Goal: Task Accomplishment & Management: Manage account settings

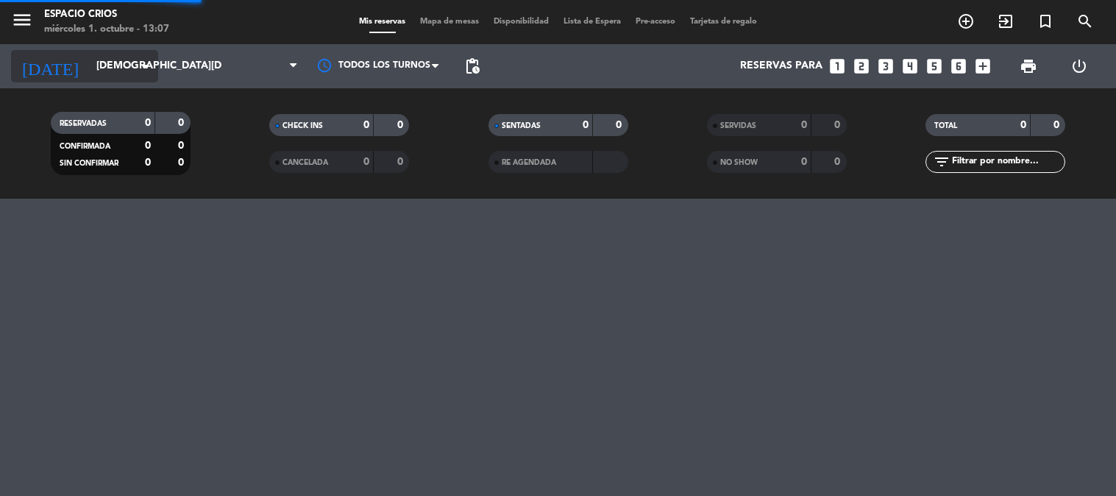
click at [126, 63] on input "[DEMOGRAPHIC_DATA][DATE]" at bounding box center [159, 66] width 140 height 26
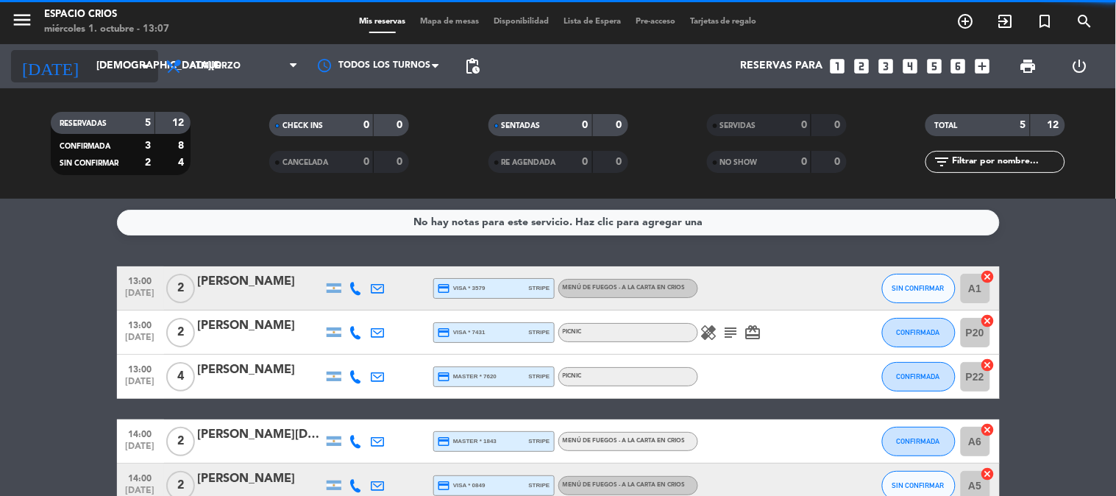
click at [127, 74] on input "[DEMOGRAPHIC_DATA][DATE]" at bounding box center [159, 66] width 140 height 26
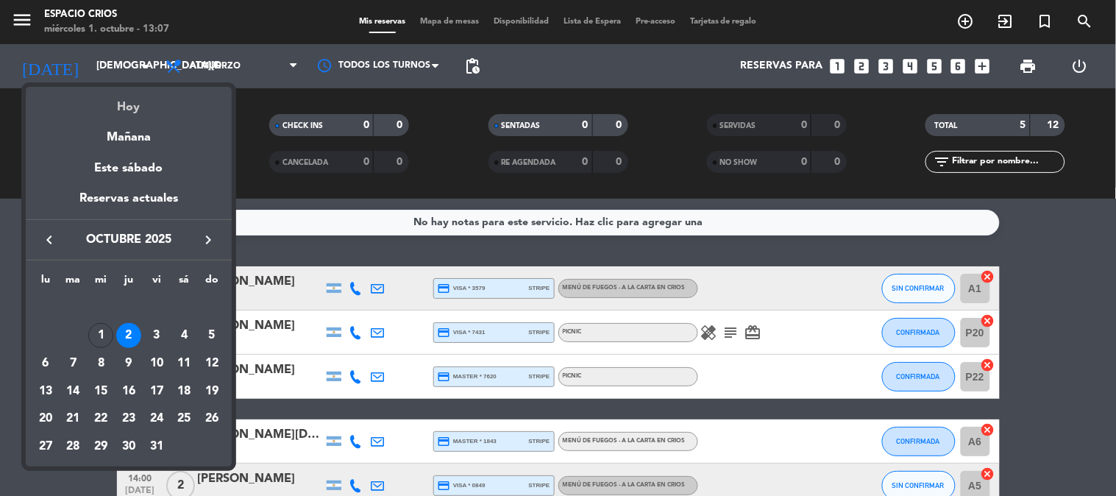
click at [131, 110] on div "Hoy" at bounding box center [129, 102] width 206 height 30
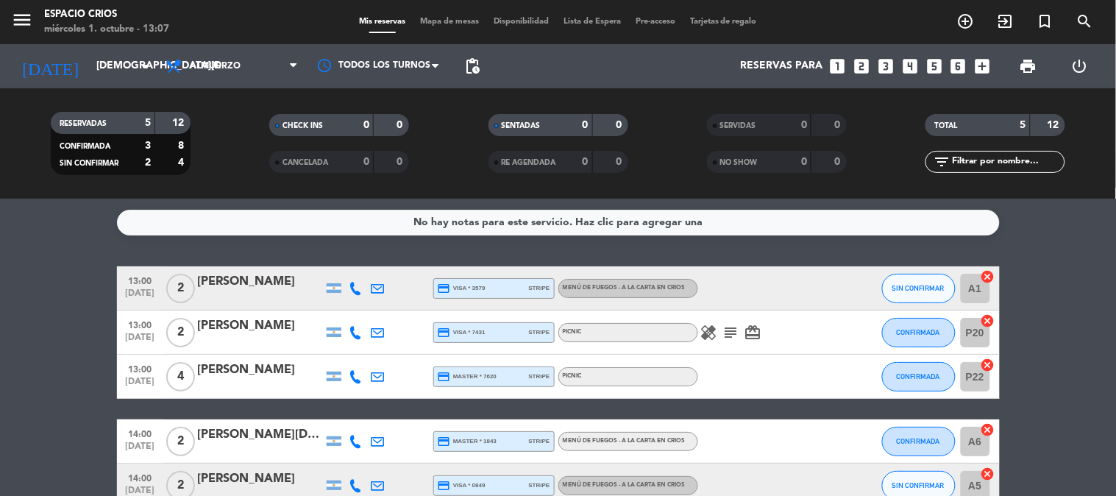
type input "[DATE]"
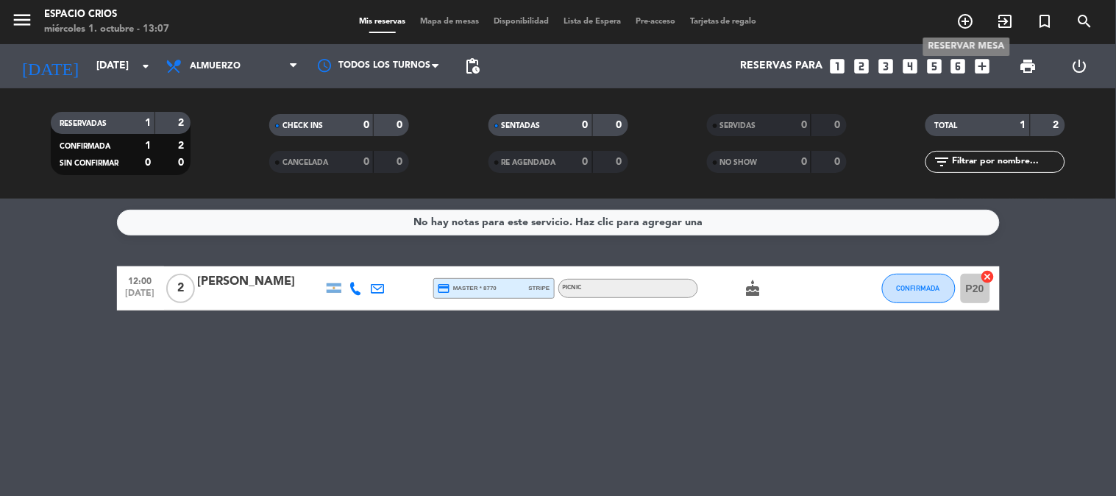
click at [967, 19] on icon "add_circle_outline" at bounding box center [966, 22] width 18 height 18
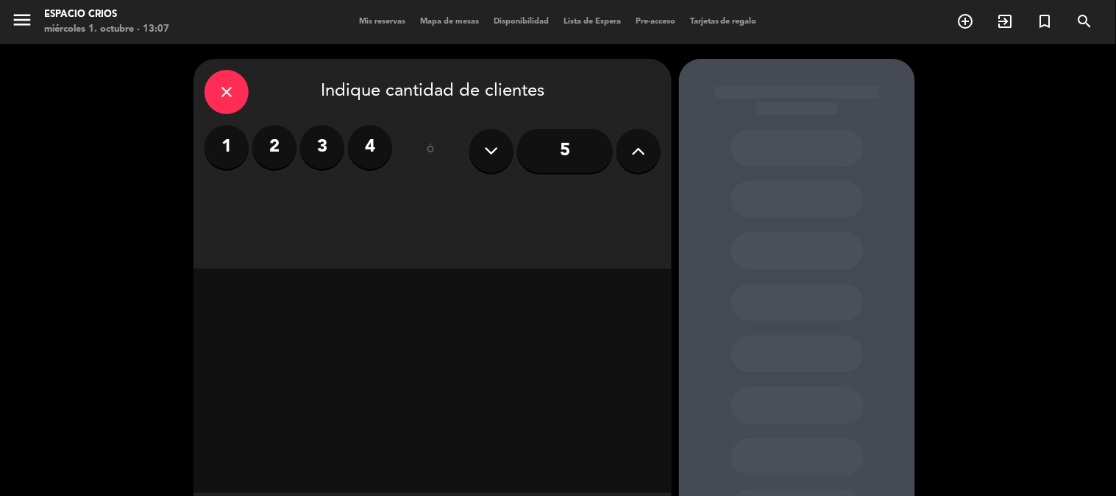
click at [284, 157] on label "2" at bounding box center [274, 147] width 44 height 44
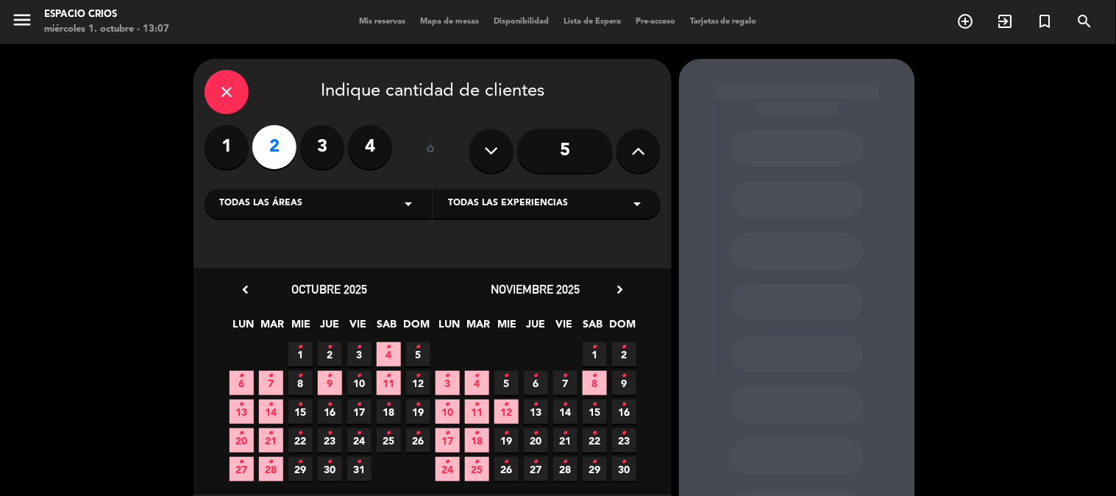
click at [299, 350] on icon "•" at bounding box center [300, 348] width 5 height 24
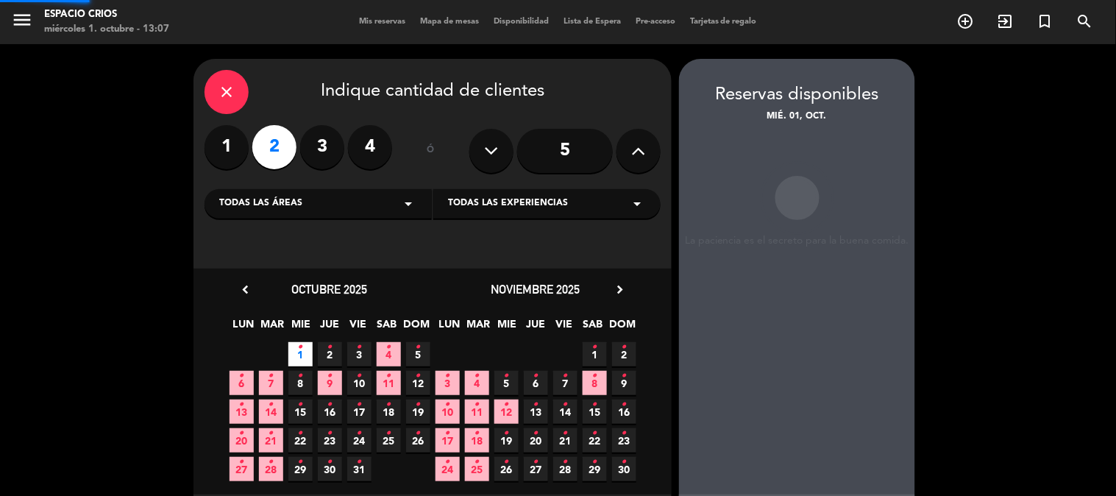
scroll to position [59, 0]
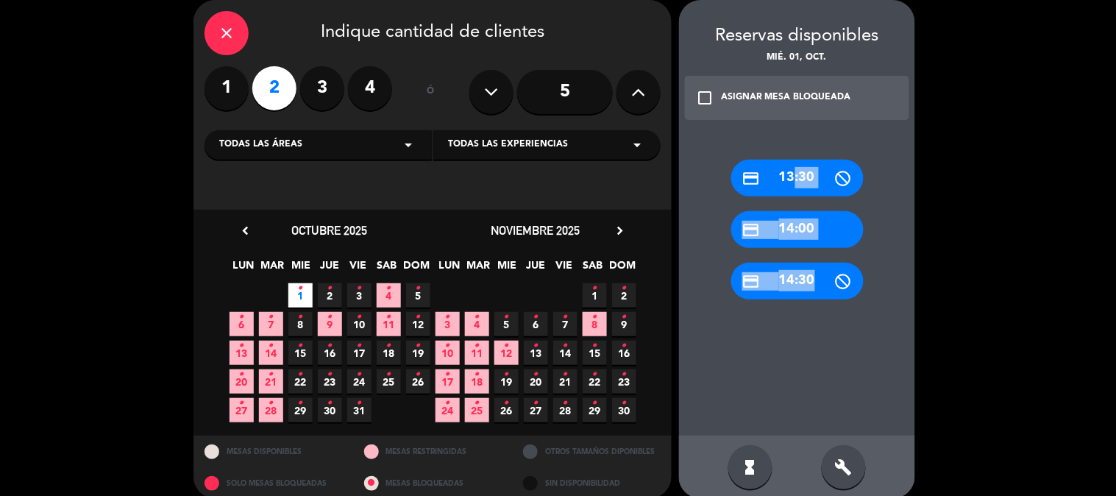
drag, startPoint x: 790, startPoint y: 180, endPoint x: 811, endPoint y: 397, distance: 218.1
click at [811, 397] on div "credit_card 13:30 credit_card 14:00 credit_card 14:30" at bounding box center [797, 283] width 236 height 306
click at [830, 438] on div "hourglass_full build" at bounding box center [797, 467] width 236 height 63
click at [841, 475] on div "build" at bounding box center [844, 467] width 44 height 44
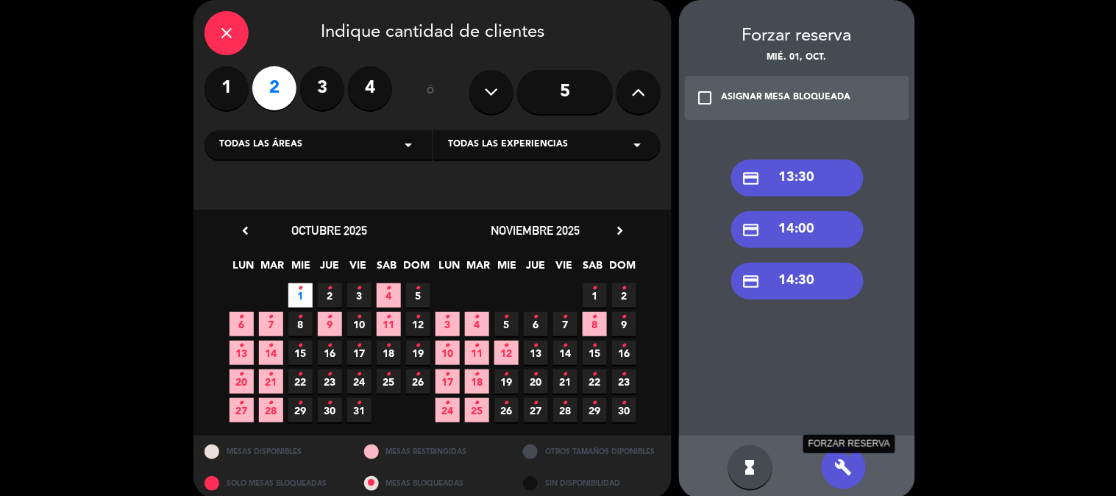
click at [839, 469] on icon "build" at bounding box center [844, 467] width 18 height 18
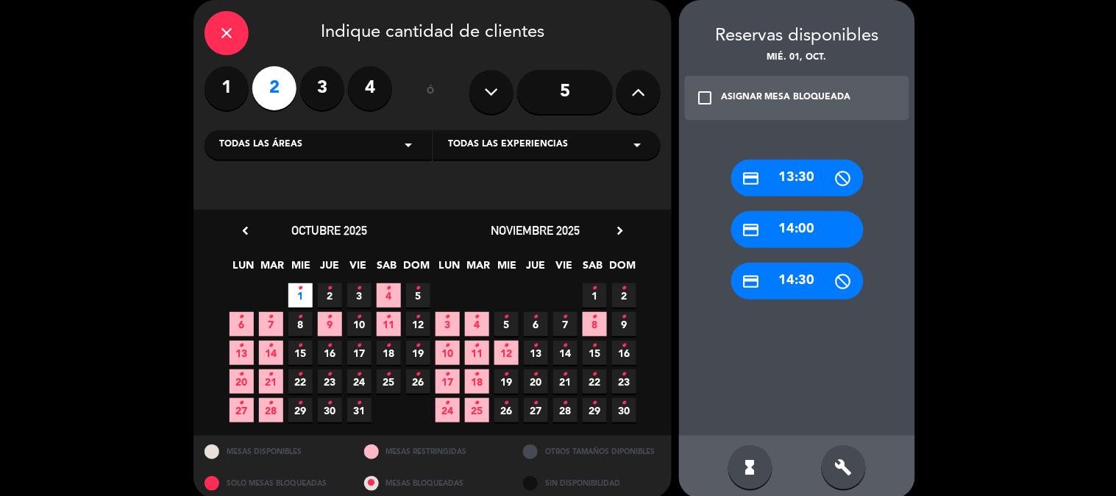
click at [804, 177] on div "credit_card 13:30" at bounding box center [797, 178] width 132 height 37
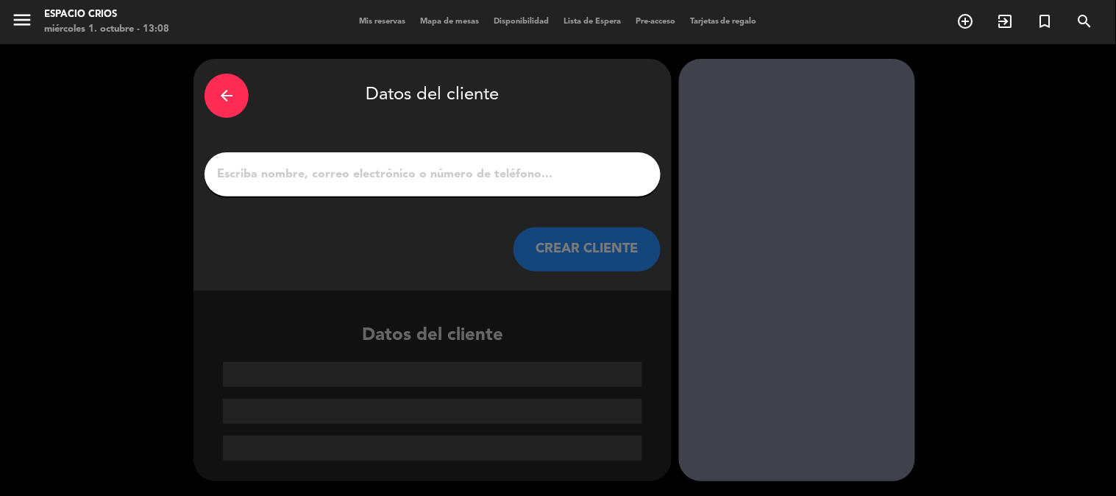
scroll to position [0, 0]
click at [519, 181] on input "1" at bounding box center [433, 174] width 434 height 21
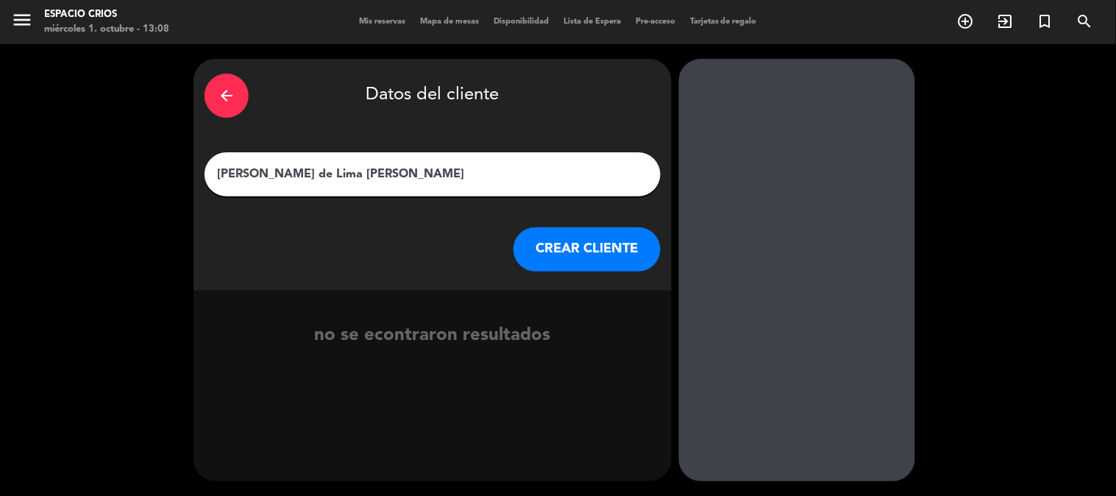
type input "[PERSON_NAME] de Lima [PERSON_NAME]"
click at [608, 260] on button "CREAR CLIENTE" at bounding box center [587, 249] width 147 height 44
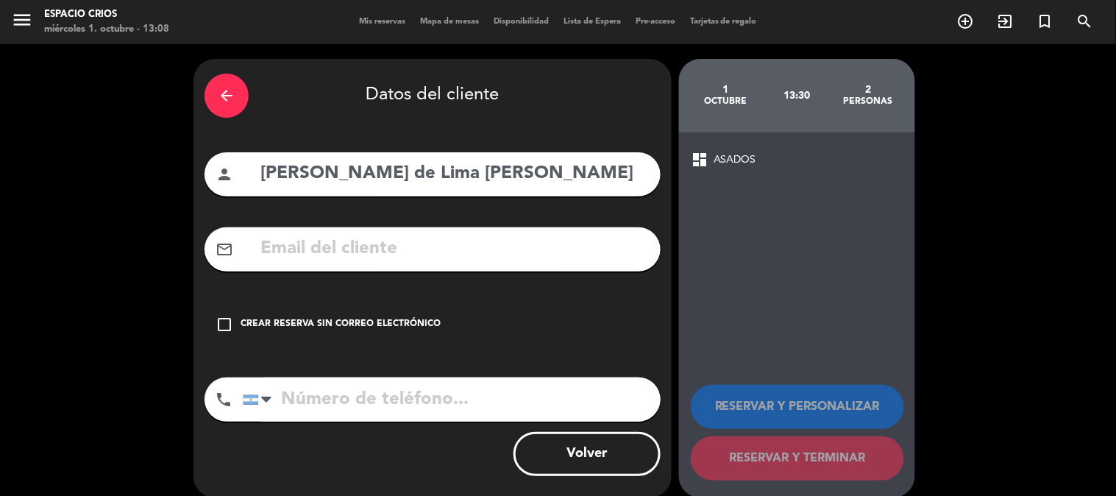
click at [592, 260] on input "text" at bounding box center [454, 249] width 391 height 30
click at [309, 328] on div "Crear reserva sin correo electrónico" at bounding box center [341, 324] width 200 height 15
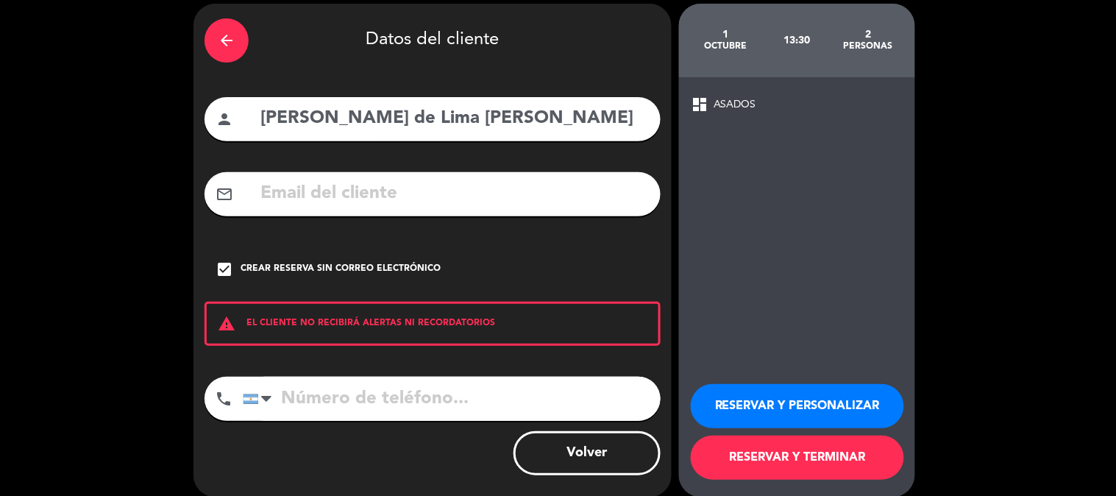
scroll to position [71, 0]
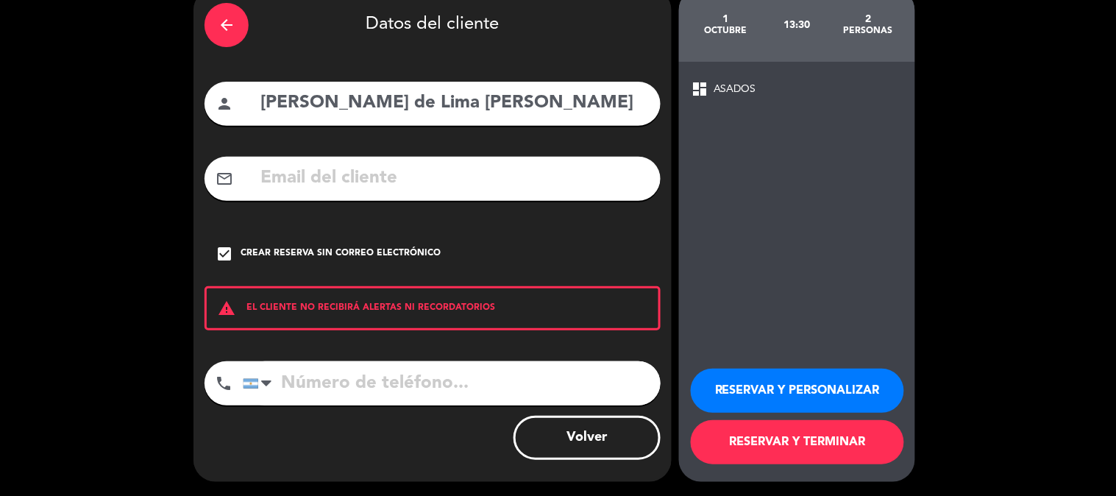
click at [721, 90] on span "ASADOS" at bounding box center [735, 89] width 43 height 17
click at [835, 390] on button "RESERVAR Y PERSONALIZAR" at bounding box center [797, 391] width 213 height 44
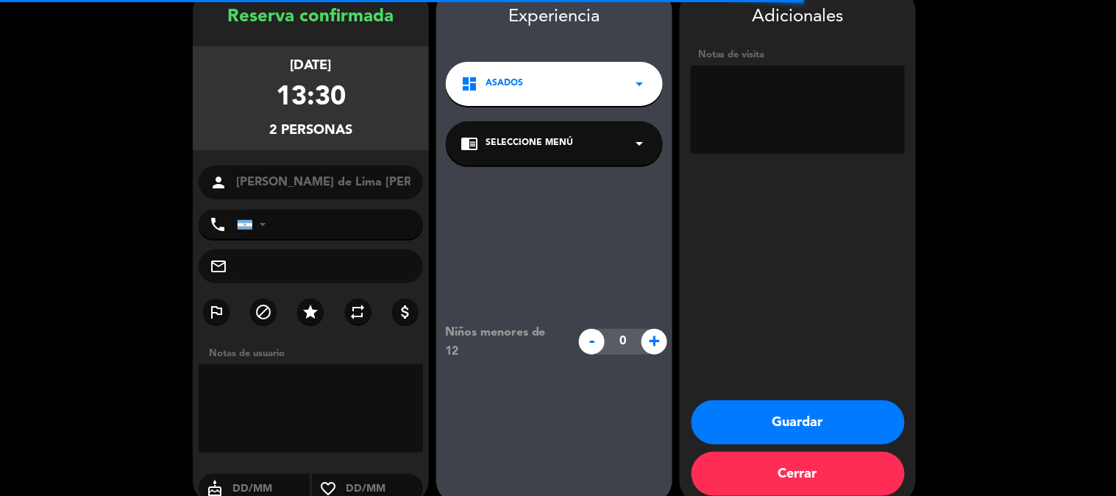
scroll to position [59, 0]
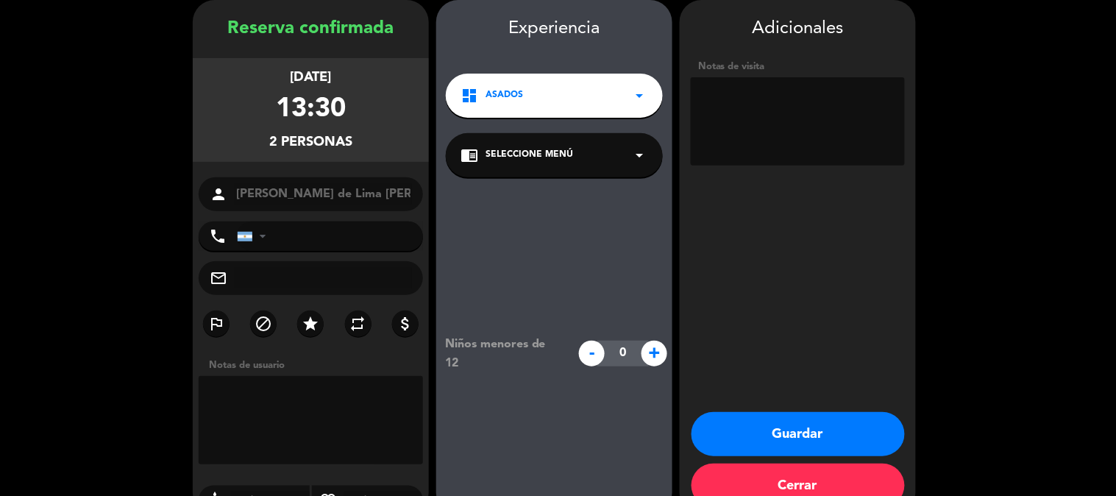
click at [581, 171] on div "chrome_reader_mode Seleccione Menú arrow_drop_down" at bounding box center [554, 155] width 217 height 44
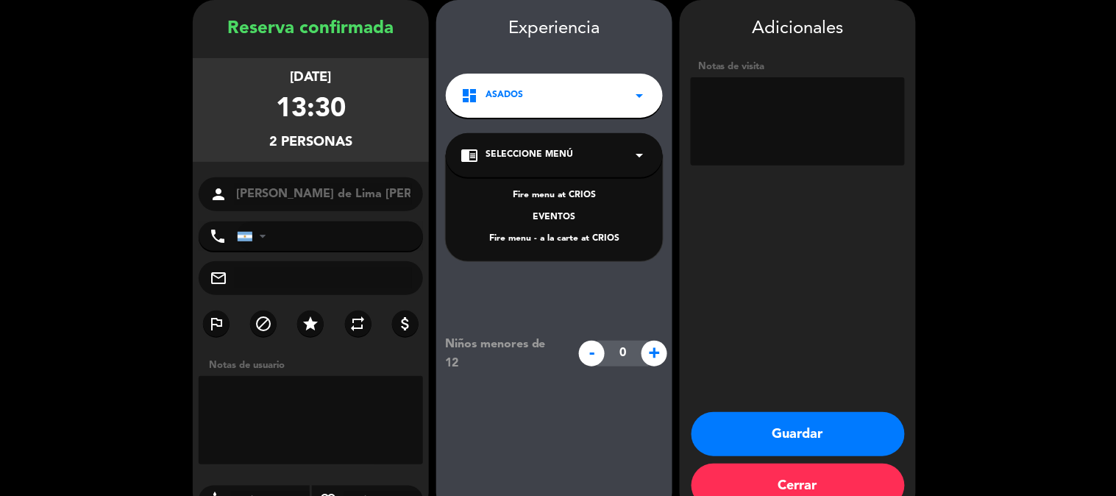
click at [589, 113] on div "dashboard ASADOS arrow_drop_down" at bounding box center [554, 96] width 217 height 44
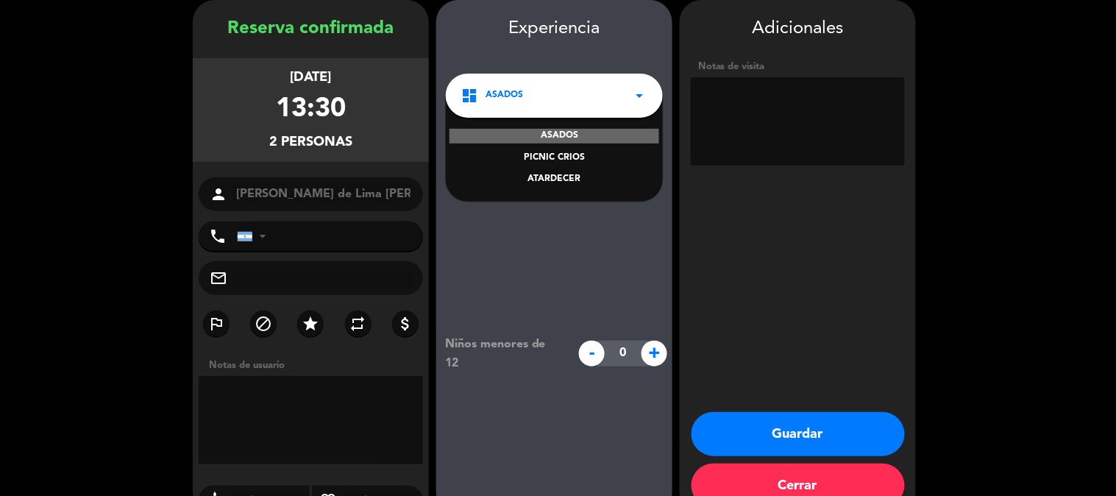
click at [572, 156] on div "PICNIC CRIOS" at bounding box center [555, 158] width 188 height 15
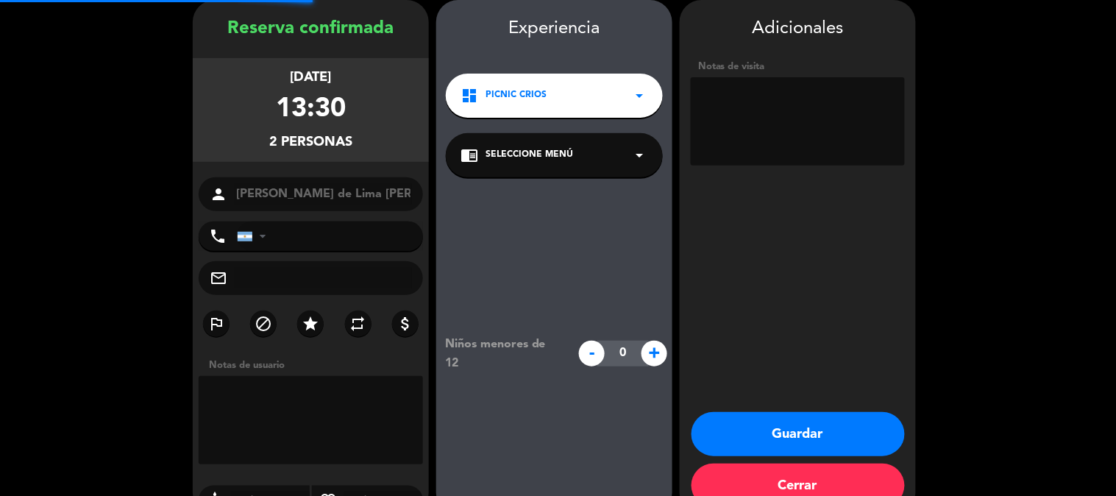
click at [574, 153] on div "chrome_reader_mode Seleccione Menú arrow_drop_down" at bounding box center [554, 155] width 217 height 44
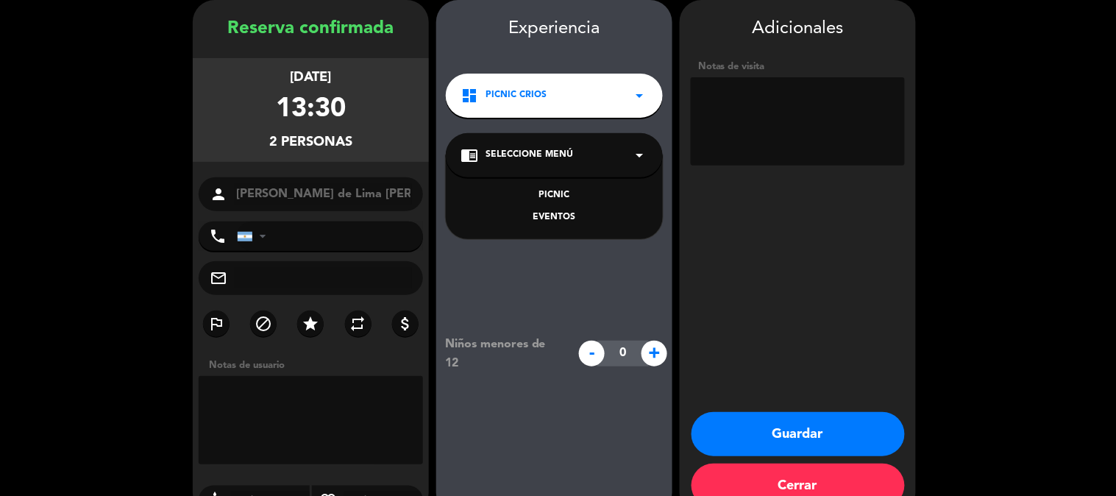
click at [556, 194] on div "PICNIC" at bounding box center [555, 195] width 188 height 15
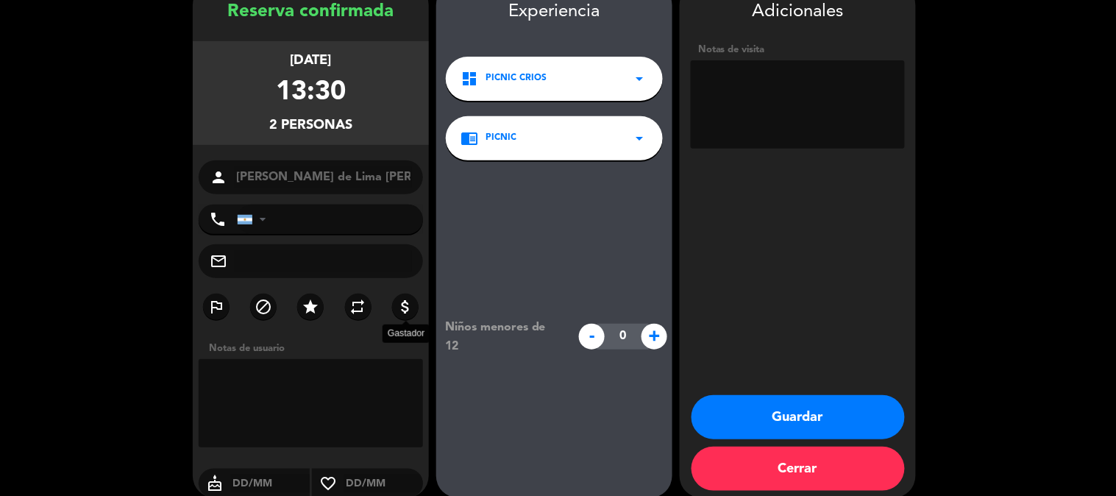
scroll to position [92, 0]
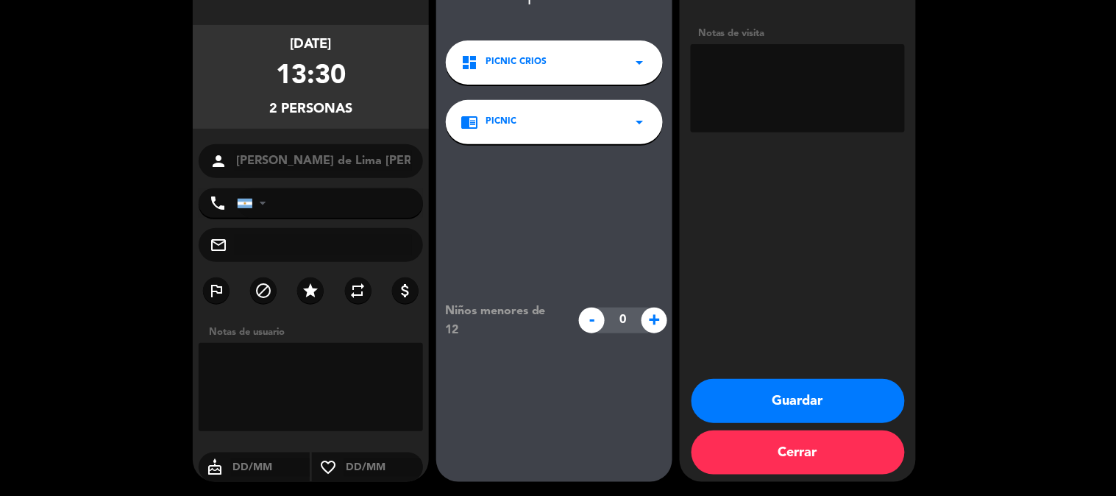
click at [863, 408] on button "Guardar" at bounding box center [798, 401] width 213 height 44
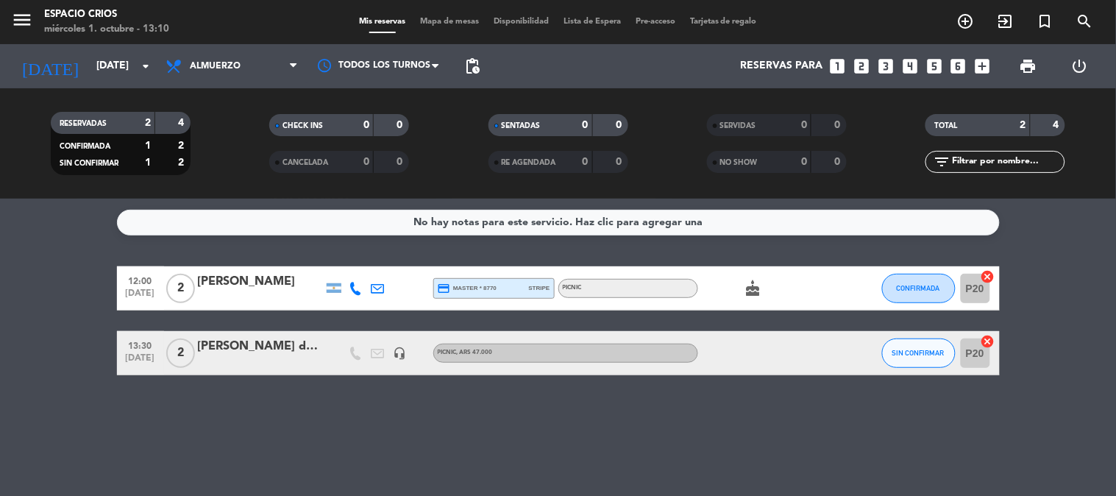
click at [67, 16] on div "Espacio Crios" at bounding box center [106, 14] width 125 height 15
click at [18, 22] on icon "menu" at bounding box center [22, 20] width 22 height 22
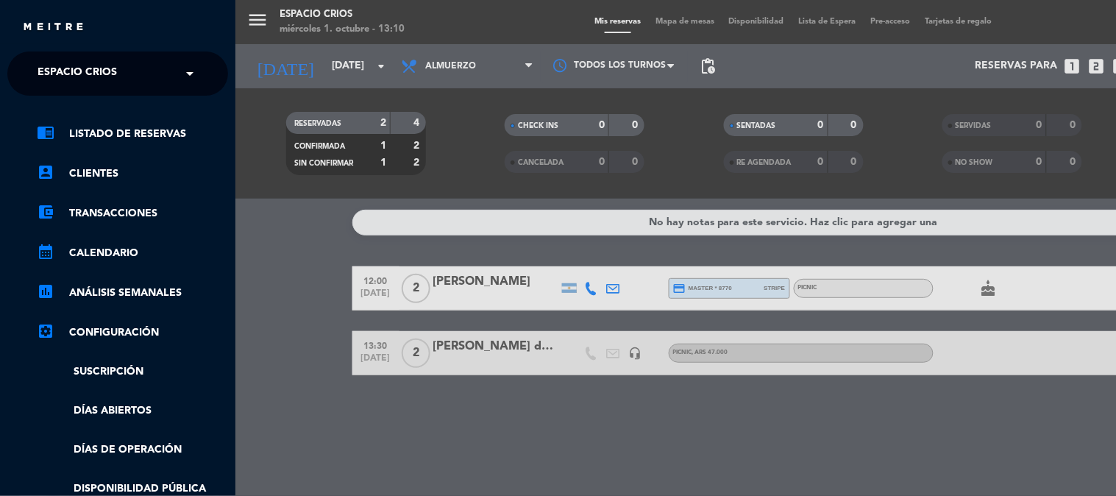
click at [138, 71] on input "text" at bounding box center [119, 74] width 180 height 32
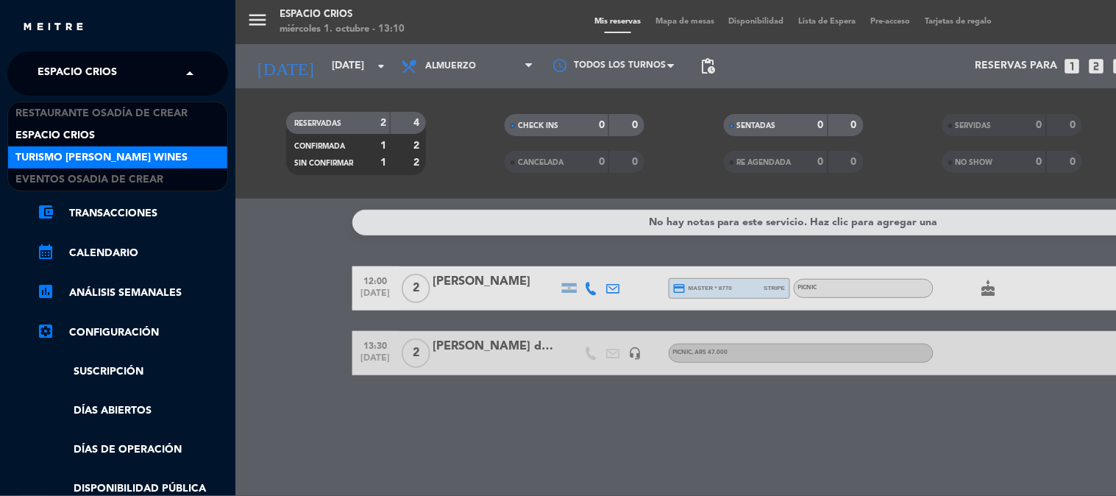
click at [152, 160] on span "Turismo [PERSON_NAME] Wines" at bounding box center [101, 157] width 172 height 17
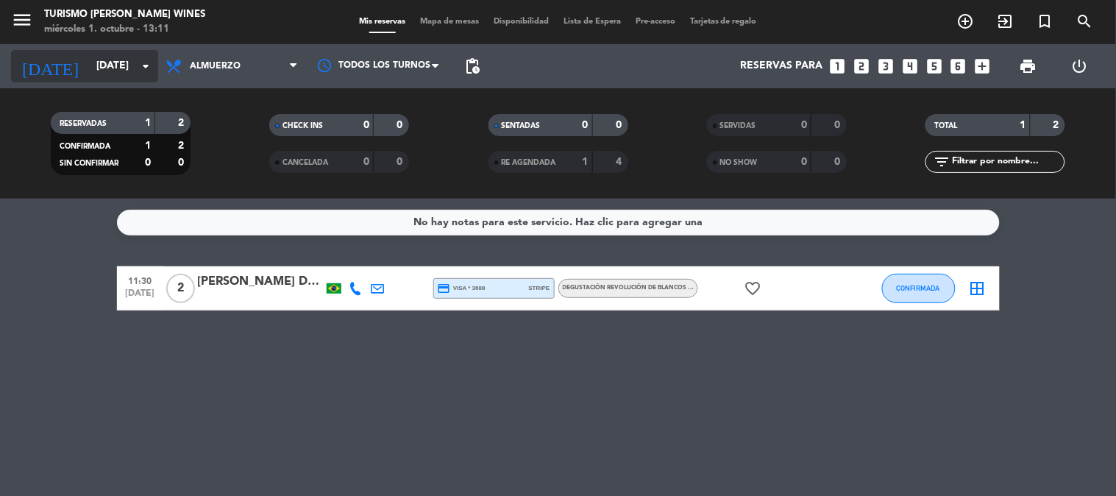
click at [104, 68] on input "[DATE]" at bounding box center [159, 66] width 140 height 26
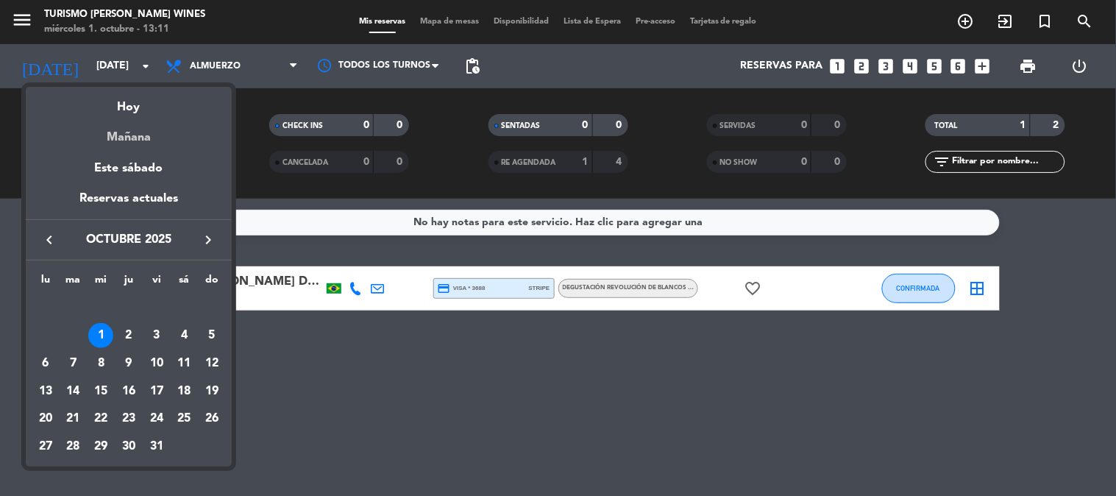
click at [129, 138] on div "Mañana" at bounding box center [129, 132] width 206 height 30
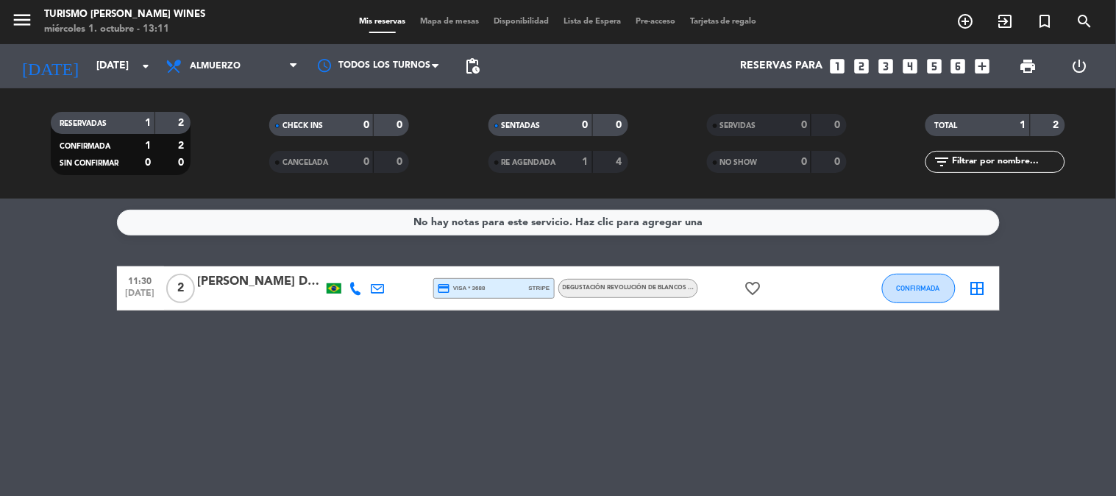
type input "[DEMOGRAPHIC_DATA][DATE]"
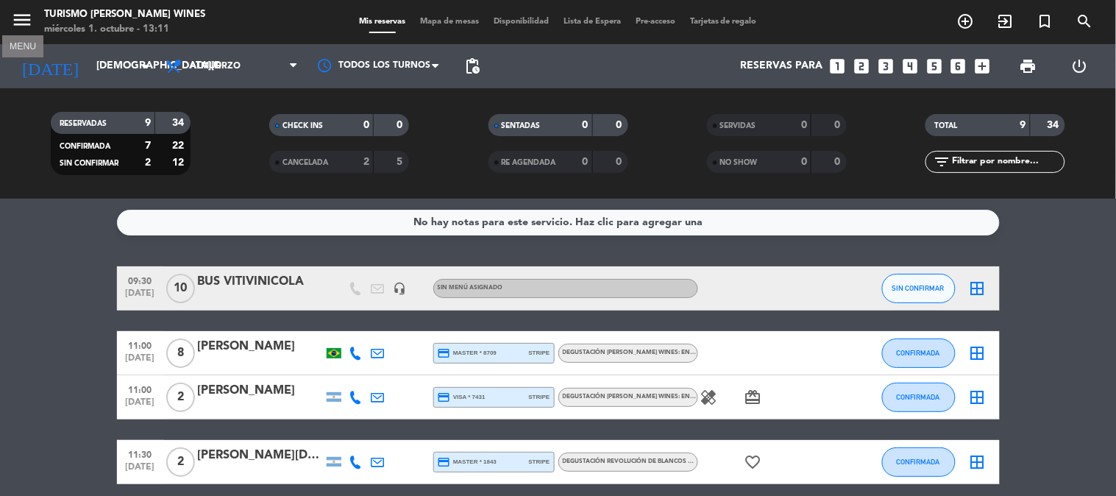
click at [23, 23] on icon "menu" at bounding box center [22, 20] width 22 height 22
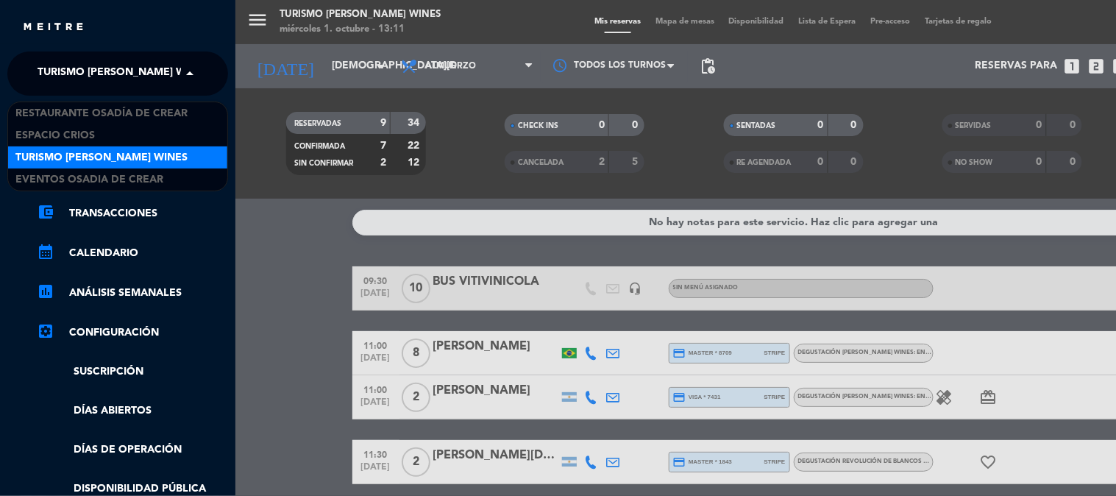
click at [181, 76] on span at bounding box center [193, 73] width 25 height 31
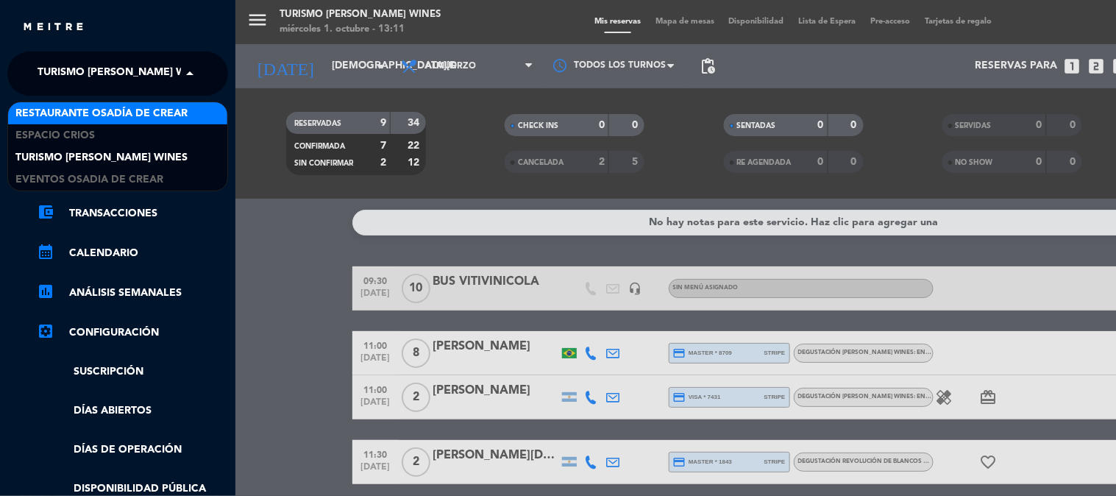
drag, startPoint x: 179, startPoint y: 135, endPoint x: 184, endPoint y: 116, distance: 19.8
click at [184, 116] on div "Restaurante Osadía de Crear Espacio Crios Turismo [PERSON_NAME] Wines Eventos O…" at bounding box center [117, 146] width 219 height 88
click at [184, 116] on span "Restaurante Osadía de Crear" at bounding box center [101, 113] width 172 height 17
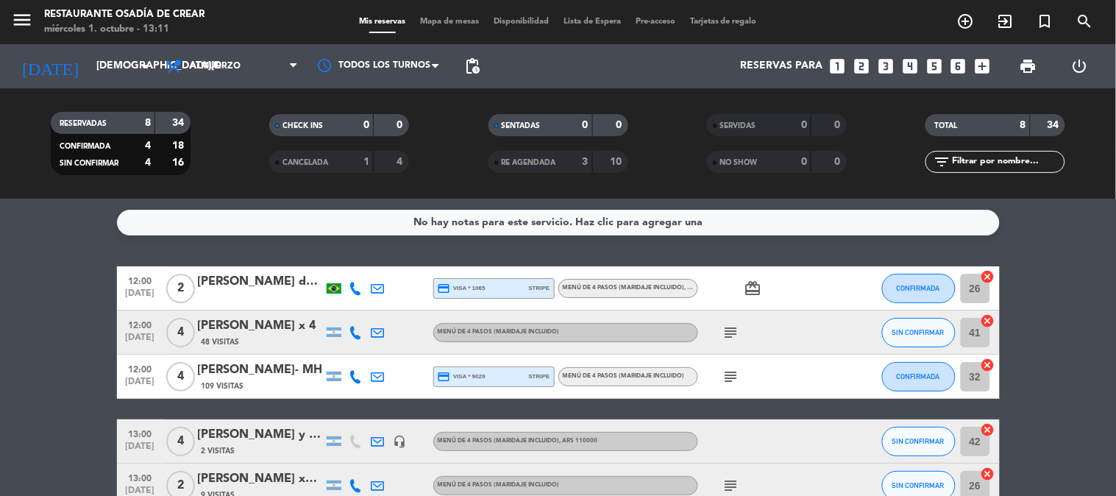
click at [354, 377] on icon at bounding box center [356, 376] width 13 height 13
click at [363, 350] on span "content_paste" at bounding box center [368, 351] width 11 height 11
click at [258, 370] on div "[PERSON_NAME]- MH" at bounding box center [260, 370] width 125 height 19
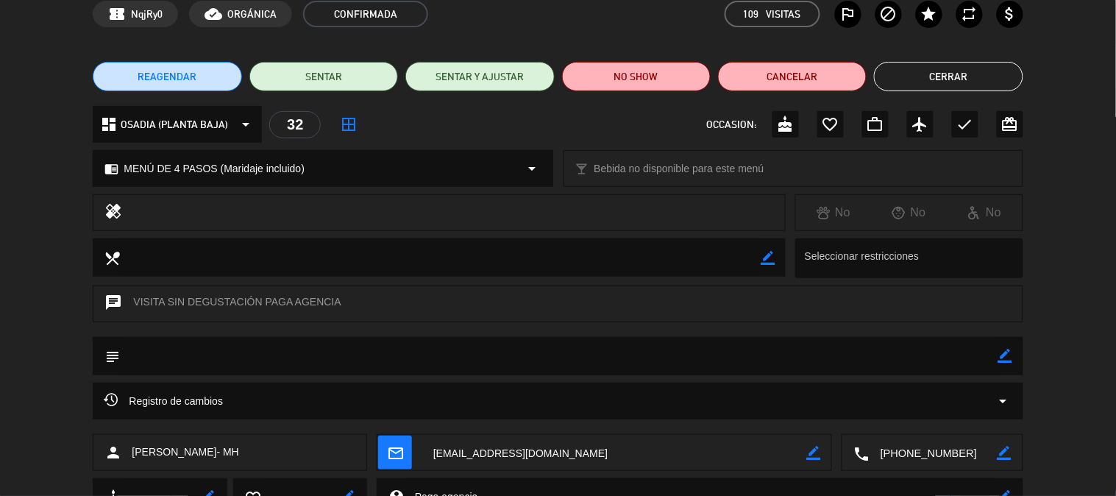
scroll to position [163, 0]
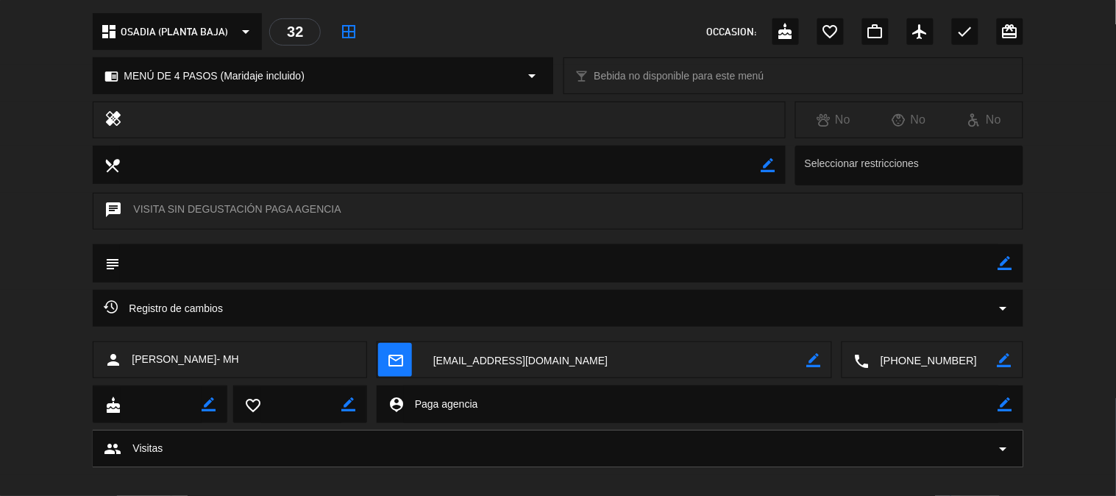
click at [935, 358] on textarea at bounding box center [934, 360] width 128 height 37
click at [958, 316] on button "Click para copiar content_paste" at bounding box center [921, 323] width 91 height 15
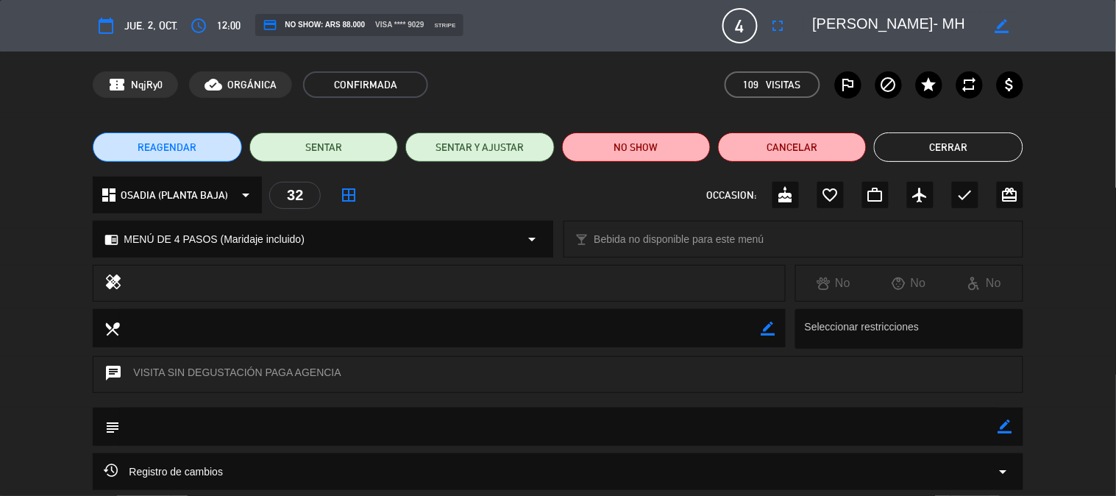
click at [904, 30] on textarea at bounding box center [897, 26] width 169 height 26
click at [906, 26] on textarea at bounding box center [897, 26] width 169 height 26
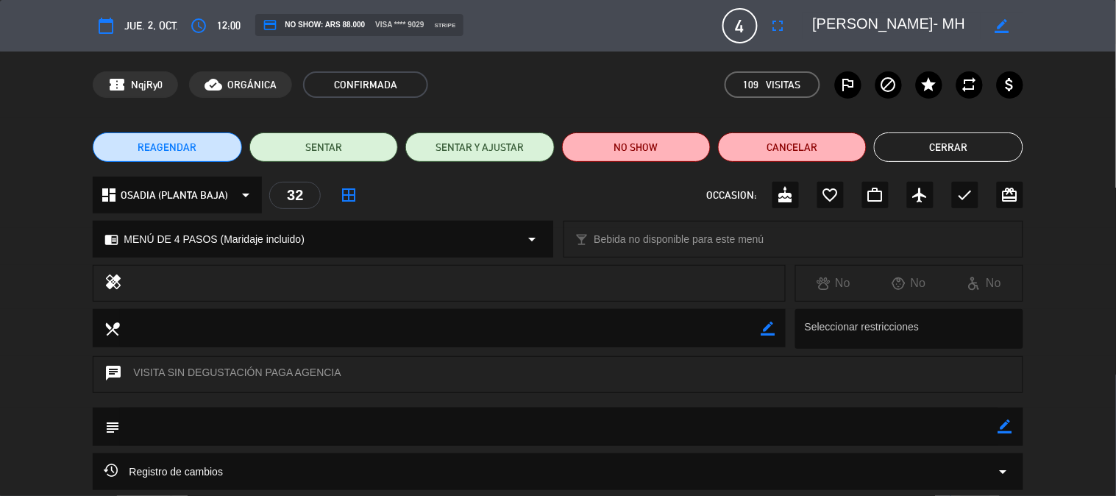
click at [969, 157] on button "Cerrar" at bounding box center [948, 146] width 149 height 29
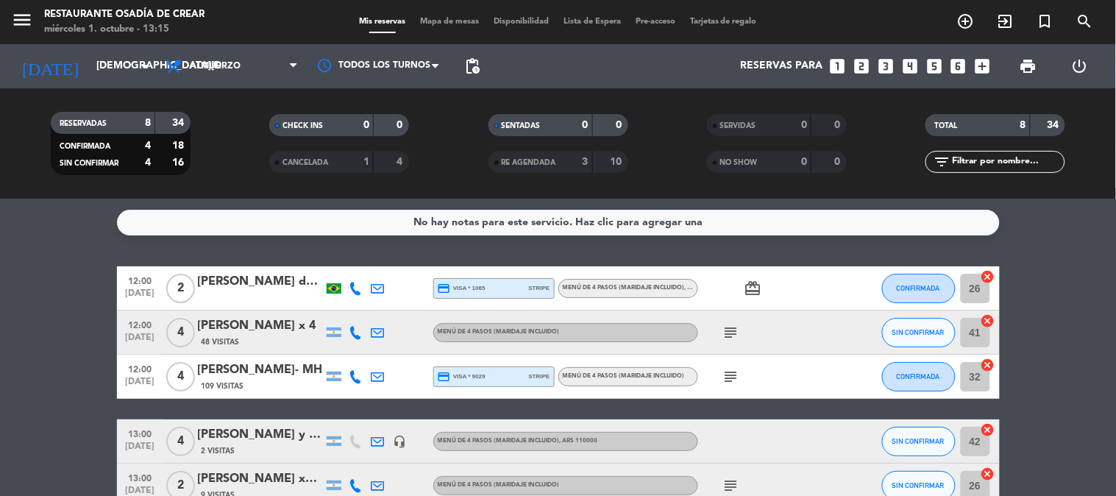
click at [733, 333] on icon "subject" at bounding box center [732, 333] width 18 height 18
click at [733, 377] on icon "subject" at bounding box center [732, 377] width 18 height 18
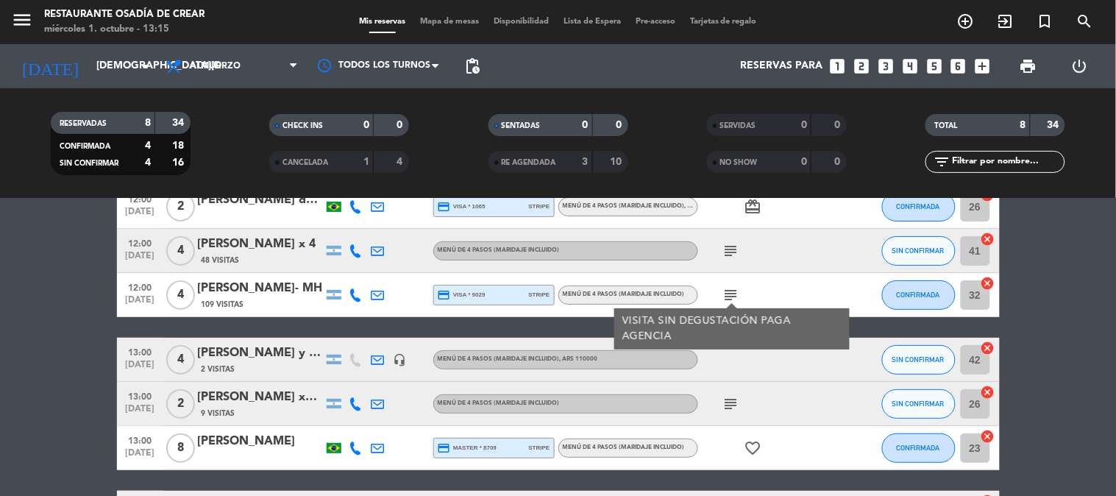
scroll to position [163, 0]
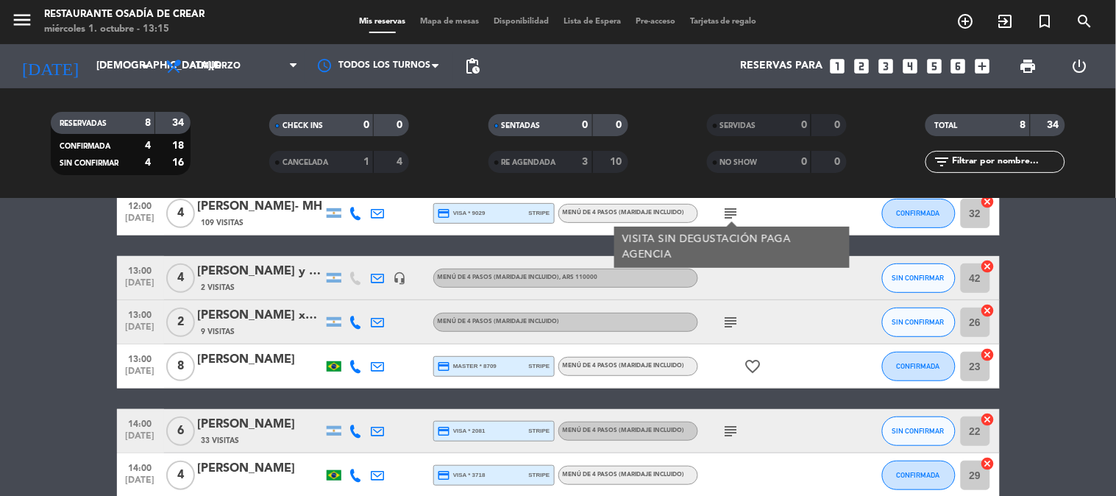
click at [270, 277] on div "[PERSON_NAME] y [PERSON_NAME]" at bounding box center [260, 271] width 125 height 19
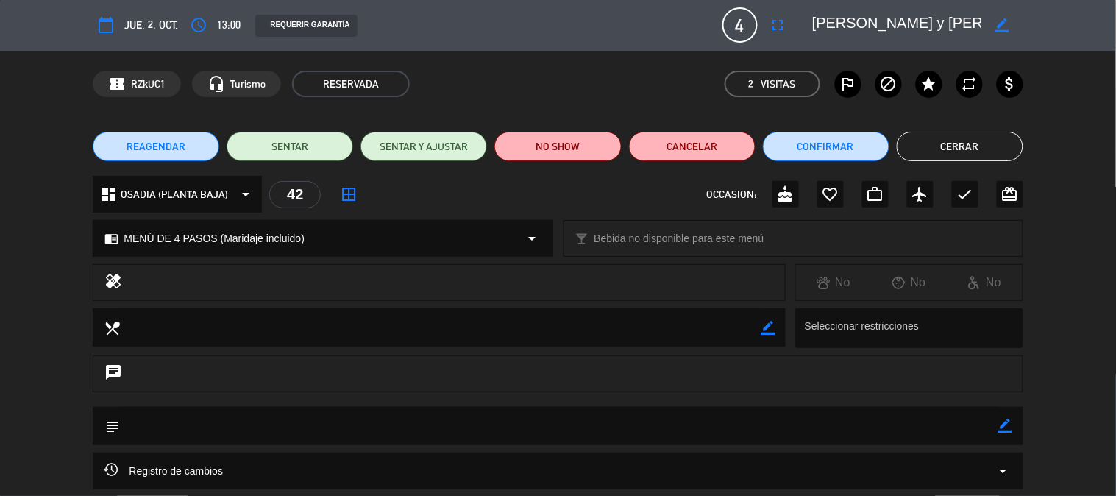
scroll to position [0, 0]
click at [916, 138] on button "Cerrar" at bounding box center [960, 146] width 127 height 29
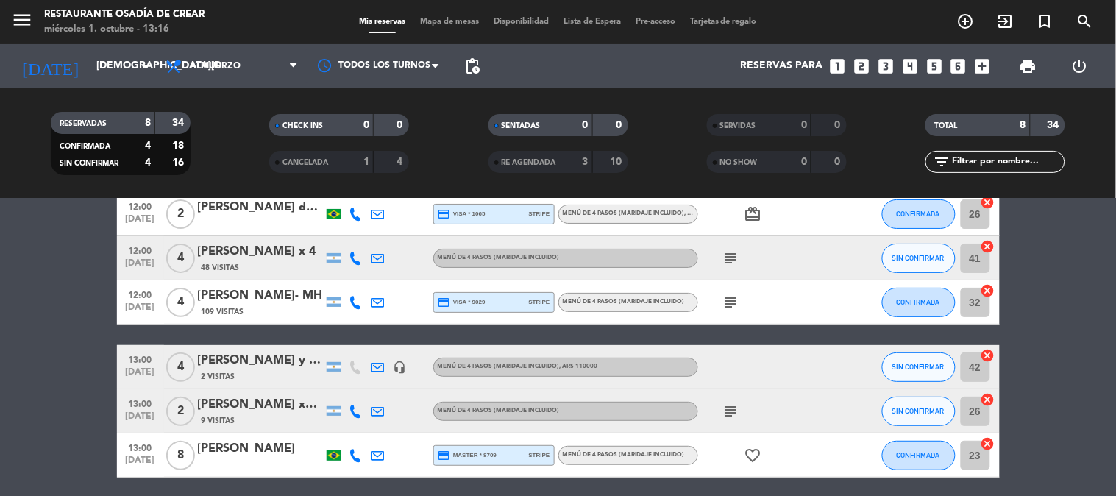
scroll to position [156, 0]
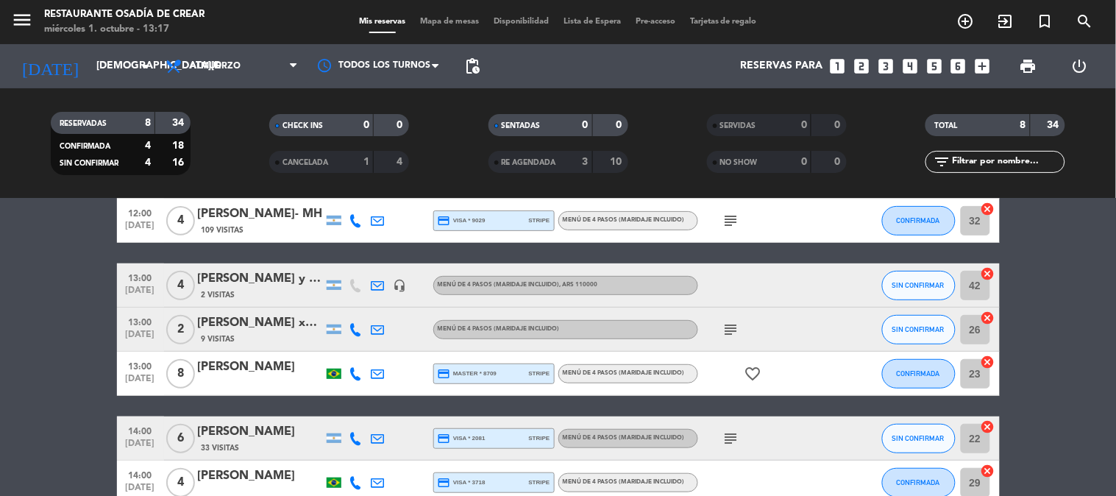
click at [261, 331] on div "[PERSON_NAME] x2 (Mi viaje [PERSON_NAME][GEOGRAPHIC_DATA])" at bounding box center [260, 322] width 125 height 19
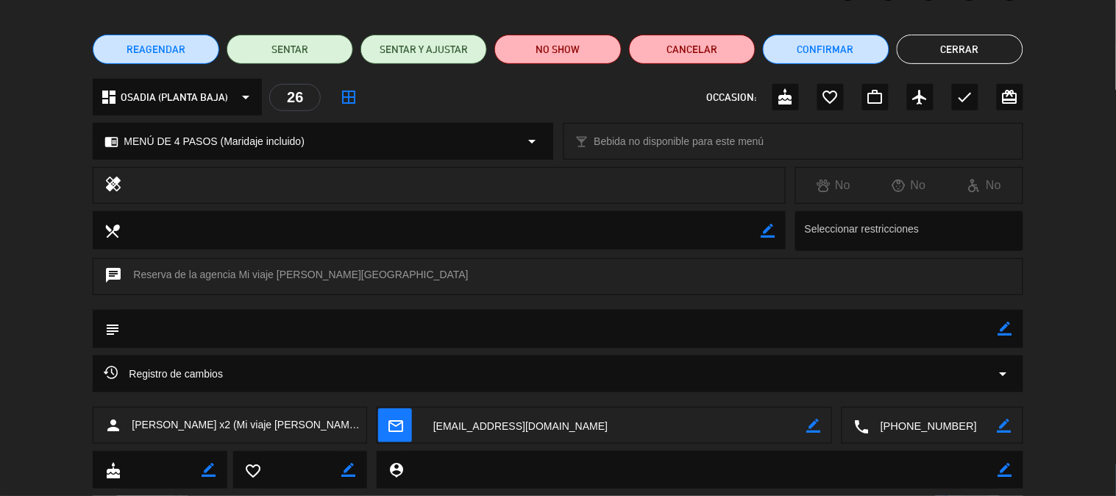
scroll to position [97, 0]
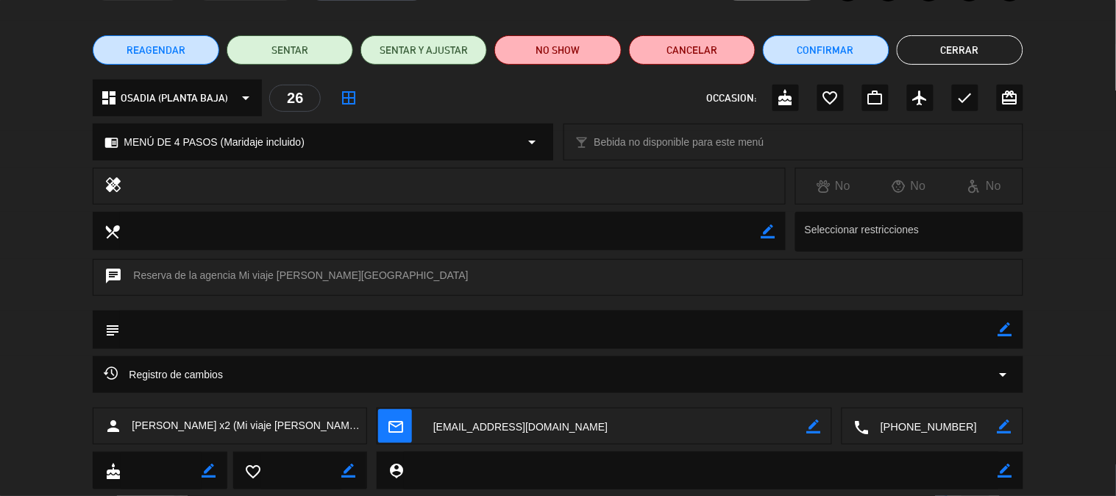
click at [926, 433] on textarea at bounding box center [934, 426] width 128 height 37
click at [966, 392] on span "content_paste" at bounding box center [961, 390] width 11 height 11
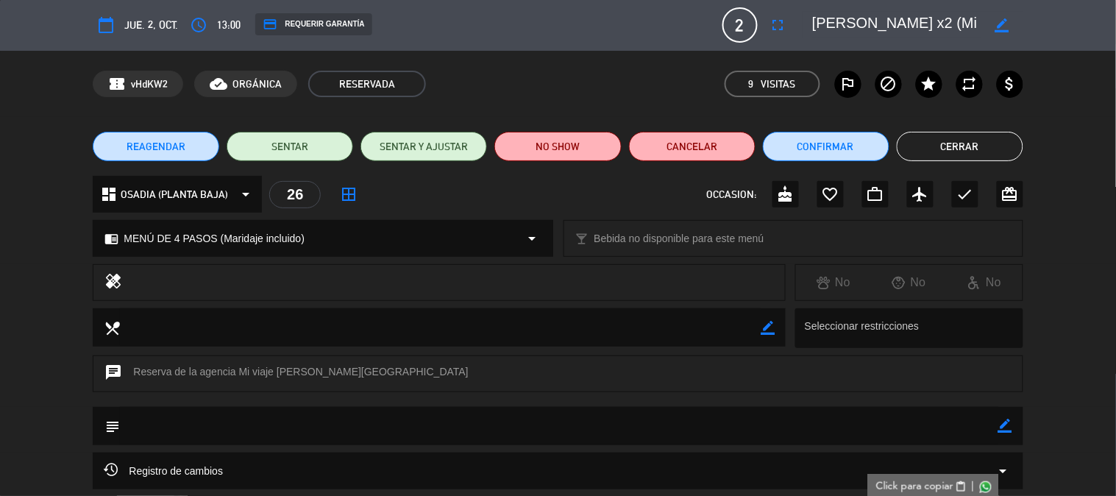
scroll to position [0, 0]
click at [943, 24] on textarea at bounding box center [897, 26] width 169 height 26
click at [990, 141] on button "Cerrar" at bounding box center [960, 146] width 127 height 29
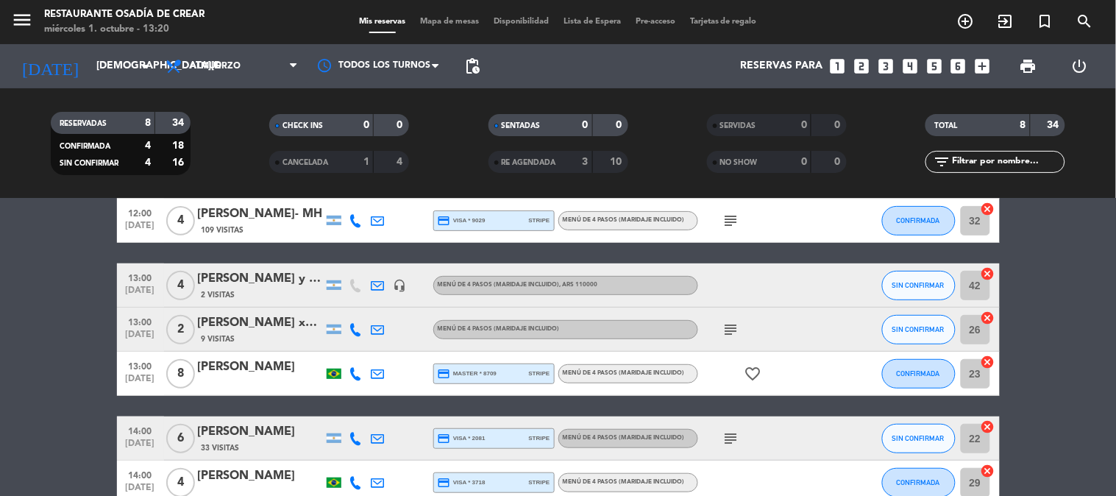
click at [737, 327] on icon "subject" at bounding box center [732, 330] width 18 height 18
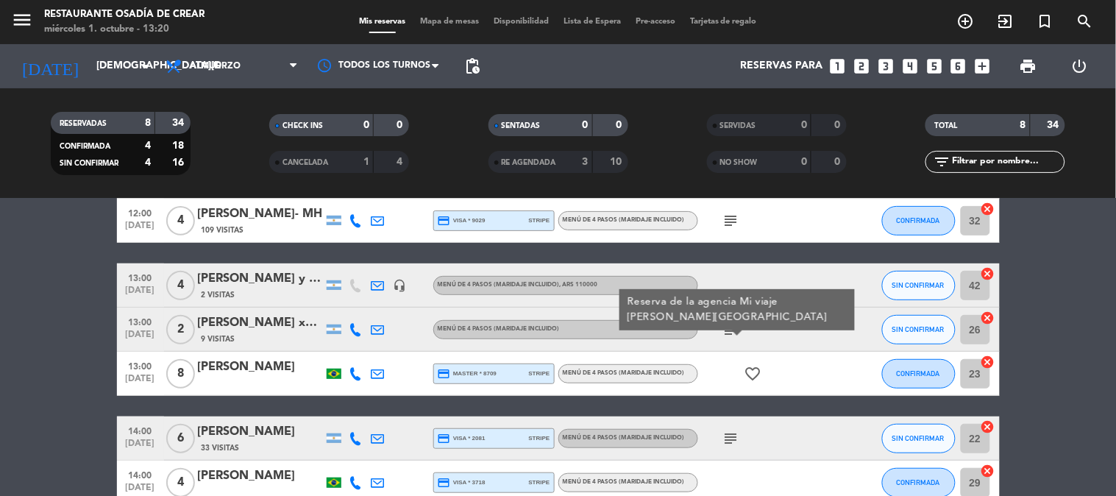
click at [782, 325] on div "subject Reserva de la agencia Mi viaje [PERSON_NAME][GEOGRAPHIC_DATA]" at bounding box center [764, 329] width 132 height 43
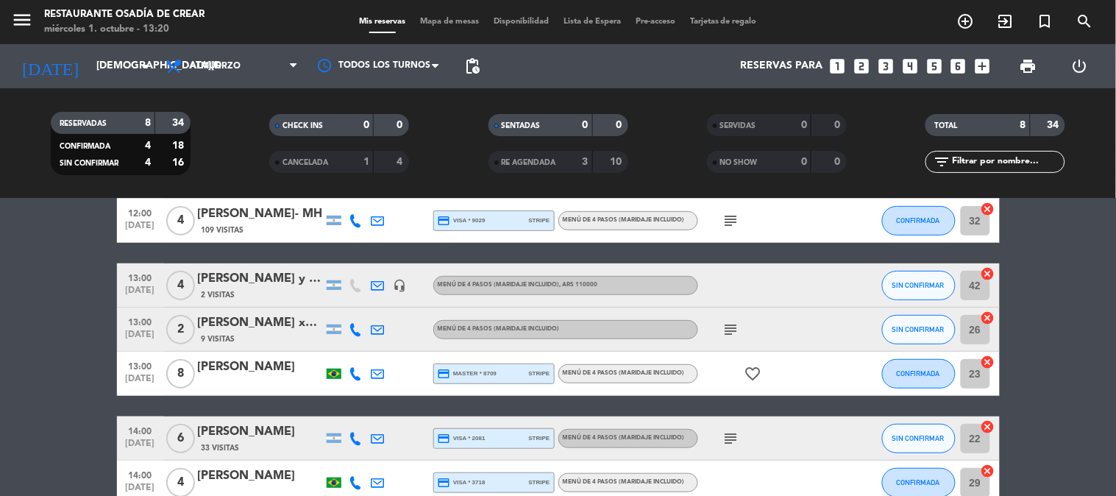
click at [247, 369] on div "[PERSON_NAME]" at bounding box center [260, 367] width 125 height 19
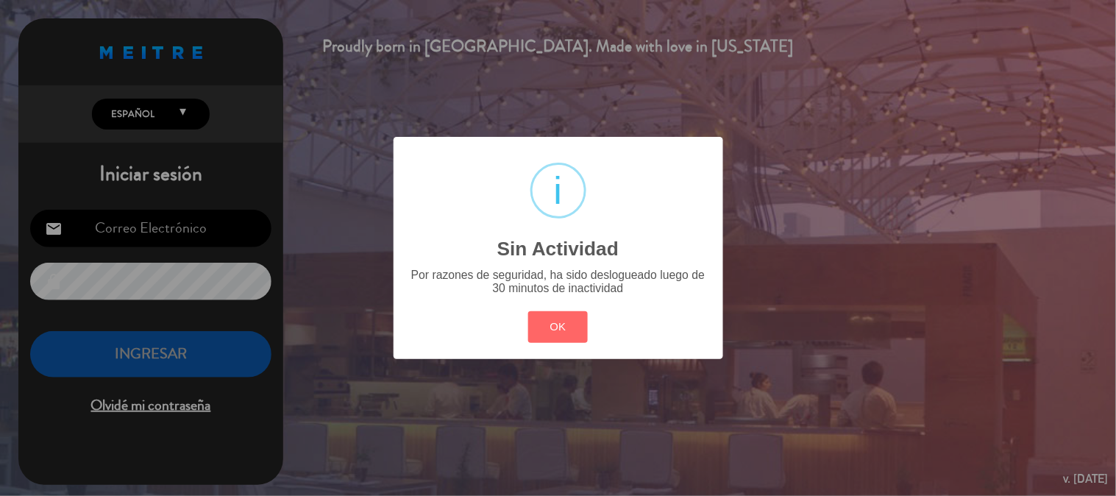
type input "[EMAIL_ADDRESS][DOMAIN_NAME]"
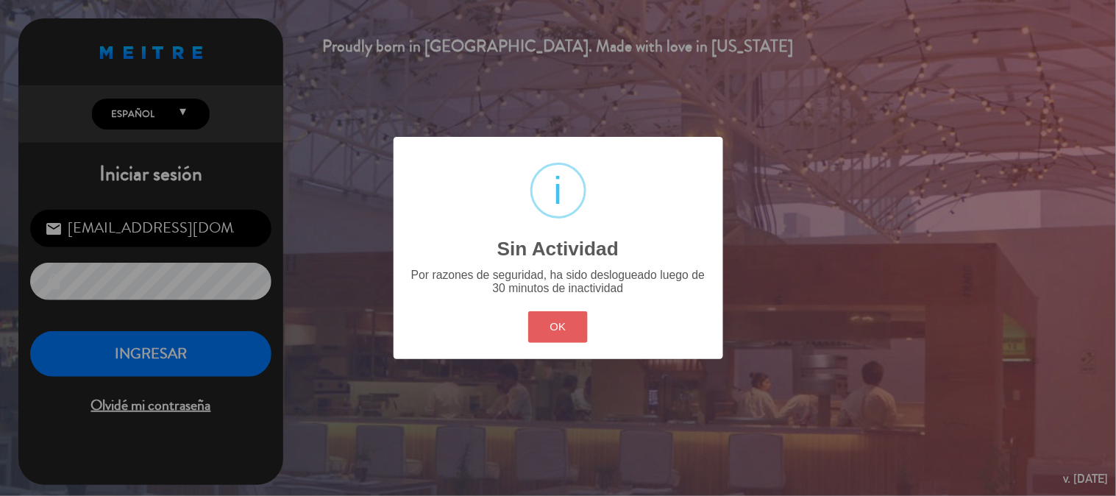
drag, startPoint x: 575, startPoint y: 308, endPoint x: 564, endPoint y: 330, distance: 24.7
click at [575, 313] on div "OK Cancel" at bounding box center [558, 327] width 66 height 38
click at [563, 330] on button "OK" at bounding box center [558, 327] width 60 height 32
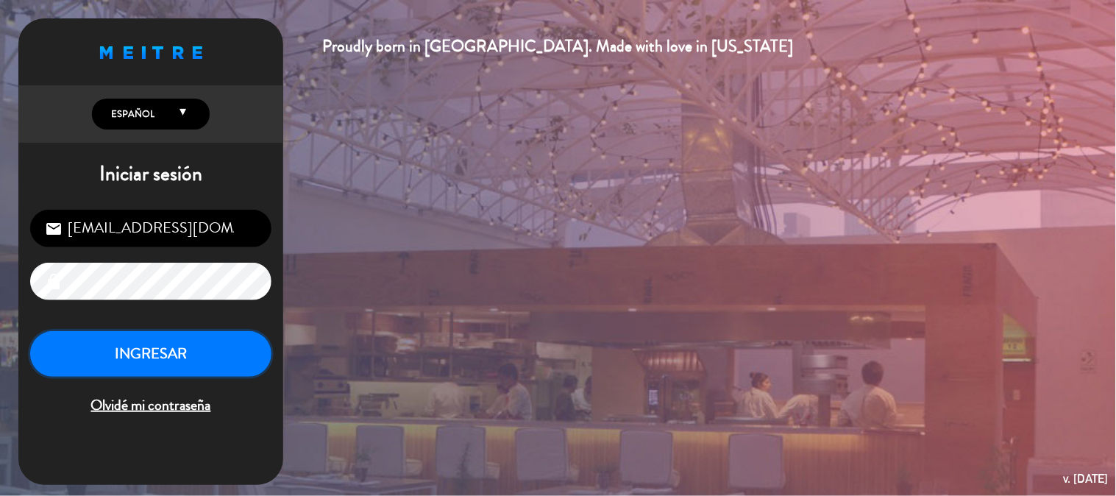
click at [174, 366] on button "INGRESAR" at bounding box center [150, 354] width 241 height 46
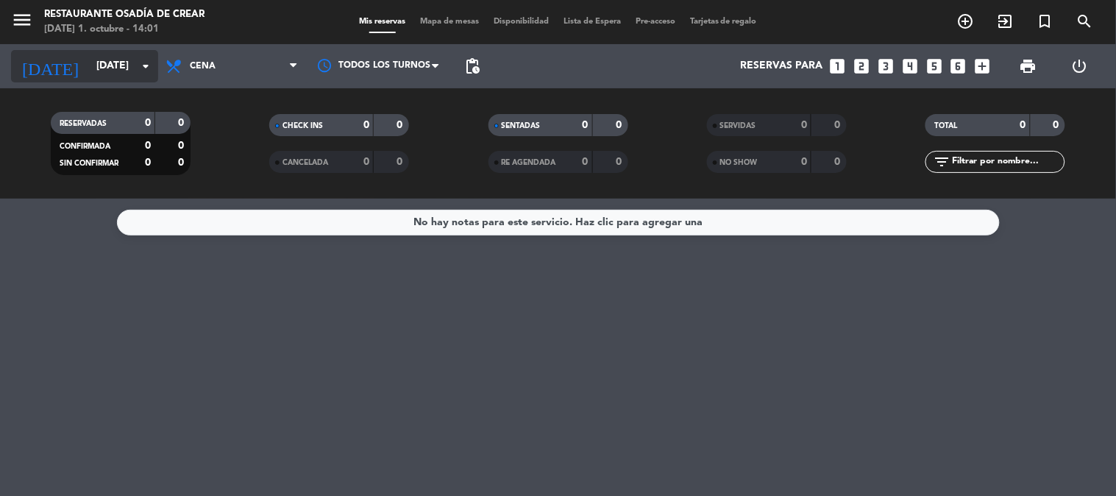
click at [116, 66] on input "[DATE]" at bounding box center [159, 66] width 140 height 26
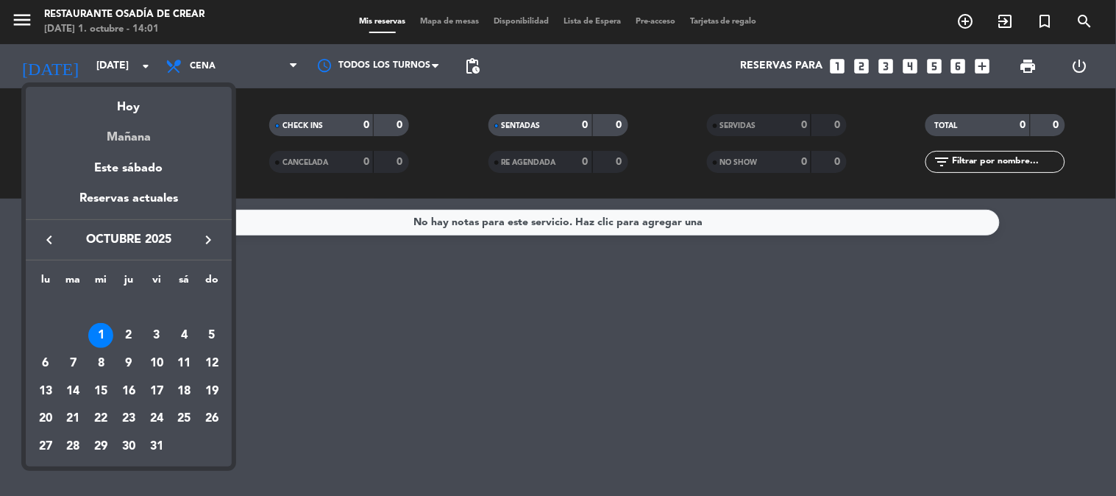
click at [148, 132] on div "Mañana" at bounding box center [129, 132] width 206 height 30
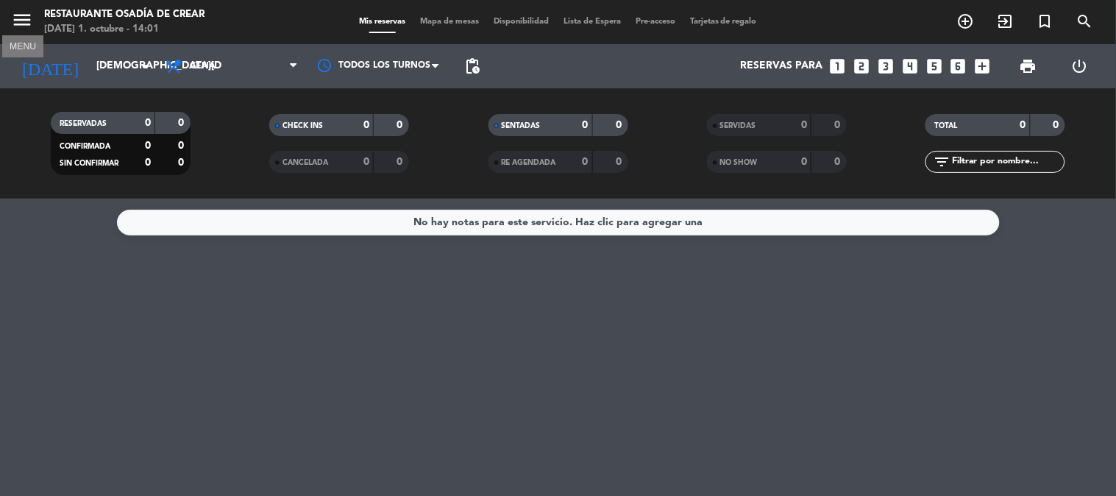
click at [23, 17] on icon "menu" at bounding box center [22, 20] width 22 height 22
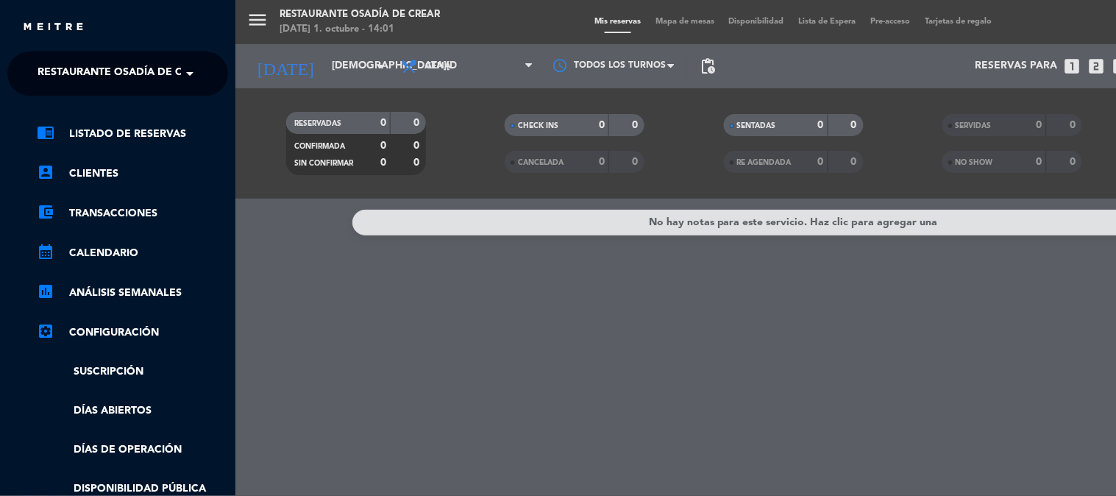
click at [135, 71] on span "Restaurante Osadía de Crear" at bounding box center [124, 73] width 172 height 31
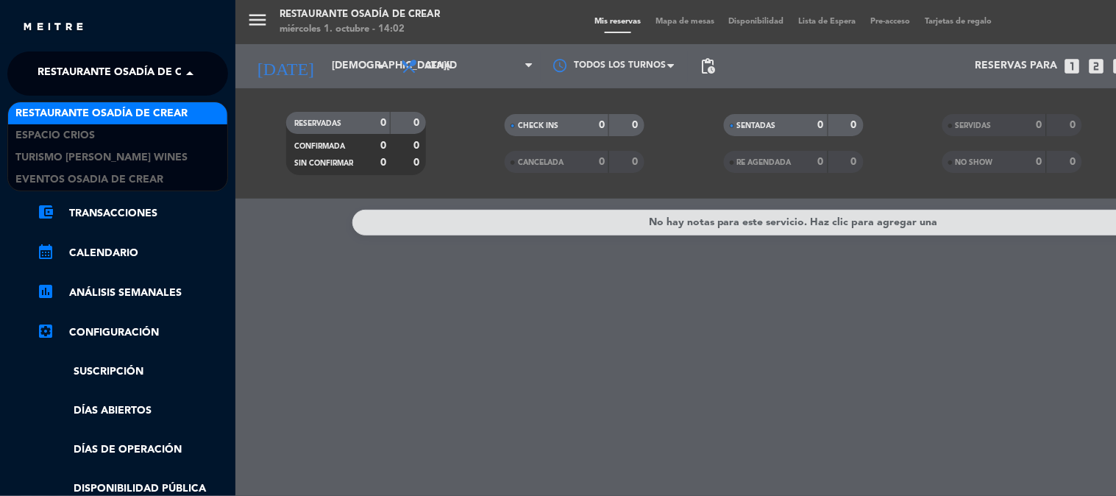
click at [155, 118] on span "Restaurante Osadía de Crear" at bounding box center [101, 113] width 172 height 17
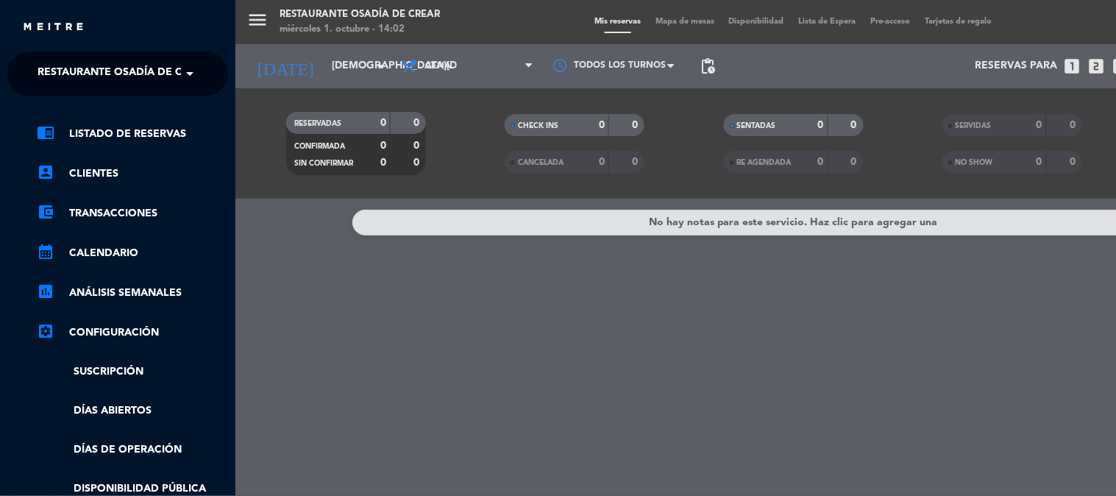
click at [166, 79] on span "Restaurante Osadía de Crear" at bounding box center [124, 73] width 172 height 31
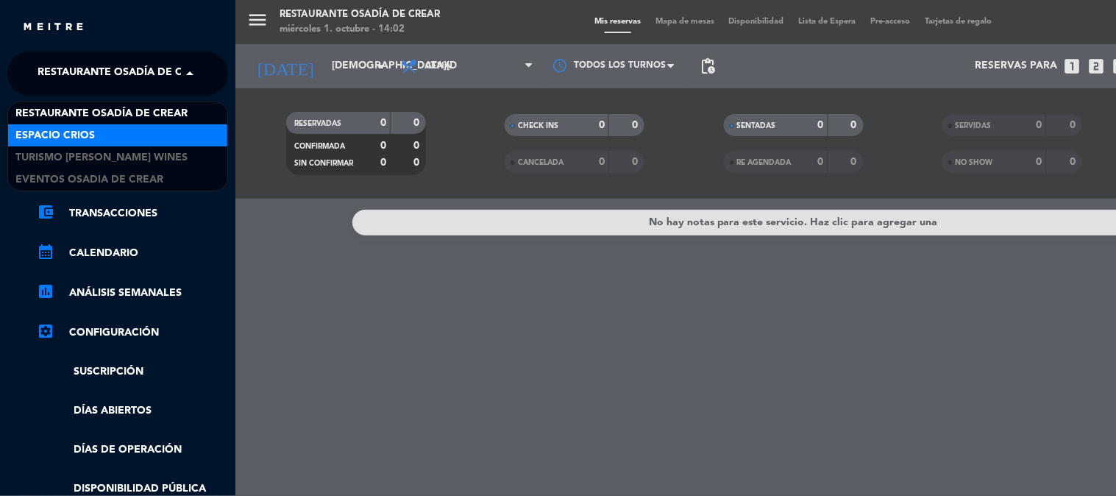
click at [155, 127] on div "Espacio Crios" at bounding box center [117, 135] width 219 height 22
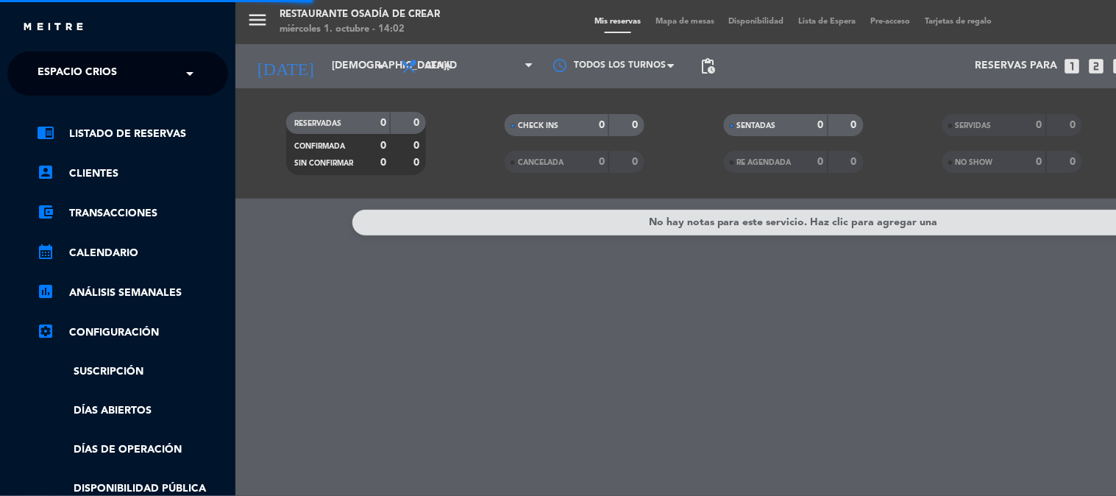
click at [163, 68] on input "text" at bounding box center [119, 74] width 180 height 32
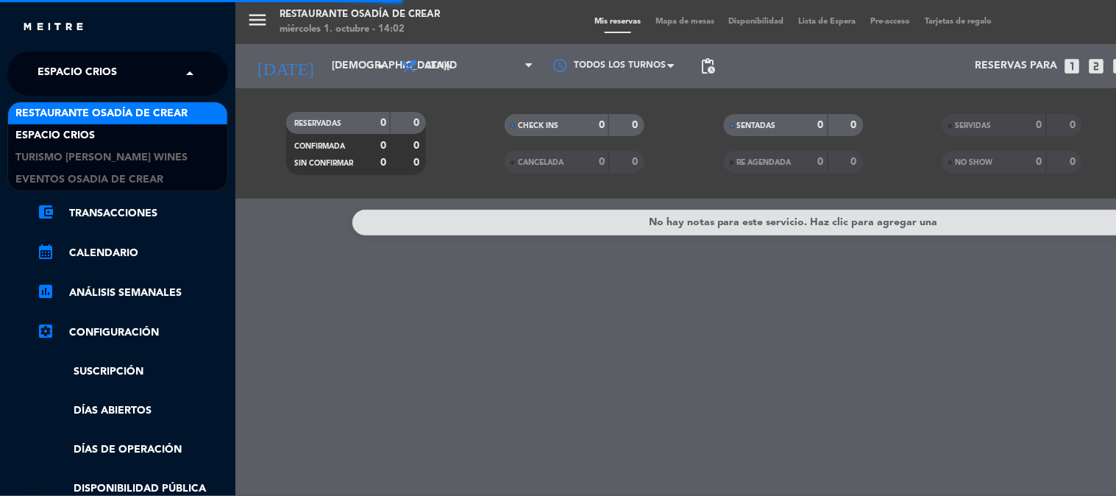
click at [157, 121] on span "Restaurante Osadía de Crear" at bounding box center [101, 113] width 172 height 17
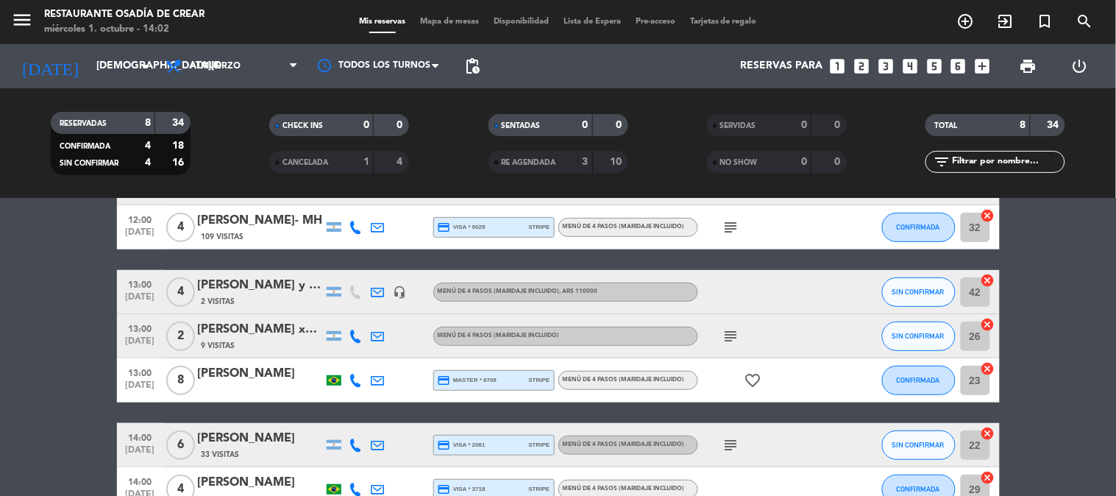
scroll to position [238, 0]
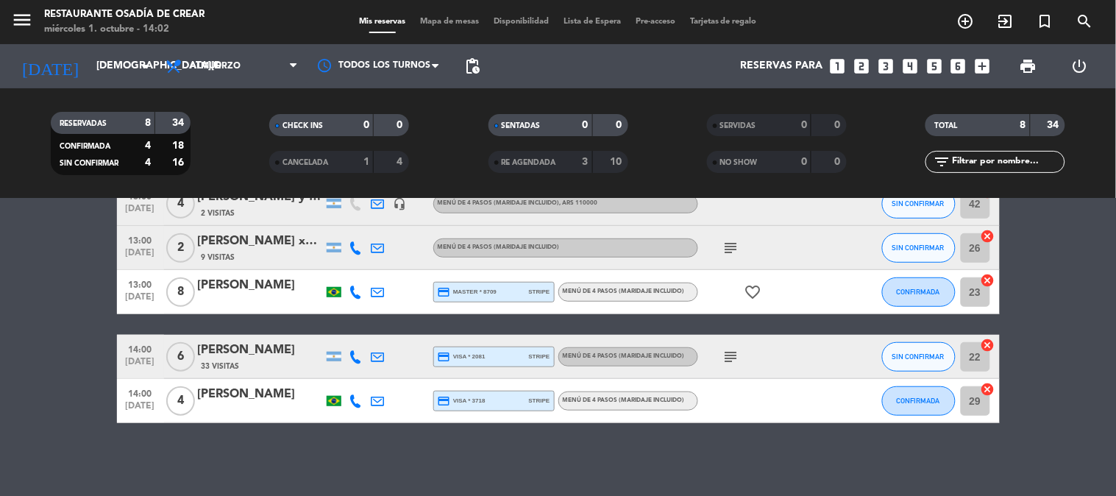
click at [280, 283] on div "[PERSON_NAME]" at bounding box center [260, 285] width 125 height 19
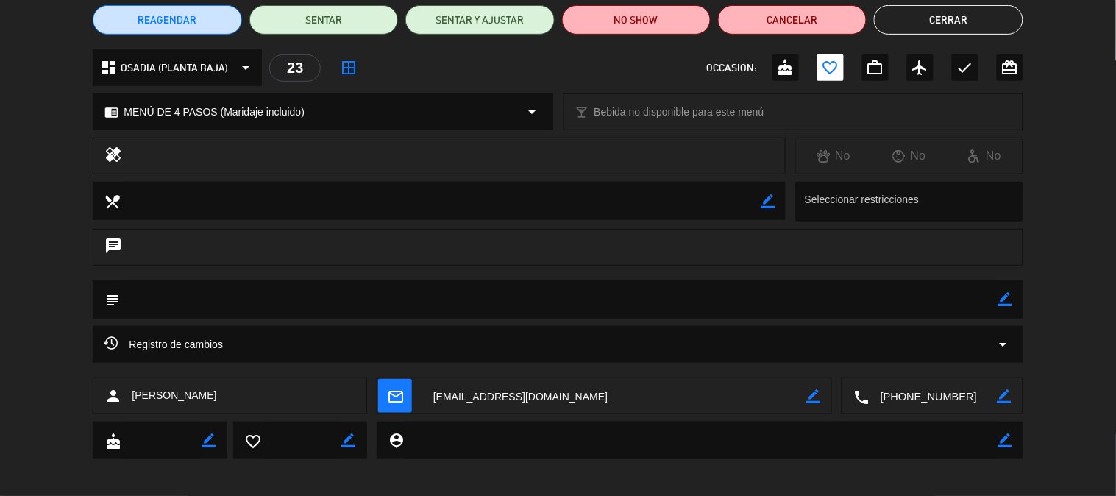
scroll to position [135, 0]
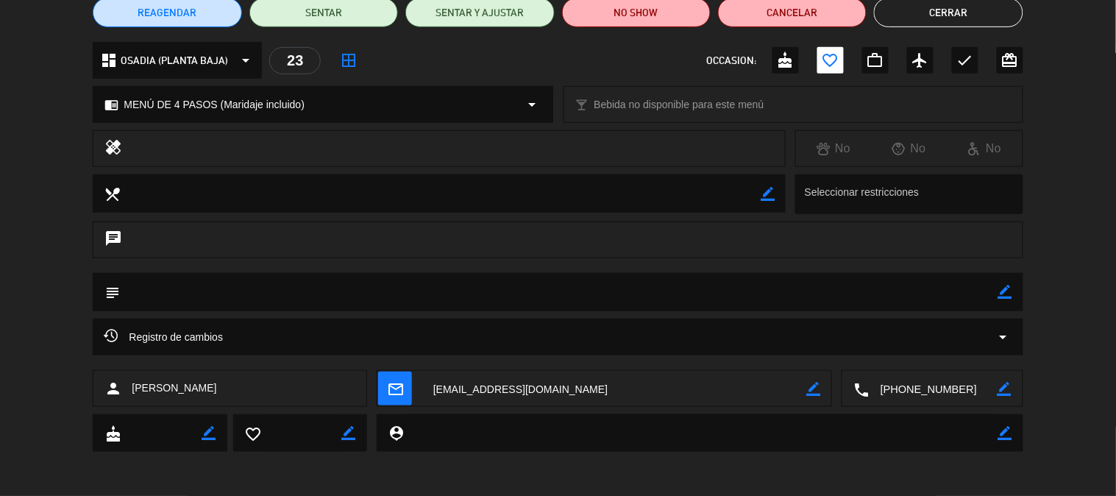
click at [987, 386] on textarea at bounding box center [934, 389] width 128 height 37
click at [961, 345] on button "Click para copiar content_paste" at bounding box center [921, 352] width 91 height 15
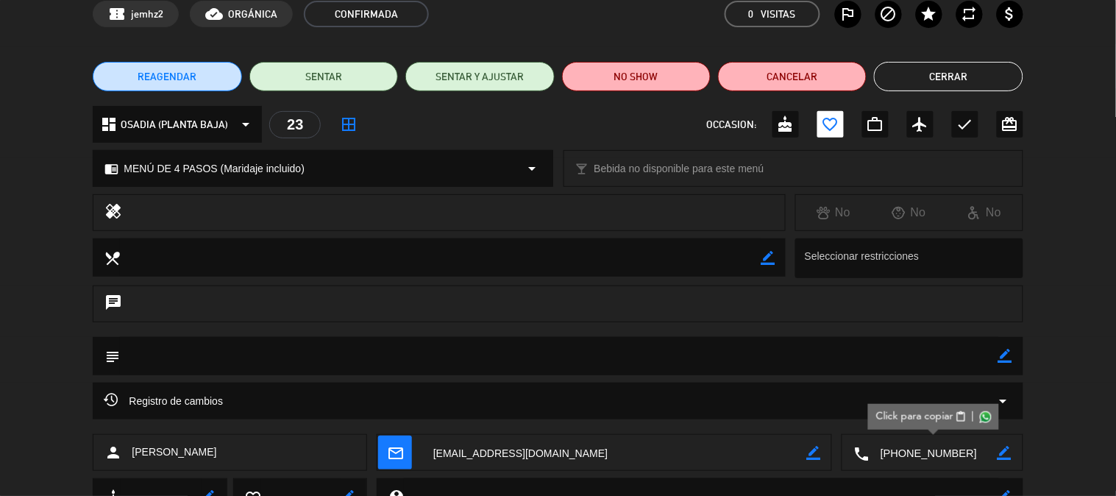
scroll to position [0, 0]
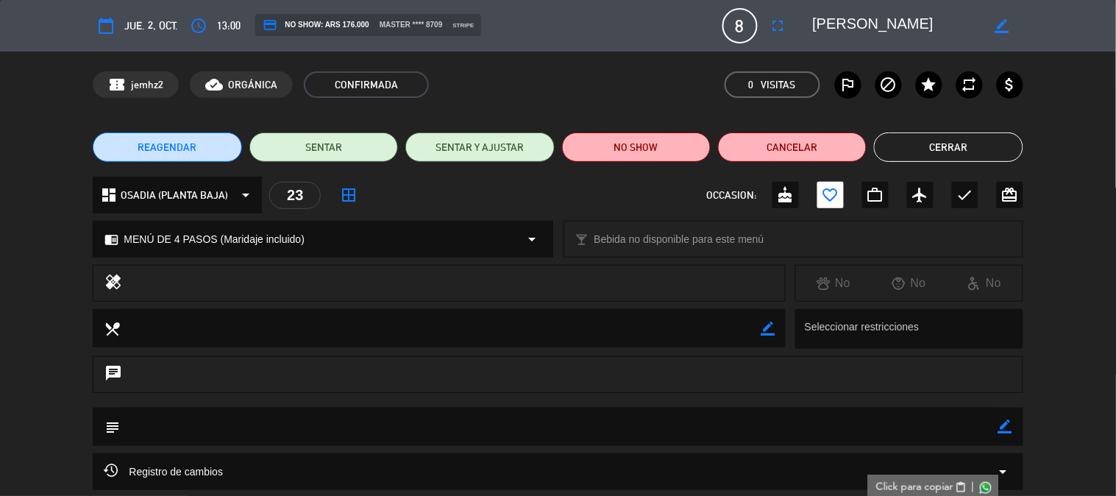
click at [866, 23] on textarea at bounding box center [897, 26] width 169 height 26
click at [944, 141] on button "Cerrar" at bounding box center [948, 146] width 149 height 29
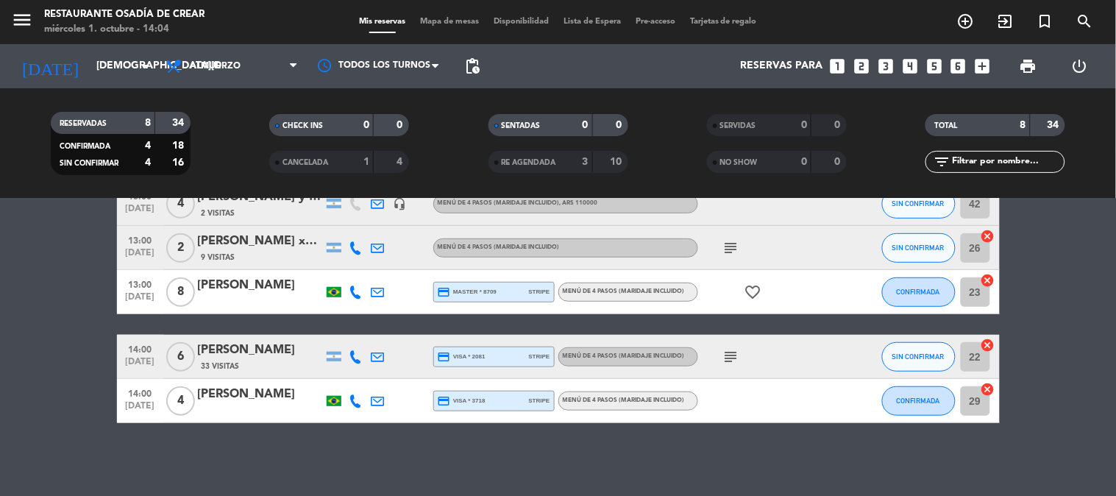
click at [190, 356] on span "6" at bounding box center [180, 356] width 29 height 29
click at [253, 355] on div "[PERSON_NAME]" at bounding box center [260, 350] width 125 height 19
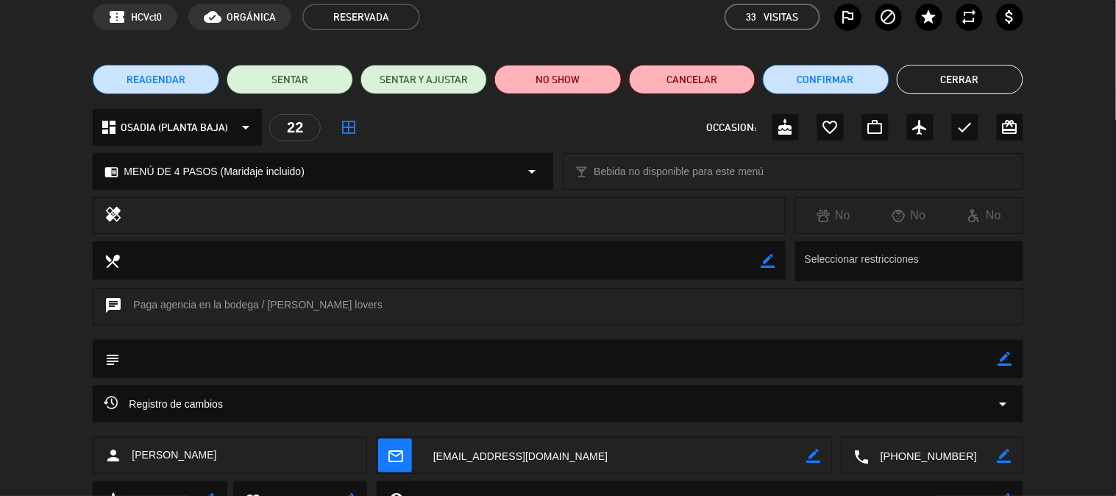
scroll to position [179, 0]
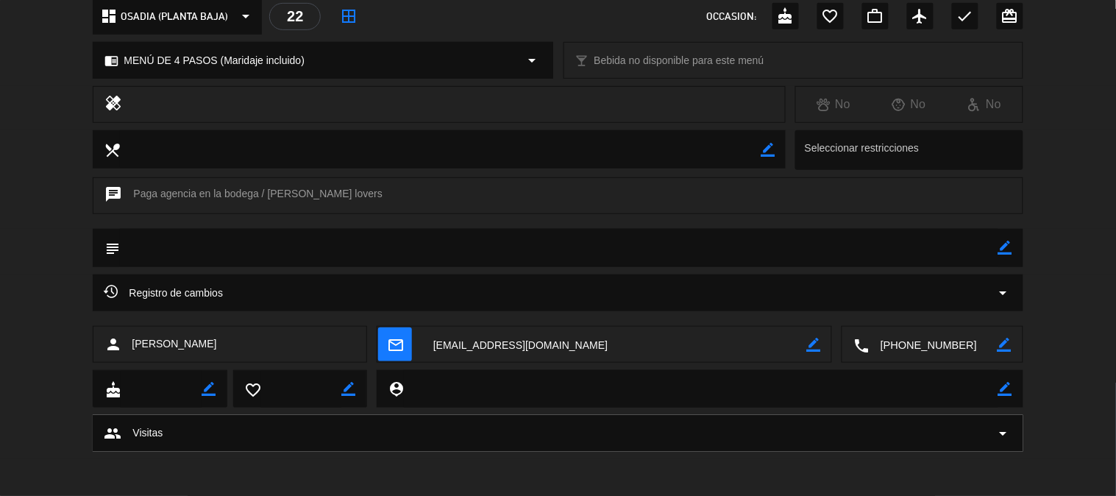
click at [927, 351] on textarea at bounding box center [934, 345] width 128 height 37
click at [958, 313] on span "content_paste" at bounding box center [961, 308] width 11 height 11
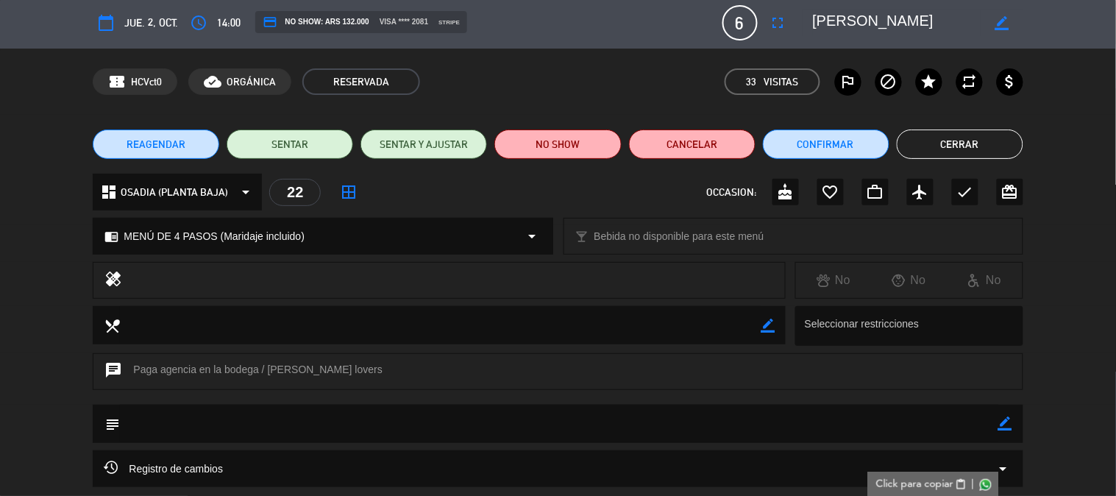
scroll to position [0, 0]
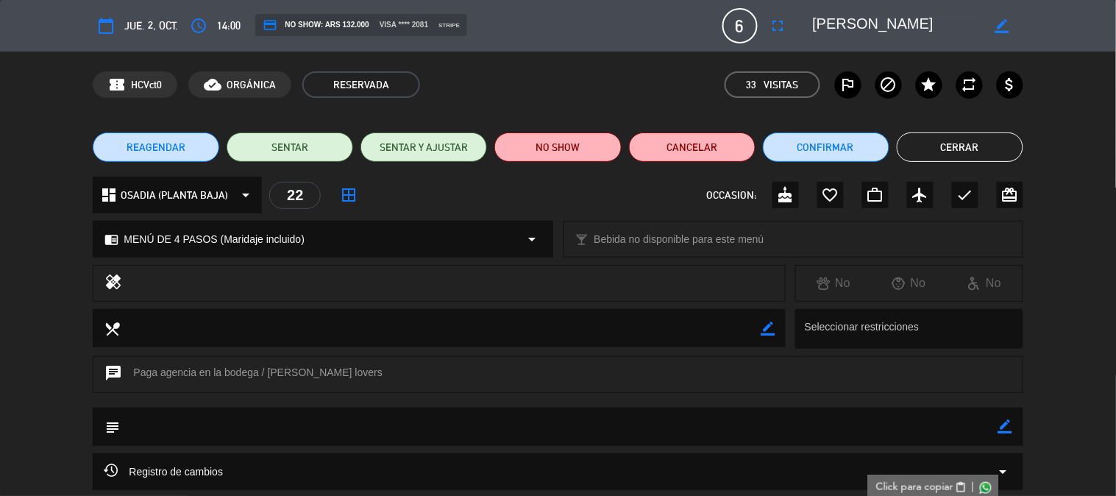
click at [857, 16] on textarea at bounding box center [897, 26] width 169 height 26
click at [975, 153] on button "Cerrar" at bounding box center [960, 146] width 127 height 29
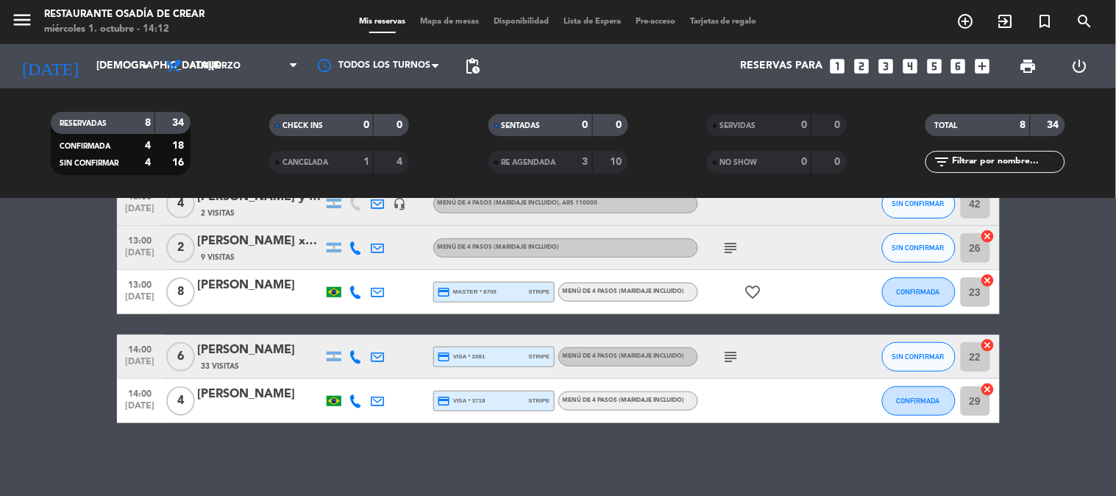
click at [759, 285] on icon "favorite_border" at bounding box center [754, 292] width 18 height 18
click at [736, 358] on icon "subject" at bounding box center [732, 357] width 18 height 18
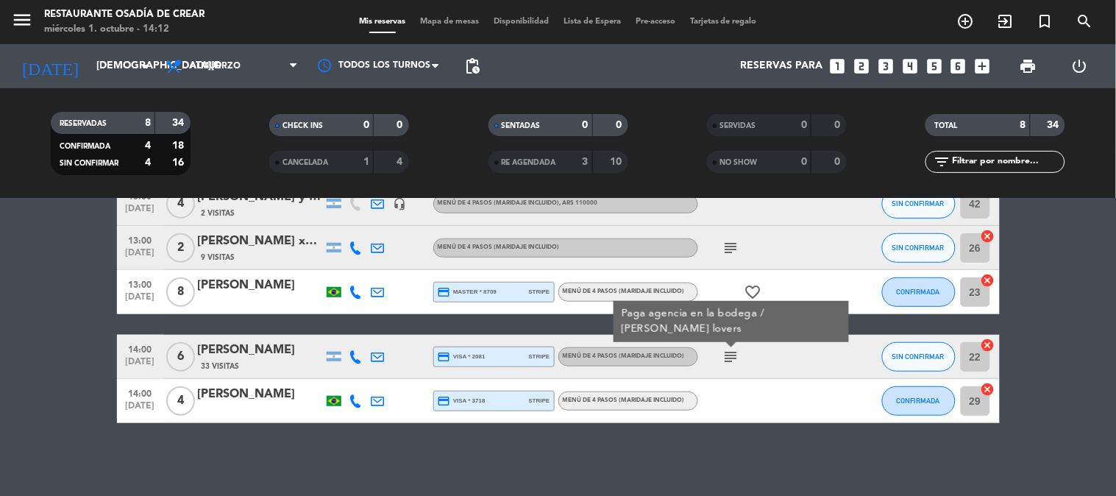
click at [736, 358] on icon "subject" at bounding box center [732, 357] width 18 height 18
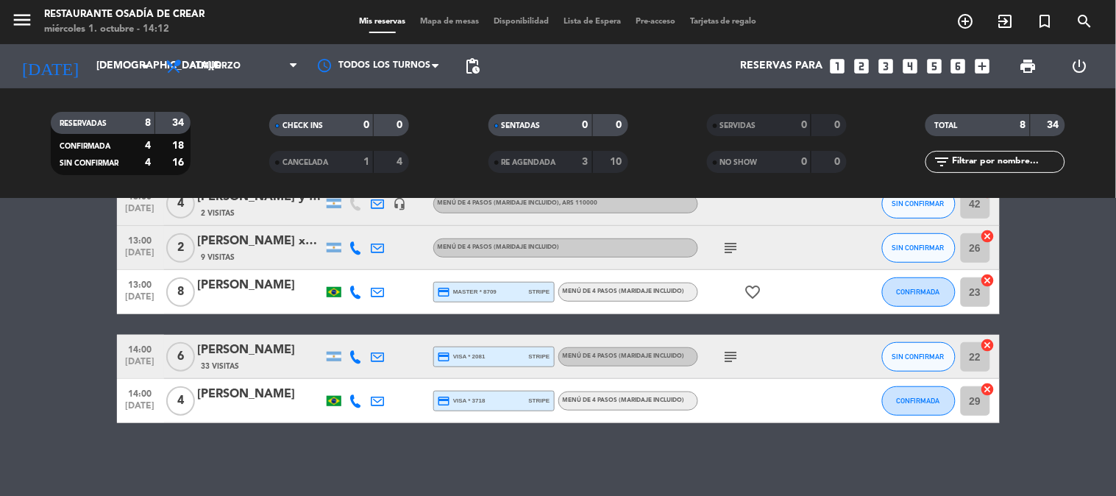
click at [729, 357] on icon "subject" at bounding box center [732, 357] width 18 height 18
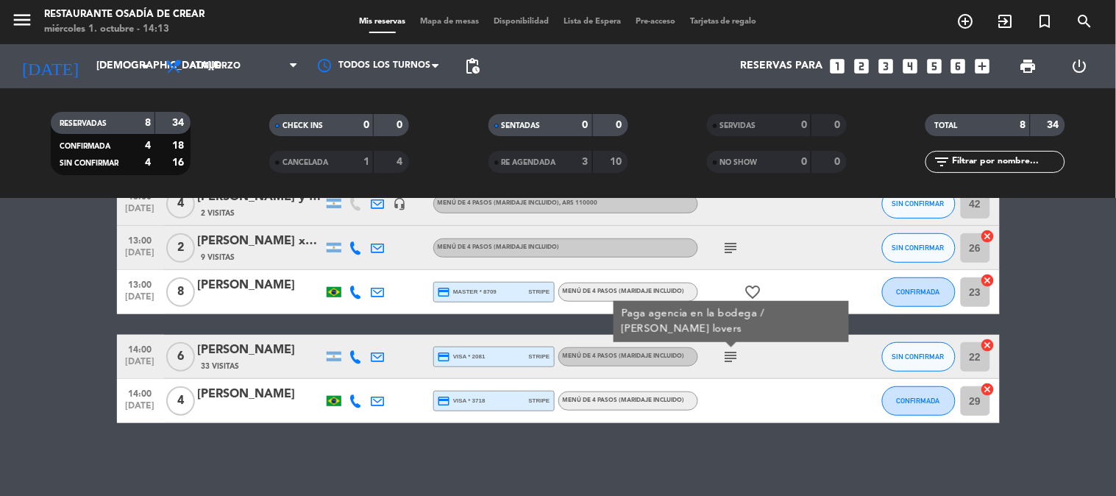
click at [246, 395] on div "[PERSON_NAME]" at bounding box center [260, 394] width 125 height 19
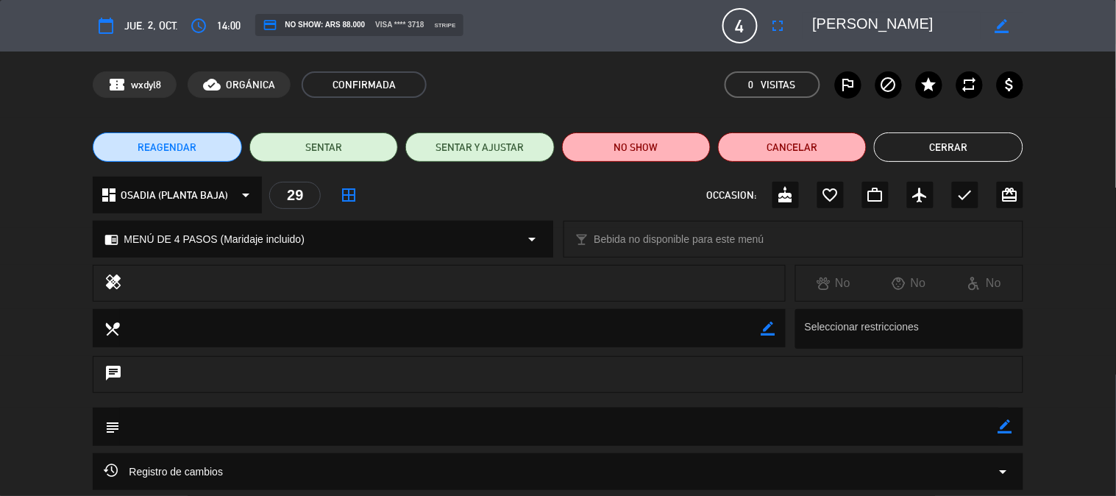
scroll to position [82, 0]
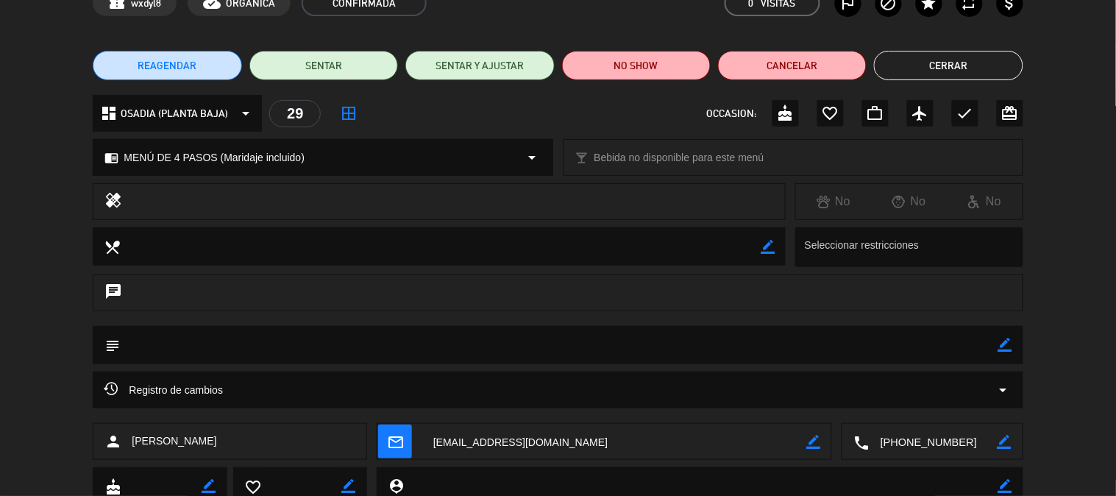
click at [943, 442] on textarea at bounding box center [934, 442] width 128 height 37
click at [967, 400] on span "content_paste" at bounding box center [961, 405] width 11 height 11
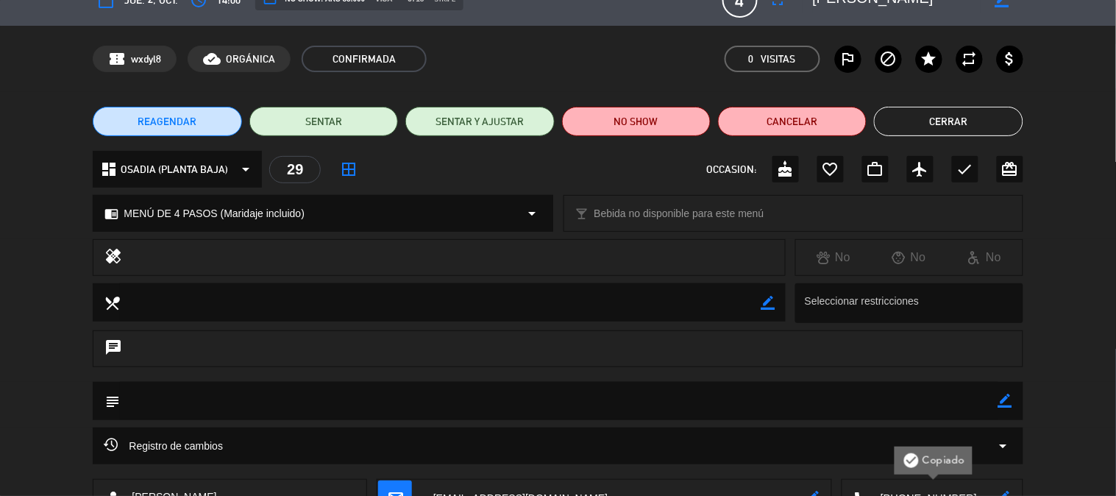
scroll to position [0, 0]
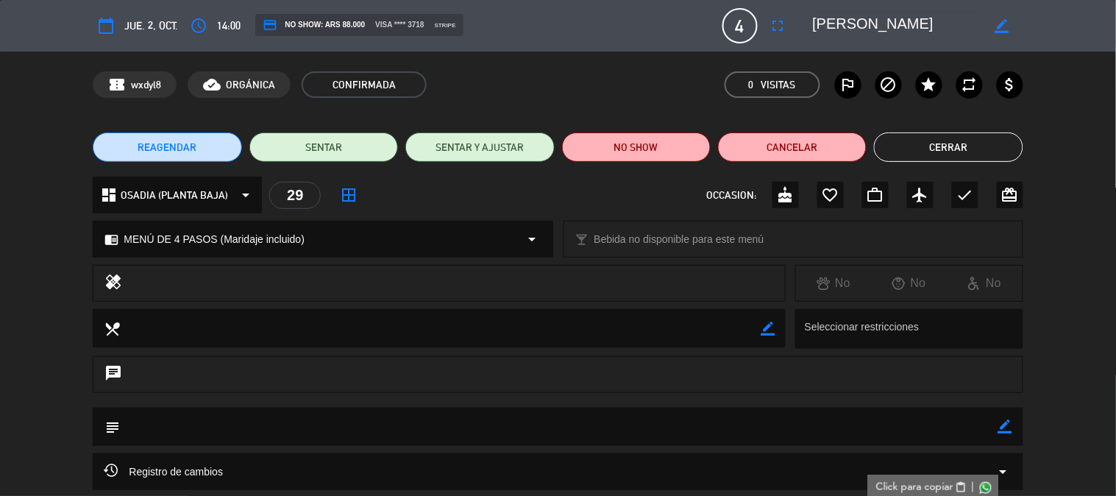
click at [826, 19] on textarea at bounding box center [897, 26] width 169 height 26
click at [933, 152] on button "Cerrar" at bounding box center [948, 146] width 149 height 29
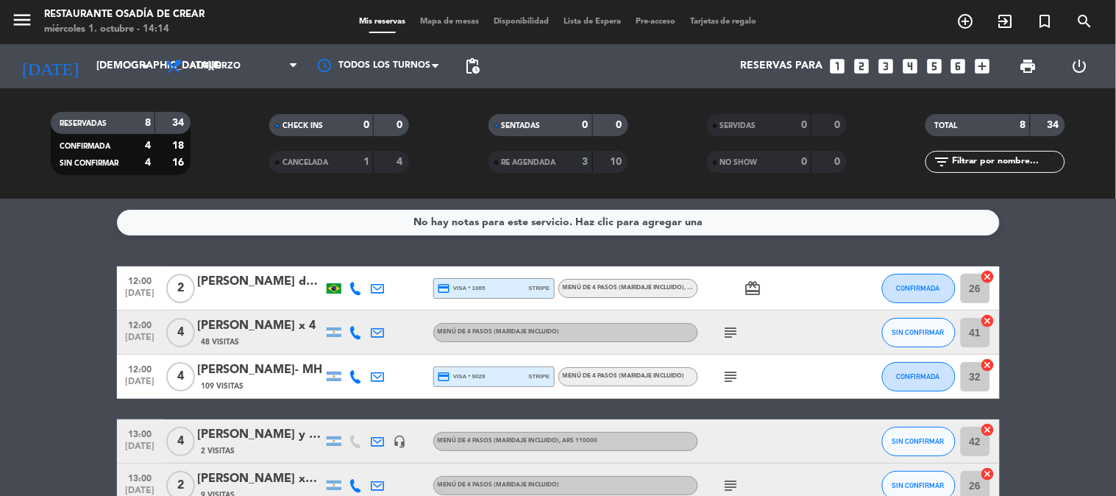
click at [26, 3] on div "menu Restaurante Osadía de Crear [DATE] 1. octubre - 14:14 Mis reservas Mapa de…" at bounding box center [558, 22] width 1116 height 44
click at [20, 26] on icon "menu" at bounding box center [22, 20] width 22 height 22
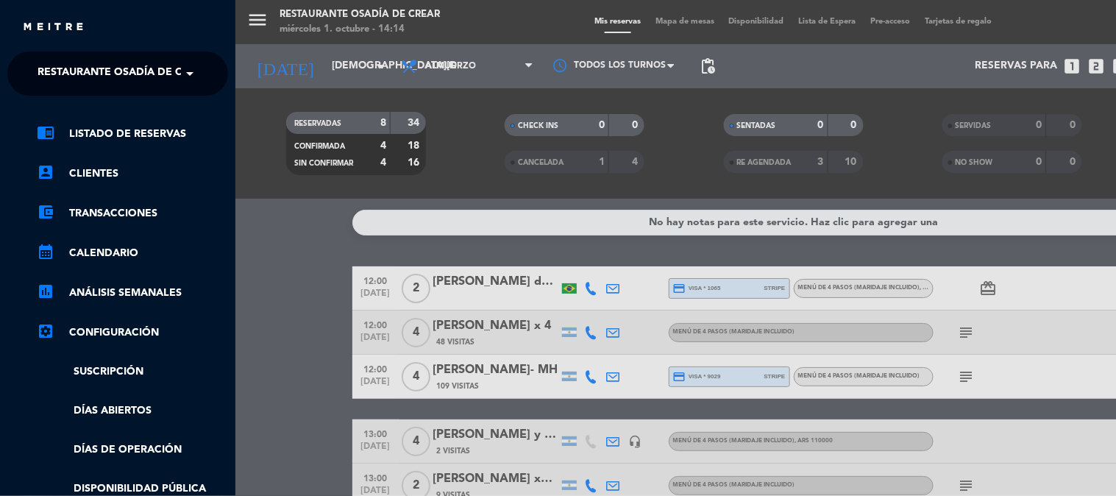
click at [187, 63] on span at bounding box center [193, 73] width 25 height 31
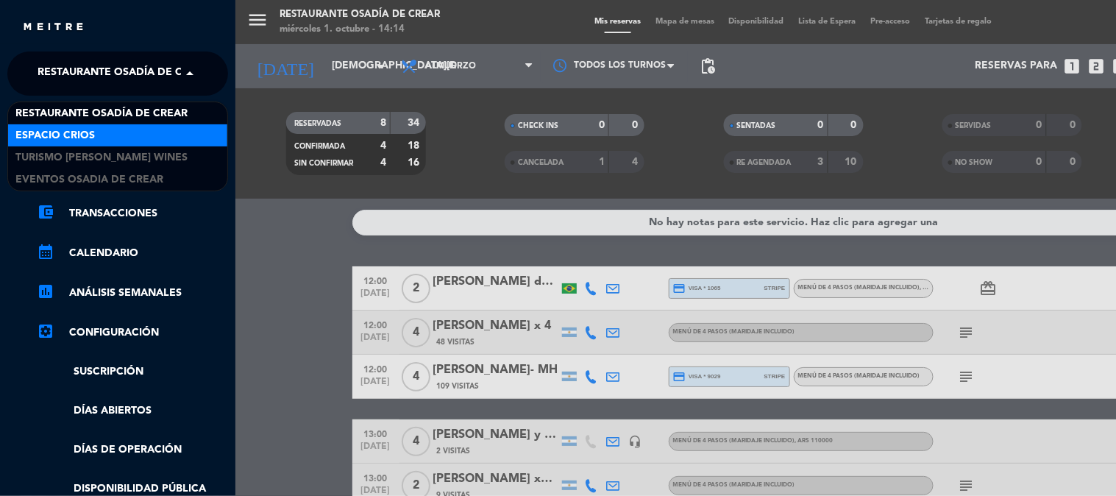
click at [163, 145] on div "Espacio Crios" at bounding box center [117, 135] width 219 height 22
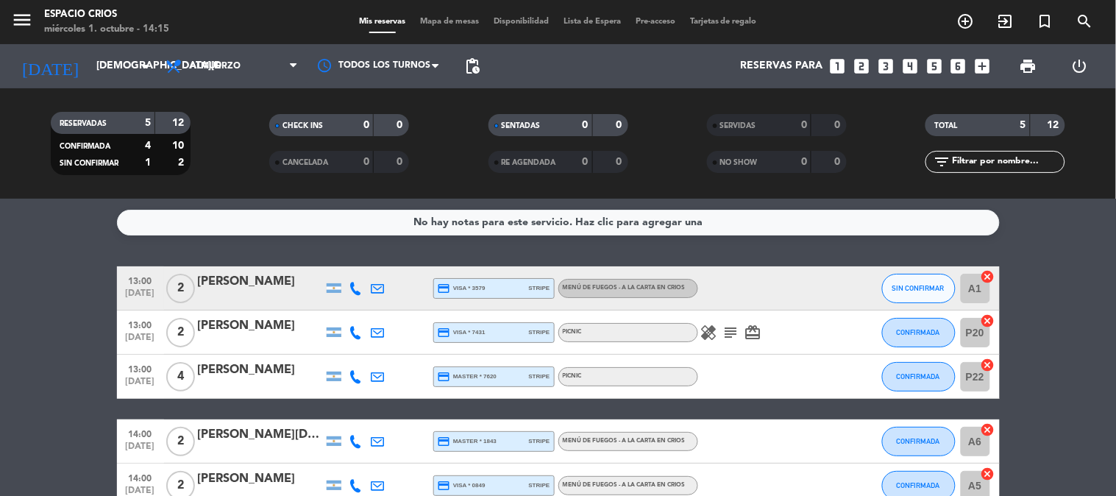
click at [731, 328] on icon "subject" at bounding box center [732, 333] width 18 height 18
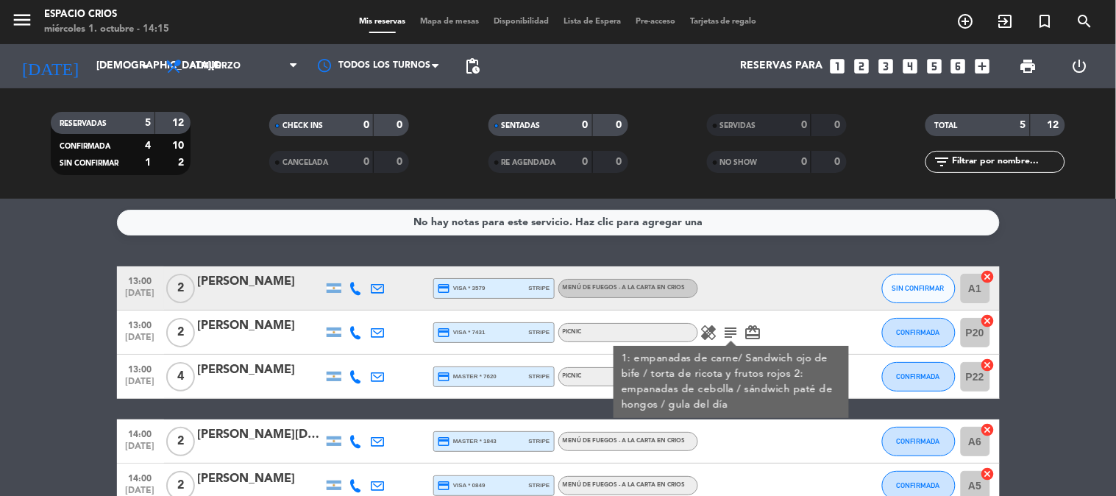
click at [758, 328] on icon "card_giftcard" at bounding box center [754, 333] width 18 height 18
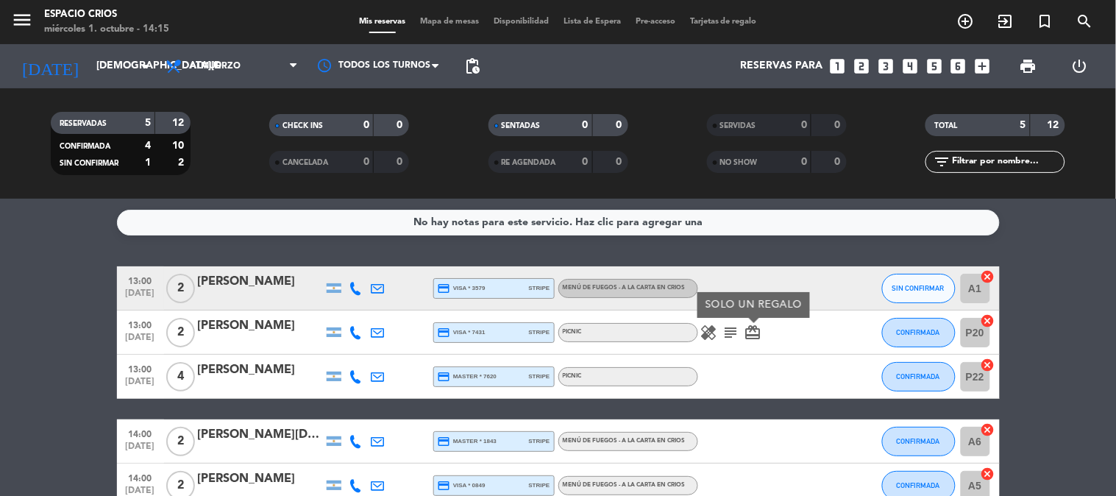
click at [709, 327] on icon "healing" at bounding box center [710, 333] width 18 height 18
click at [356, 287] on icon at bounding box center [356, 288] width 13 height 13
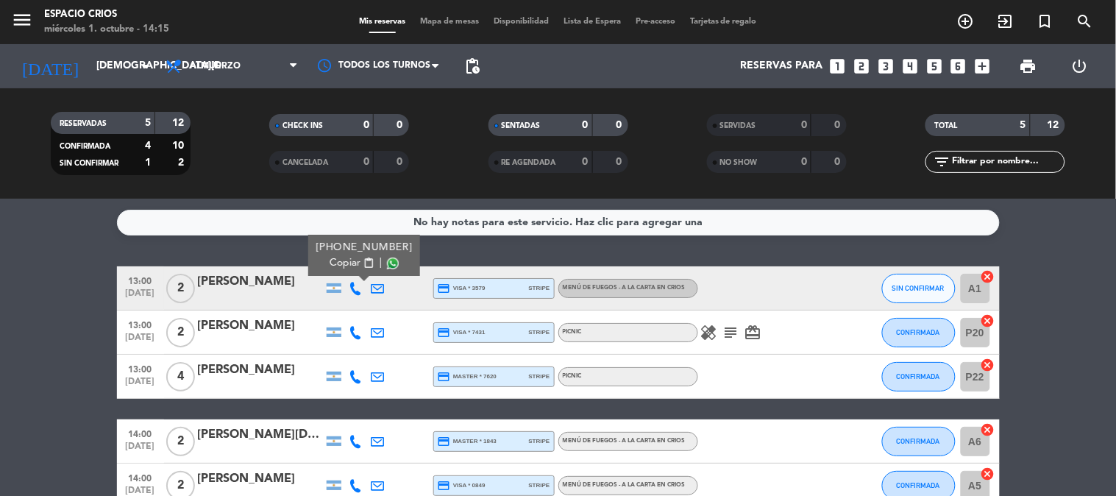
click at [363, 262] on span "content_paste" at bounding box center [368, 263] width 11 height 11
click at [297, 277] on div "[PERSON_NAME]" at bounding box center [260, 281] width 125 height 19
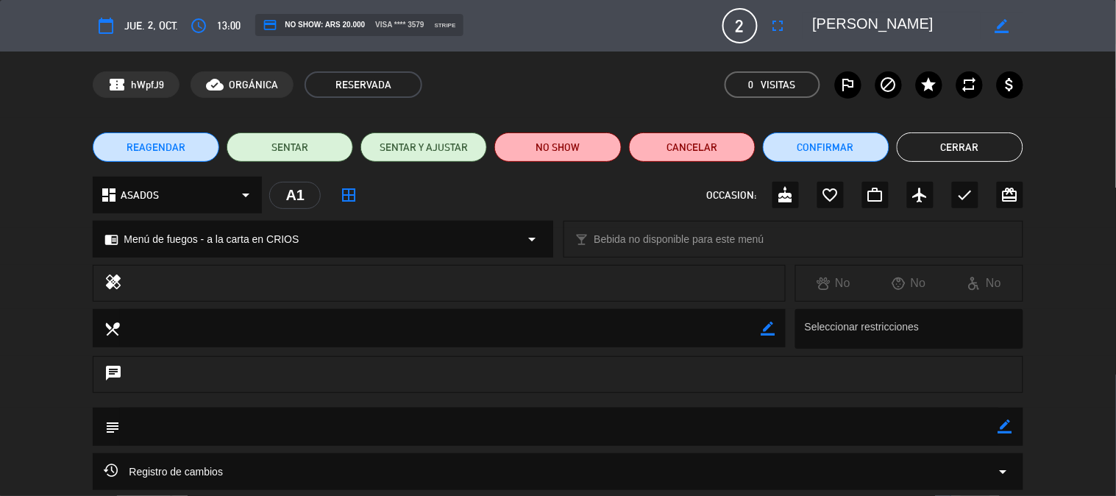
click at [876, 21] on textarea at bounding box center [897, 26] width 169 height 26
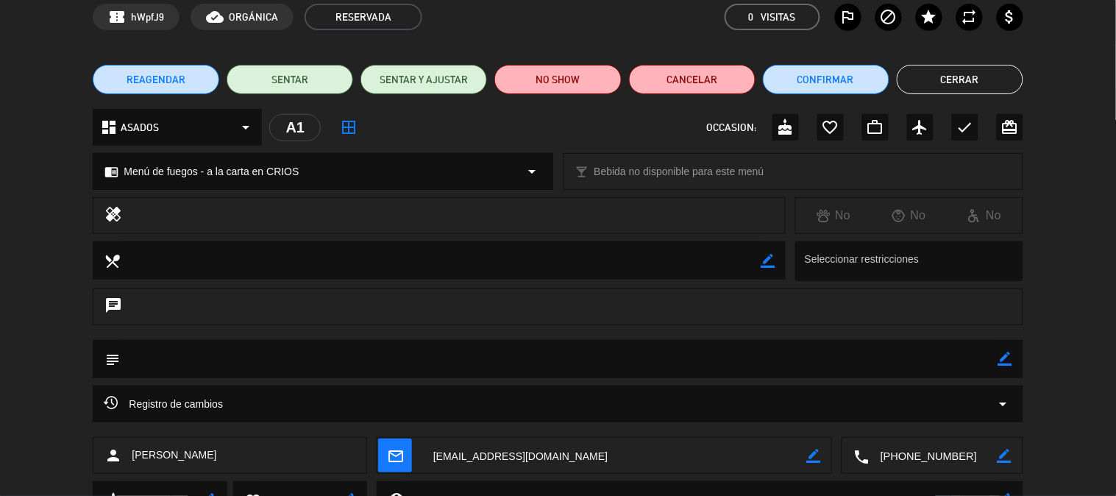
scroll to position [82, 0]
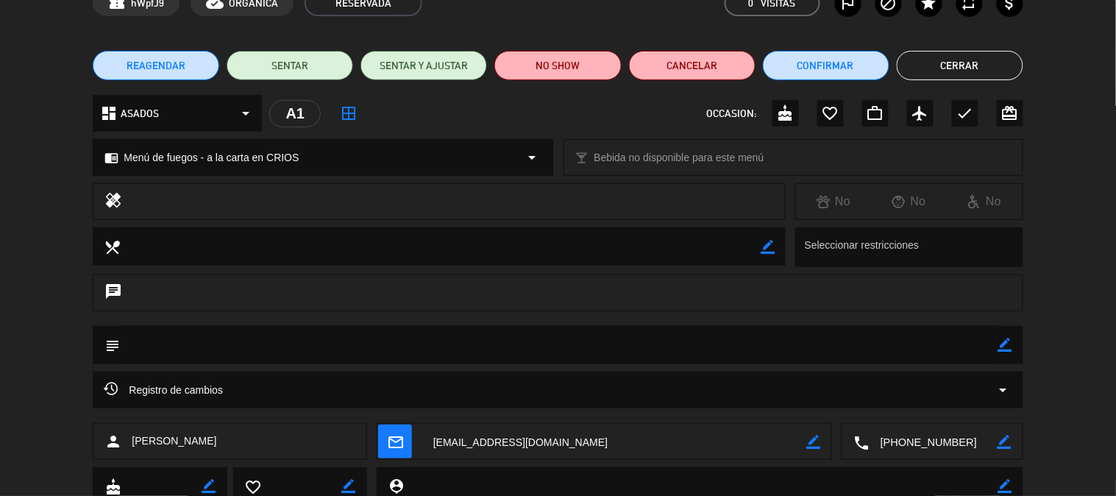
click at [943, 69] on button "Cerrar" at bounding box center [960, 65] width 127 height 29
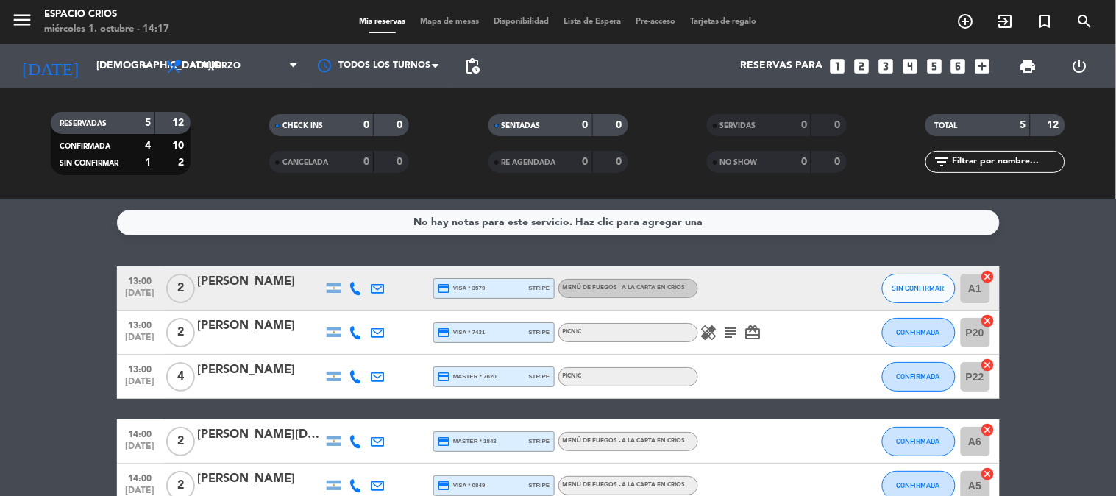
click at [353, 327] on icon at bounding box center [356, 332] width 13 height 13
click at [363, 308] on span "content_paste" at bounding box center [368, 307] width 11 height 11
click at [239, 322] on div "[PERSON_NAME]" at bounding box center [260, 325] width 125 height 19
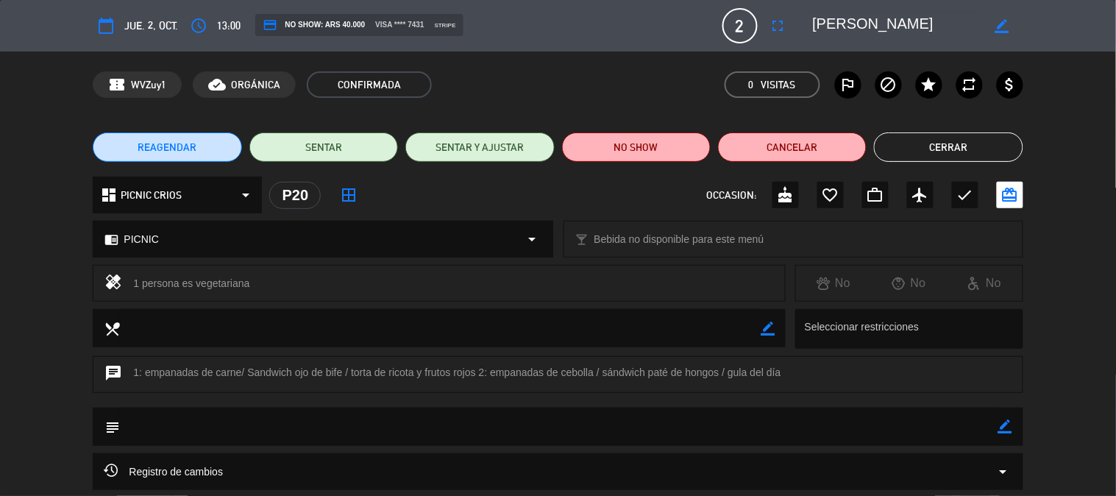
click at [876, 27] on textarea at bounding box center [897, 26] width 169 height 26
drag, startPoint x: 909, startPoint y: 143, endPoint x: 650, endPoint y: 376, distance: 348.0
click at [650, 376] on div "calendar_today [DEMOGRAPHIC_DATA]. 2, oct. access_time 13:00 credit_card NO SHO…" at bounding box center [558, 248] width 1116 height 496
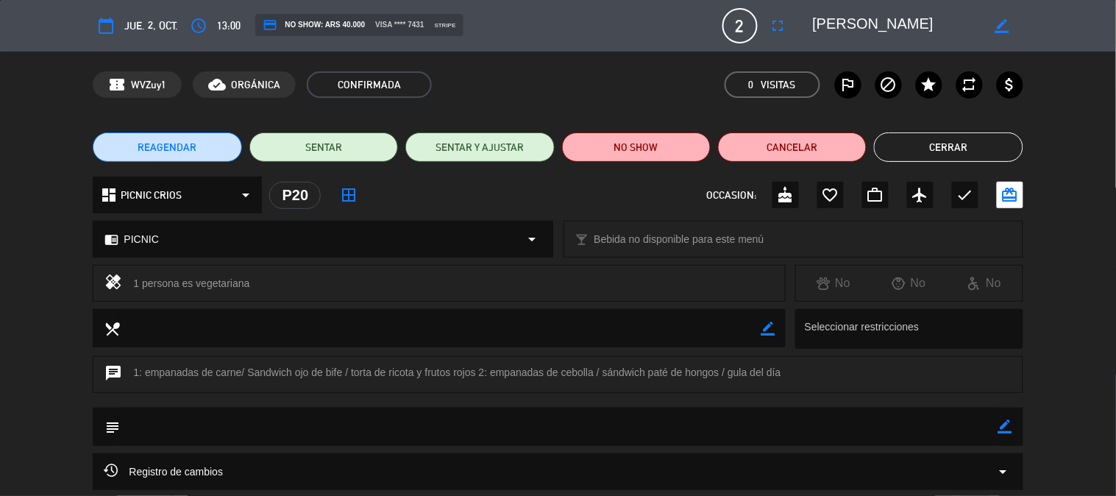
click at [487, 375] on div "chat 1: empanadas de carne/ Sandwich ojo de bife / torta de ricota y frutos roj…" at bounding box center [558, 374] width 930 height 37
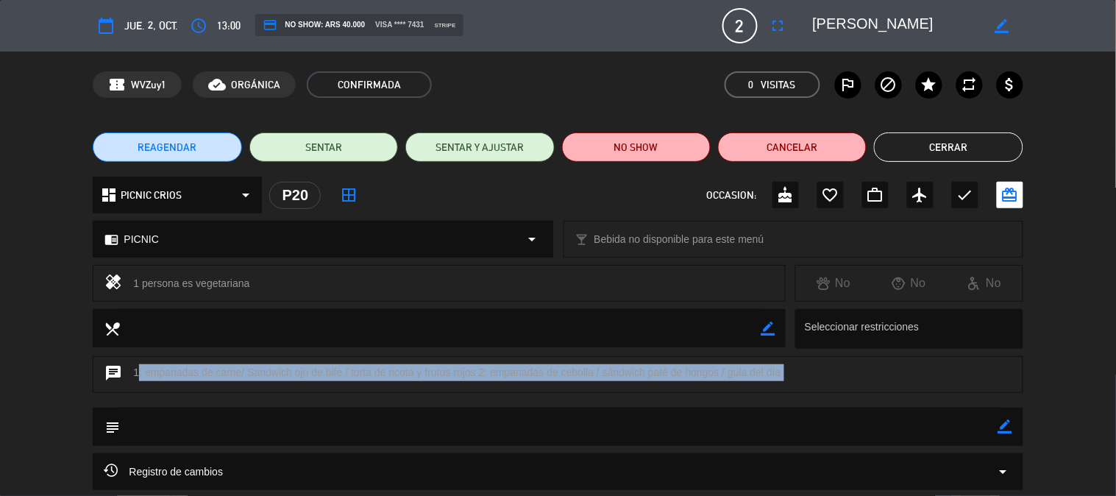
click at [487, 375] on div "chat 1: empanadas de carne/ Sandwich ojo de bife / torta de ricota y frutos roj…" at bounding box center [558, 374] width 930 height 37
copy div "1: empanadas de carne/ Sandwich ojo de bife / torta de ricota y frutos rojos 2:…"
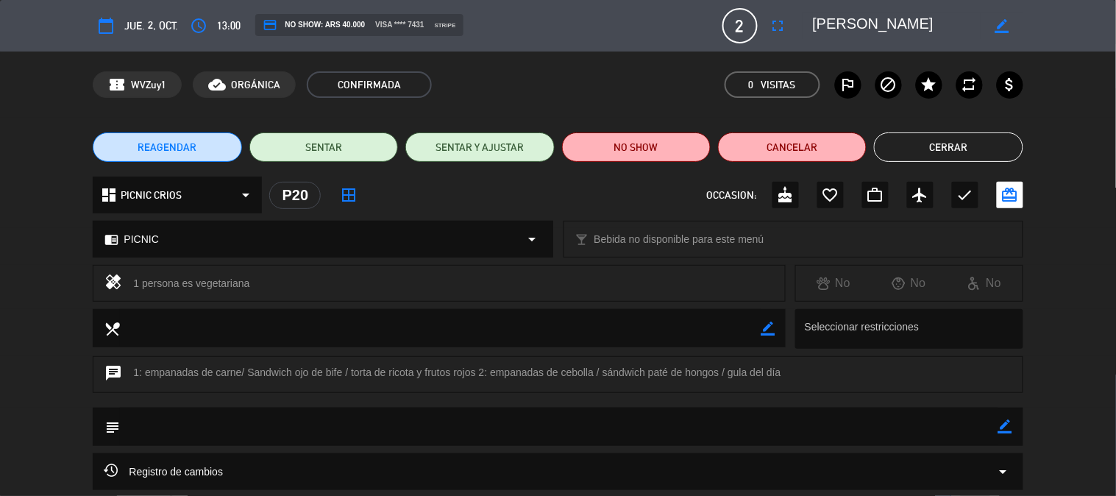
click at [337, 378] on div "chat 1: empanadas de carne/ Sandwich ojo de bife / torta de ricota y frutos roj…" at bounding box center [558, 374] width 930 height 37
click at [892, 150] on button "Cerrar" at bounding box center [948, 146] width 149 height 29
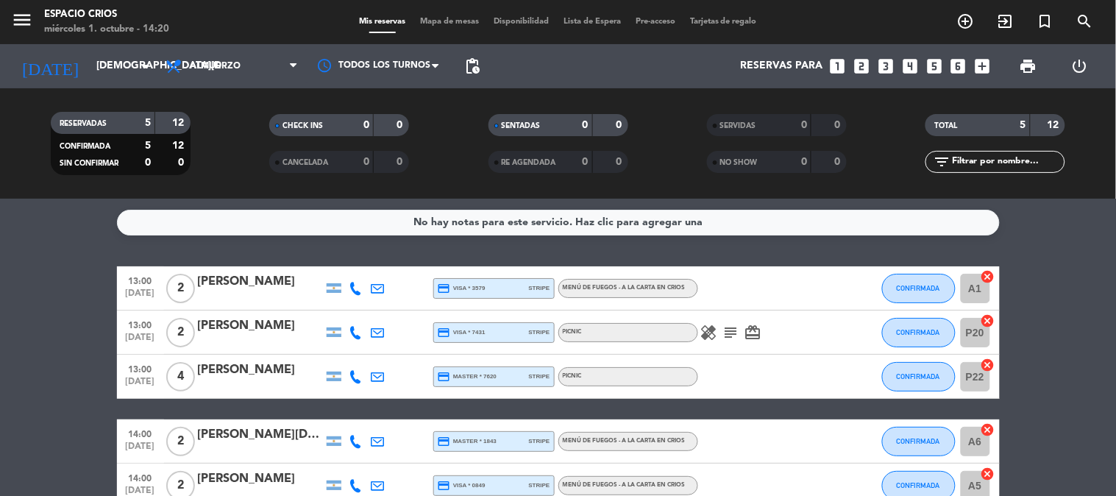
click at [275, 377] on div "[PERSON_NAME]" at bounding box center [260, 370] width 125 height 19
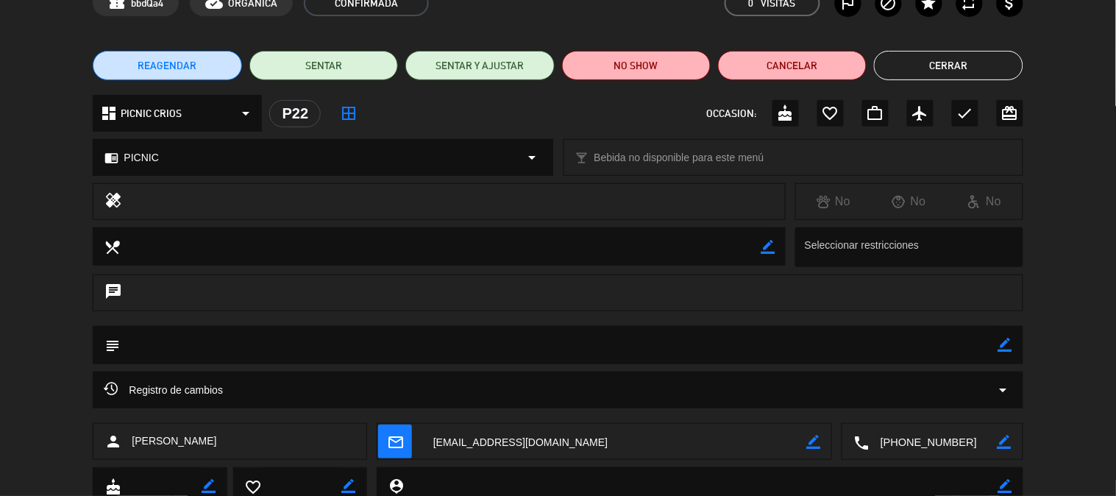
drag, startPoint x: 890, startPoint y: 424, endPoint x: 896, endPoint y: 446, distance: 22.8
click at [890, 425] on textarea at bounding box center [934, 442] width 128 height 37
click at [957, 403] on span "content_paste" at bounding box center [961, 405] width 11 height 11
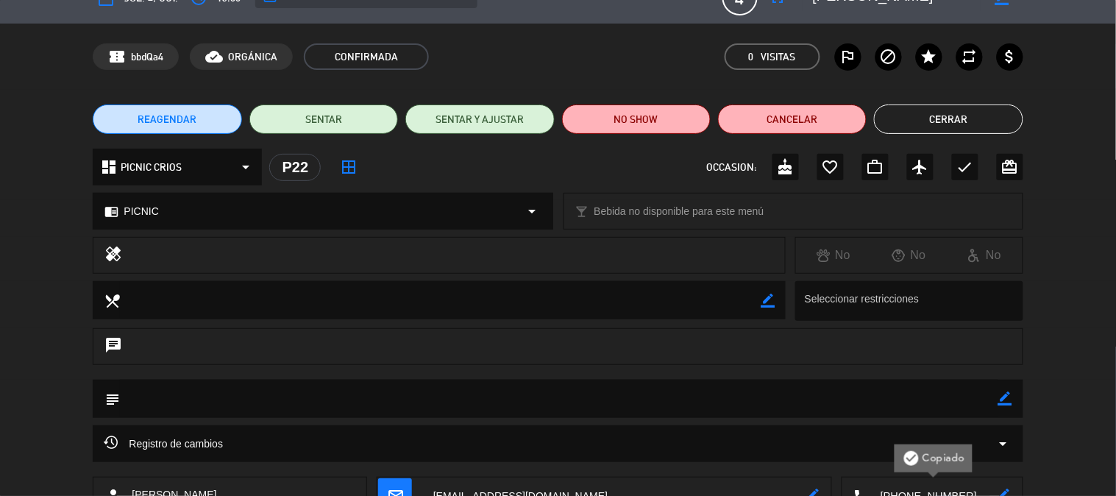
scroll to position [0, 0]
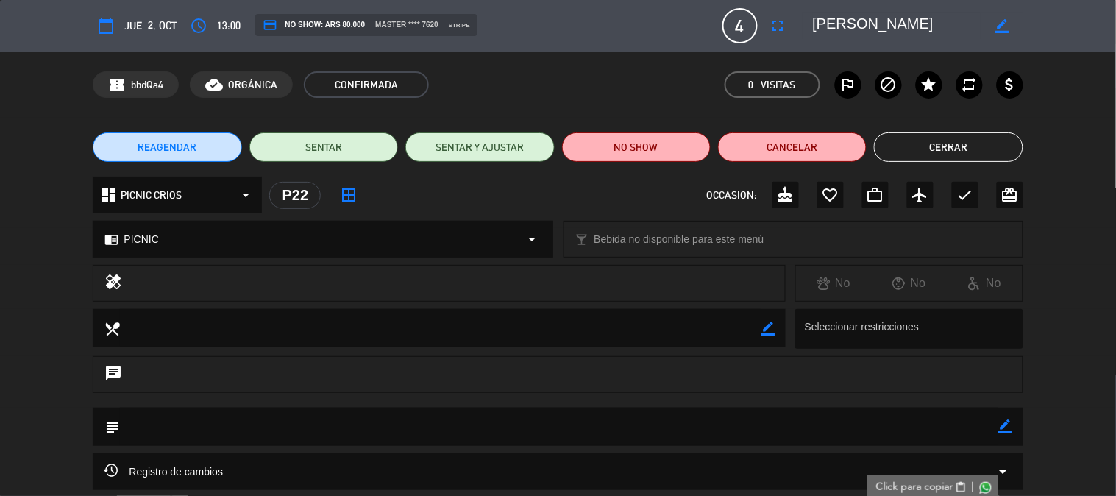
click at [881, 32] on textarea at bounding box center [897, 26] width 169 height 26
click at [942, 149] on button "Cerrar" at bounding box center [948, 146] width 149 height 29
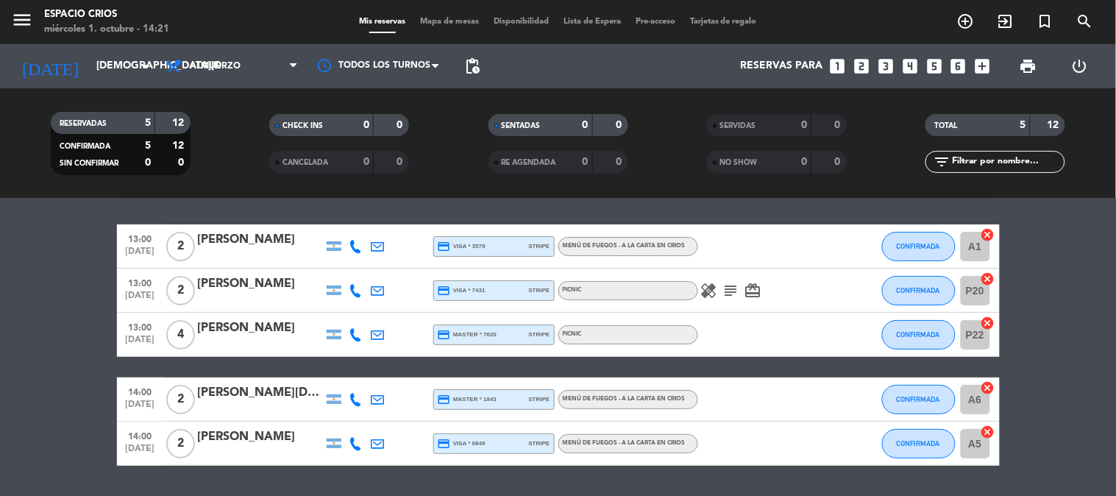
scroll to position [82, 0]
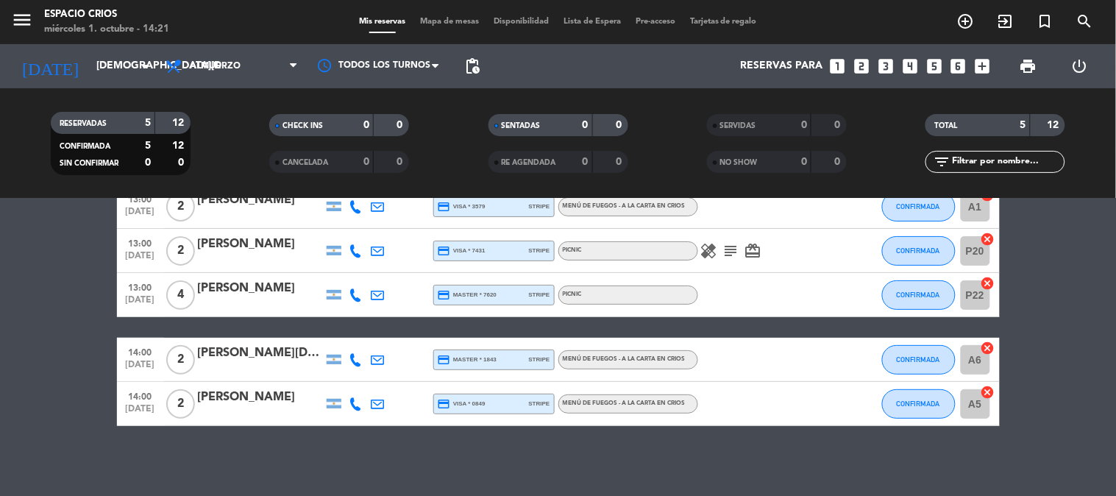
click at [350, 355] on icon at bounding box center [356, 359] width 13 height 13
click at [363, 335] on span "content_paste" at bounding box center [368, 334] width 11 height 11
click at [222, 353] on div "[PERSON_NAME][DEMOGRAPHIC_DATA]" at bounding box center [260, 353] width 125 height 19
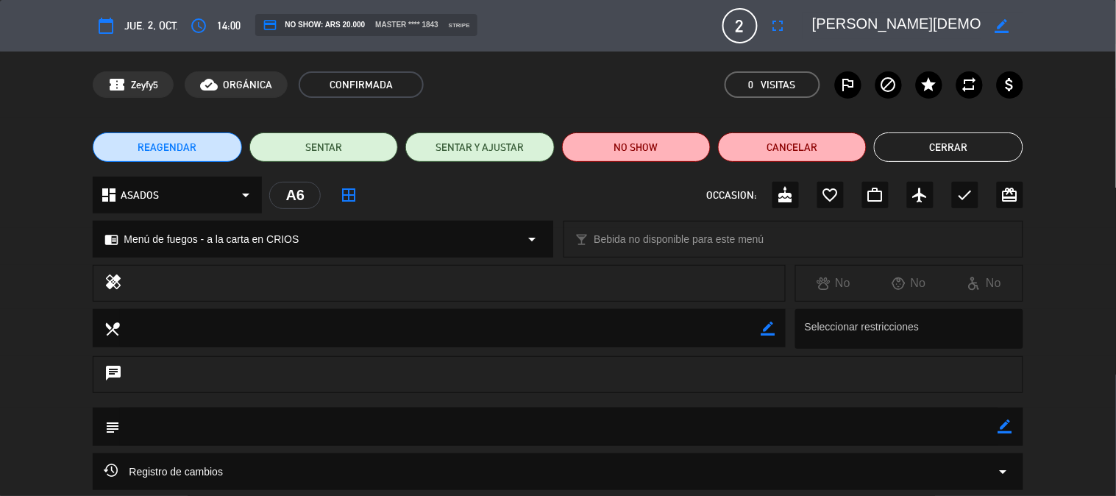
click at [898, 20] on textarea at bounding box center [897, 26] width 169 height 26
click at [958, 152] on button "Cerrar" at bounding box center [948, 146] width 149 height 29
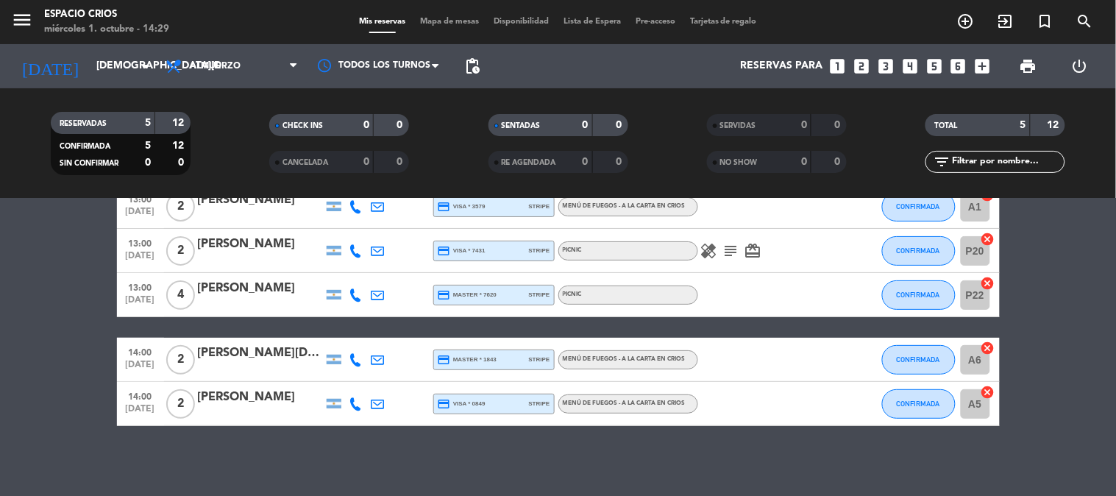
click at [358, 407] on icon at bounding box center [356, 403] width 13 height 13
click at [363, 376] on span "content_paste" at bounding box center [368, 378] width 11 height 11
click at [253, 394] on div "[PERSON_NAME]" at bounding box center [260, 397] width 125 height 19
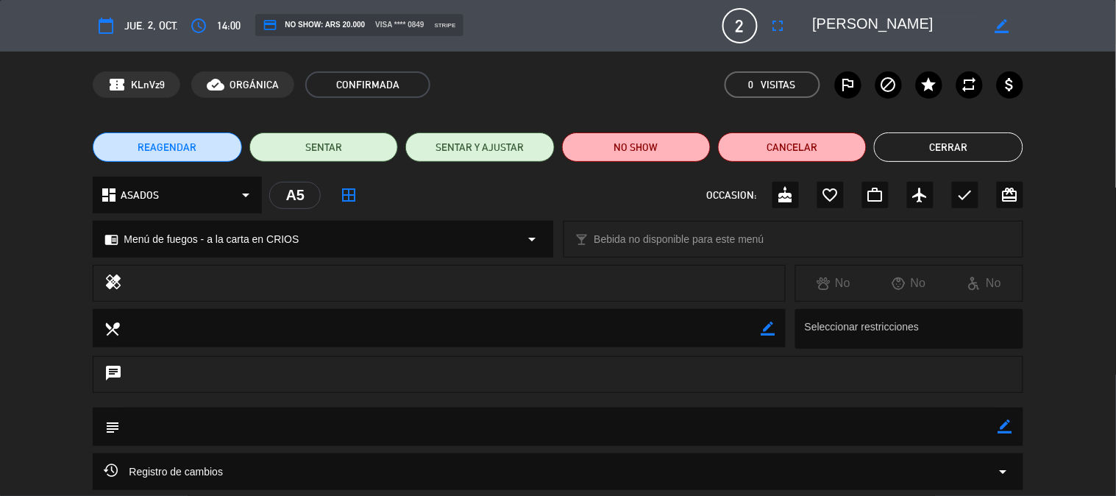
click at [869, 17] on textarea at bounding box center [897, 26] width 169 height 26
click at [869, 18] on textarea at bounding box center [897, 26] width 169 height 26
click at [972, 146] on button "Cerrar" at bounding box center [948, 146] width 149 height 29
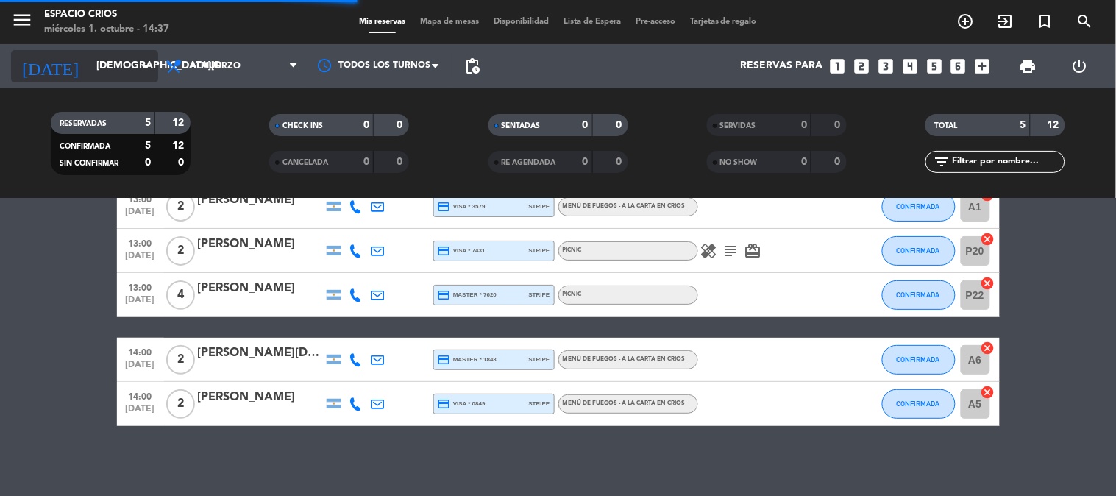
click at [89, 63] on input "[DEMOGRAPHIC_DATA][DATE]" at bounding box center [159, 66] width 140 height 26
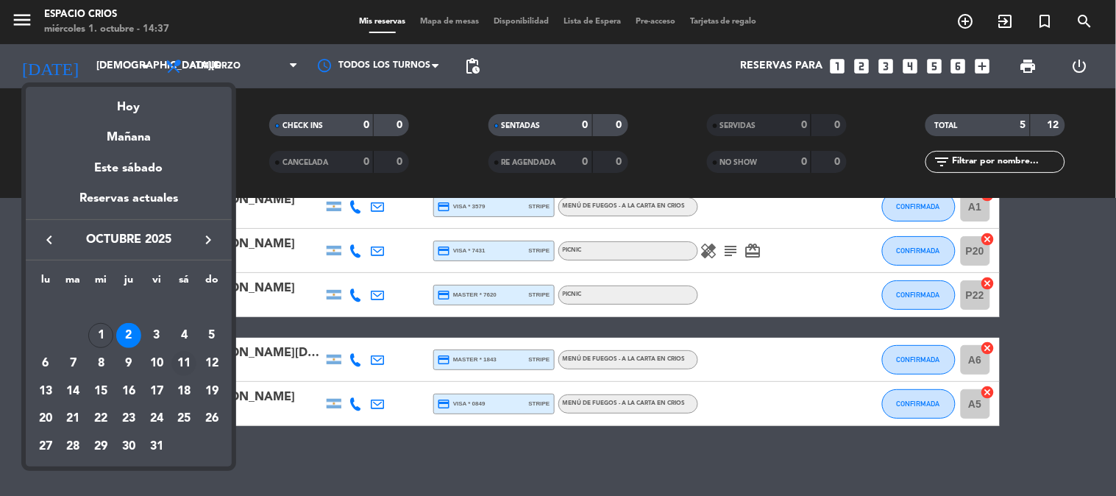
click at [187, 362] on div "11" at bounding box center [183, 363] width 25 height 25
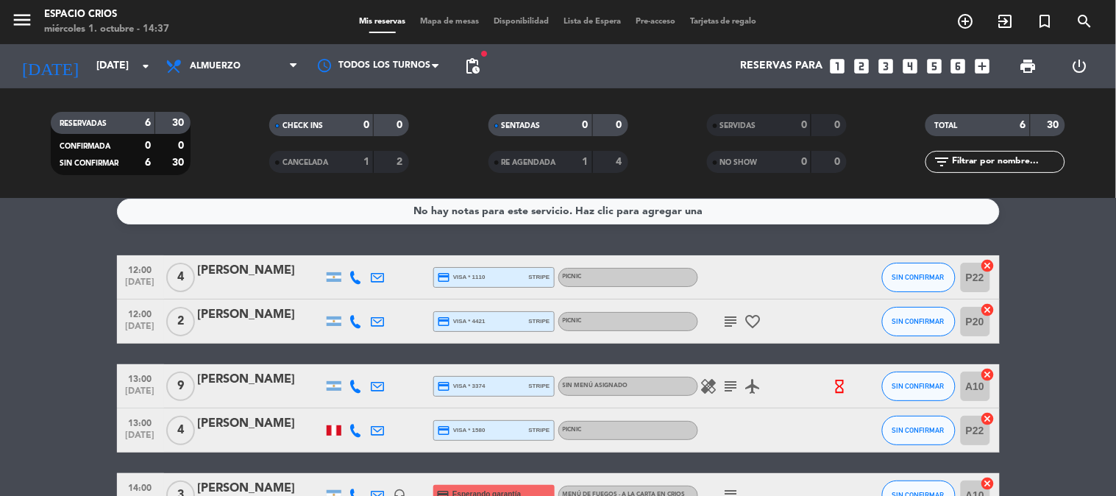
scroll to position [0, 0]
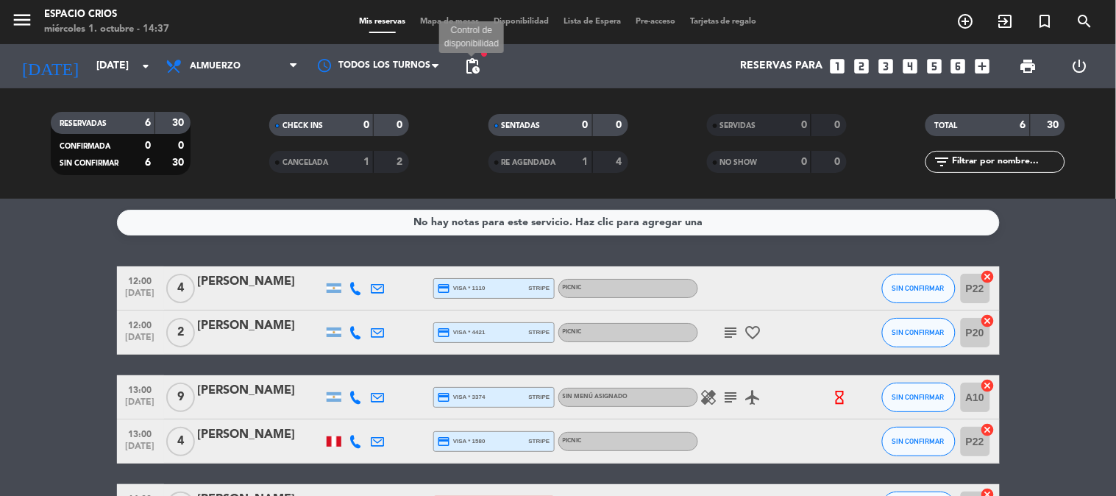
click at [473, 66] on span "pending_actions" at bounding box center [473, 66] width 18 height 18
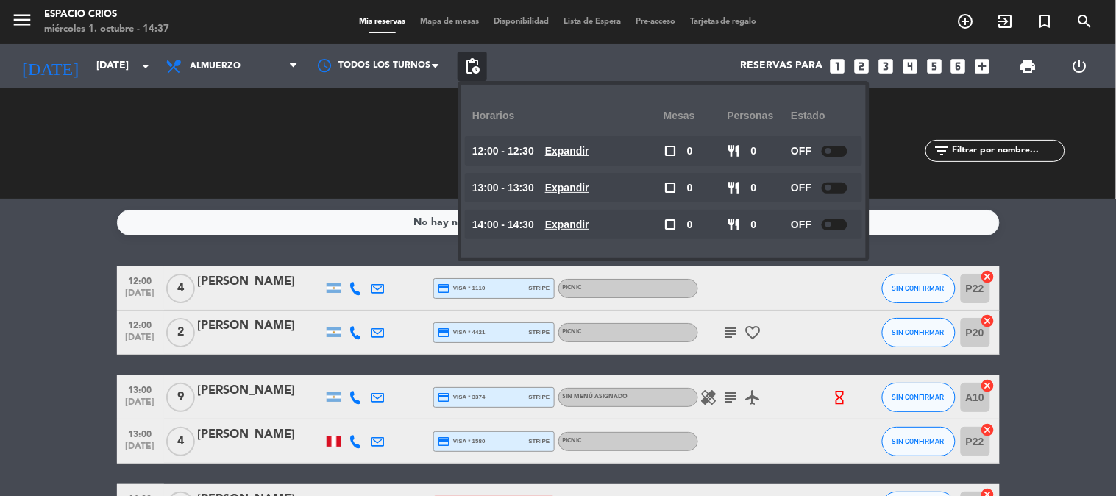
click at [473, 66] on span "pending_actions" at bounding box center [473, 66] width 18 height 18
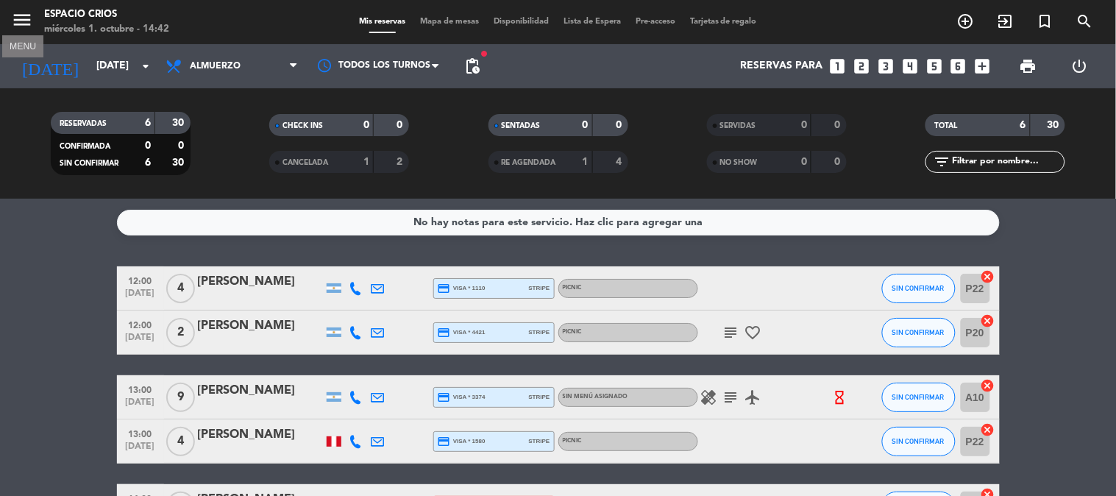
click at [16, 13] on icon "menu" at bounding box center [22, 20] width 22 height 22
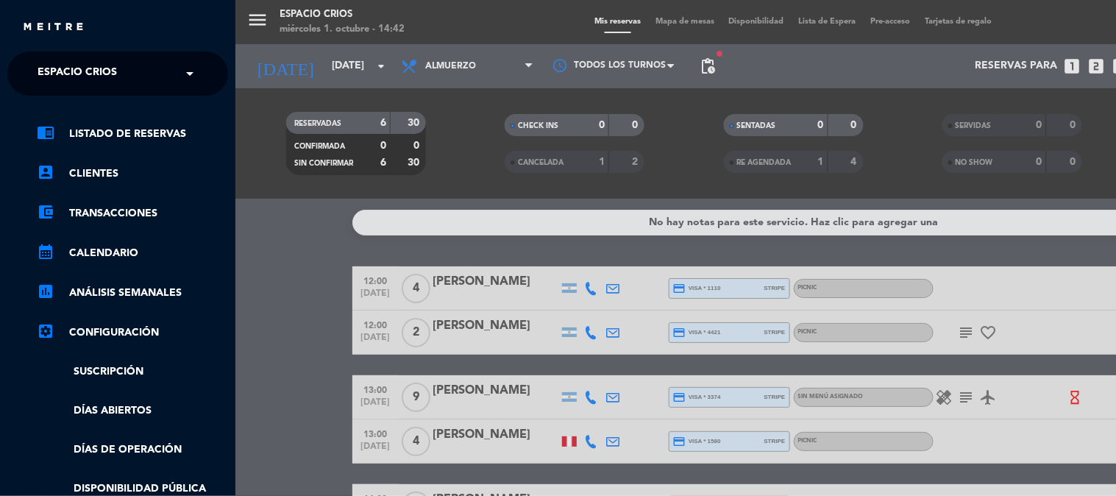
click at [122, 72] on div "× Espacio Crios" at bounding box center [85, 73] width 107 height 31
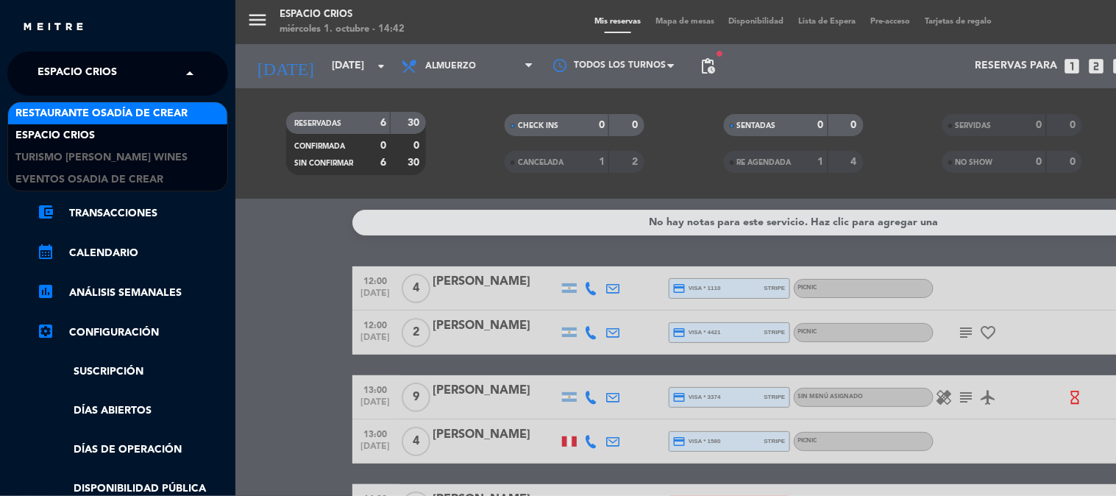
click at [189, 118] on div "Restaurante Osadía de Crear" at bounding box center [117, 113] width 219 height 22
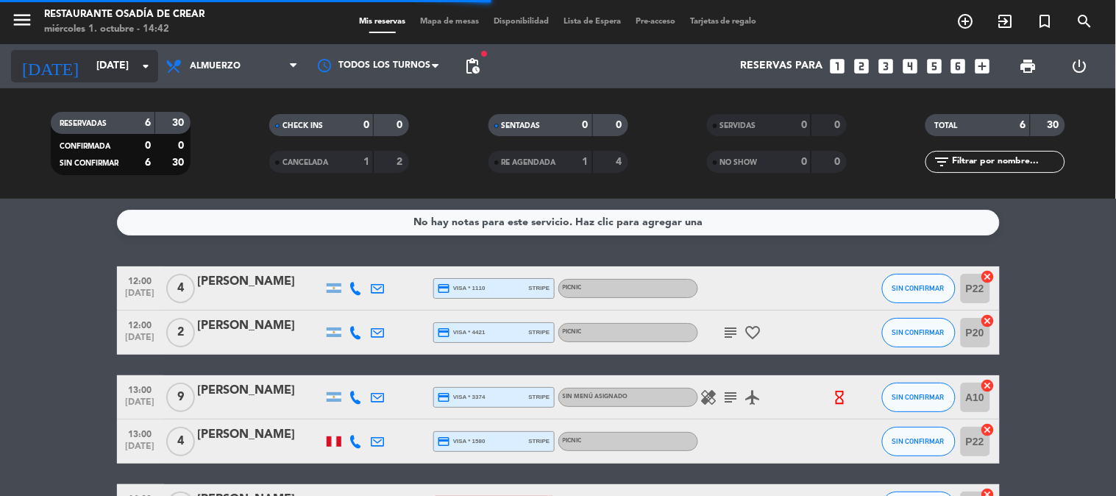
click at [122, 61] on input "[DATE]" at bounding box center [159, 66] width 140 height 26
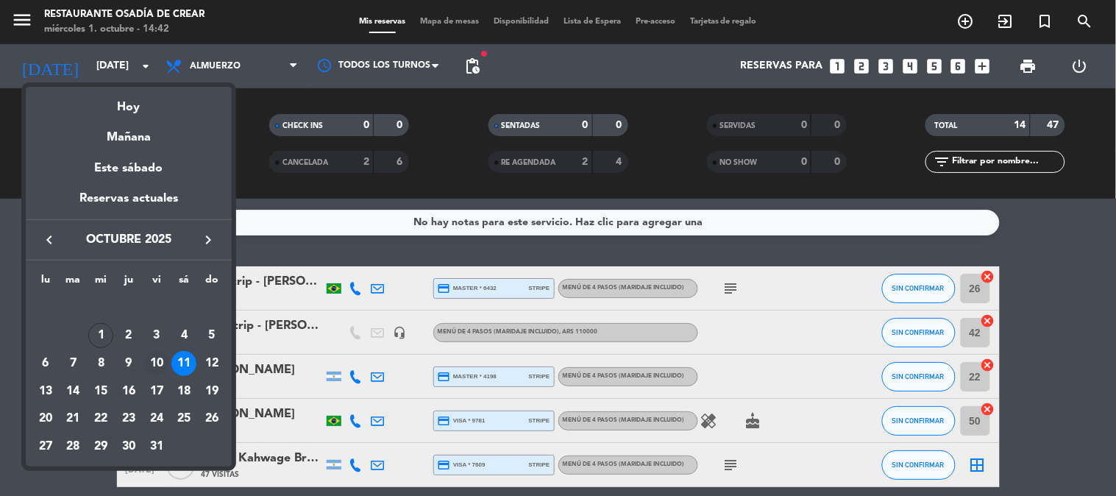
click at [156, 358] on div "10" at bounding box center [156, 363] width 25 height 25
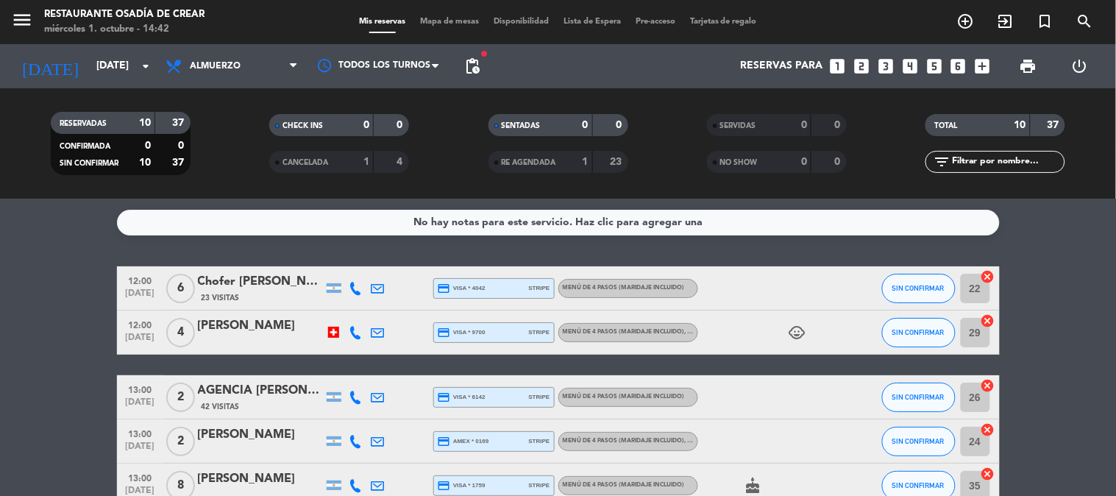
scroll to position [82, 0]
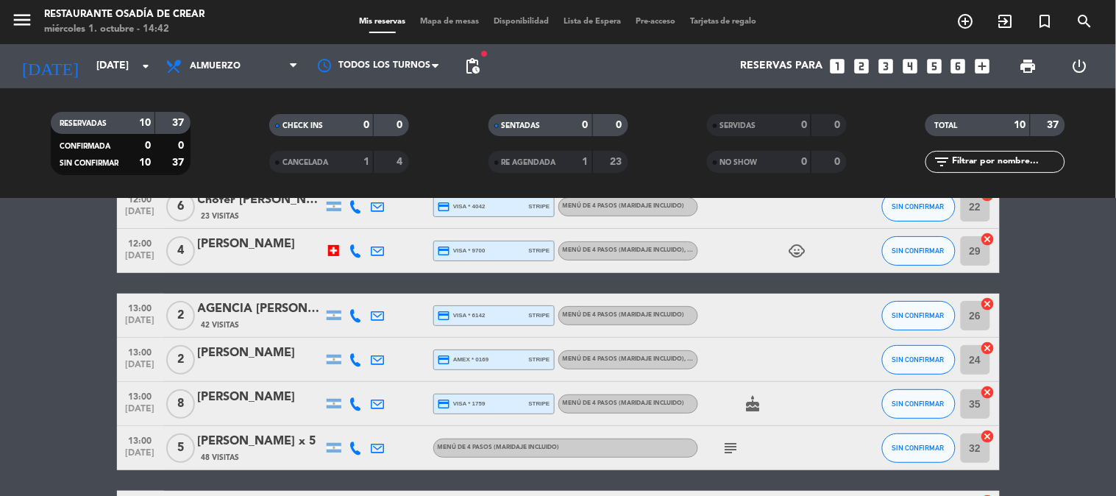
click at [748, 405] on icon "cake" at bounding box center [754, 404] width 18 height 18
click at [776, 402] on div "cake CUMPLEAÑOS" at bounding box center [764, 403] width 132 height 43
click at [26, 20] on icon "menu" at bounding box center [22, 20] width 22 height 22
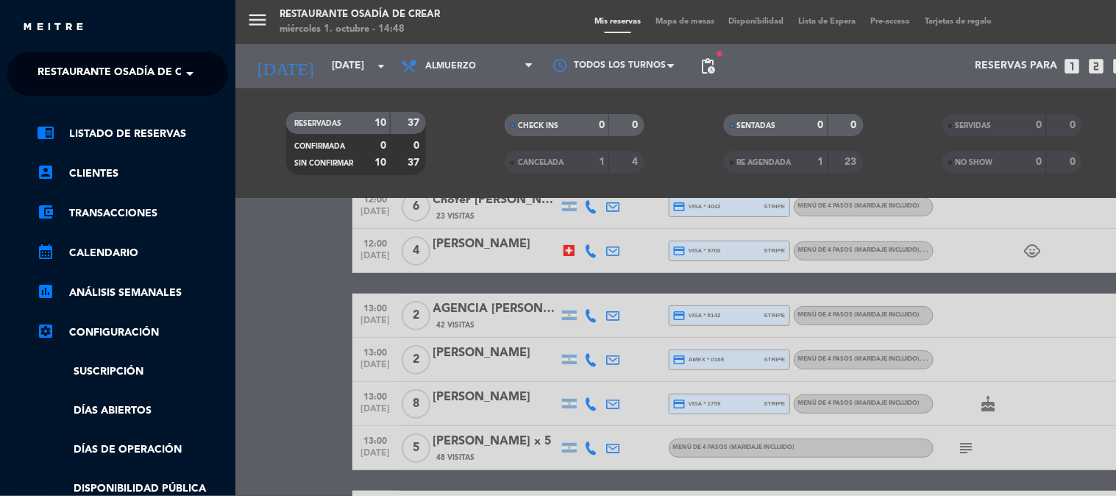
click at [122, 77] on span "Restaurante Osadía de Crear" at bounding box center [124, 73] width 172 height 31
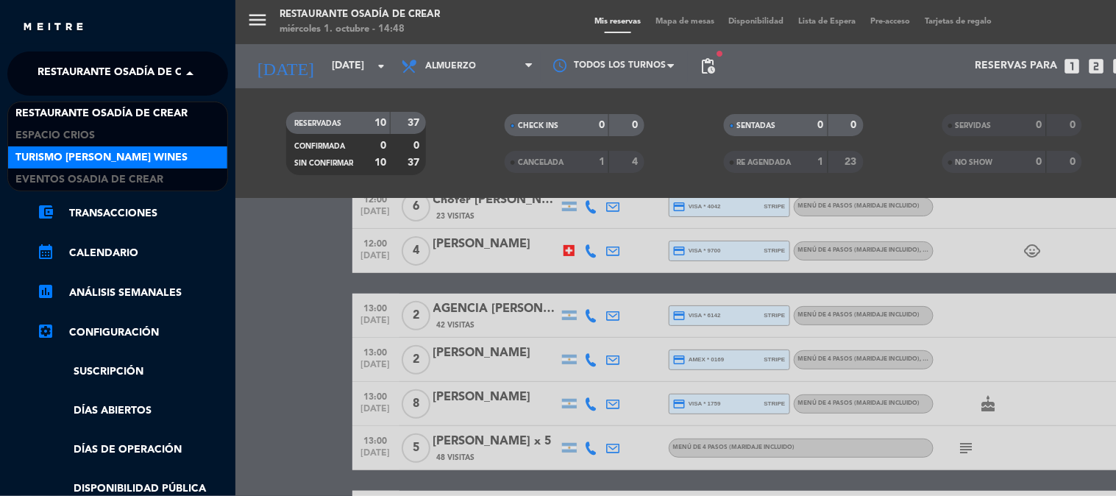
click at [147, 150] on span "Turismo [PERSON_NAME] Wines" at bounding box center [101, 157] width 172 height 17
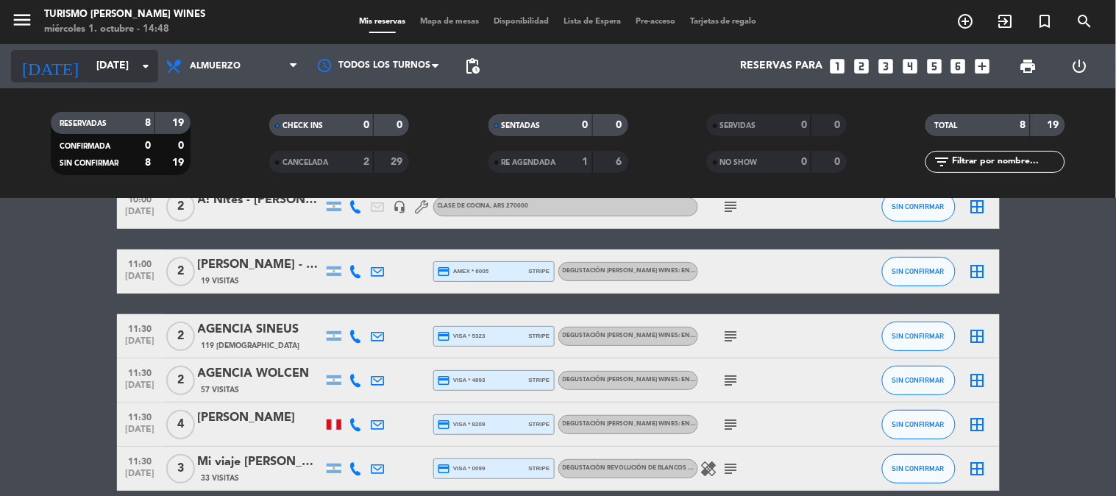
click at [143, 71] on icon "arrow_drop_down" at bounding box center [146, 66] width 18 height 18
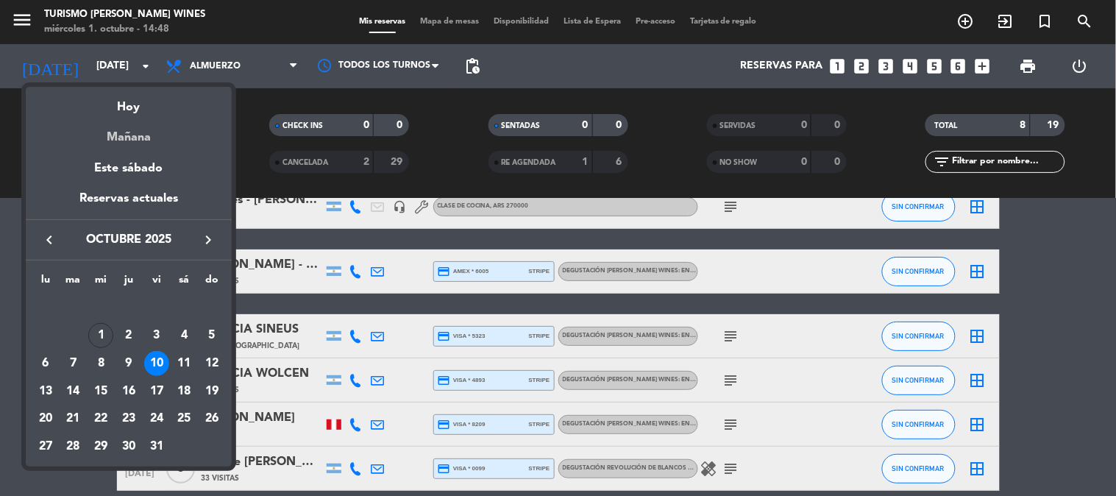
click at [140, 142] on div "Mañana" at bounding box center [129, 132] width 206 height 30
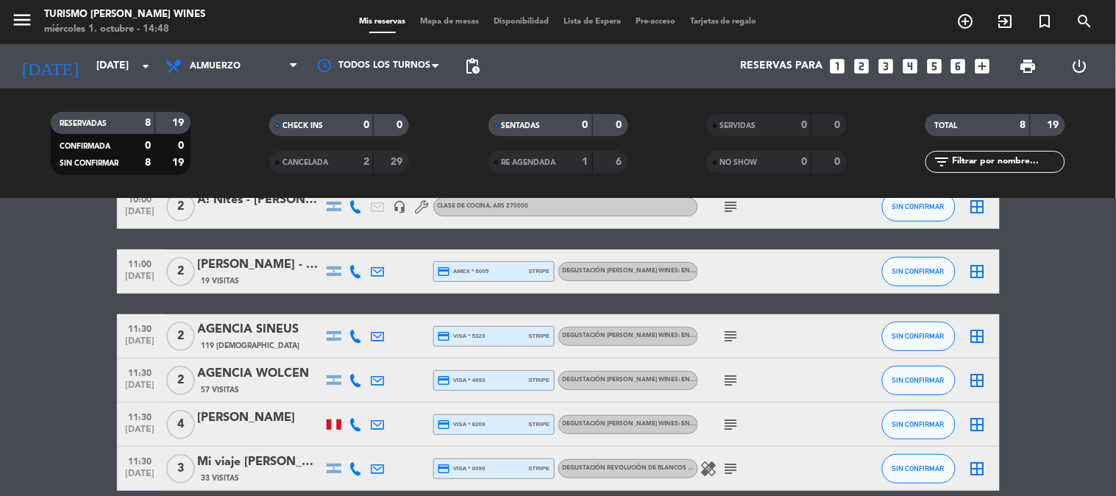
type input "[DEMOGRAPHIC_DATA][DATE]"
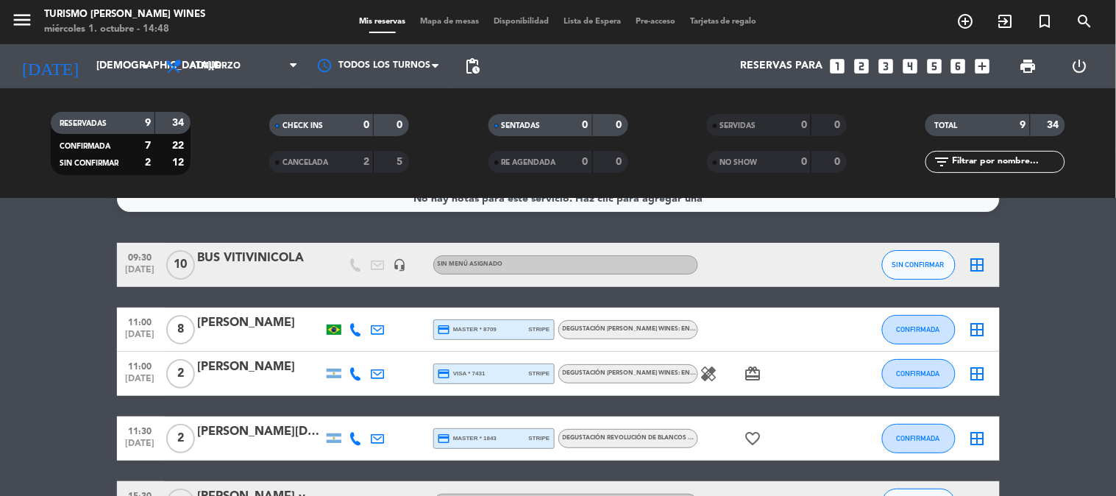
scroll to position [0, 0]
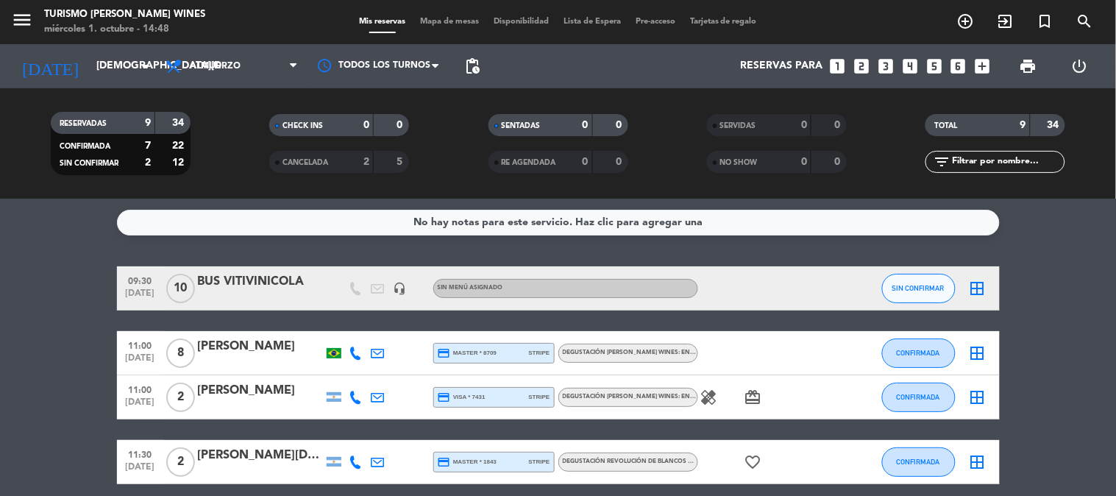
click at [240, 352] on div "[PERSON_NAME]" at bounding box center [260, 346] width 125 height 19
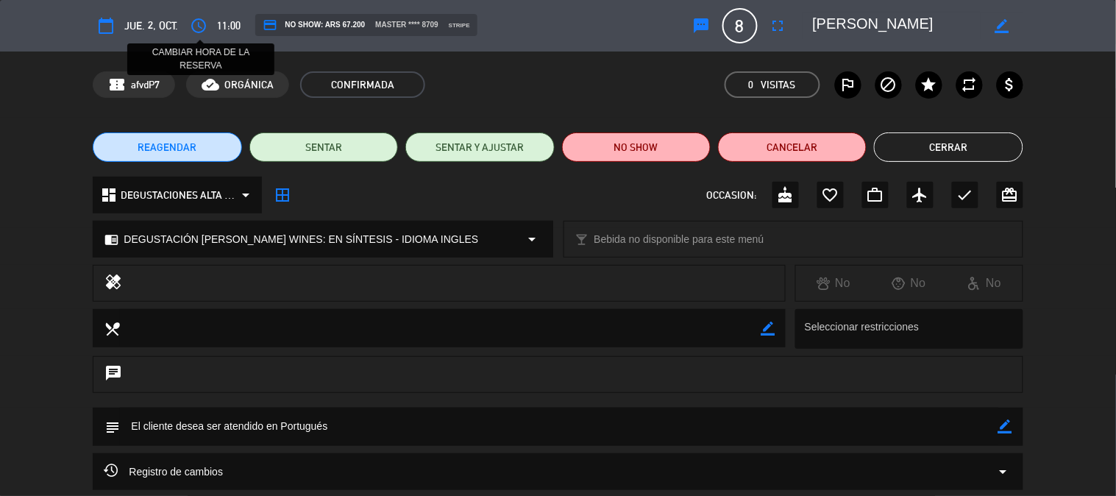
click at [201, 21] on icon "access_time" at bounding box center [199, 26] width 18 height 18
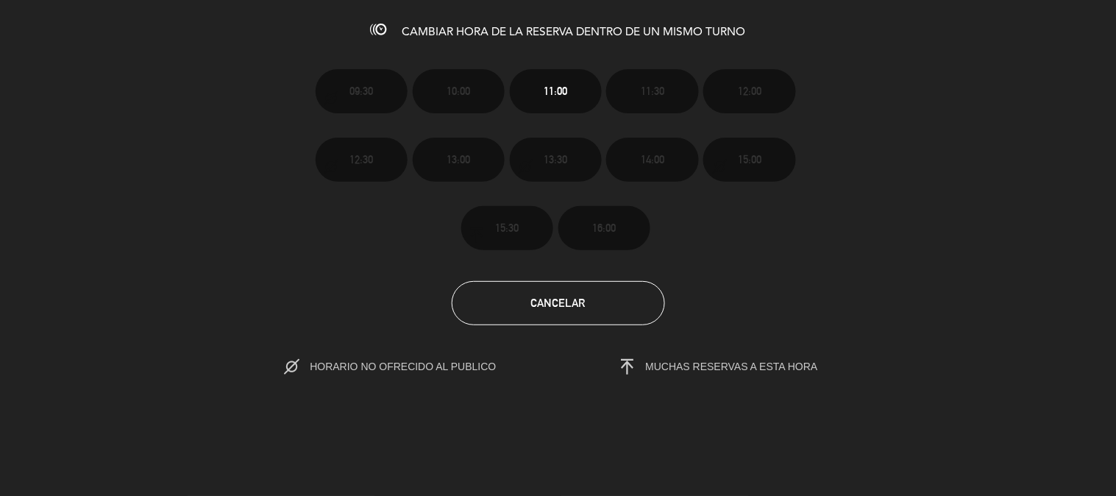
click at [686, 369] on span "MUCHAS RESERVAS A ESTA HORA" at bounding box center [732, 367] width 172 height 12
click at [402, 350] on section "09:30 10:00 11:00 11:30 12:00 12:30 13:00 13:30 14:00 15:00 15:30 16:00 Cancela…" at bounding box center [558, 211] width 1116 height 333
click at [403, 363] on span "HORARIO NO OFRECIDO AL PUBLICO" at bounding box center [418, 367] width 217 height 12
click at [428, 30] on span "CAMBIAR HORA DE LA RESERVA DENTRO DE UN MISMO TURNO" at bounding box center [575, 32] width 344 height 12
click at [624, 289] on button "Cancelar" at bounding box center [558, 303] width 213 height 44
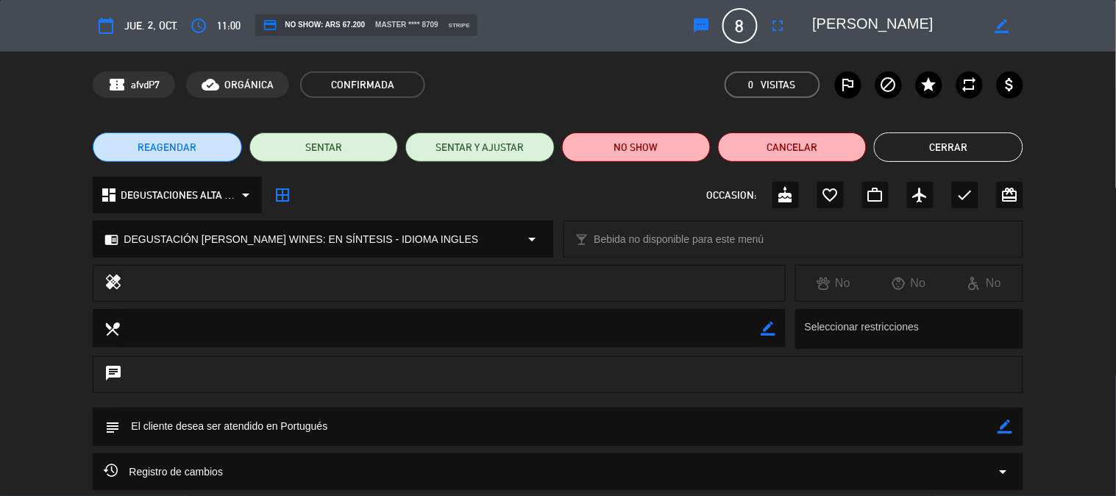
click at [247, 231] on span "DEGUSTACIÓN [PERSON_NAME] WINES: EN SÍNTESIS - IDIOMA INGLES" at bounding box center [301, 239] width 355 height 17
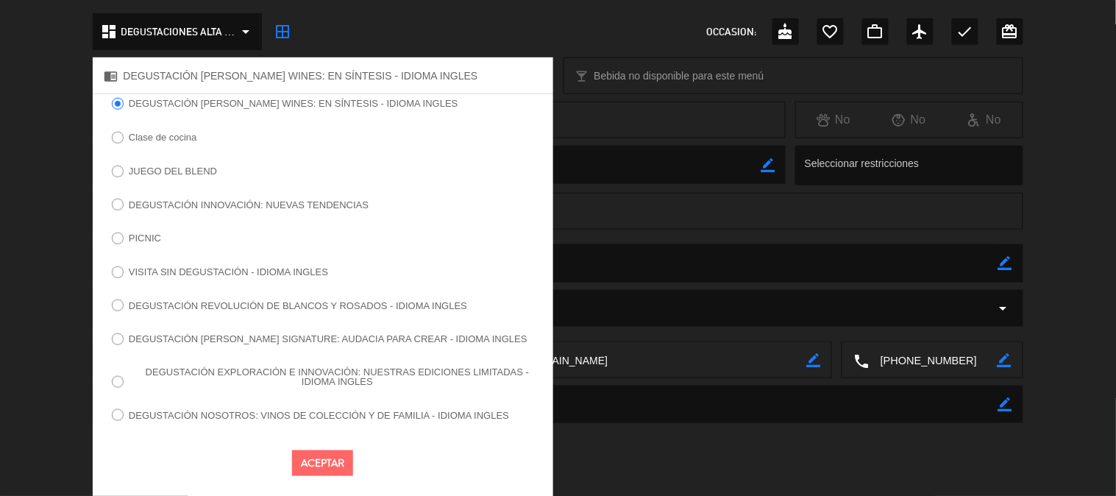
scroll to position [171, 0]
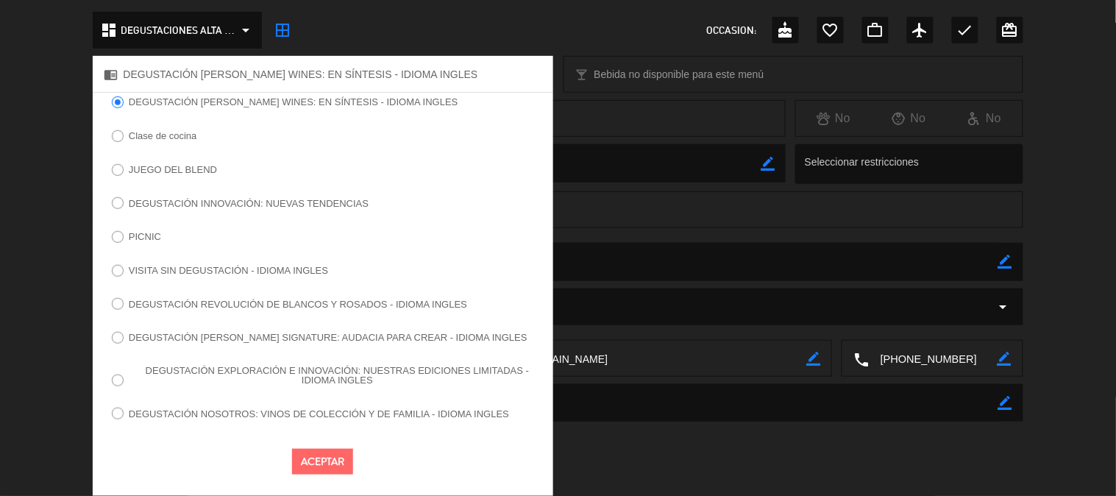
click at [661, 214] on div "chat" at bounding box center [558, 209] width 930 height 37
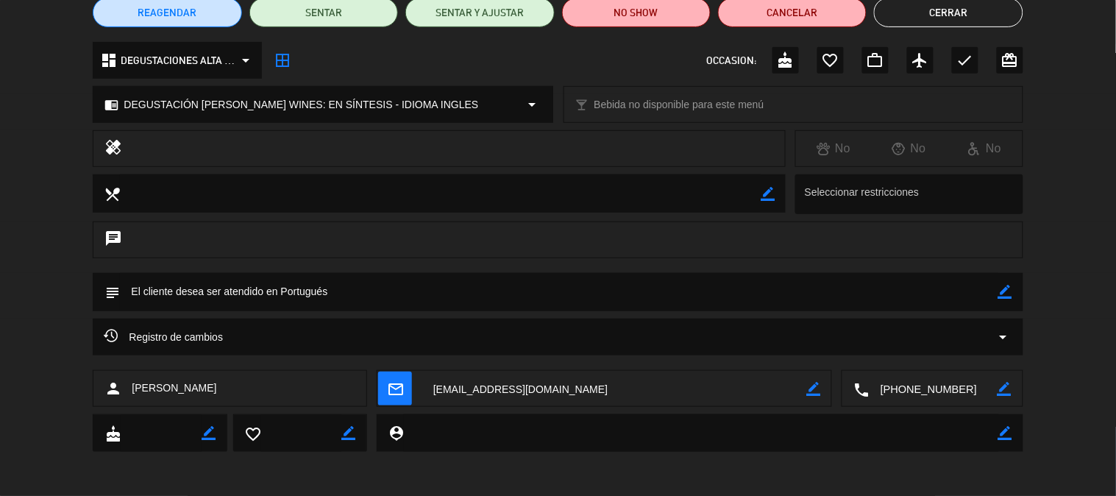
scroll to position [135, 0]
click at [166, 62] on span "DEGUSTACIONES ALTA c N" at bounding box center [179, 60] width 117 height 17
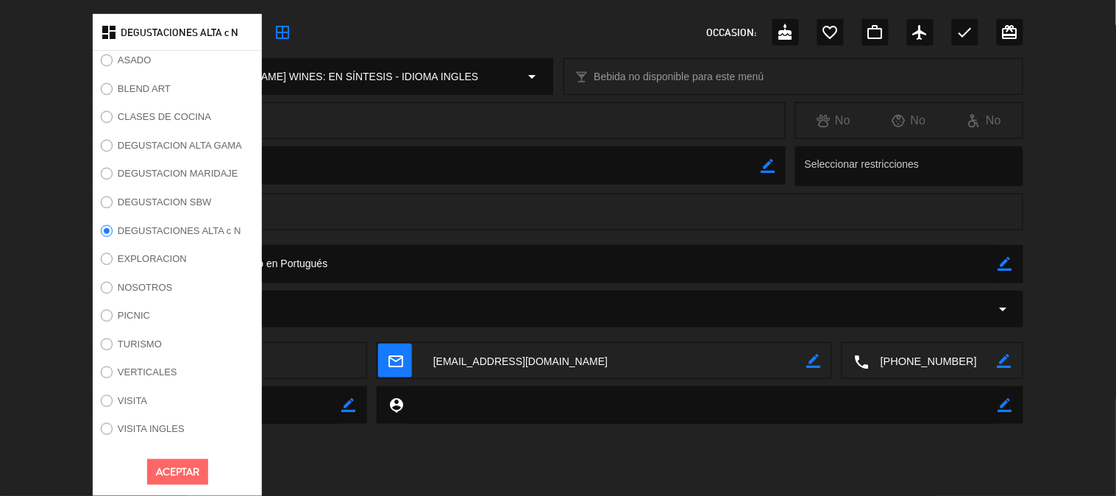
click at [185, 197] on label "DEGUSTACION SBW" at bounding box center [165, 202] width 94 height 10
click at [371, 110] on div at bounding box center [453, 120] width 641 height 21
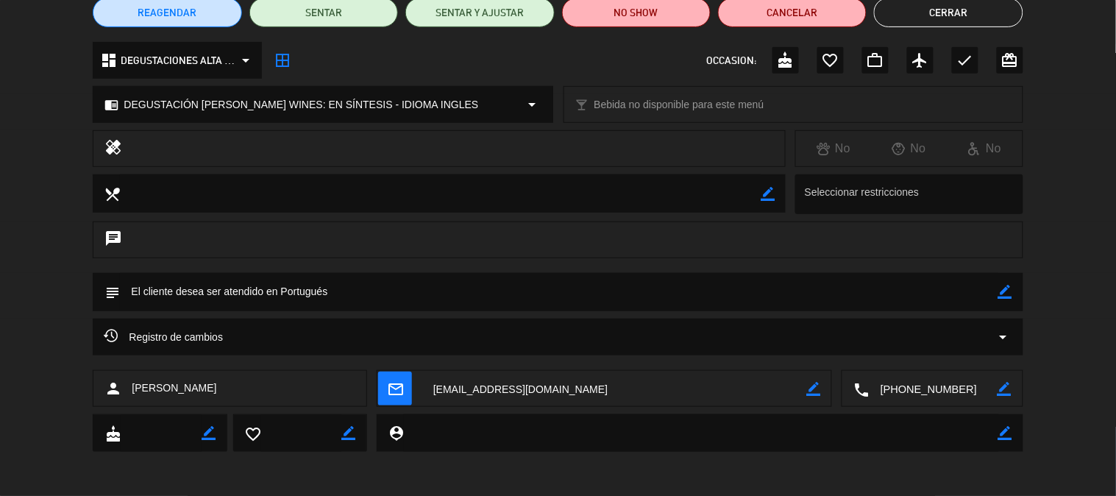
scroll to position [135, 0]
click at [356, 104] on span "DEGUSTACIÓN [PERSON_NAME] WINES: EN SÍNTESIS - IDIOMA INGLES" at bounding box center [301, 104] width 355 height 17
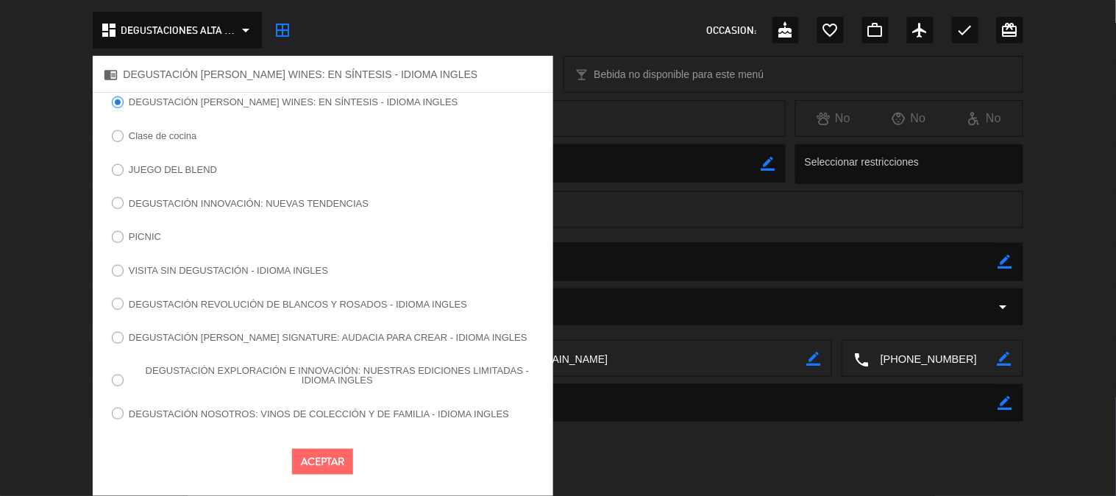
scroll to position [171, 0]
click at [319, 455] on button "Aceptar" at bounding box center [322, 462] width 61 height 26
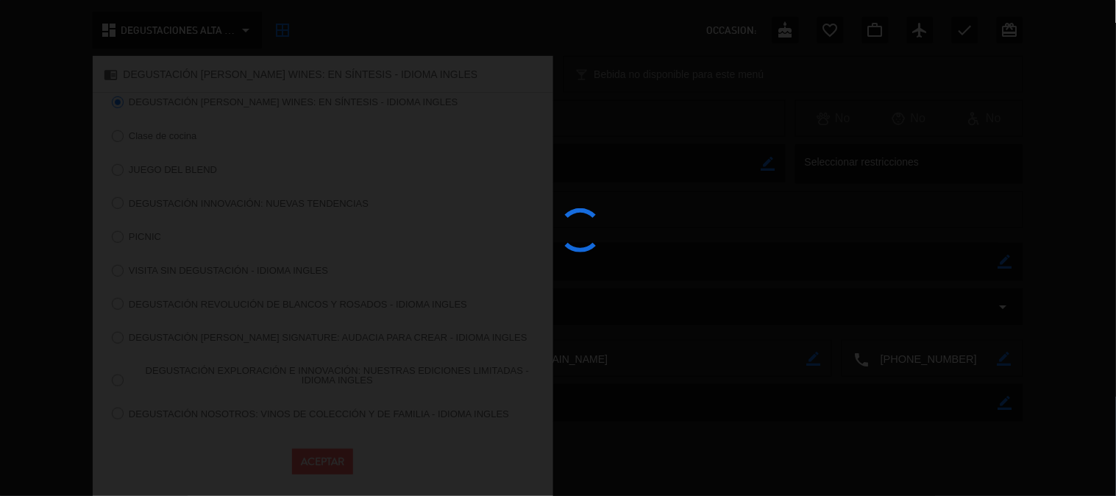
scroll to position [135, 0]
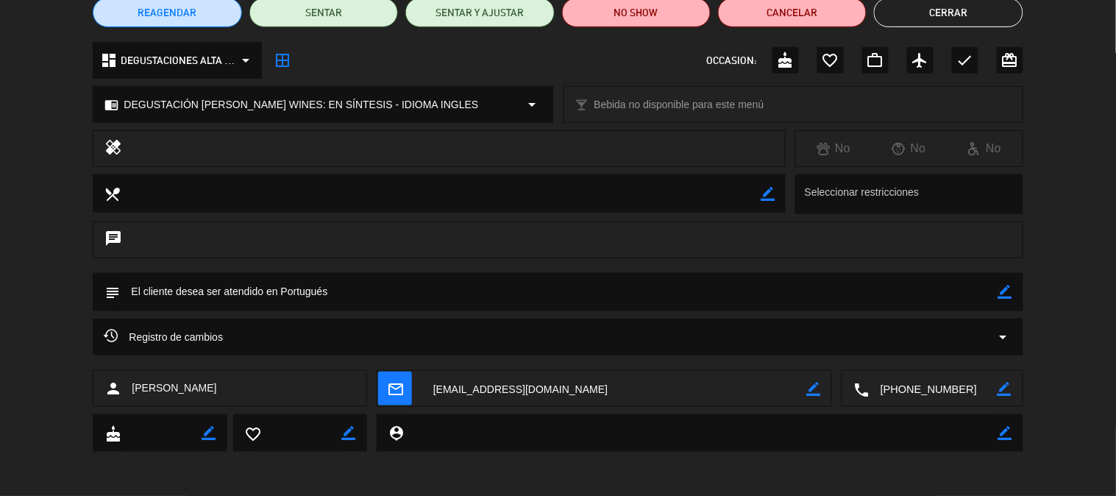
click at [306, 91] on div "chrome_reader_mode DEGUSTACIÓN [PERSON_NAME] WINES: EN SÍNTESIS - IDIOMA INGLES…" at bounding box center [322, 104] width 458 height 35
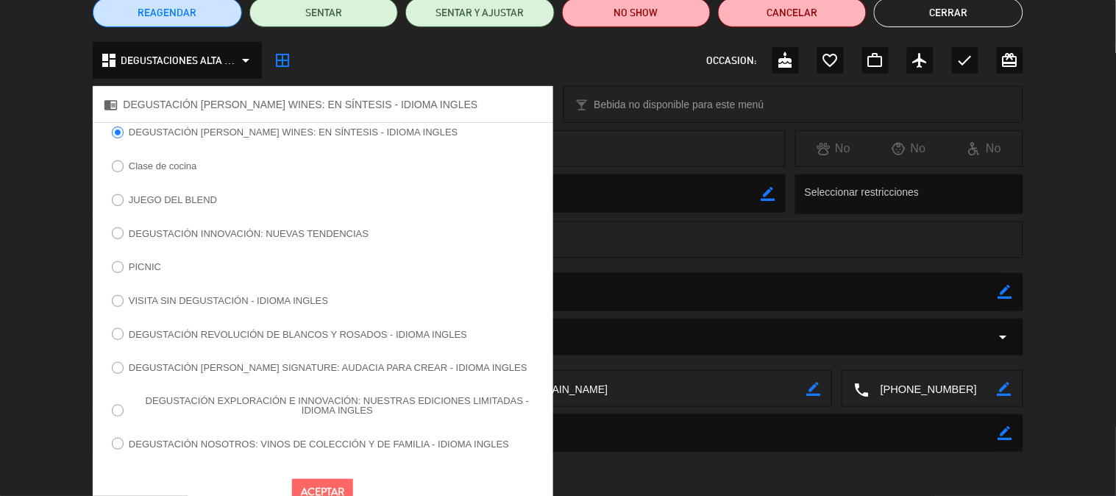
click at [152, 57] on span "DEGUSTACIONES ALTA c N" at bounding box center [179, 60] width 117 height 17
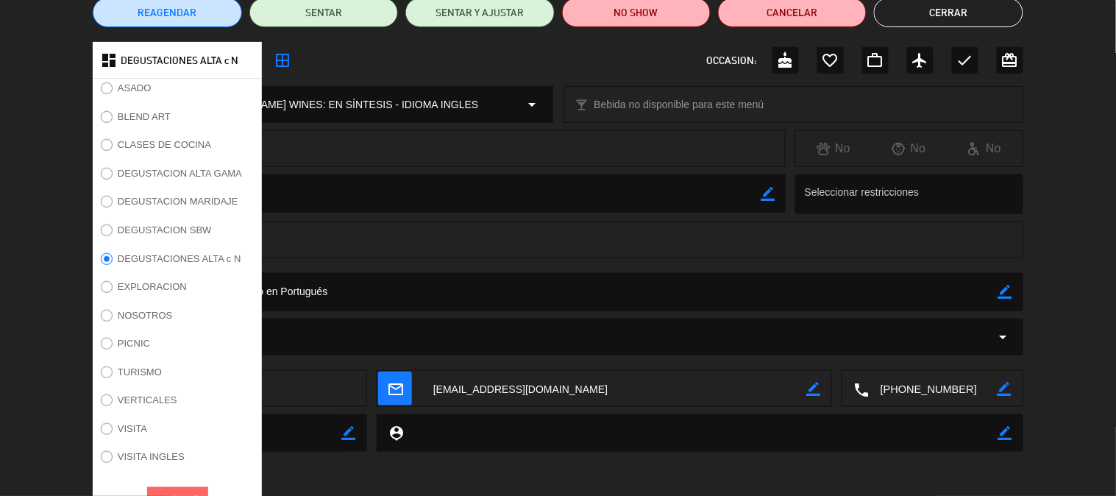
click at [274, 52] on icon "border_all" at bounding box center [283, 61] width 18 height 18
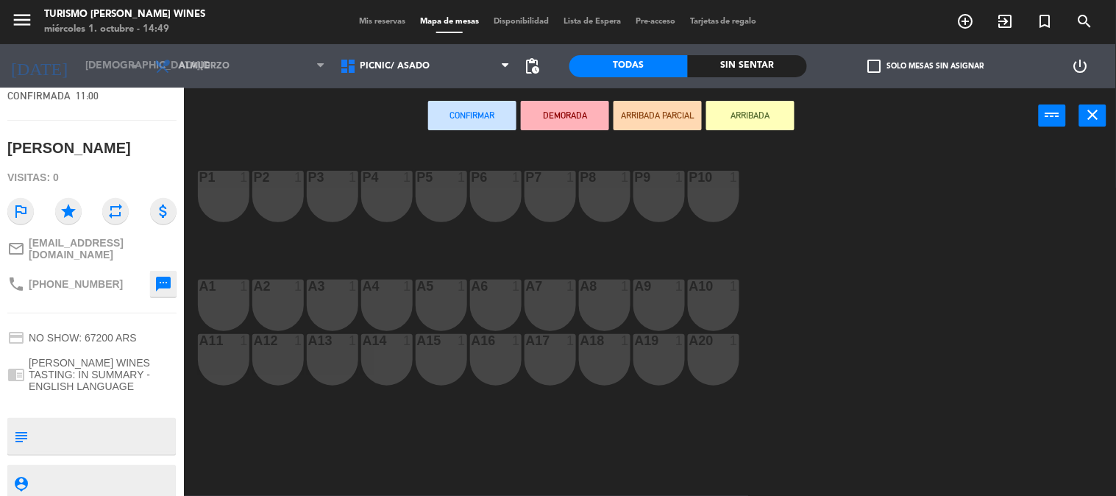
scroll to position [147, 0]
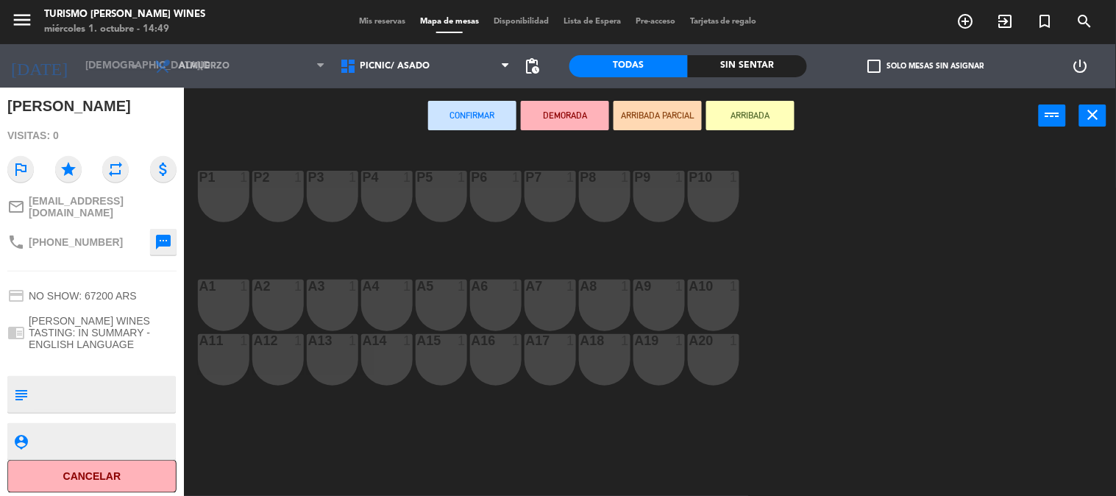
click at [91, 320] on span "[PERSON_NAME] WINES TASTING: IN SUMMARY - ENGLISH LANGUAGE" at bounding box center [103, 332] width 148 height 35
click at [116, 347] on div "chrome_reader_mode [PERSON_NAME] WINES TASTING: IN SUMMARY - ENGLISH LANGUAGE" at bounding box center [91, 333] width 169 height 46
click at [1101, 118] on icon "close" at bounding box center [1094, 115] width 18 height 18
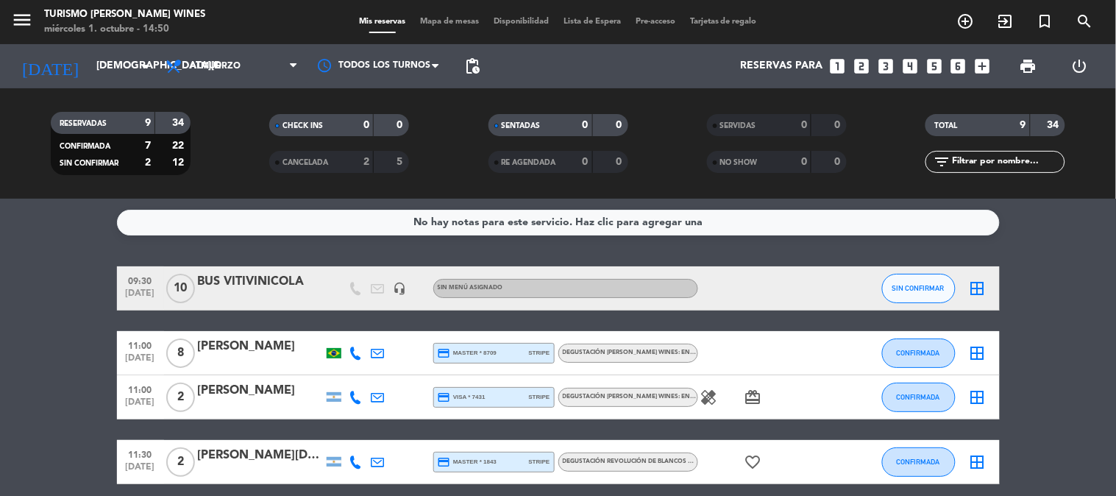
click at [277, 354] on div "[PERSON_NAME]" at bounding box center [260, 346] width 125 height 19
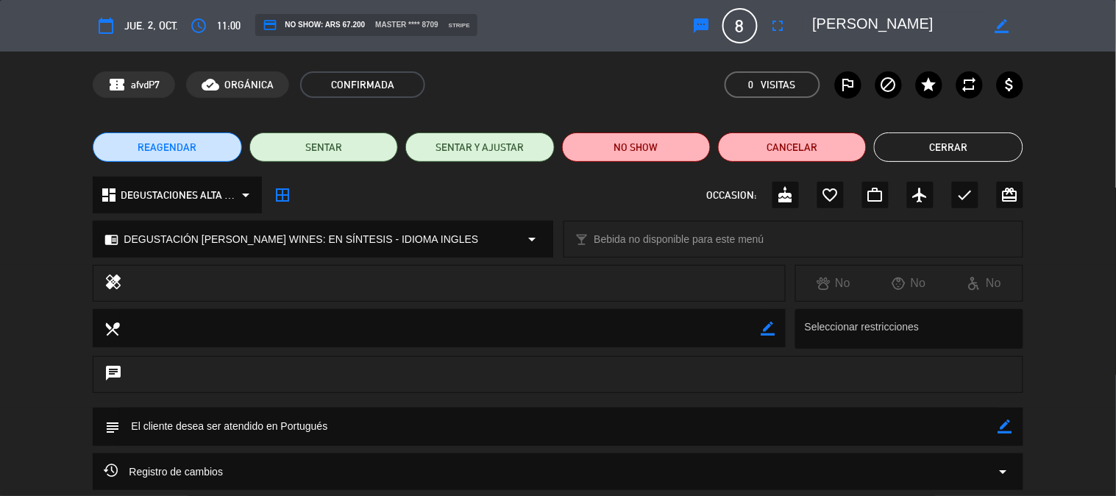
click at [203, 149] on button "REAGENDAR" at bounding box center [167, 146] width 149 height 29
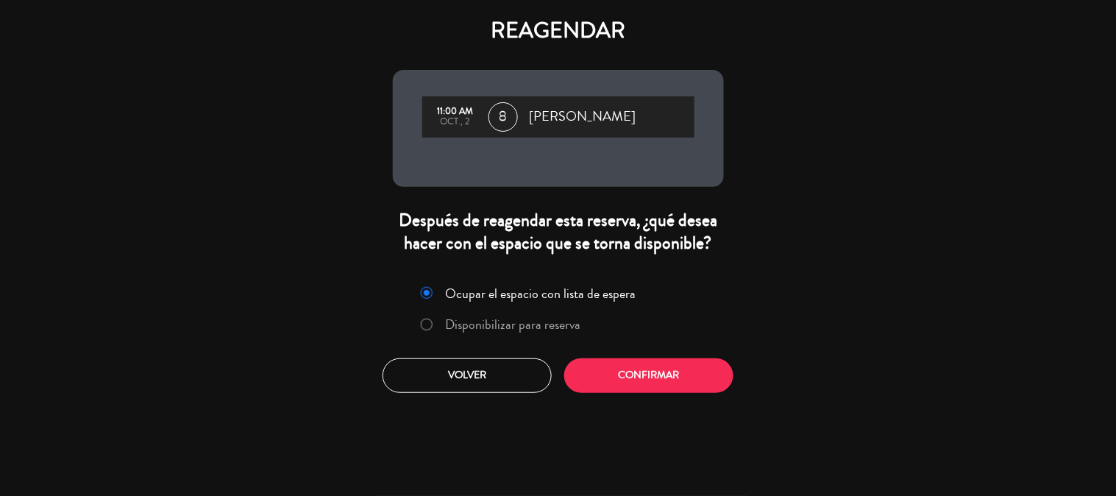
click at [527, 326] on label "Disponibilizar para reserva" at bounding box center [512, 324] width 135 height 13
click at [625, 366] on button "Confirmar" at bounding box center [648, 375] width 169 height 35
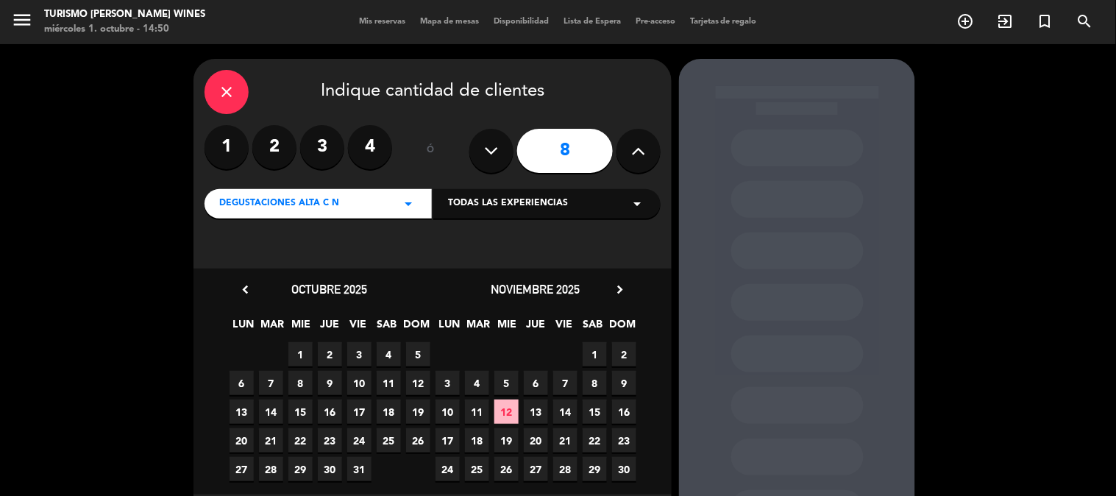
click at [369, 194] on div "DEGUSTACIONES ALTA c N arrow_drop_down" at bounding box center [318, 203] width 227 height 29
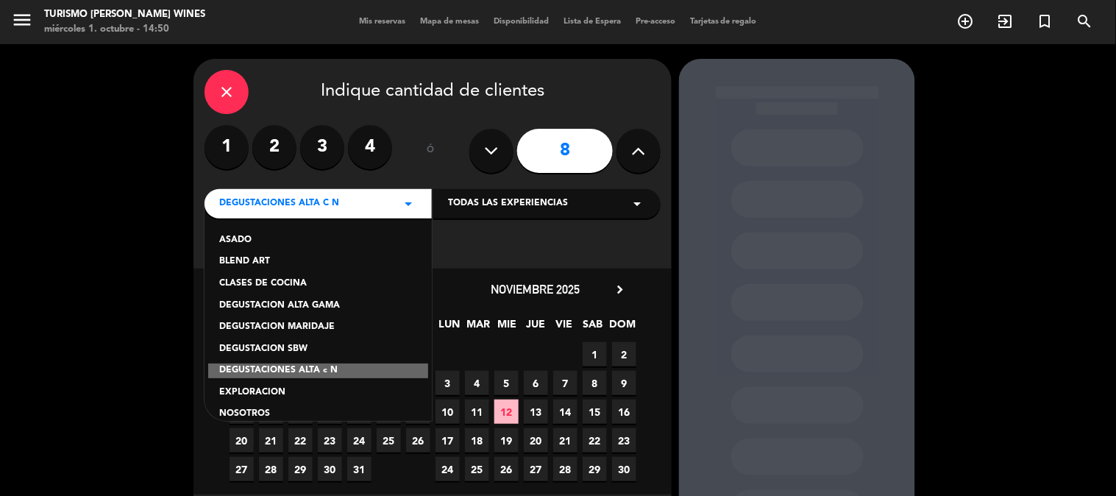
click at [351, 368] on div "DEGUSTACIONES ALTA c N" at bounding box center [318, 371] width 220 height 15
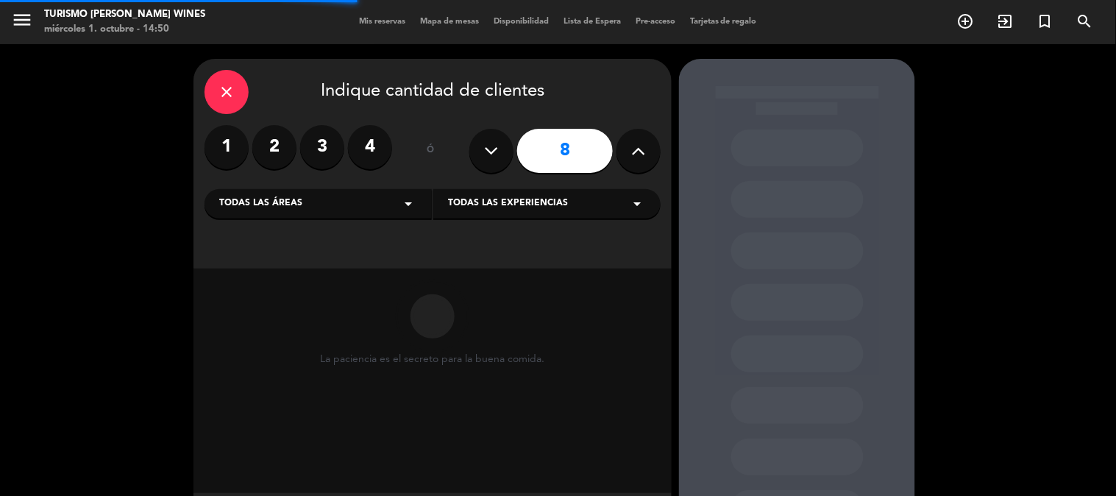
click at [553, 204] on span "Todas las experiencias" at bounding box center [508, 203] width 120 height 15
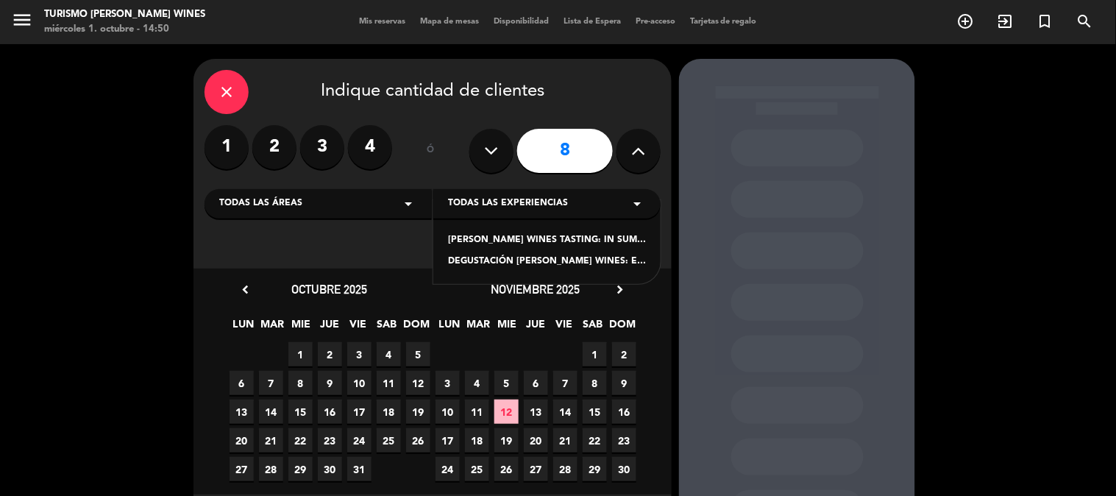
click at [388, 226] on div "close Indique cantidad de clientes 1 2 3 4 ó 8 Todas las áreas arrow_drop_down …" at bounding box center [433, 164] width 478 height 210
click at [393, 203] on div "Todas las áreas arrow_drop_down" at bounding box center [318, 203] width 227 height 29
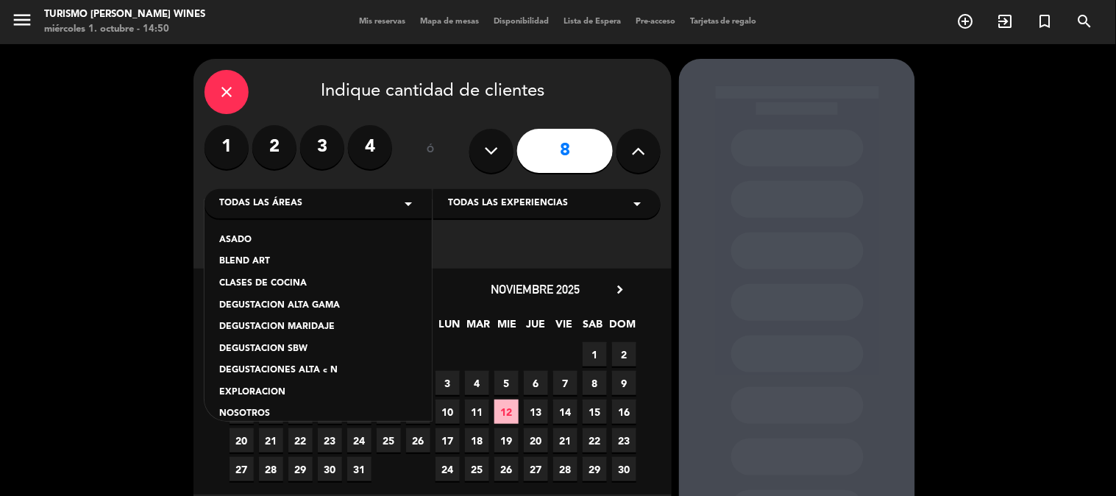
click at [302, 346] on div "DEGUSTACION SBW" at bounding box center [318, 349] width 198 height 15
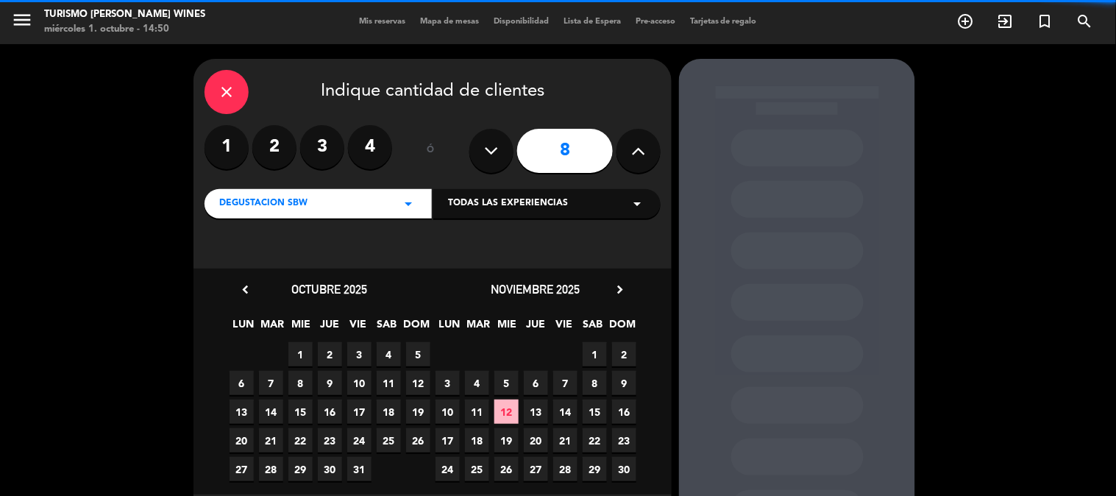
click at [543, 199] on span "Todas las experiencias" at bounding box center [508, 203] width 120 height 15
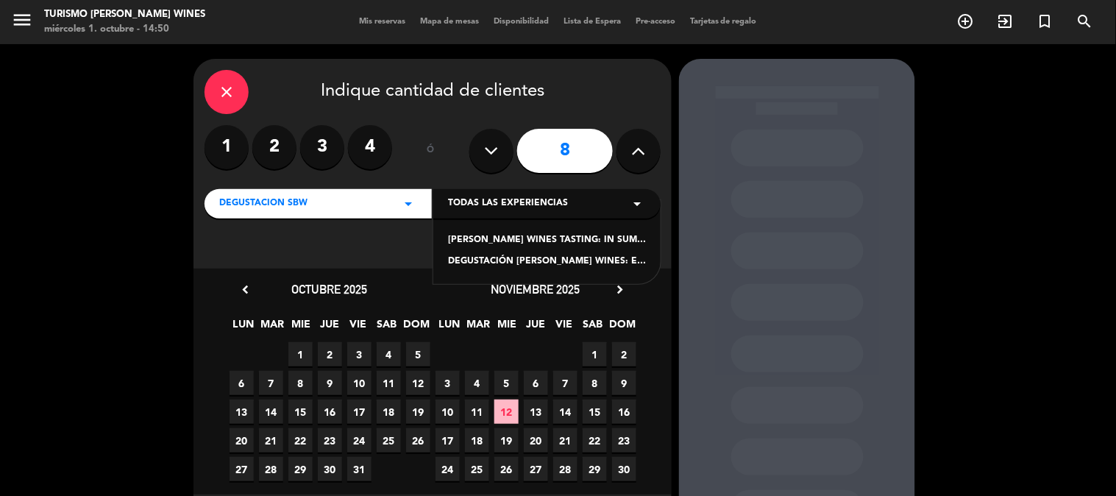
click at [497, 258] on div "DEGUSTACIÓN [PERSON_NAME] WINES: EN SÍNTESIS" at bounding box center [547, 262] width 198 height 15
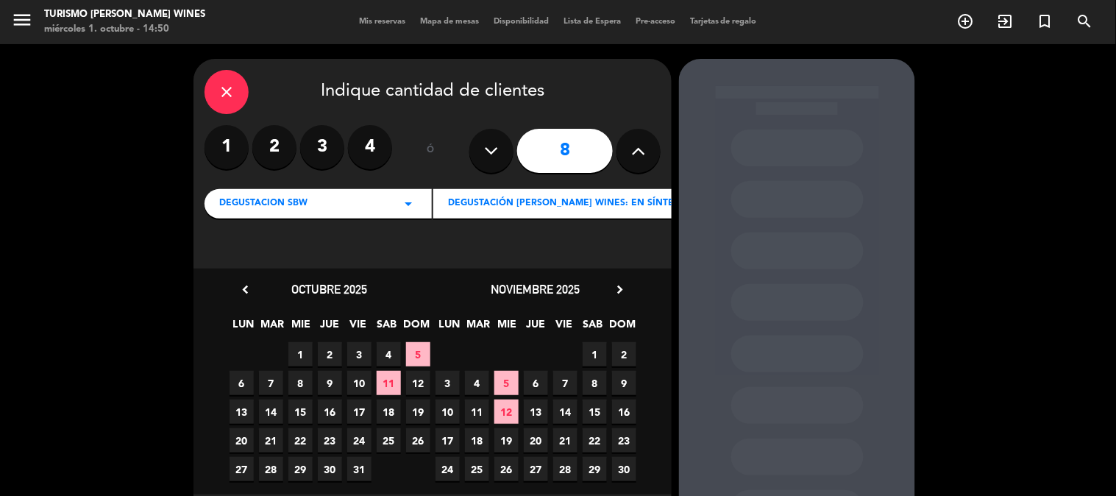
click at [329, 361] on span "2" at bounding box center [330, 354] width 24 height 24
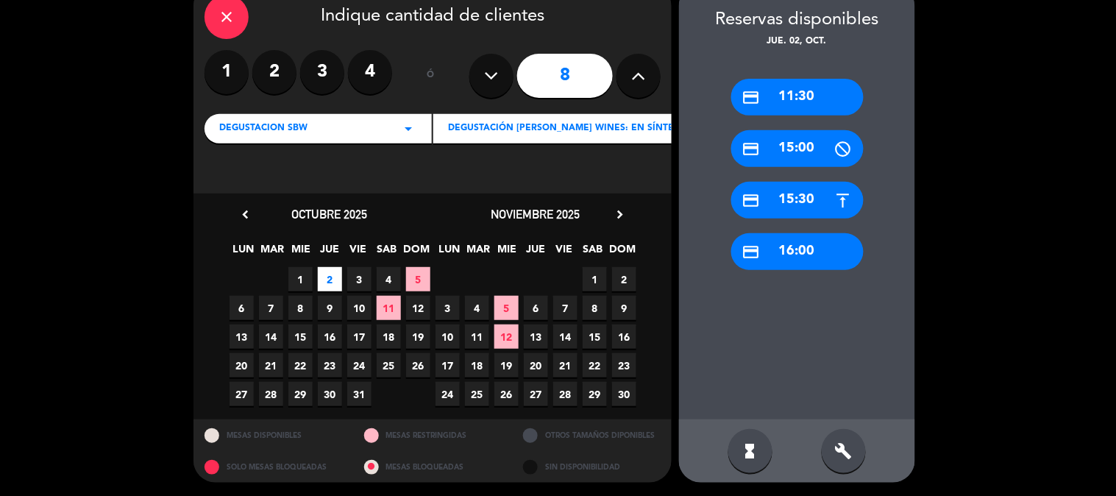
scroll to position [76, 0]
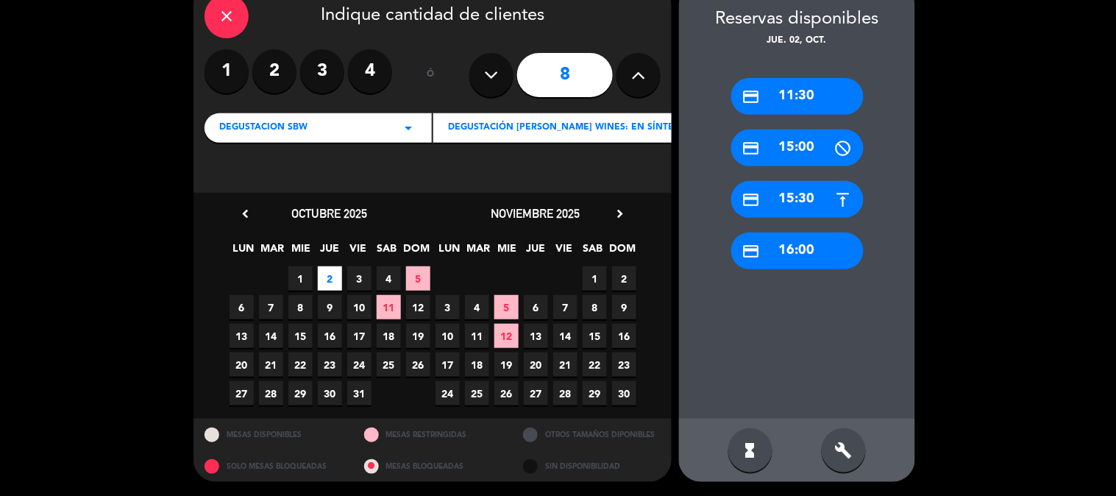
click at [815, 85] on div "credit_card 11:30" at bounding box center [797, 96] width 132 height 37
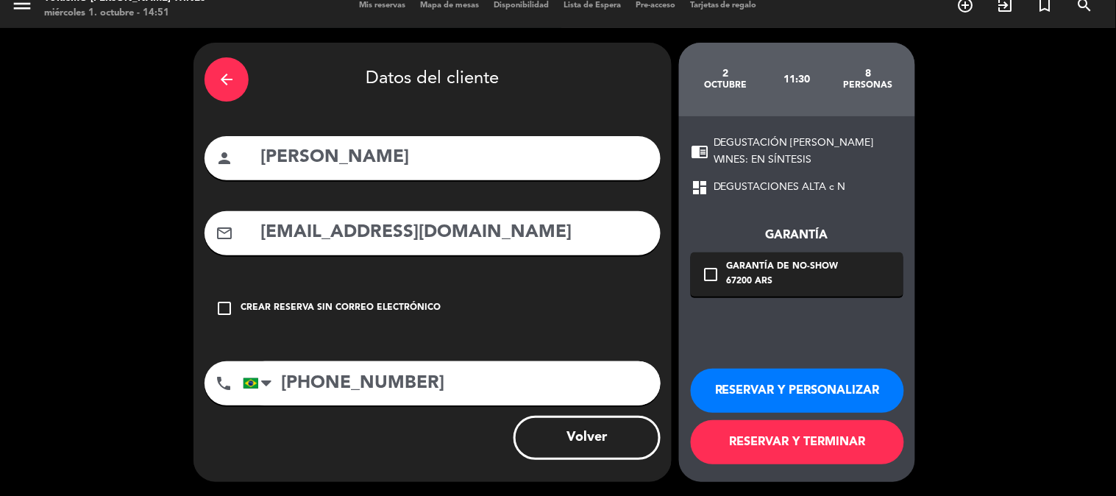
click at [715, 266] on icon "check_box_outline_blank" at bounding box center [711, 275] width 18 height 18
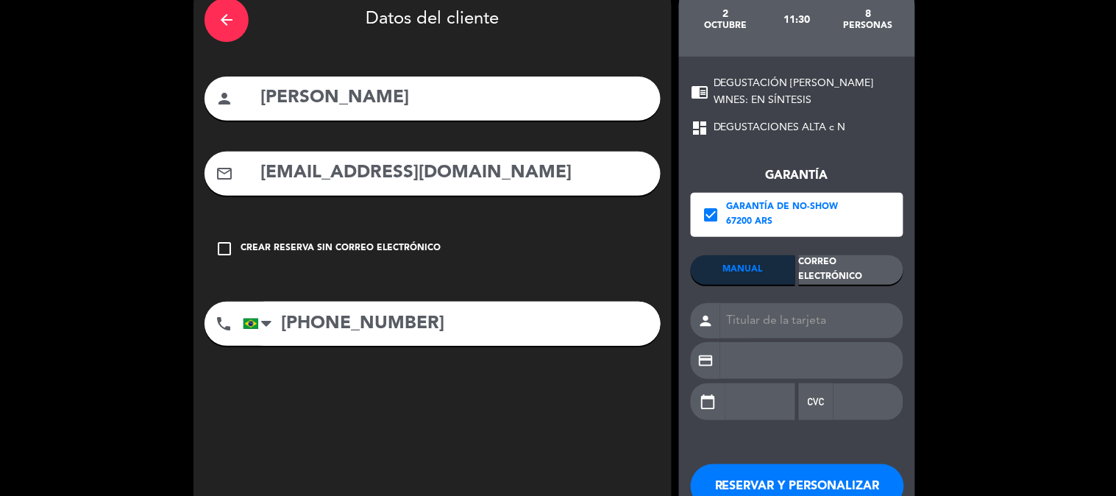
click at [844, 270] on div "Correo Electrónico" at bounding box center [851, 269] width 104 height 29
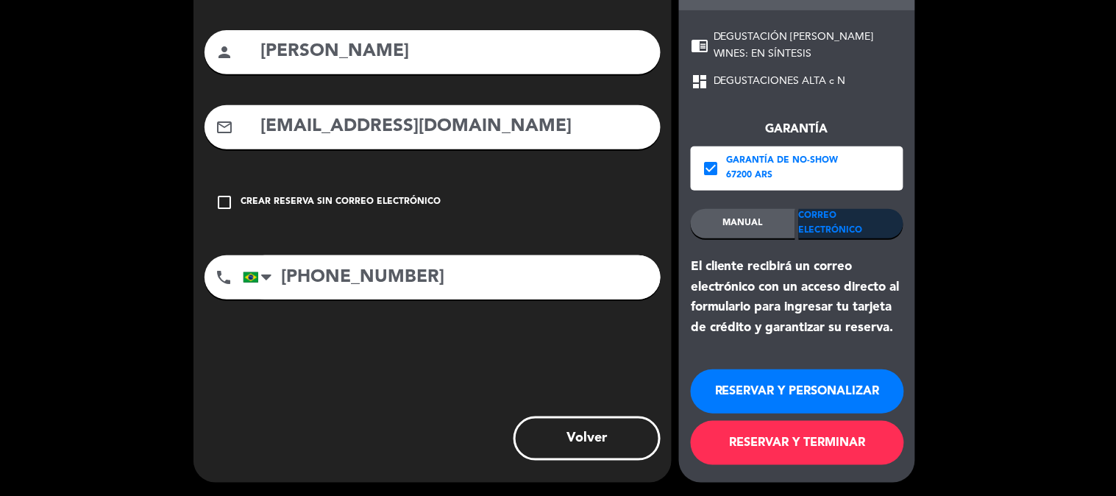
scroll to position [123, 0]
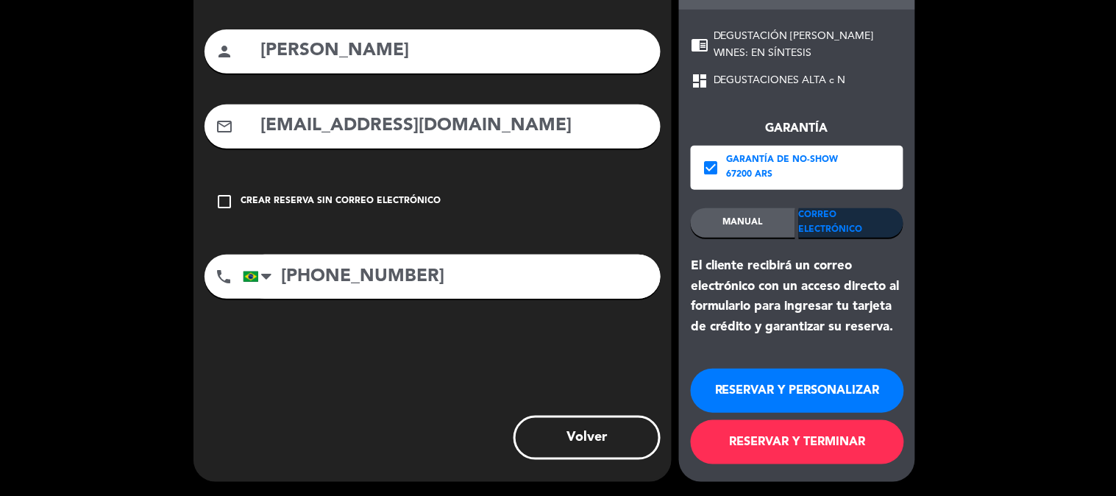
click at [805, 443] on button "RESERVAR Y TERMINAR" at bounding box center [797, 442] width 213 height 44
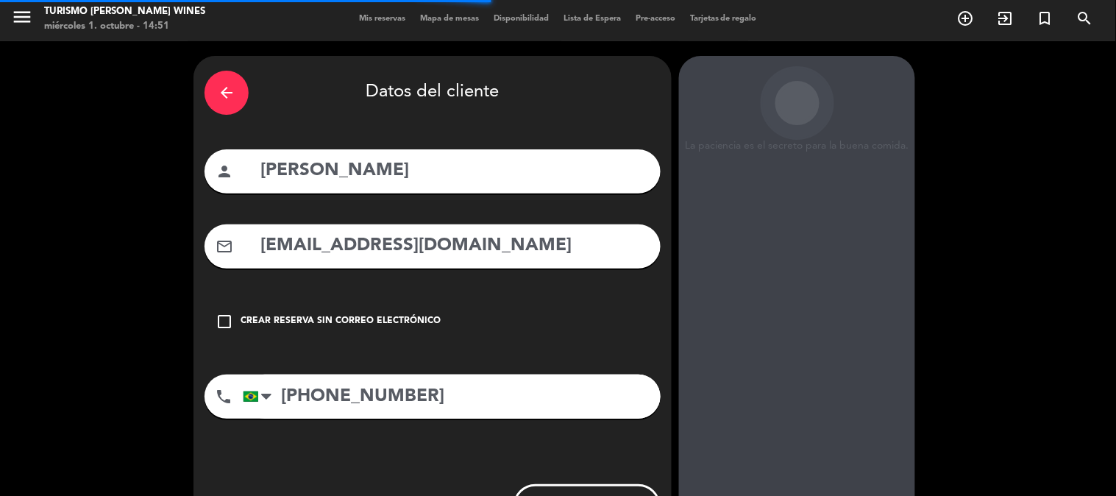
scroll to position [0, 0]
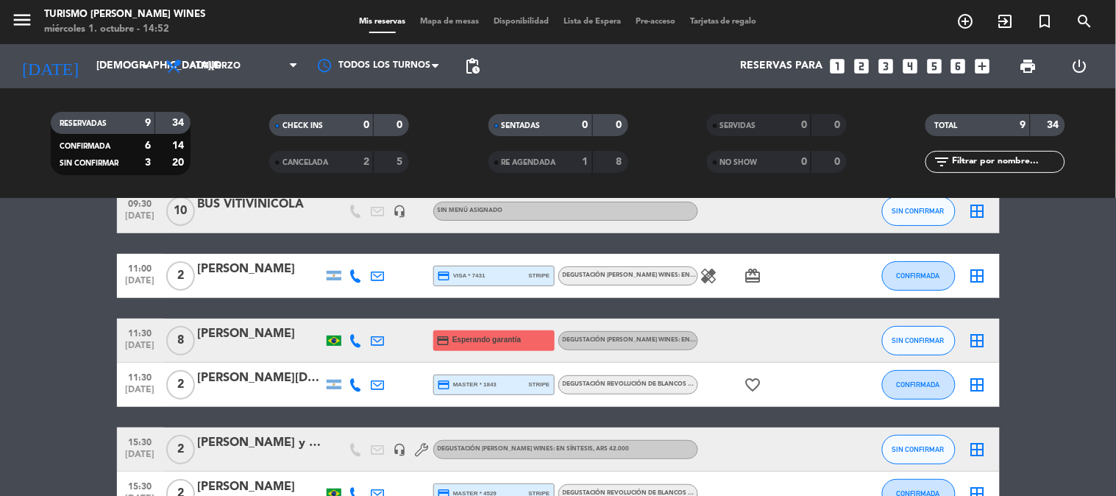
scroll to position [82, 0]
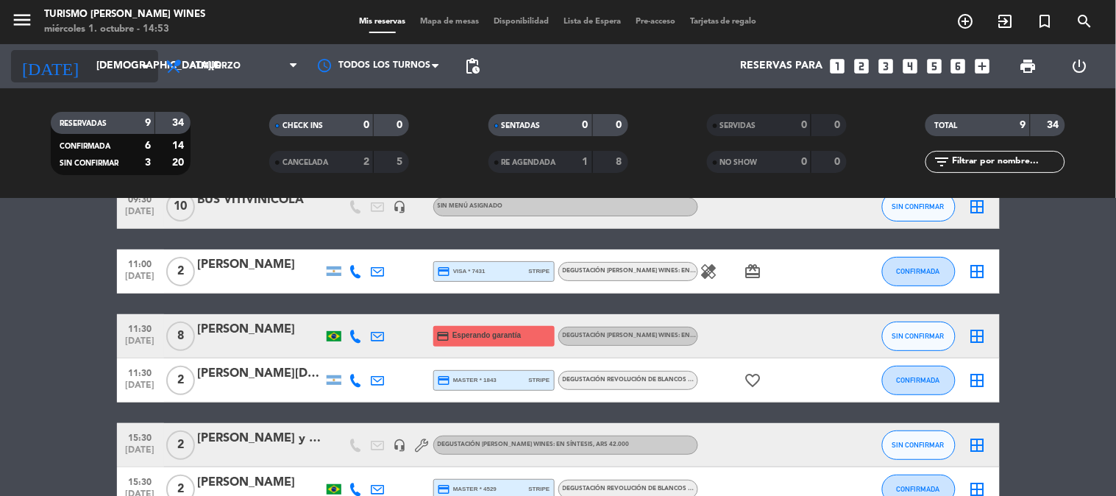
click at [40, 63] on icon "[DATE]" at bounding box center [50, 66] width 78 height 32
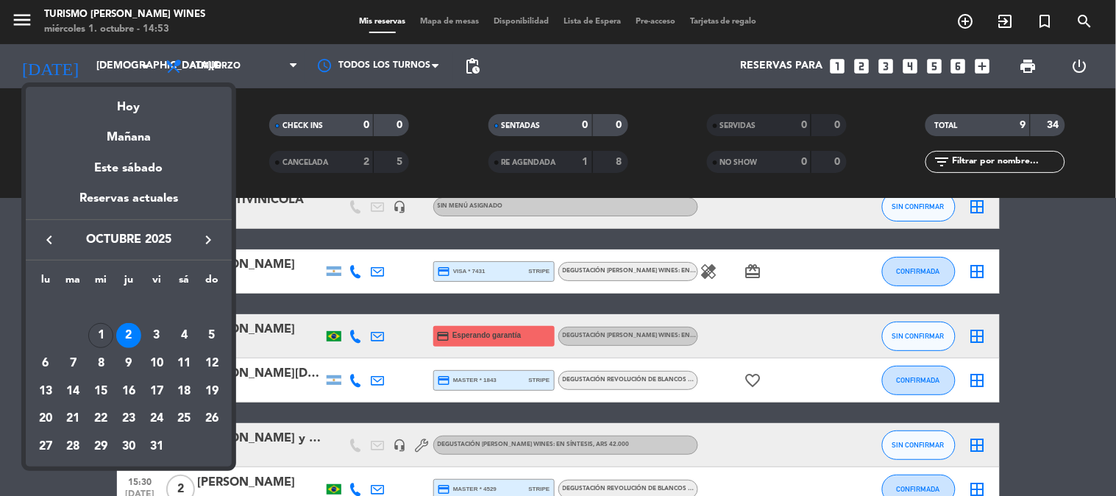
click at [223, 356] on td "12" at bounding box center [212, 364] width 28 height 28
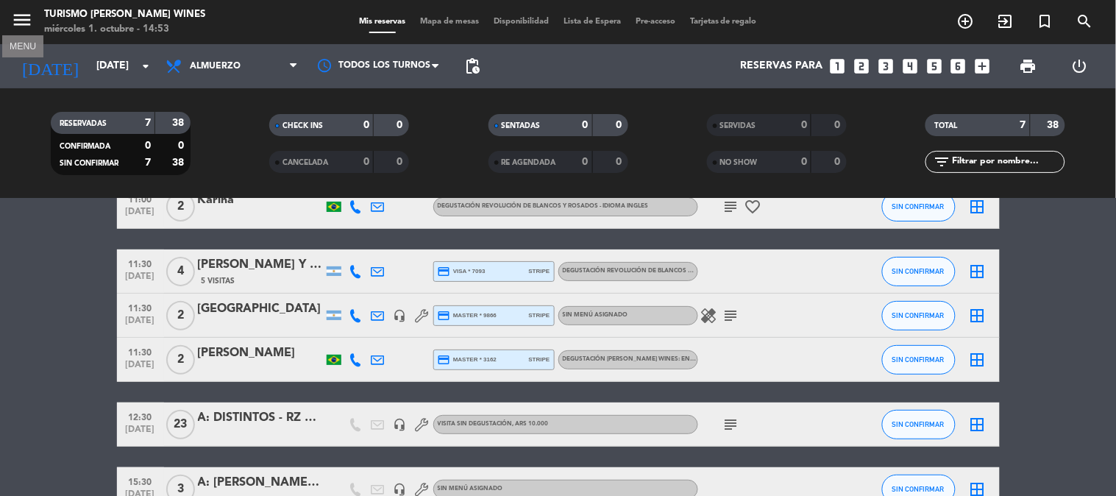
click at [26, 24] on icon "menu" at bounding box center [22, 20] width 22 height 22
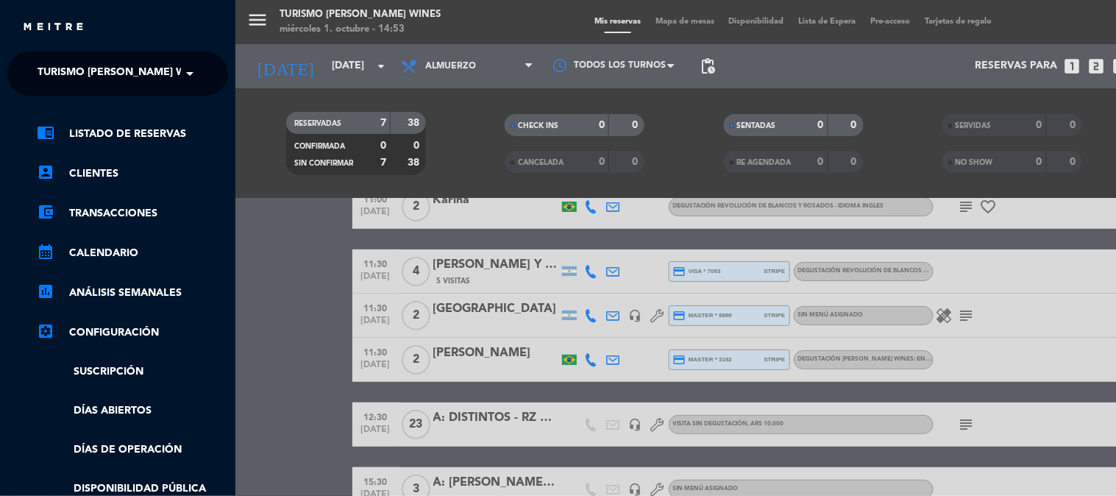
click at [137, 78] on span "Turismo [PERSON_NAME] Wines" at bounding box center [124, 73] width 172 height 31
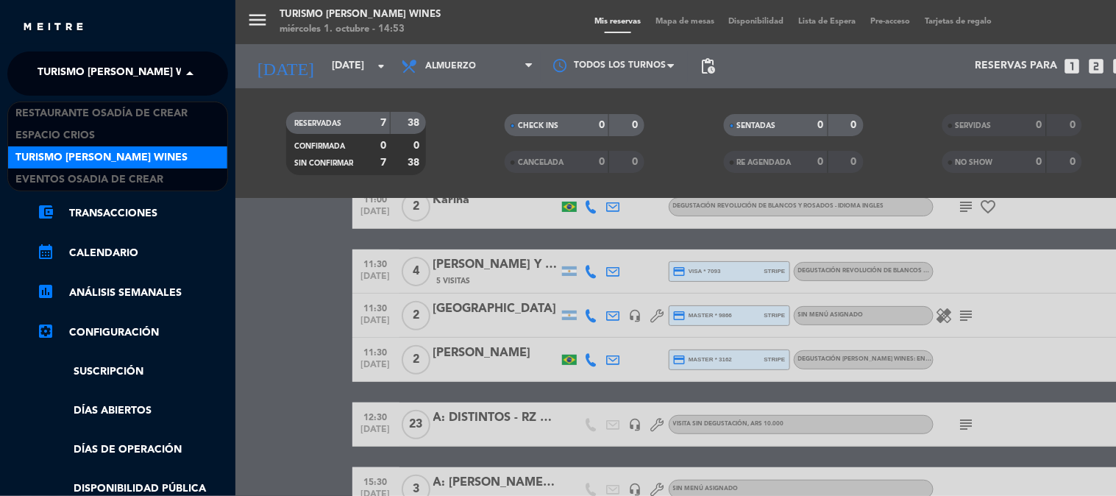
click at [141, 150] on span "Turismo [PERSON_NAME] Wines" at bounding box center [101, 157] width 172 height 17
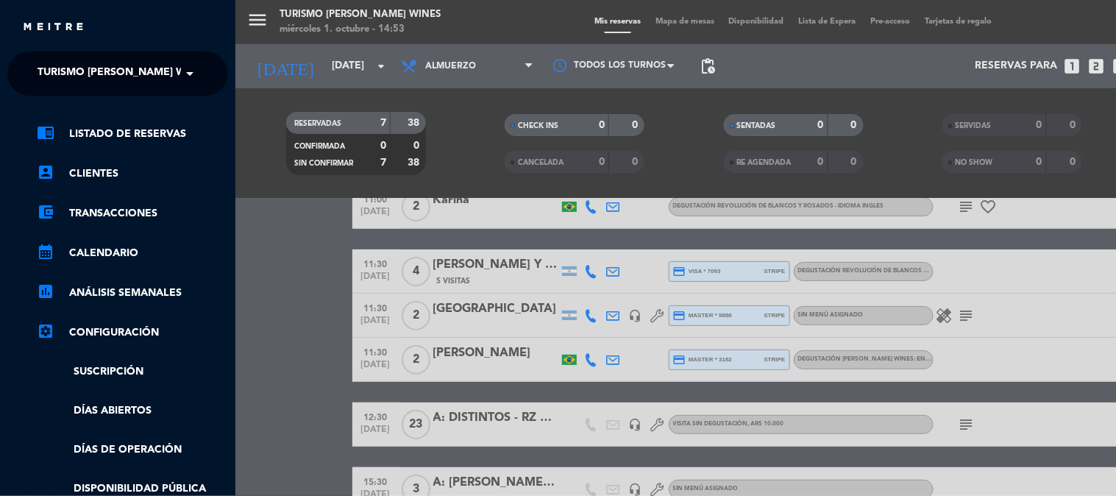
click at [310, 87] on div "menu Turismo [PERSON_NAME] Wines [DATE] 1. octubre - 14:53 Mis reservas Mapa de…" at bounding box center [793, 248] width 1116 height 496
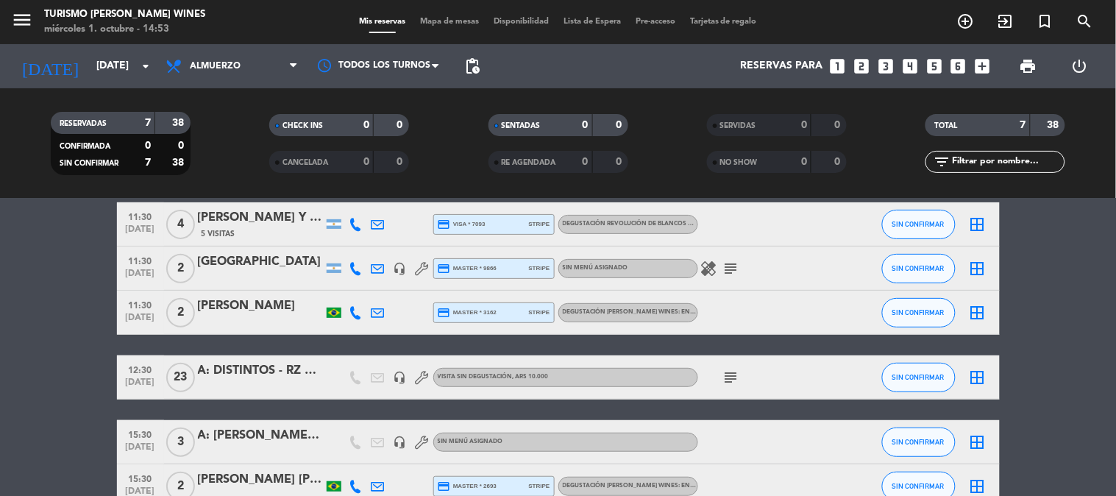
scroll to position [132, 0]
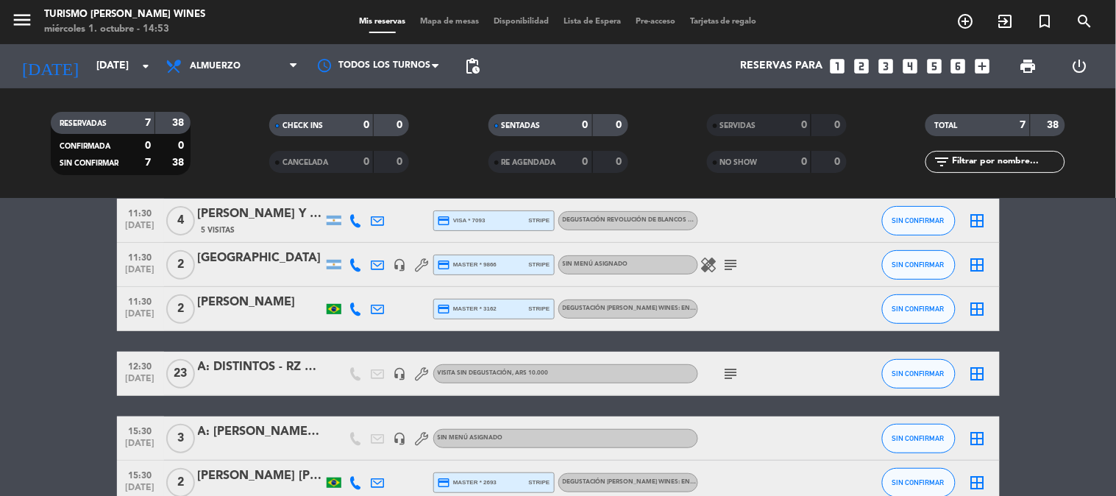
click at [729, 377] on icon "subject" at bounding box center [732, 374] width 18 height 18
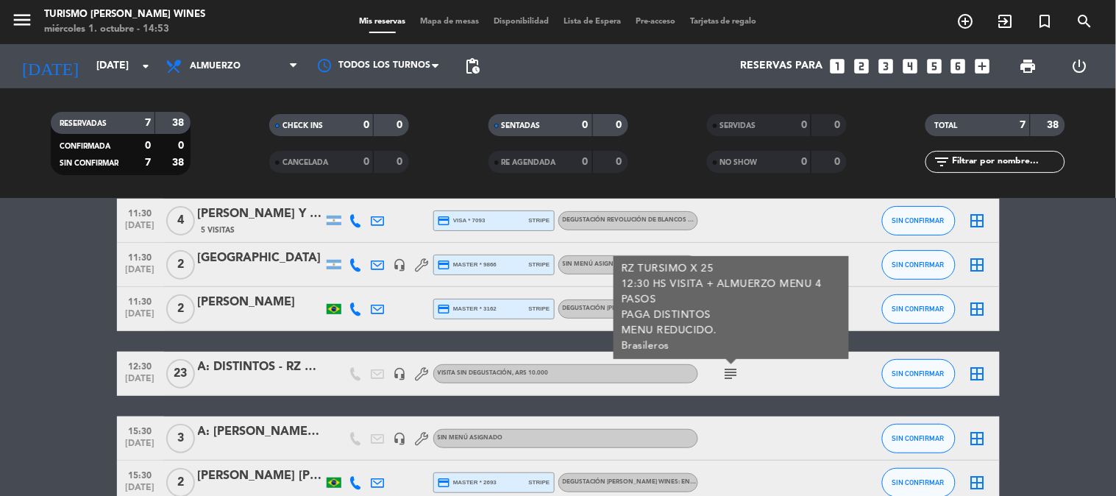
click at [729, 377] on icon "subject" at bounding box center [732, 374] width 18 height 18
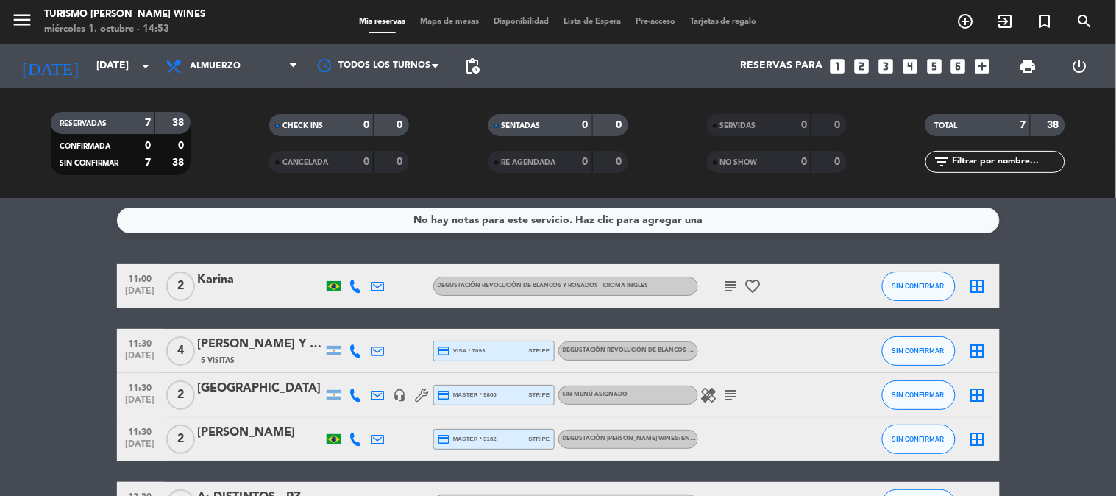
scroll to position [0, 0]
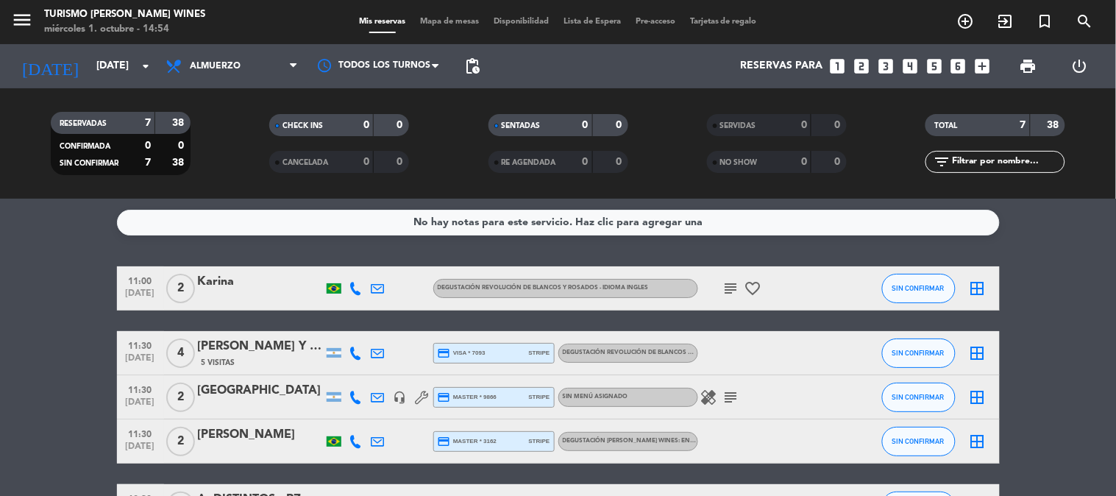
click at [740, 283] on span "subject" at bounding box center [731, 289] width 22 height 18
click at [734, 288] on icon "subject" at bounding box center [732, 289] width 18 height 18
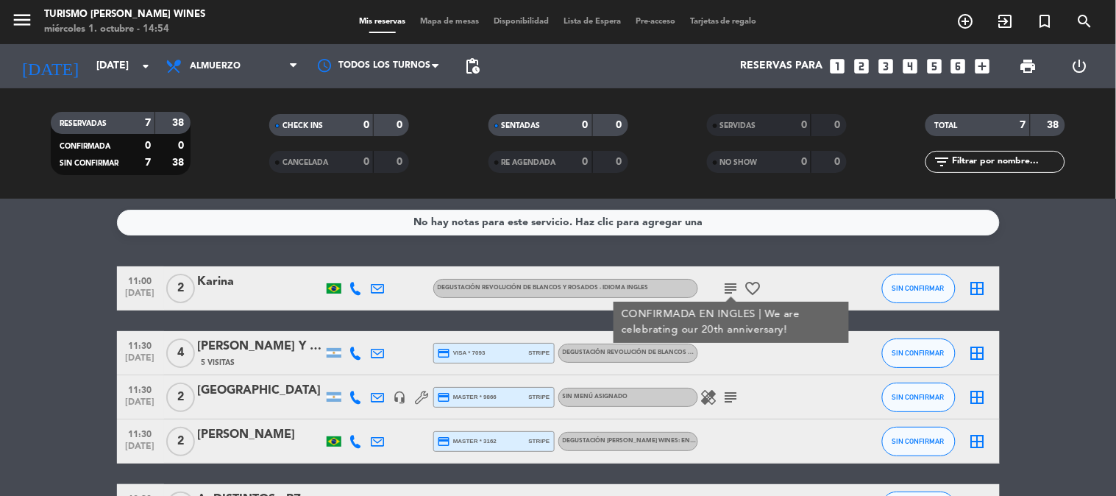
click at [770, 288] on div "subject CONFIRMADA EN INGLES | We are celebrating our 20th anniversary! favorit…" at bounding box center [764, 287] width 132 height 43
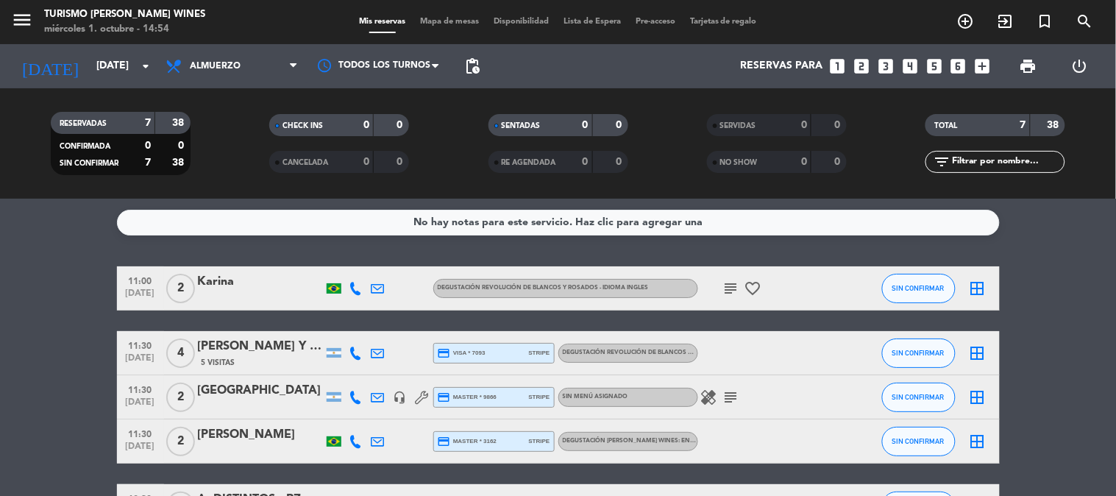
click at [745, 290] on icon "favorite_border" at bounding box center [754, 289] width 18 height 18
click at [767, 284] on div "subject favorite_border ANIVERSARIO" at bounding box center [764, 287] width 132 height 43
click at [89, 55] on input "[DATE]" at bounding box center [159, 66] width 140 height 26
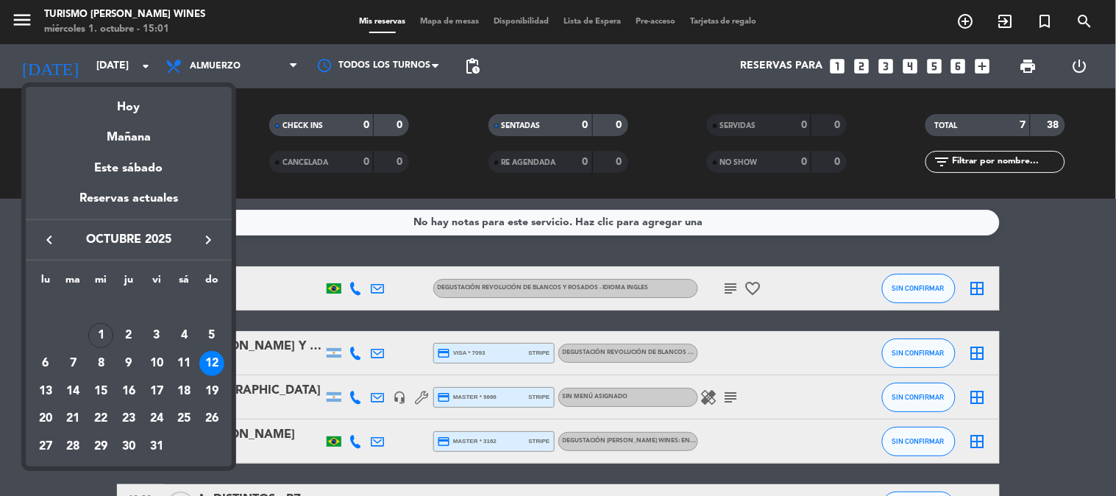
click at [197, 241] on button "keyboard_arrow_right" at bounding box center [208, 239] width 26 height 19
click at [203, 238] on icon "keyboard_arrow_right" at bounding box center [208, 240] width 18 height 18
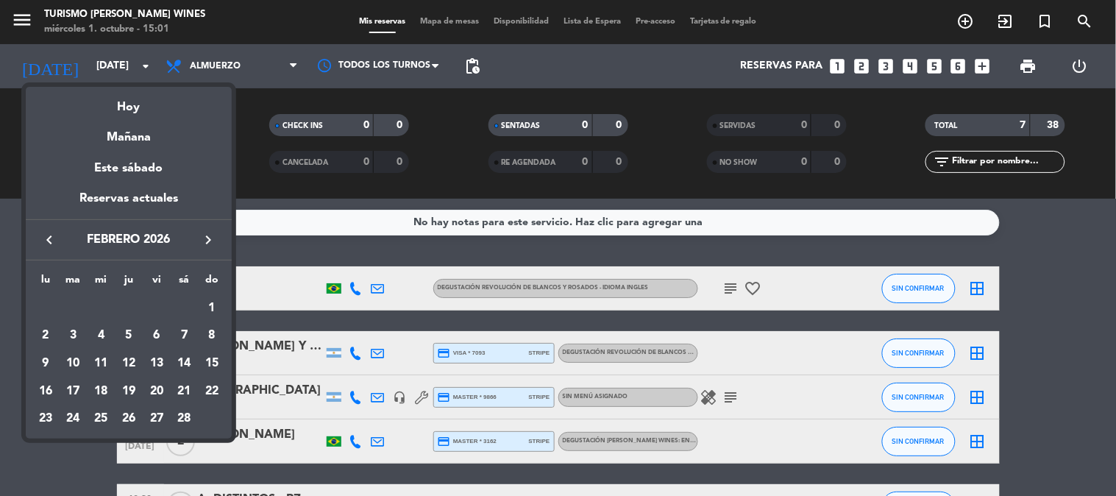
click at [56, 241] on icon "keyboard_arrow_left" at bounding box center [49, 240] width 18 height 18
click at [185, 390] on div "20" at bounding box center [183, 391] width 25 height 25
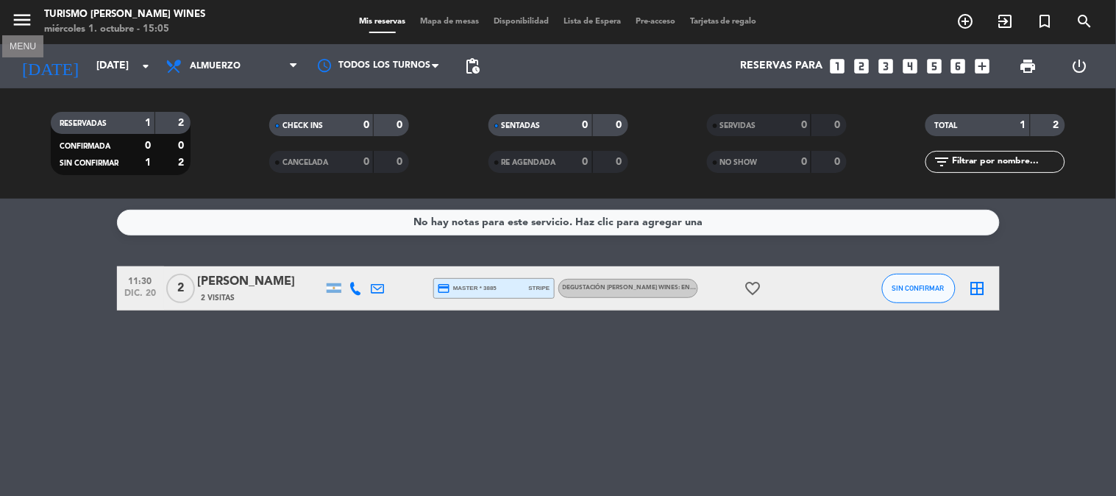
click at [24, 13] on icon "menu" at bounding box center [22, 20] width 22 height 22
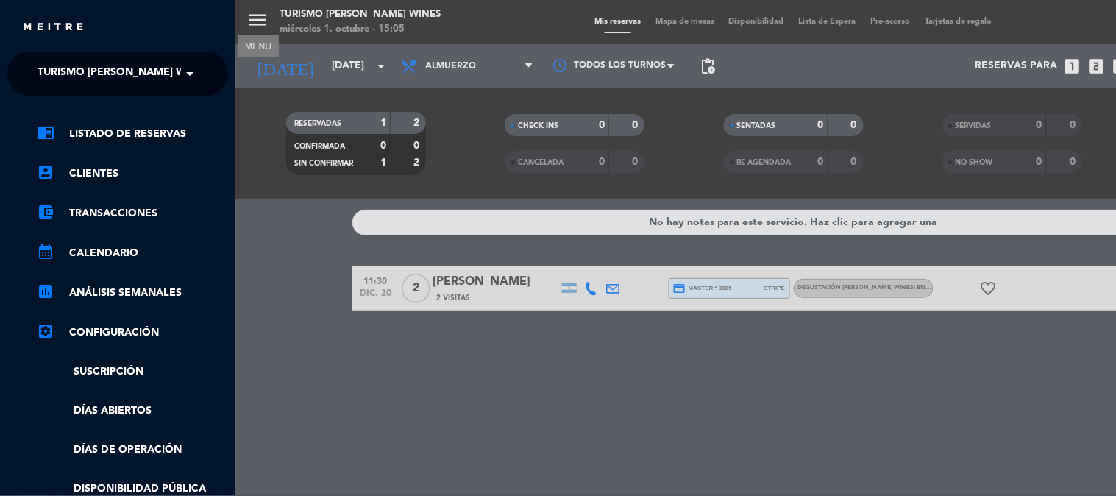
click at [140, 78] on span "Turismo [PERSON_NAME] Wines" at bounding box center [124, 73] width 172 height 31
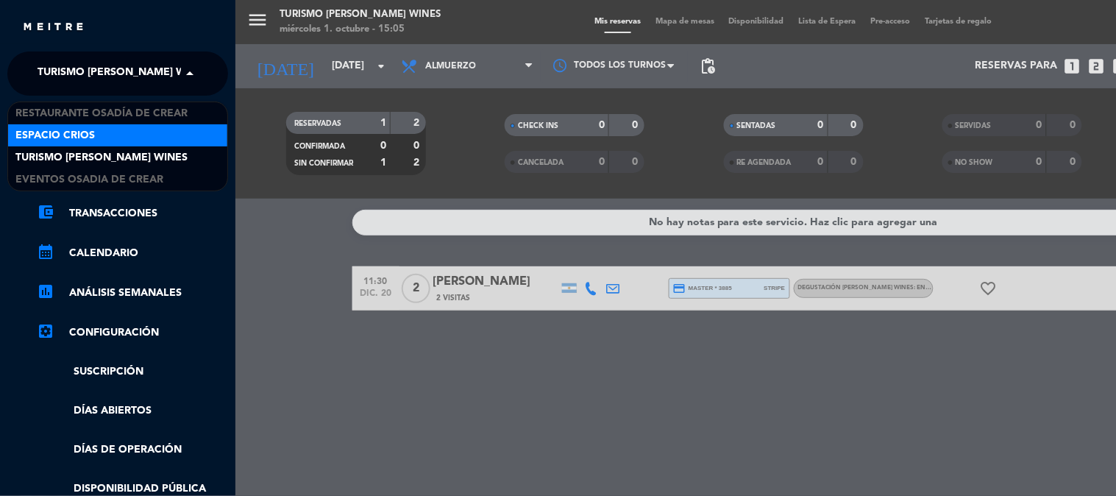
click at [144, 138] on div "Espacio Crios" at bounding box center [117, 135] width 219 height 22
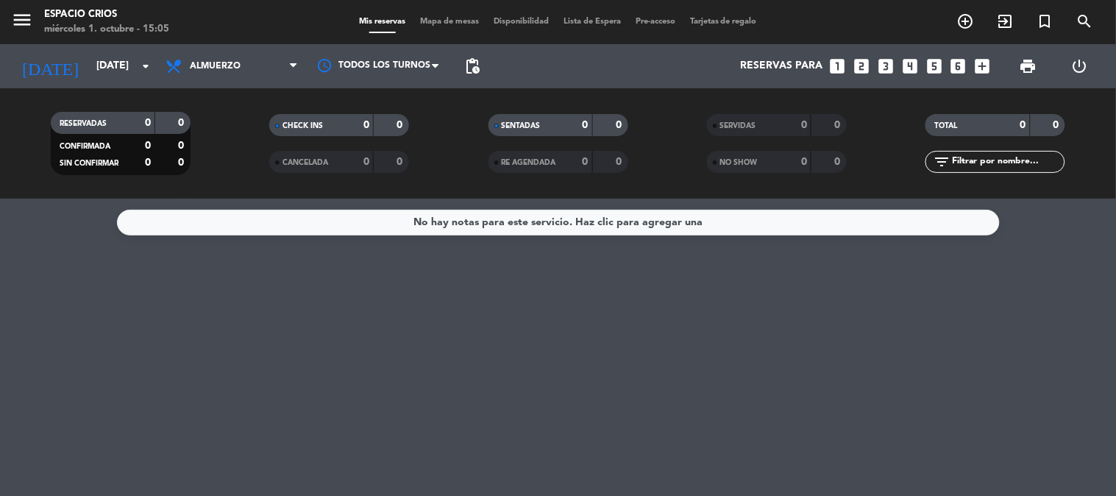
click at [475, 63] on span "pending_actions" at bounding box center [473, 66] width 18 height 18
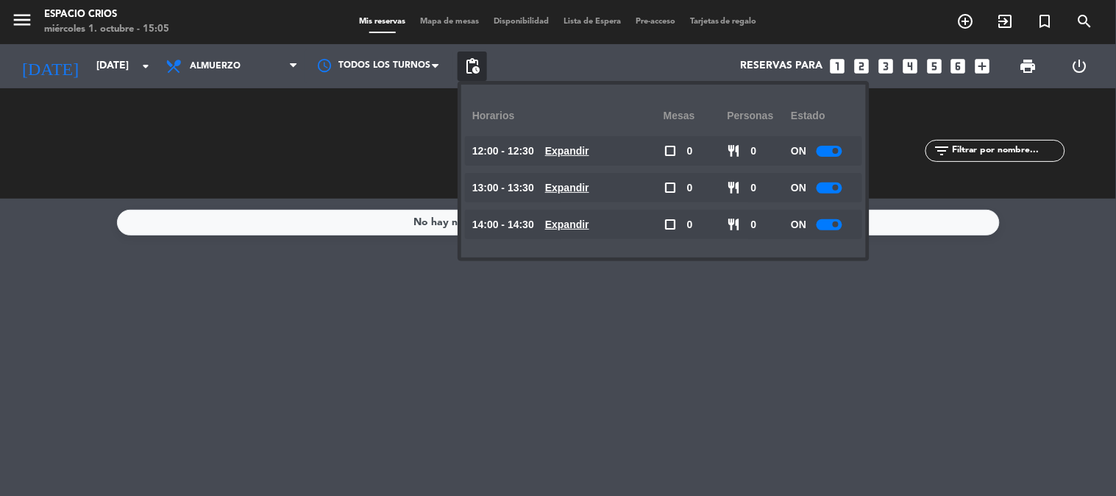
click at [475, 63] on span "pending_actions" at bounding box center [473, 66] width 18 height 18
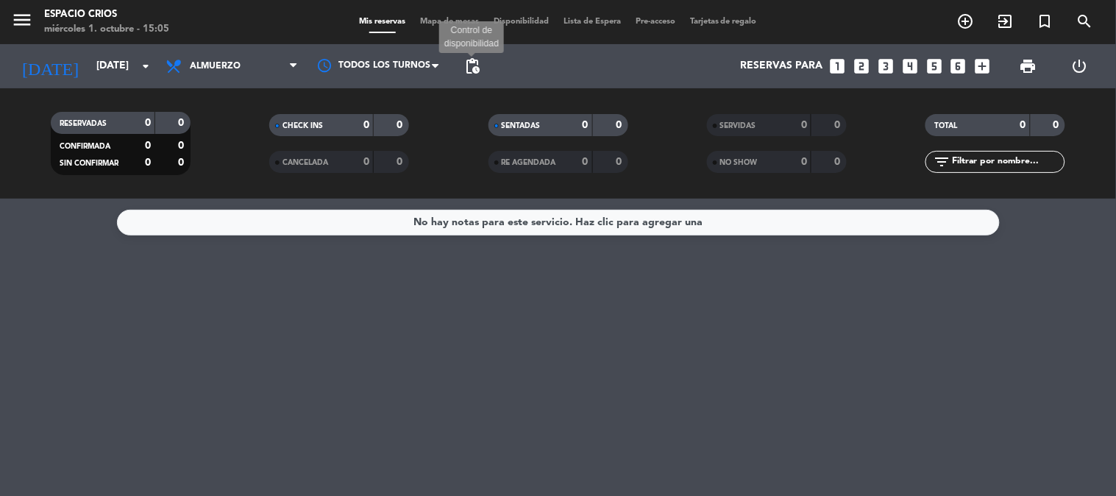
click at [475, 71] on span "pending_actions" at bounding box center [473, 66] width 18 height 18
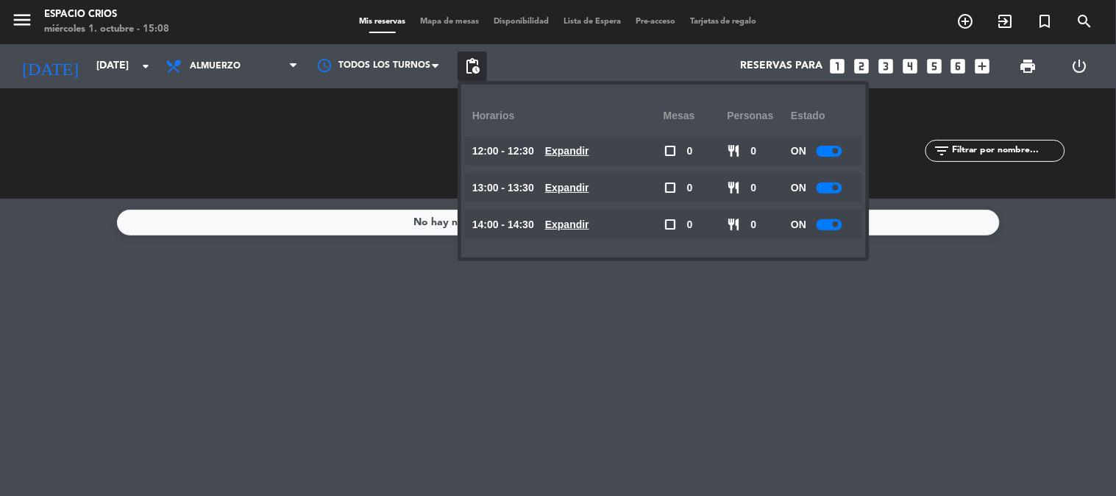
click at [427, 286] on div "No hay notas para este servicio. Haz clic para agregar una" at bounding box center [558, 347] width 1116 height 297
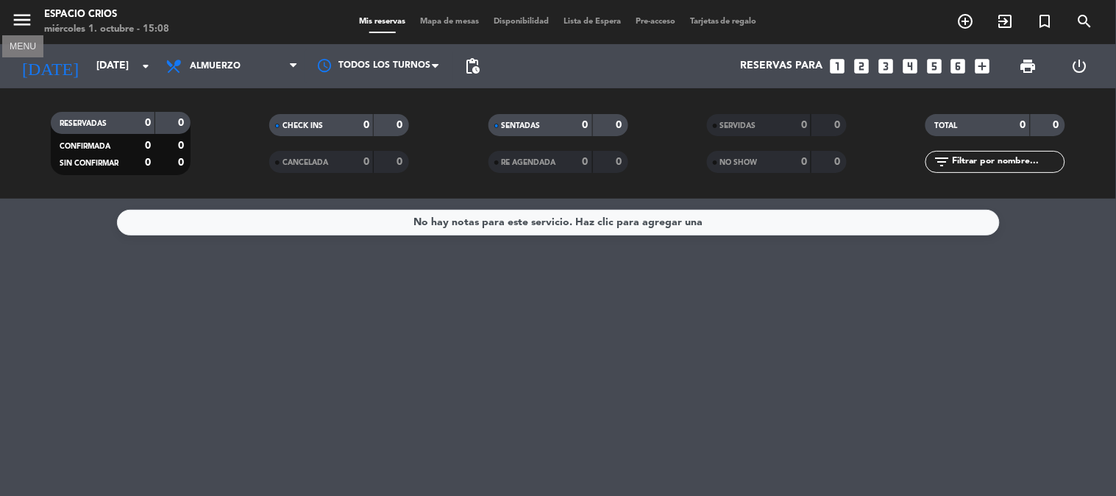
click at [24, 19] on icon "menu" at bounding box center [22, 20] width 22 height 22
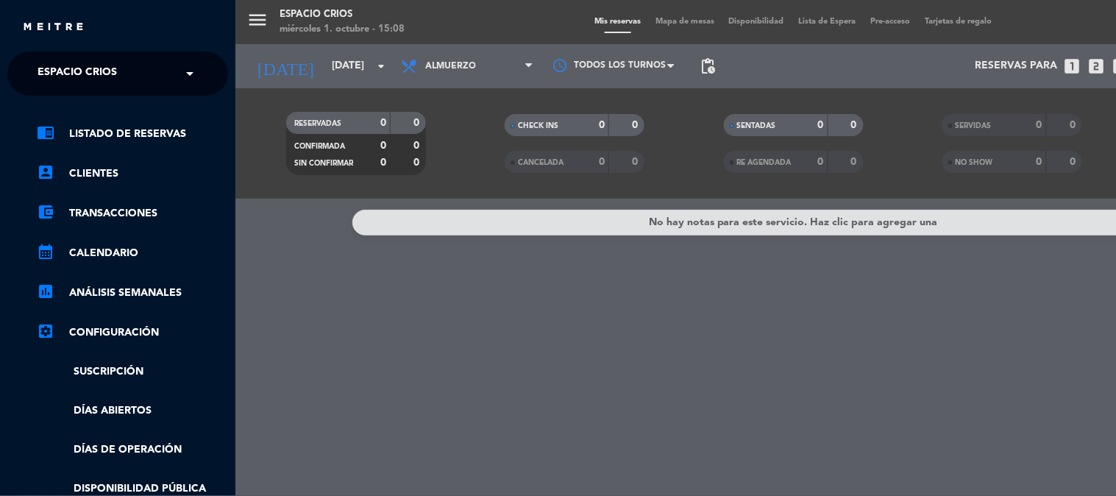
click at [138, 71] on input "text" at bounding box center [119, 74] width 180 height 32
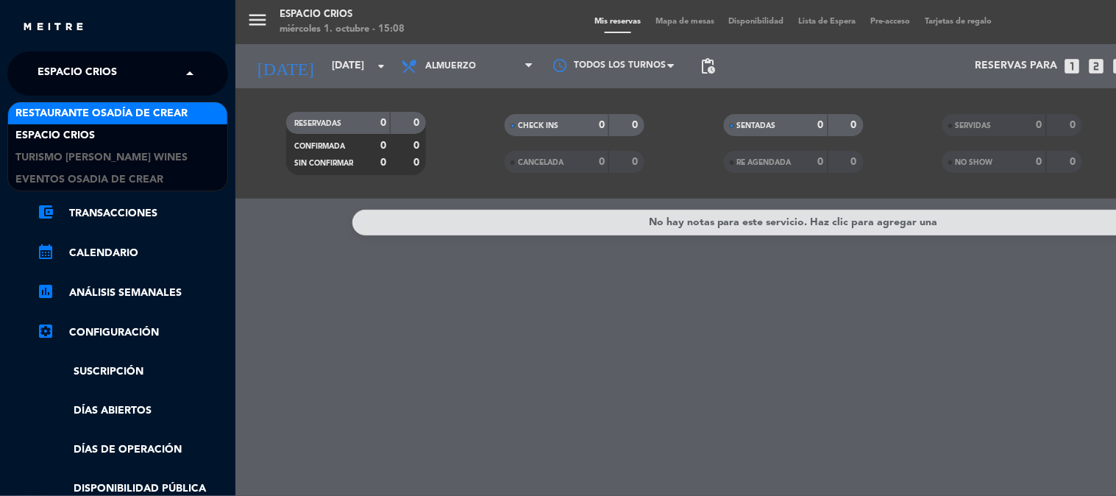
click at [156, 114] on span "Restaurante Osadía de Crear" at bounding box center [101, 113] width 172 height 17
click at [150, 84] on span "Restaurante Osadía de Crear" at bounding box center [124, 73] width 172 height 31
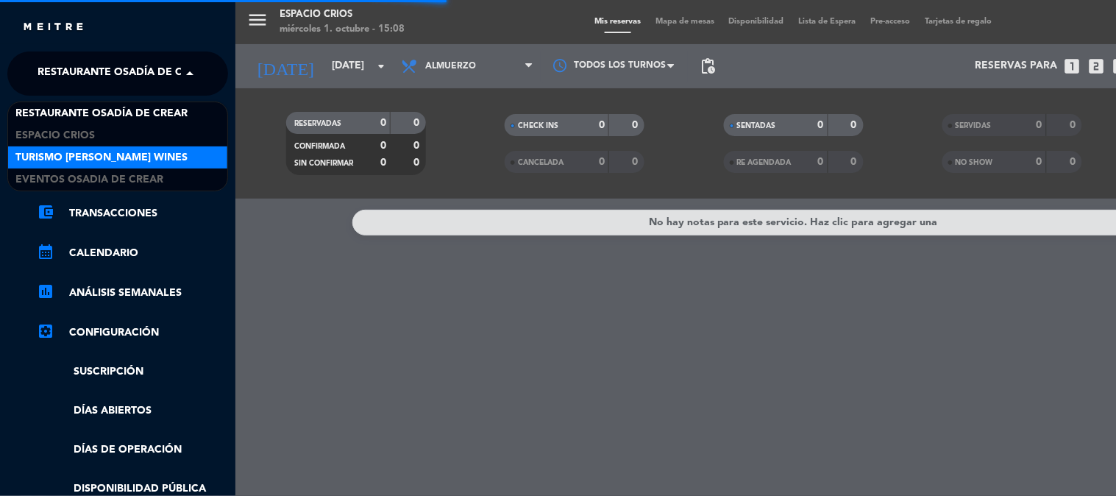
click at [135, 159] on span "Turismo [PERSON_NAME] Wines" at bounding box center [101, 157] width 172 height 17
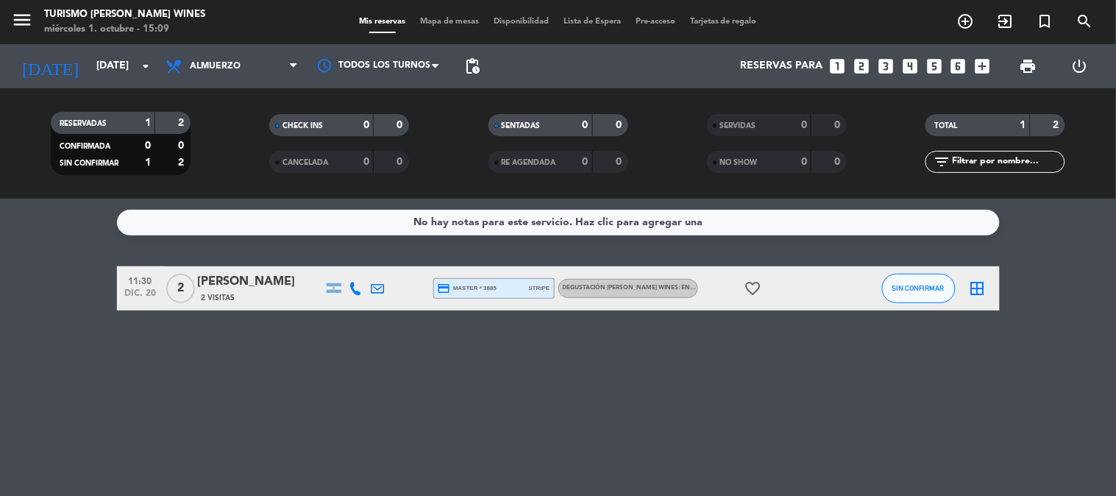
click at [35, 15] on span "menu" at bounding box center [27, 22] width 33 height 35
click at [23, 18] on icon "menu" at bounding box center [22, 20] width 22 height 22
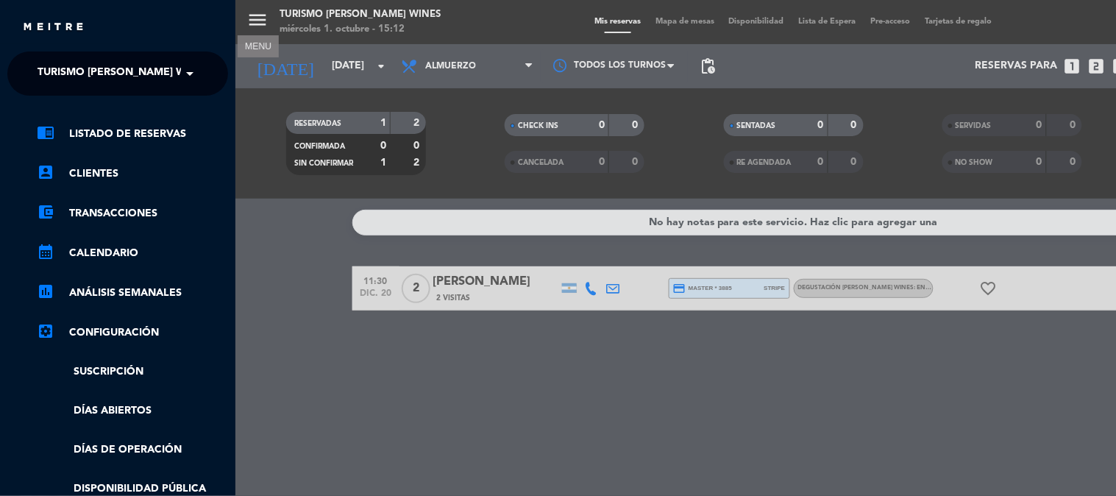
click at [131, 74] on span "Turismo [PERSON_NAME] Wines" at bounding box center [124, 73] width 172 height 31
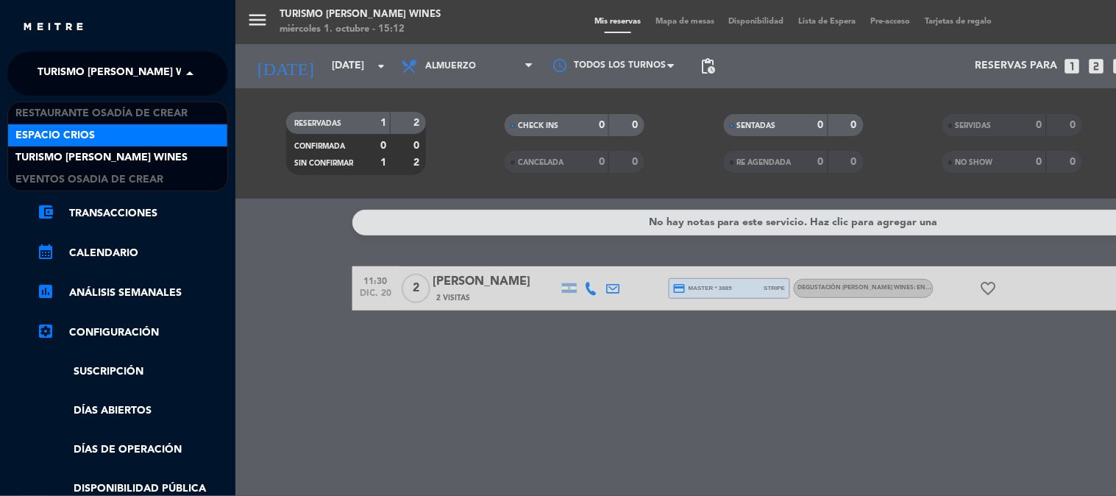
click at [129, 143] on div "Espacio Crios" at bounding box center [117, 135] width 219 height 22
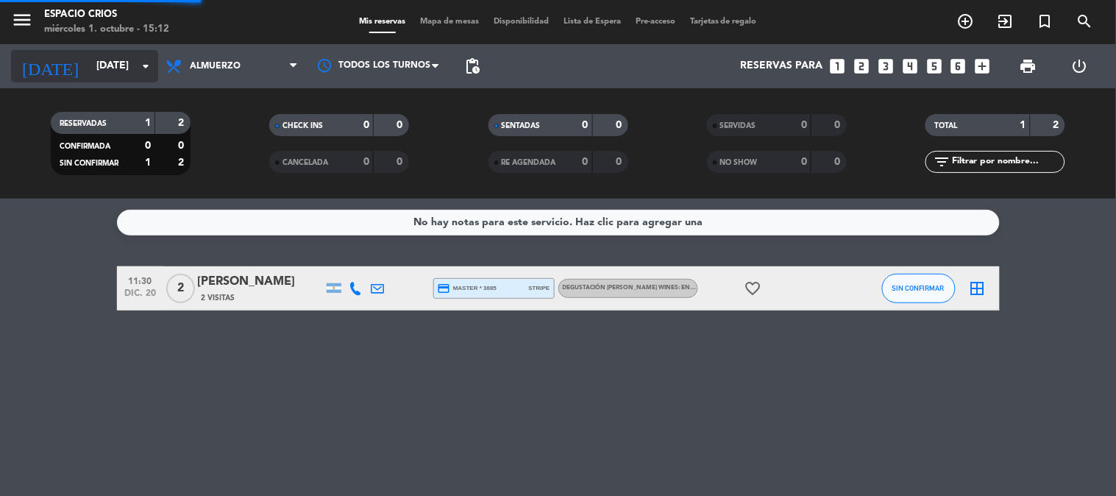
click at [105, 66] on input "[DATE]" at bounding box center [159, 66] width 140 height 26
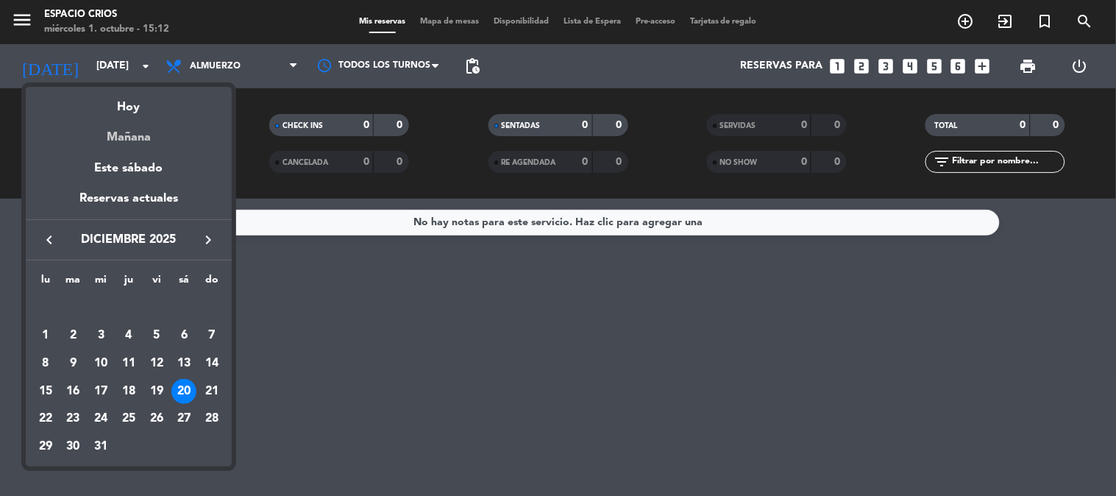
click at [135, 138] on div "Mañana" at bounding box center [129, 132] width 206 height 30
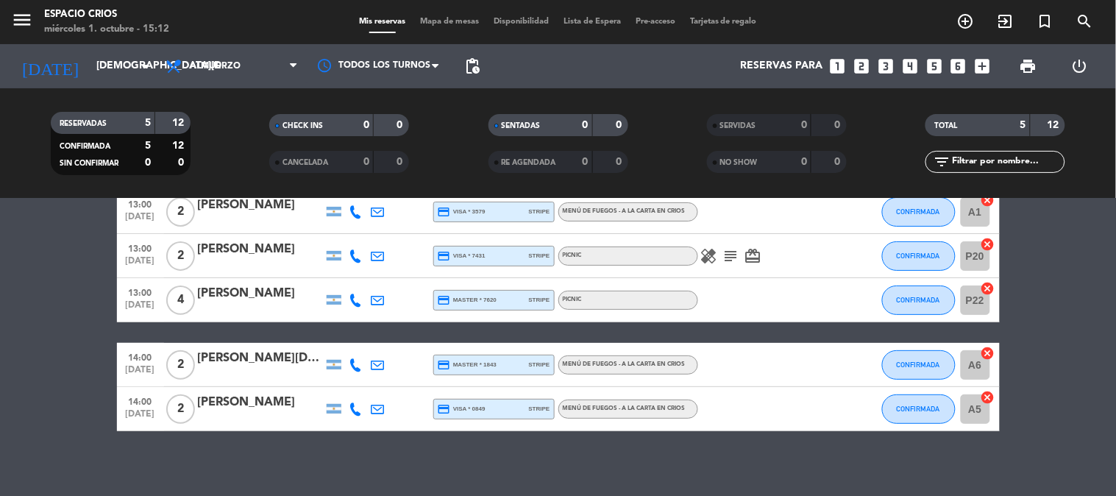
scroll to position [85, 0]
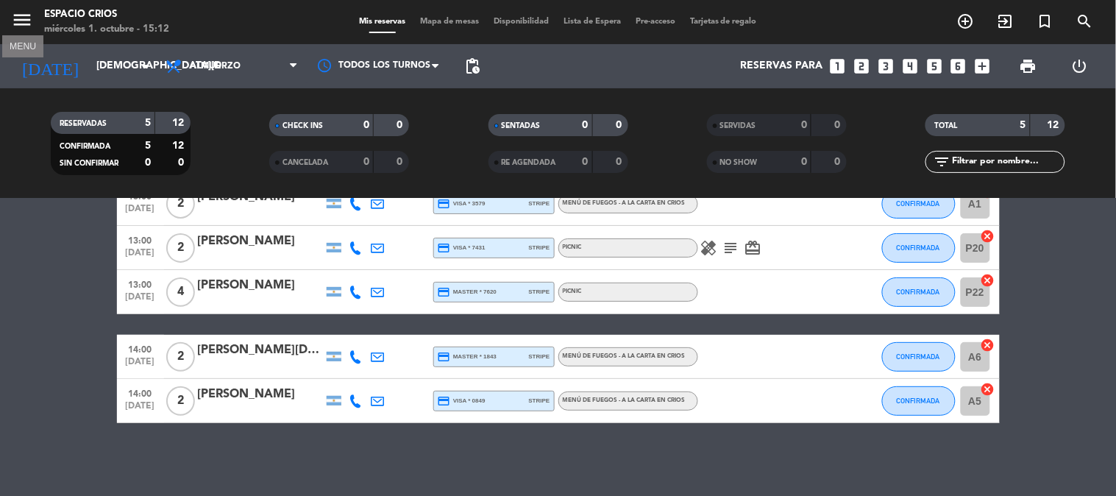
click at [11, 21] on icon "menu" at bounding box center [22, 20] width 22 height 22
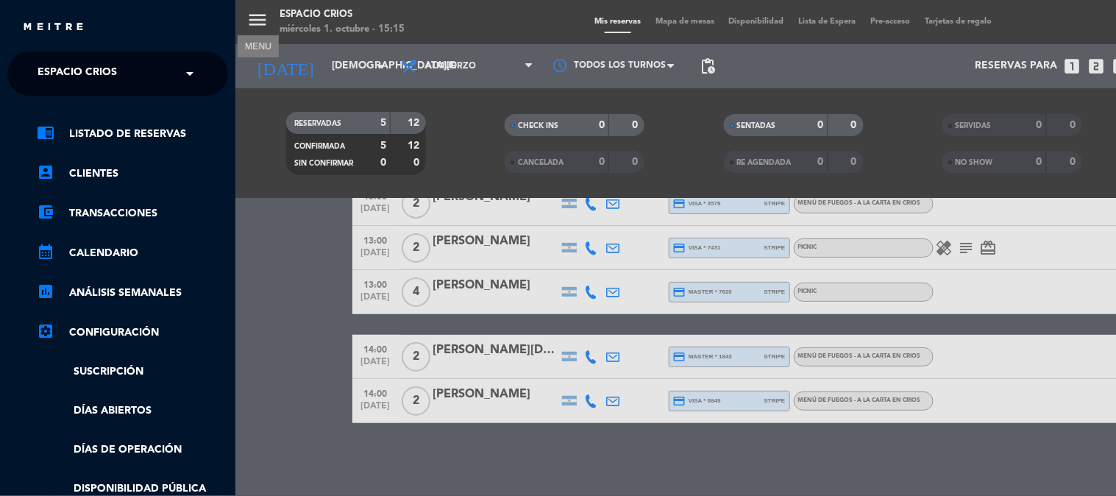
click at [309, 63] on div "menu MENU Espacio Crios [DATE] 1. octubre - 15:15 Mis reservas Mapa de mesas Di…" at bounding box center [793, 248] width 1116 height 496
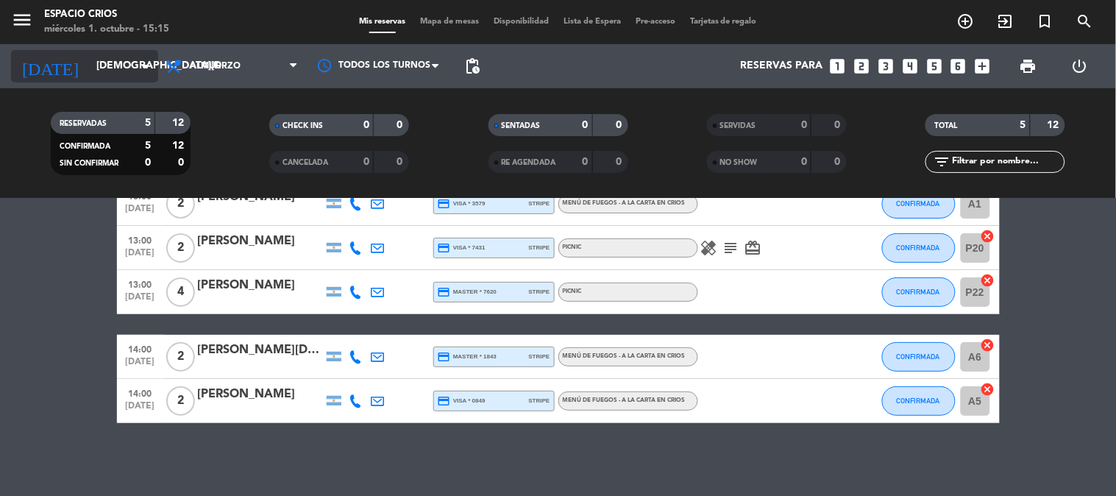
click at [115, 59] on input "[DEMOGRAPHIC_DATA][DATE]" at bounding box center [159, 66] width 140 height 26
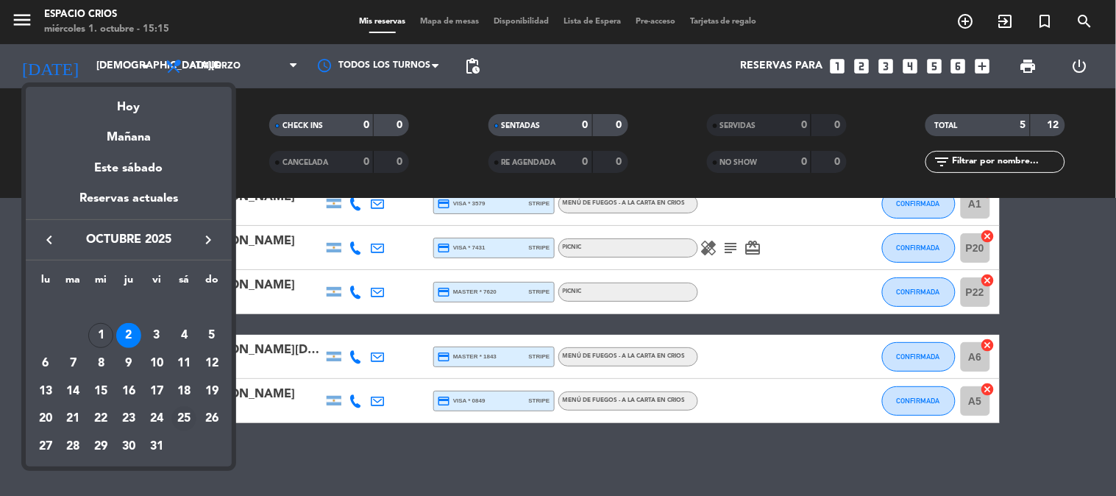
click at [177, 420] on div "25" at bounding box center [183, 418] width 25 height 25
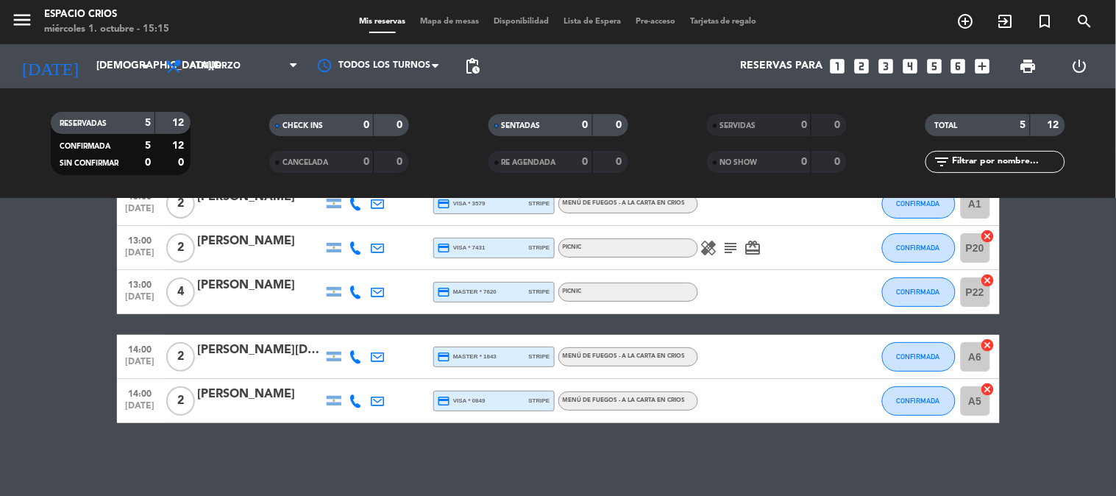
type input "[DATE]"
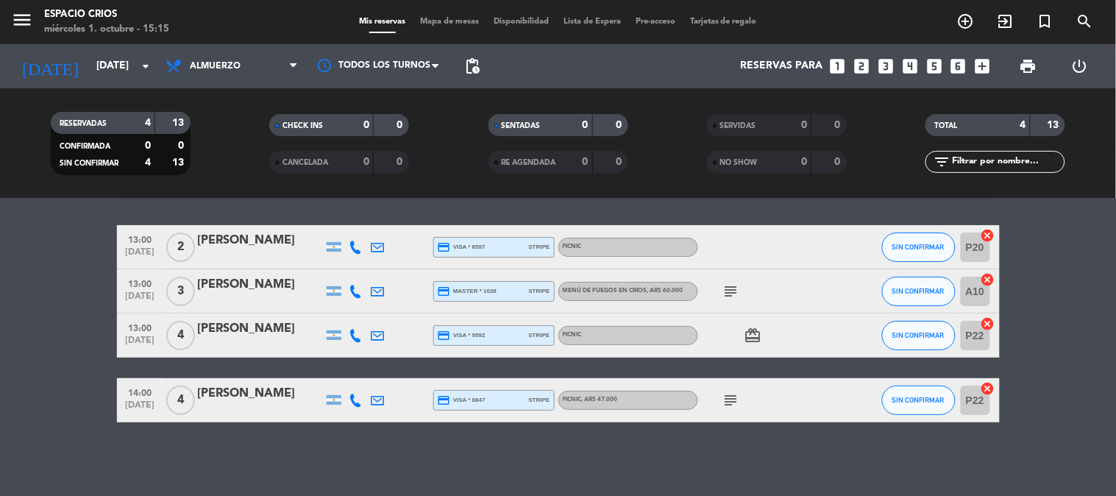
scroll to position [40, 0]
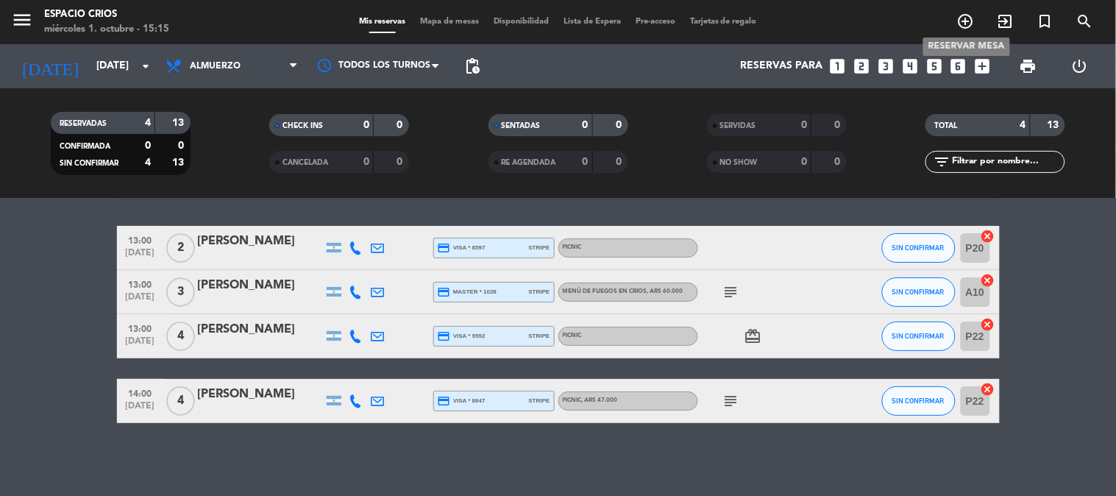
click at [962, 24] on icon "add_circle_outline" at bounding box center [966, 22] width 18 height 18
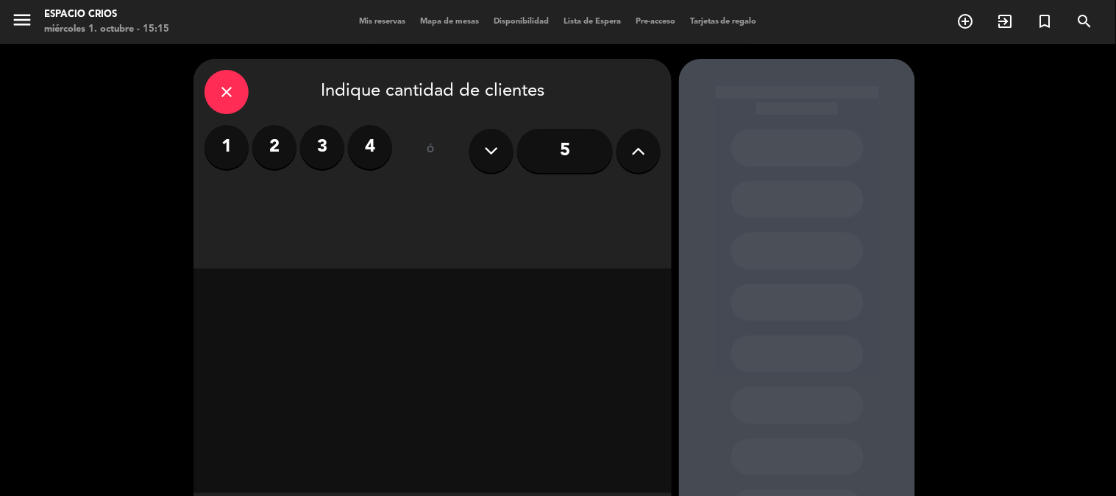
click at [311, 141] on label "3" at bounding box center [322, 147] width 44 height 44
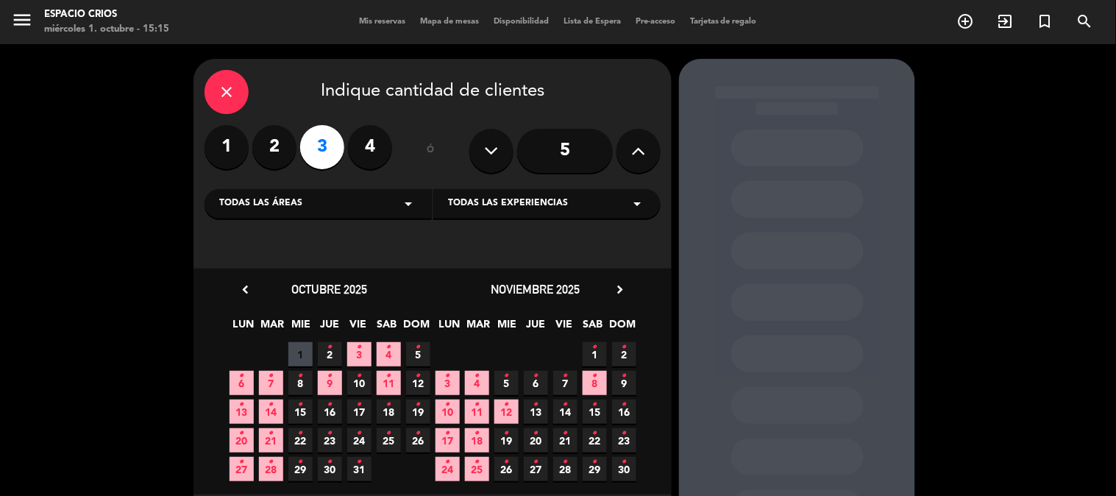
click at [391, 204] on div "Todas las áreas arrow_drop_down" at bounding box center [318, 203] width 227 height 29
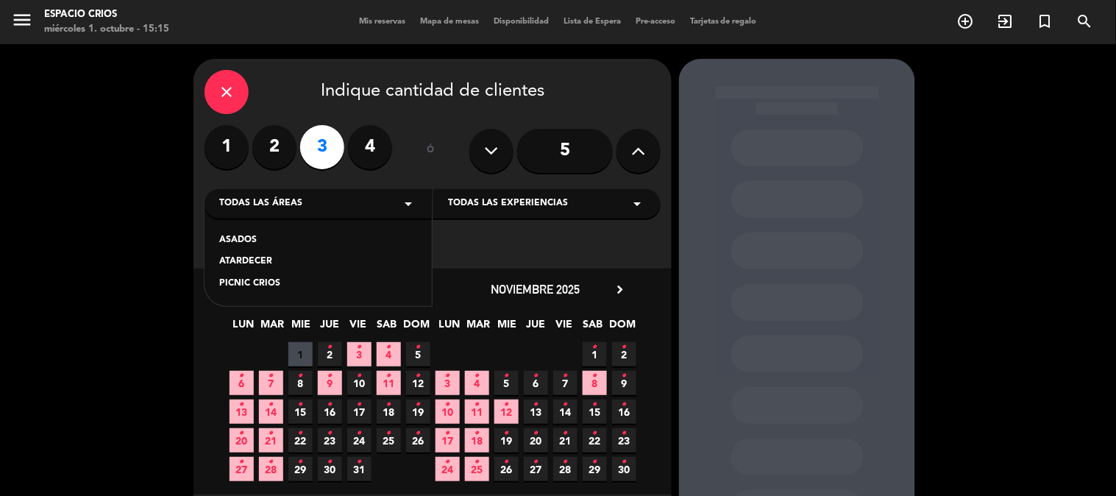
click at [259, 289] on div "PICNIC CRIOS" at bounding box center [318, 284] width 198 height 15
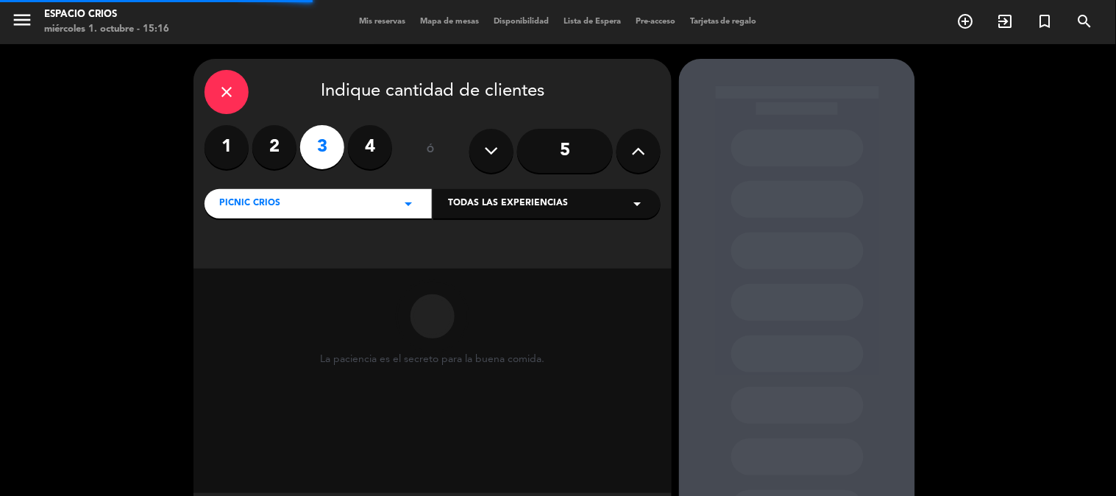
click at [538, 196] on div "Todas las experiencias arrow_drop_down" at bounding box center [546, 203] width 227 height 29
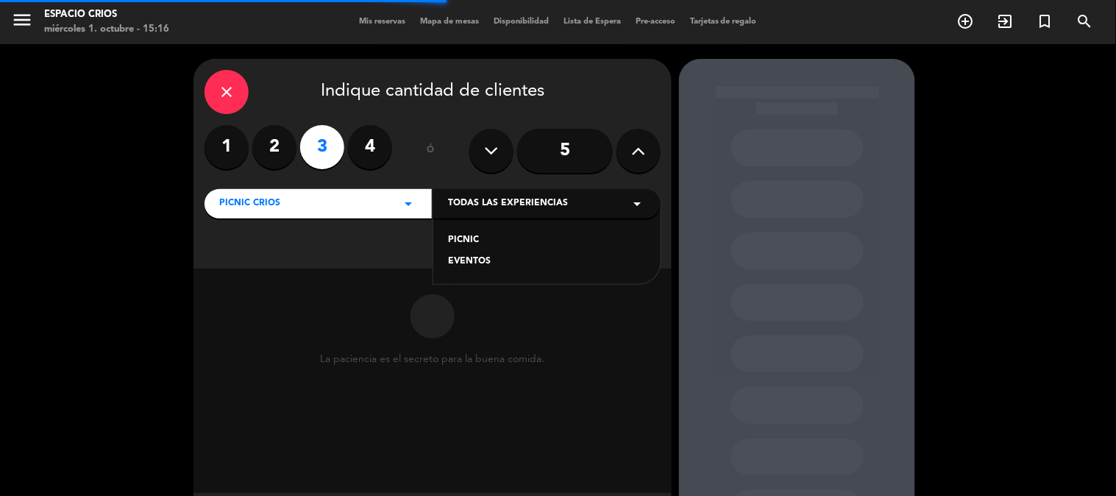
click at [472, 236] on div "PICNIC" at bounding box center [547, 240] width 198 height 15
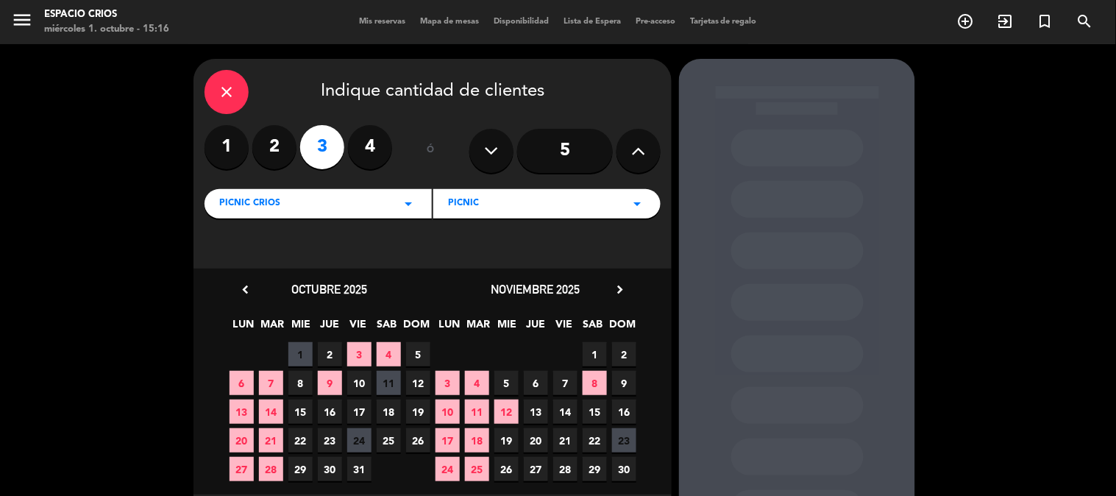
click at [386, 444] on span "25" at bounding box center [389, 440] width 24 height 24
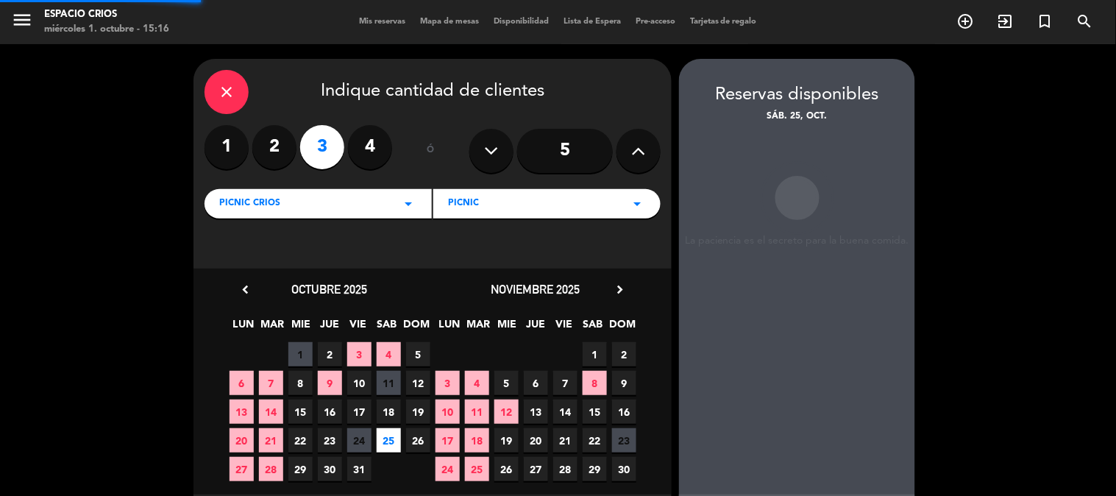
scroll to position [59, 0]
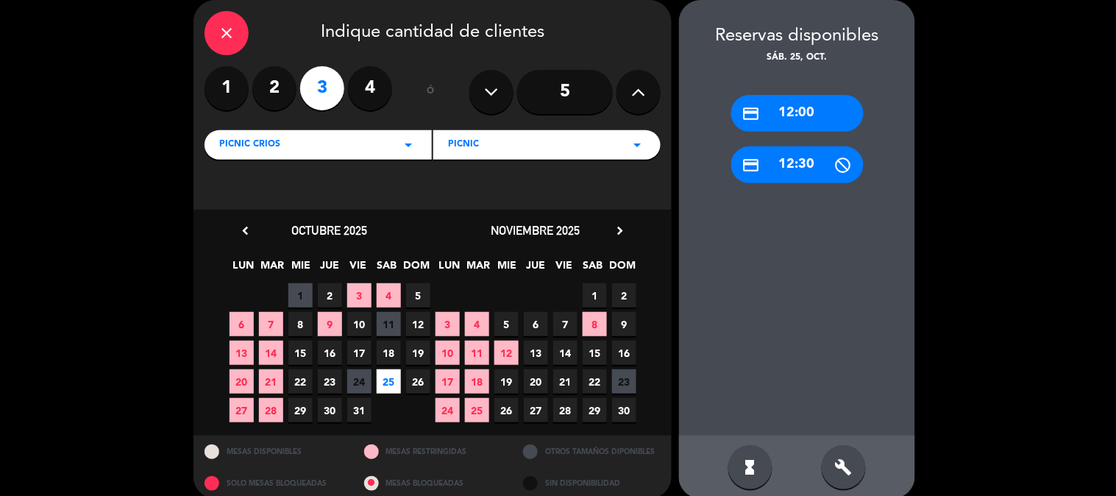
click at [386, 378] on span "25" at bounding box center [389, 381] width 24 height 24
click at [826, 455] on div "build" at bounding box center [844, 467] width 44 height 44
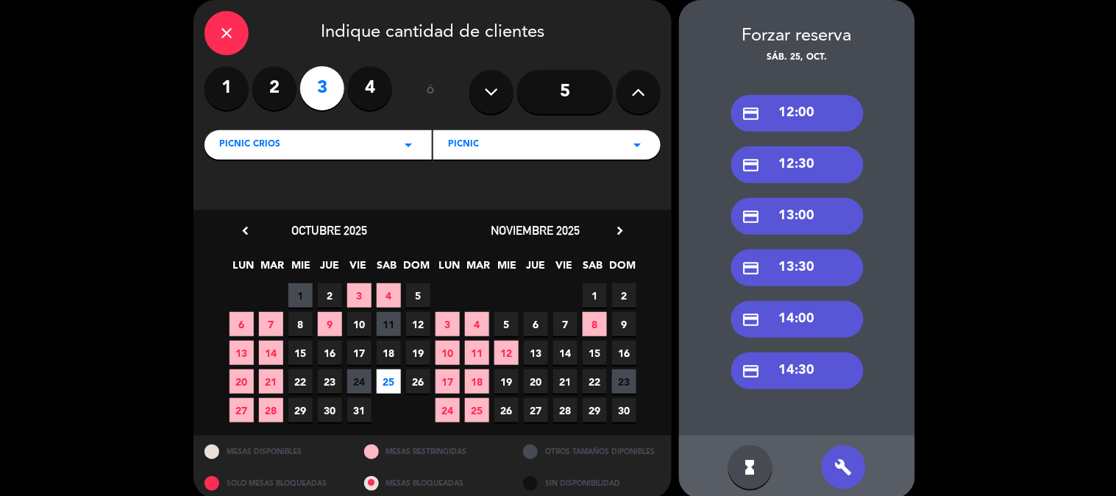
click at [783, 217] on div "credit_card 13:00" at bounding box center [797, 216] width 132 height 37
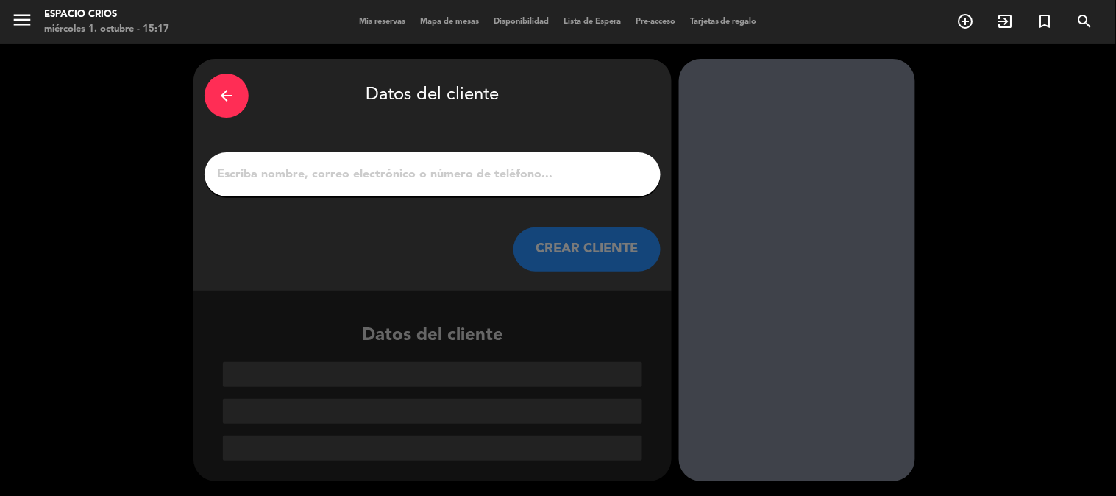
click at [436, 170] on input "1" at bounding box center [433, 174] width 434 height 21
click at [399, 181] on input "1" at bounding box center [433, 174] width 434 height 21
click at [500, 181] on input "1" at bounding box center [433, 174] width 434 height 21
paste input "[PERSON_NAME]"
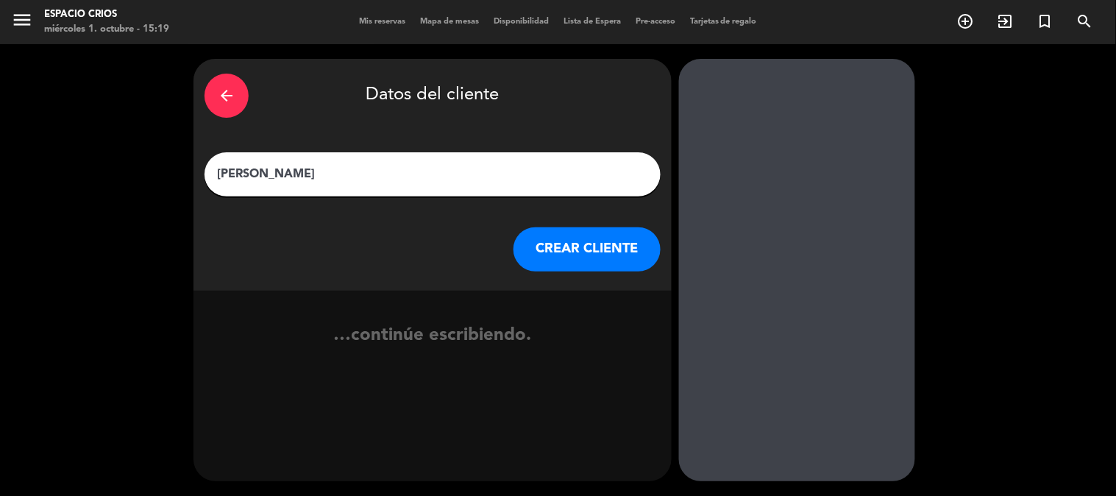
click at [271, 172] on input "[PERSON_NAME]" at bounding box center [433, 174] width 434 height 21
type input "[PERSON_NAME]"
click at [587, 260] on button "CREAR CLIENTE" at bounding box center [587, 249] width 147 height 44
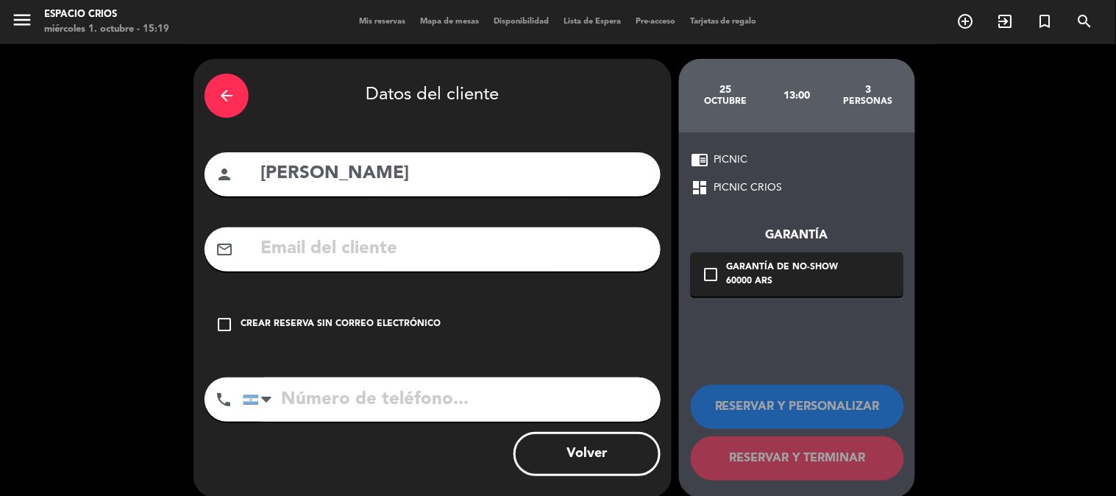
click at [497, 243] on input "text" at bounding box center [454, 249] width 391 height 30
paste input "[EMAIL_ADDRESS][DOMAIN_NAME] P"
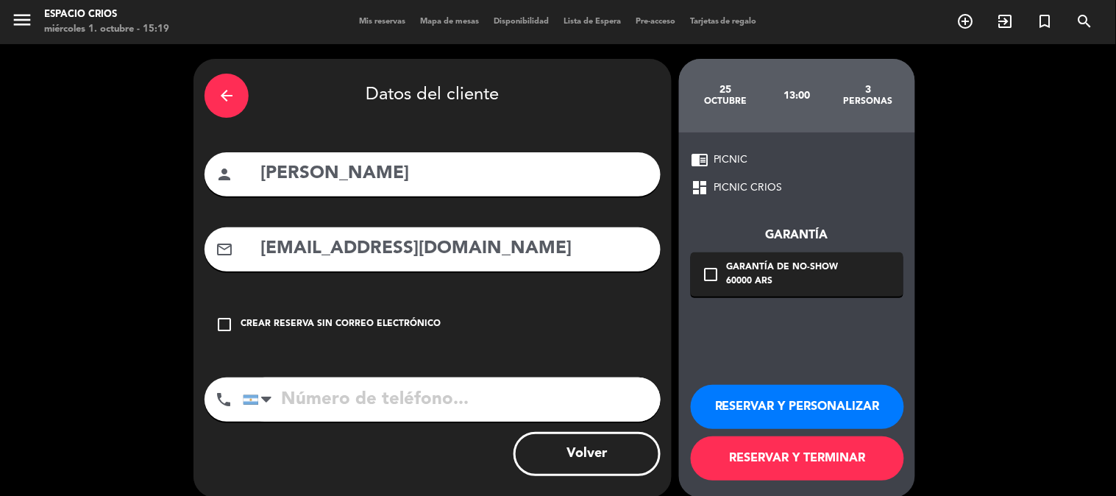
type input "[EMAIL_ADDRESS][DOMAIN_NAME]"
click at [329, 321] on div "Crear reserva sin correo electrónico" at bounding box center [341, 324] width 200 height 15
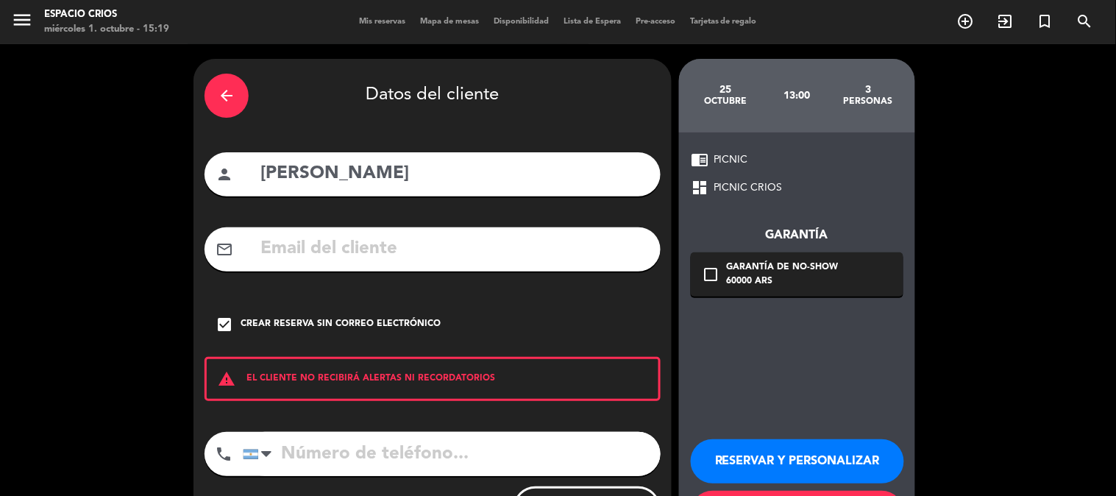
click at [329, 321] on div "Crear reserva sin correo electrónico" at bounding box center [341, 324] width 200 height 15
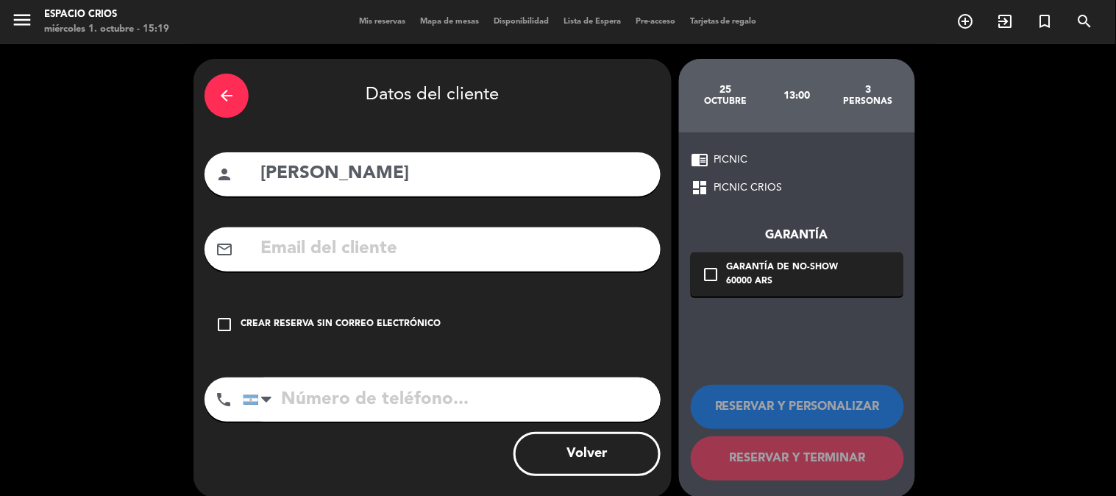
click at [412, 263] on input "text" at bounding box center [454, 249] width 391 height 30
paste input "[EMAIL_ADDRESS][DOMAIN_NAME] P"
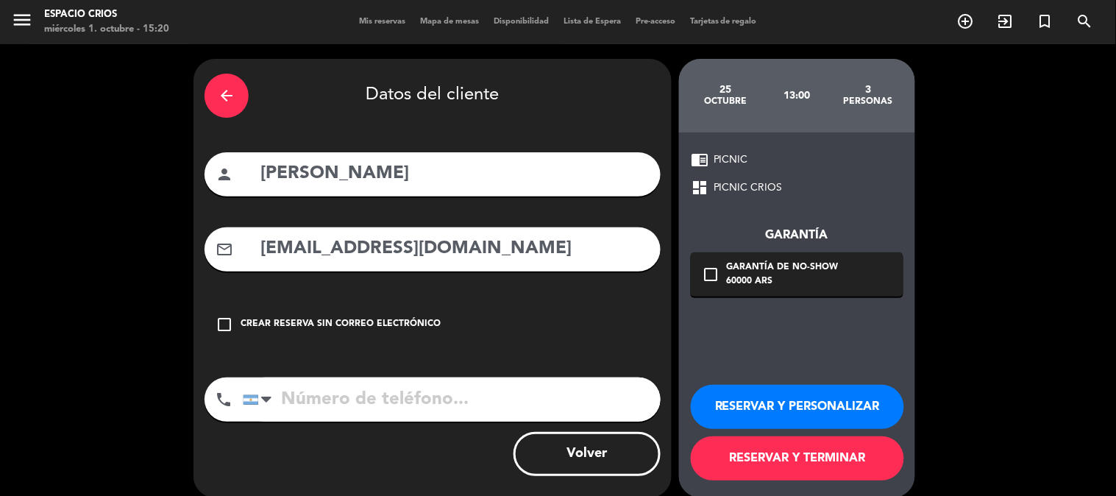
type input "[EMAIL_ADDRESS][DOMAIN_NAME]"
click at [466, 391] on input "tel" at bounding box center [452, 399] width 418 height 44
paste input "1161887710"
type input "1161887710"
click at [707, 277] on icon "check_box_outline_blank" at bounding box center [711, 275] width 18 height 18
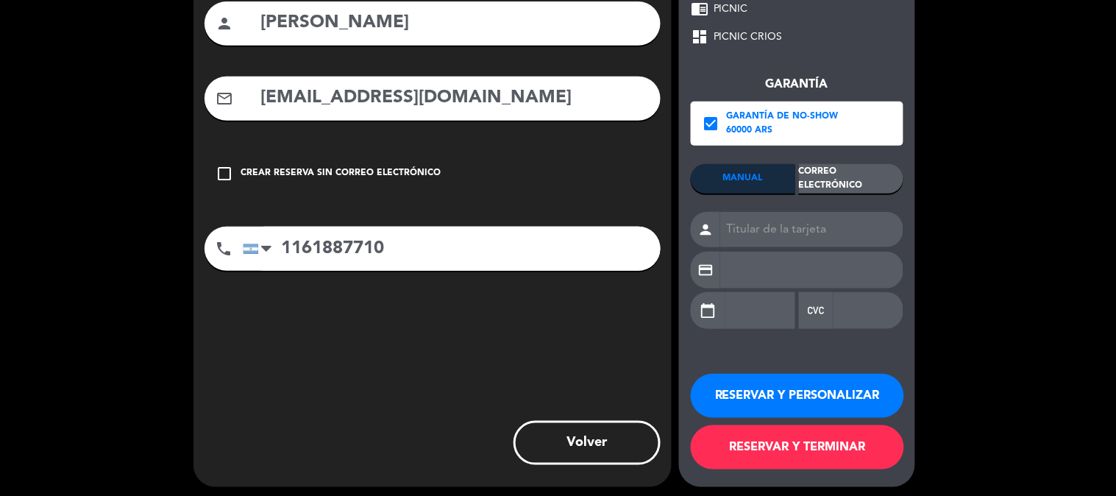
scroll to position [156, 0]
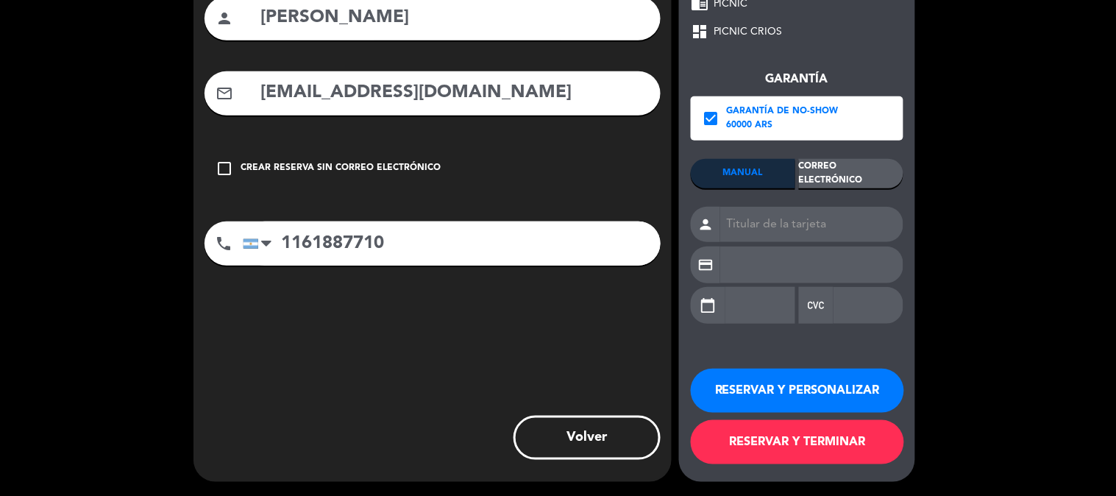
click at [841, 392] on button "RESERVAR Y PERSONALIZAR" at bounding box center [797, 391] width 213 height 44
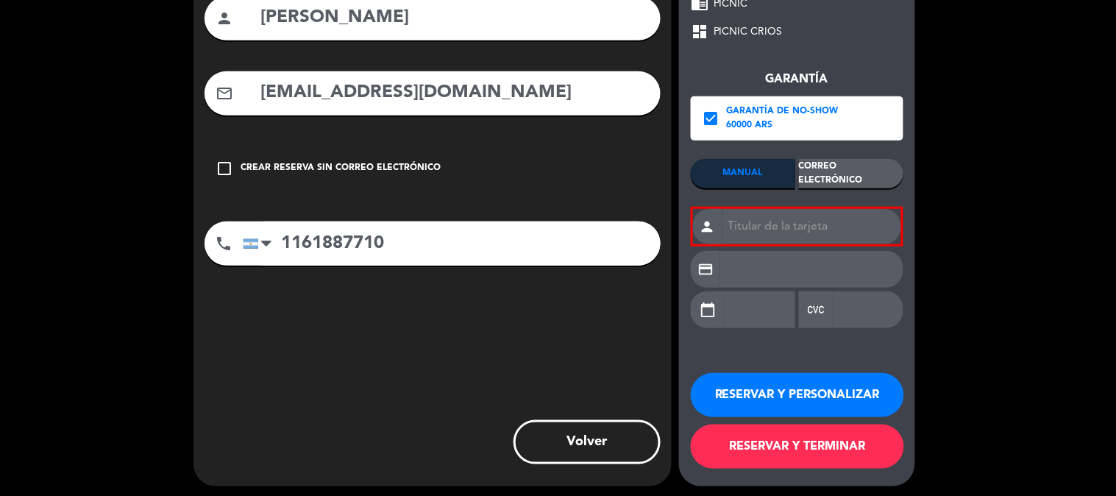
click at [846, 178] on div "Correo Electrónico" at bounding box center [851, 173] width 104 height 29
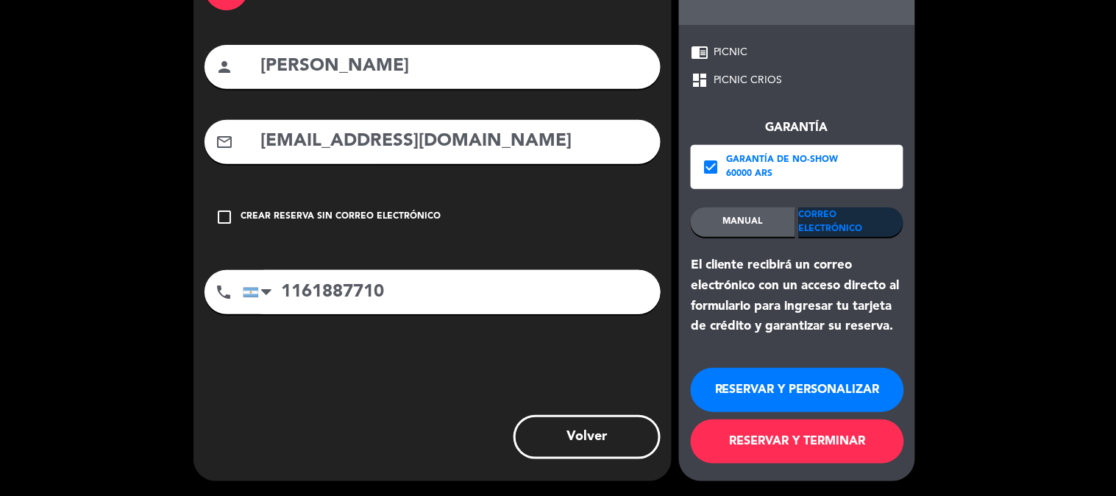
scroll to position [107, 0]
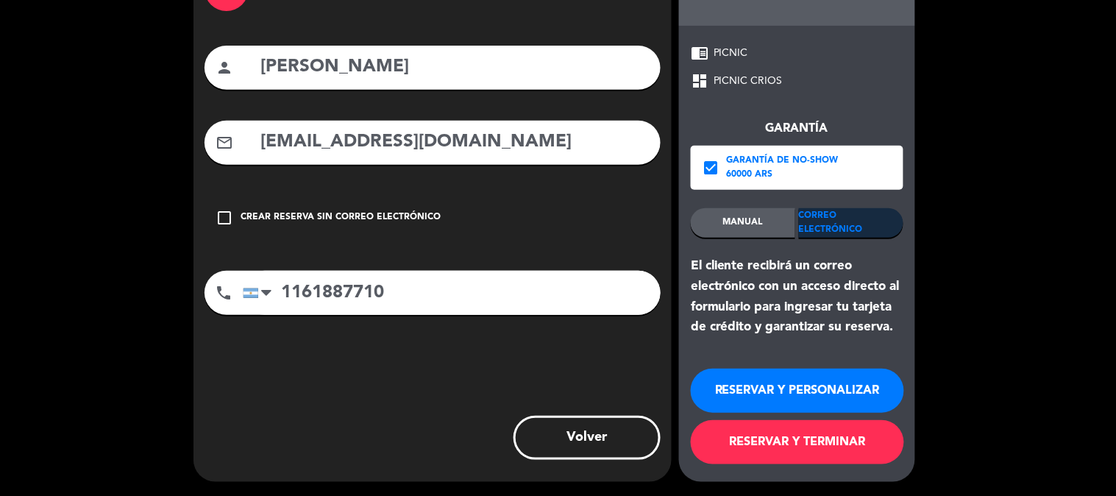
click at [791, 384] on button "RESERVAR Y PERSONALIZAR" at bounding box center [797, 391] width 213 height 44
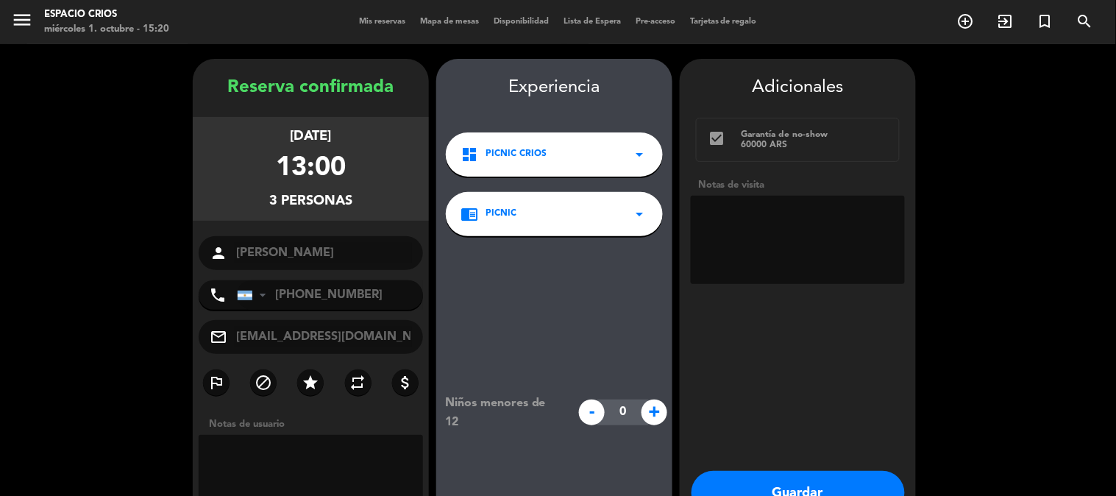
scroll to position [82, 0]
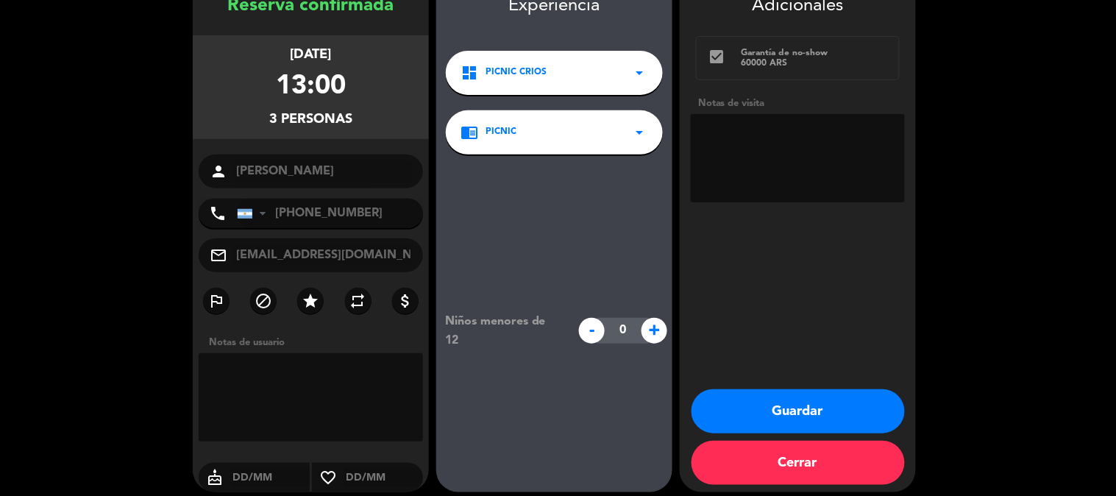
click at [277, 387] on textarea at bounding box center [311, 397] width 224 height 88
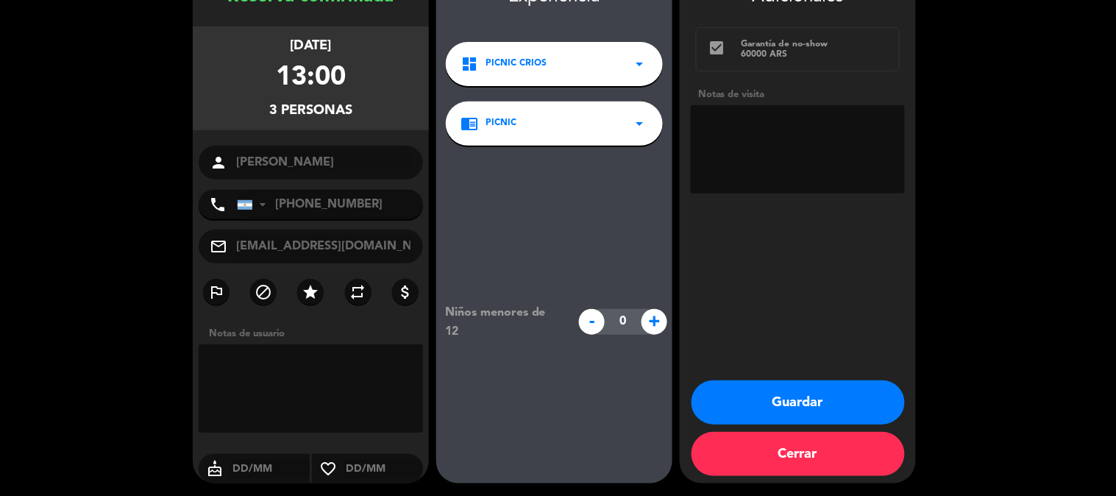
scroll to position [92, 0]
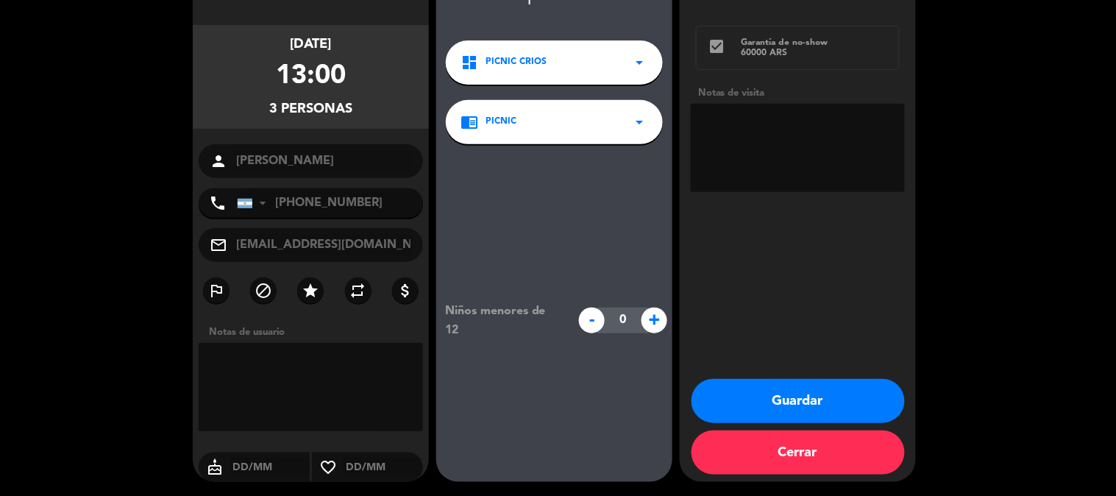
click at [652, 324] on span "+" at bounding box center [655, 321] width 26 height 26
type input "1"
click at [350, 376] on textarea at bounding box center [311, 387] width 224 height 88
type textarea "B"
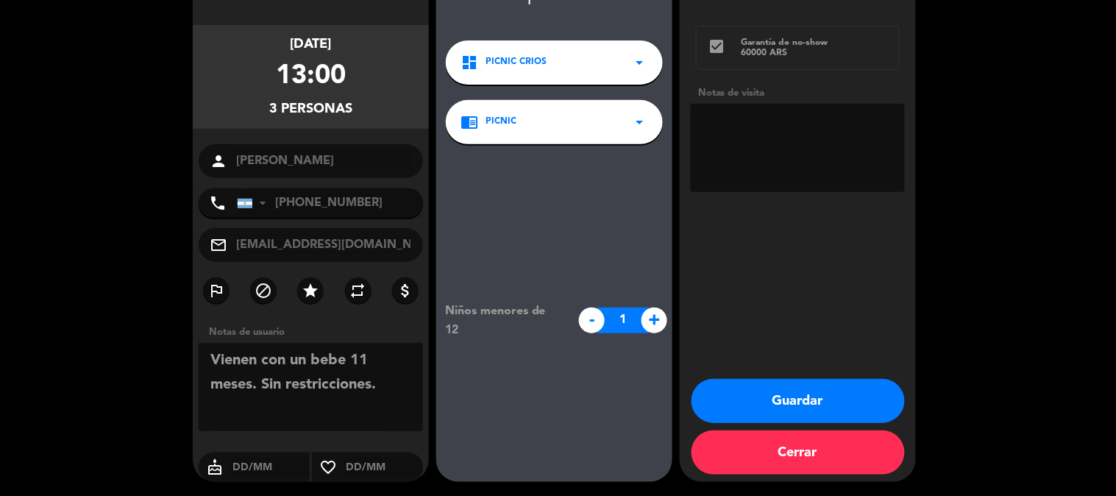
type textarea "Vienen con un bebe 11 meses. Sin restricciones."
click at [817, 388] on button "Guardar" at bounding box center [798, 401] width 213 height 44
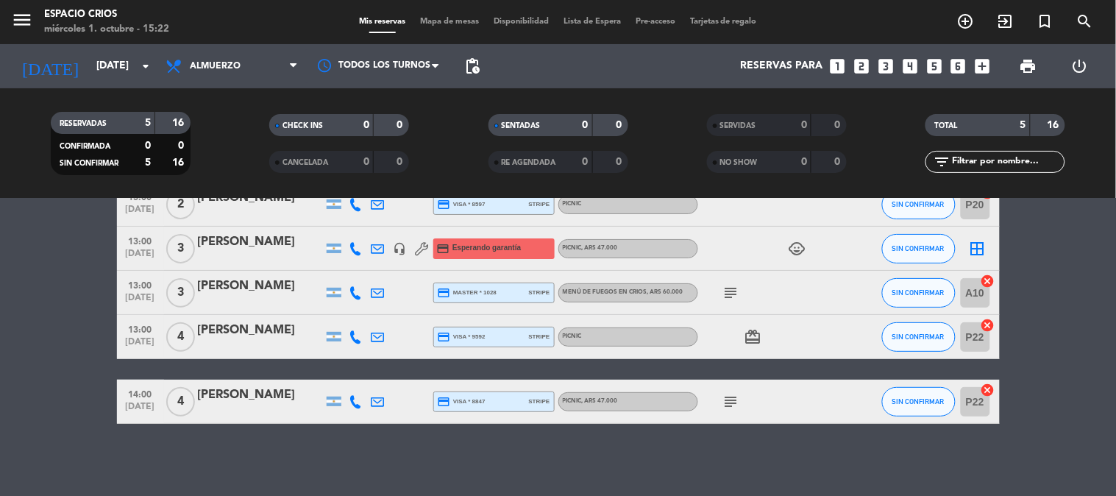
scroll to position [85, 0]
click at [288, 243] on div "[PERSON_NAME]" at bounding box center [260, 241] width 125 height 19
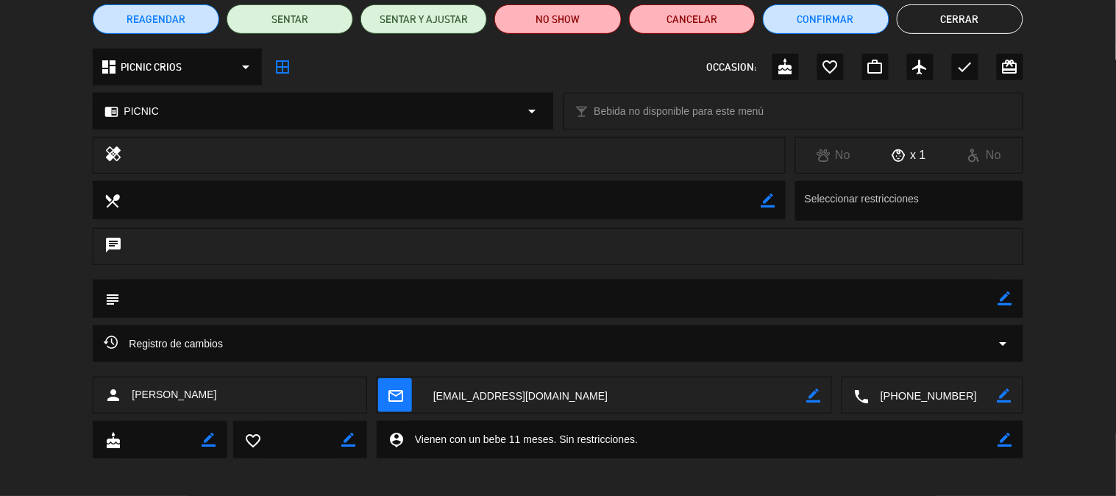
scroll to position [135, 0]
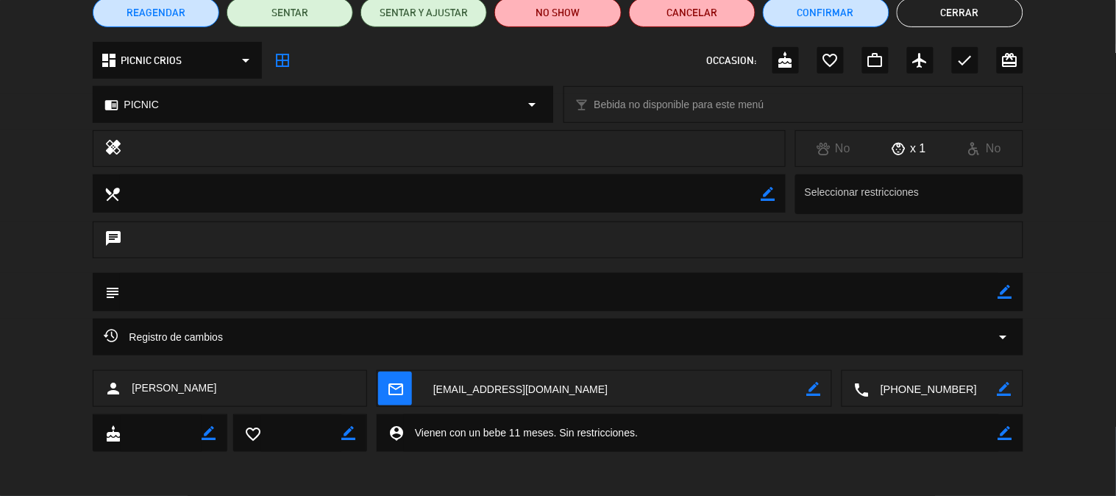
click at [1006, 430] on icon "border_color" at bounding box center [1006, 433] width 14 height 14
click at [520, 432] on textarea at bounding box center [701, 433] width 595 height 38
type textarea "Vienen con un bebe 3 meses. Sin restricciones."
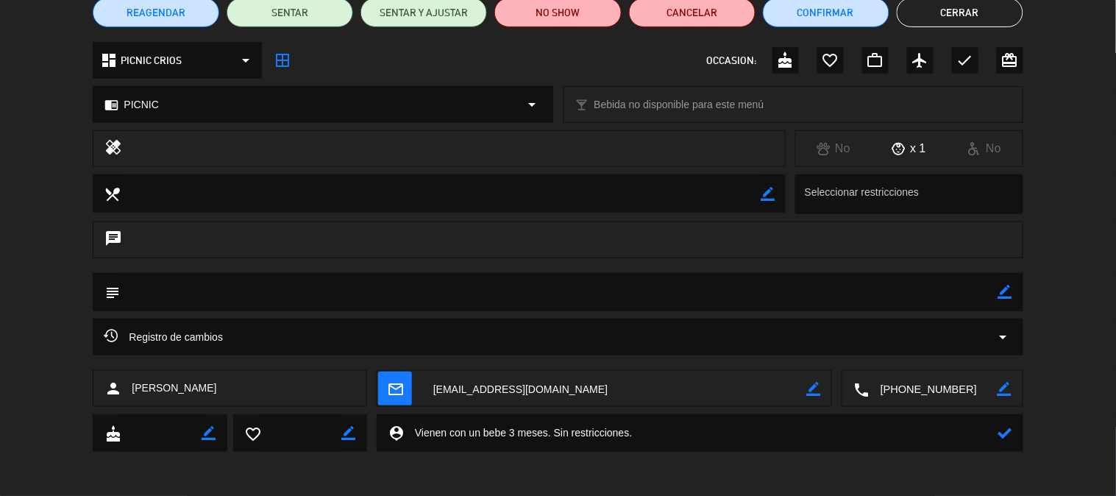
click at [1011, 436] on icon at bounding box center [1006, 433] width 14 height 14
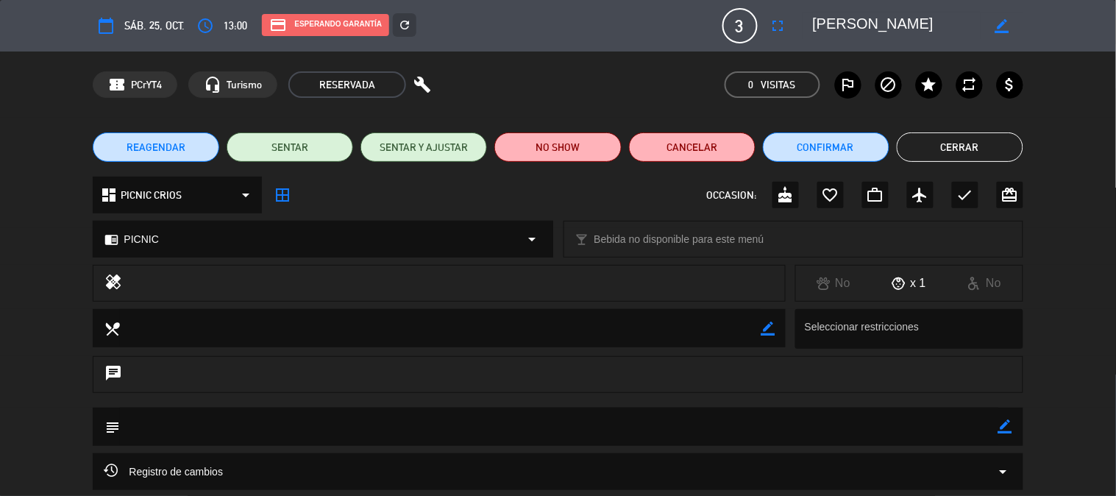
drag, startPoint x: 951, startPoint y: 138, endPoint x: 946, endPoint y: 163, distance: 25.4
click at [951, 140] on button "Cerrar" at bounding box center [960, 146] width 127 height 29
click at [946, 163] on icon "filter_list" at bounding box center [942, 162] width 18 height 18
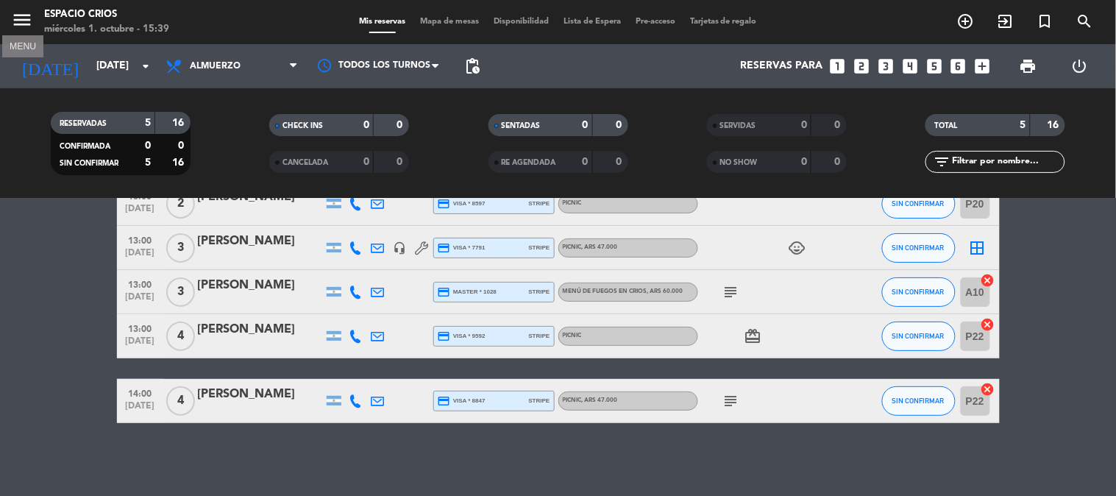
click at [23, 19] on icon "menu" at bounding box center [22, 20] width 22 height 22
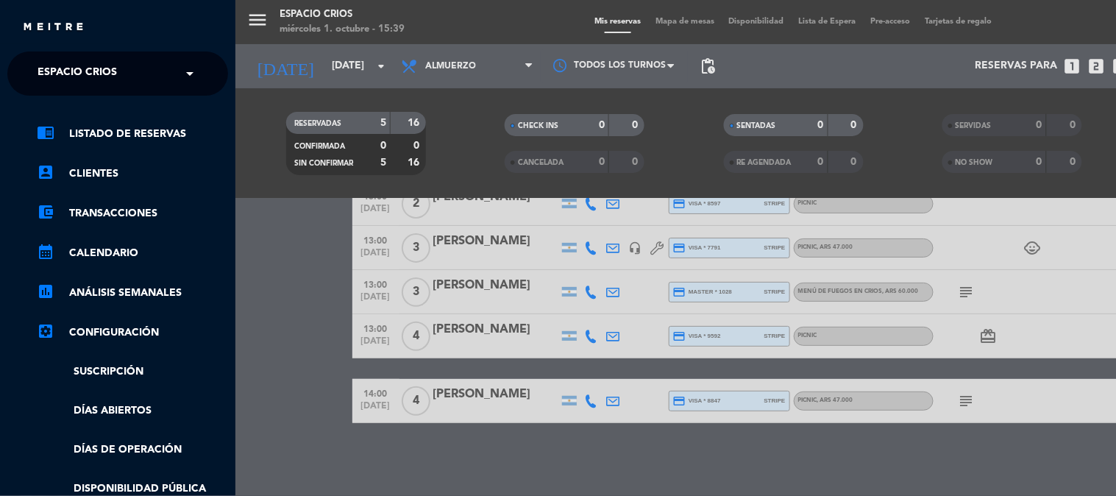
click at [162, 86] on input "text" at bounding box center [119, 74] width 180 height 32
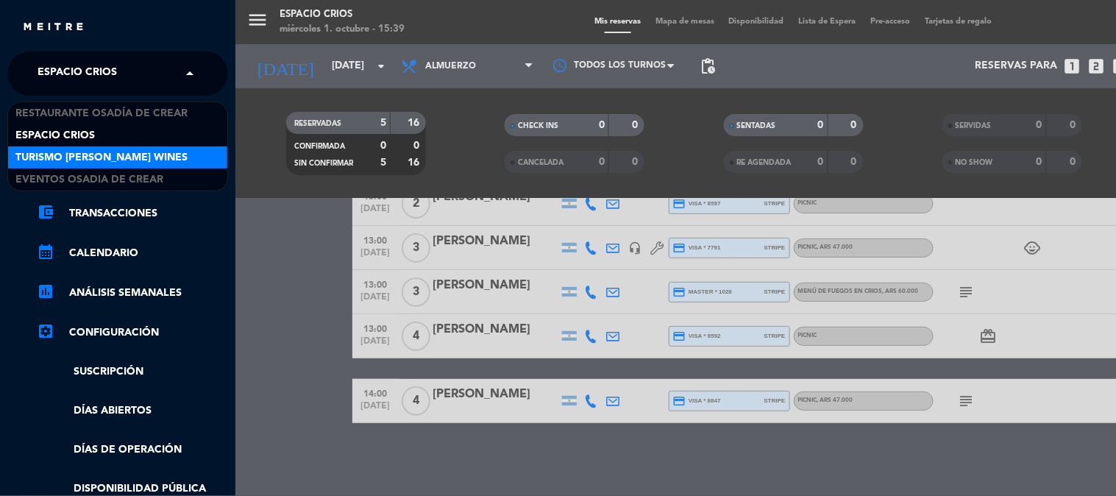
click at [160, 152] on span "Turismo [PERSON_NAME] Wines" at bounding box center [101, 157] width 172 height 17
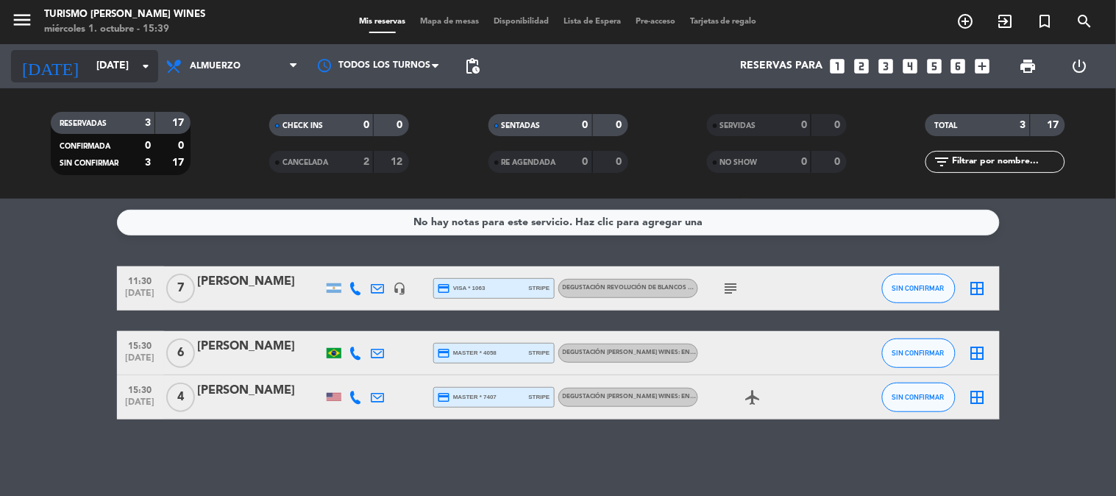
click at [99, 61] on input "[DATE]" at bounding box center [159, 66] width 140 height 26
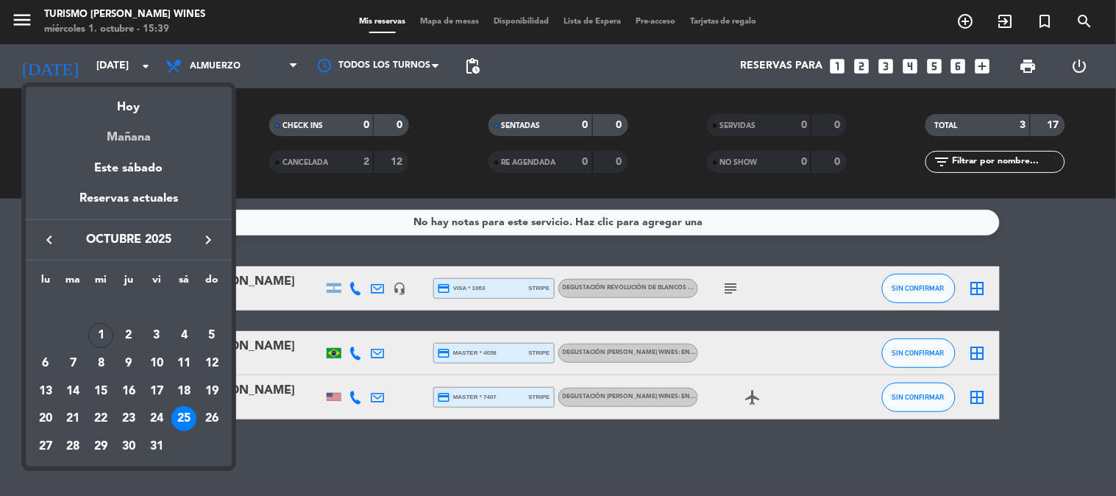
click at [136, 132] on div "Mañana" at bounding box center [129, 132] width 206 height 30
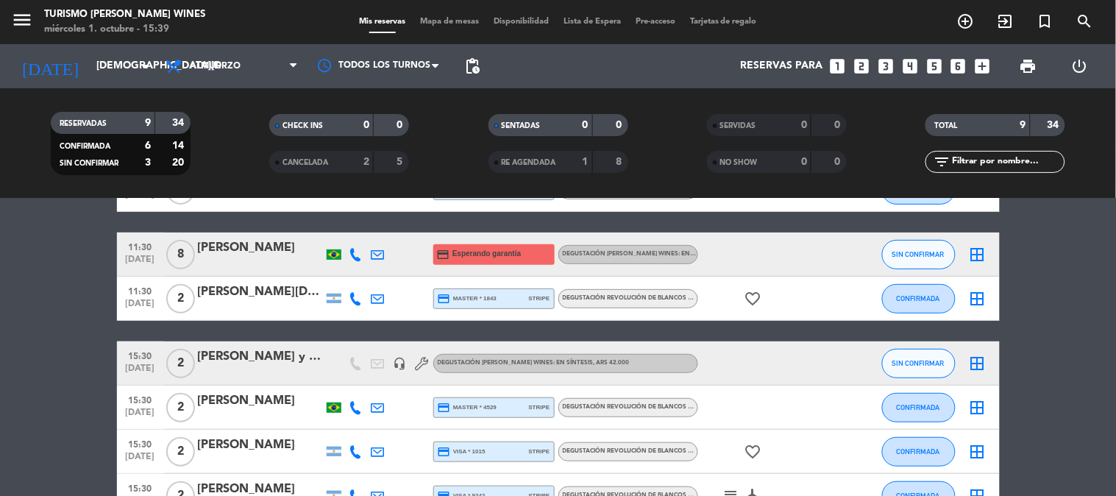
scroll to position [245, 0]
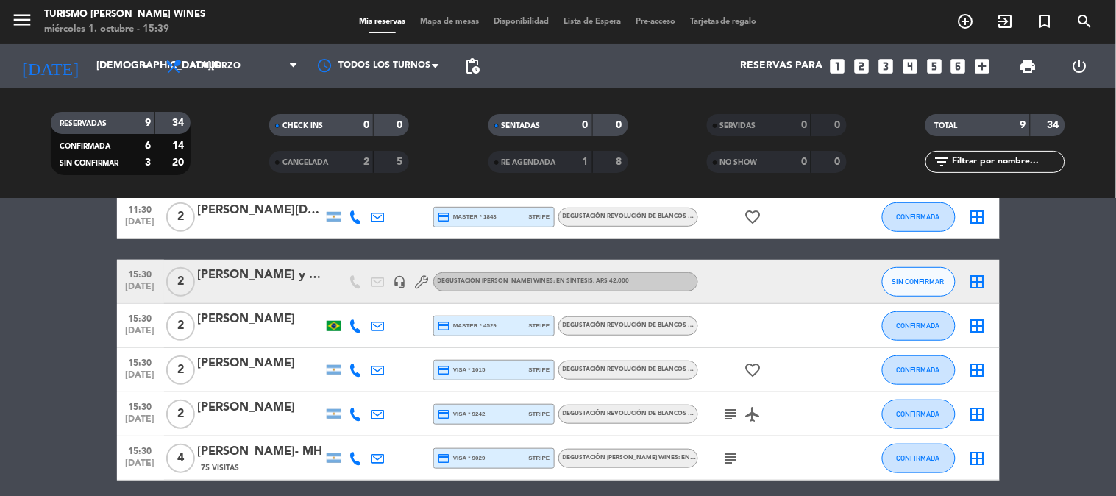
click at [837, 275] on div at bounding box center [851, 281] width 40 height 43
click at [292, 275] on div "[PERSON_NAME] y [PERSON_NAME]" at bounding box center [260, 275] width 125 height 19
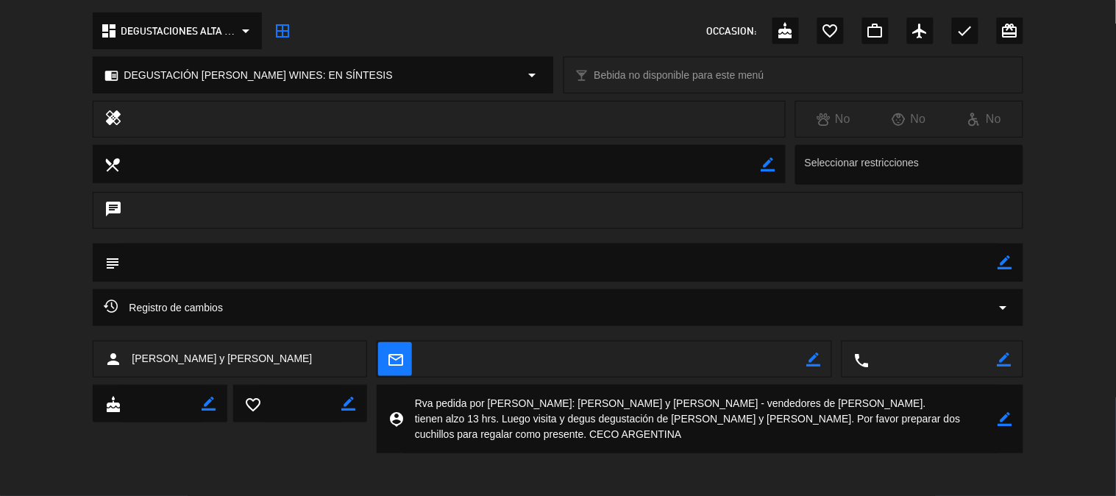
scroll to position [165, 0]
drag, startPoint x: 614, startPoint y: 398, endPoint x: 633, endPoint y: 422, distance: 30.5
click at [633, 422] on textarea at bounding box center [701, 418] width 595 height 68
click at [621, 420] on textarea at bounding box center [701, 418] width 595 height 68
drag, startPoint x: 614, startPoint y: 398, endPoint x: 645, endPoint y: 450, distance: 60.1
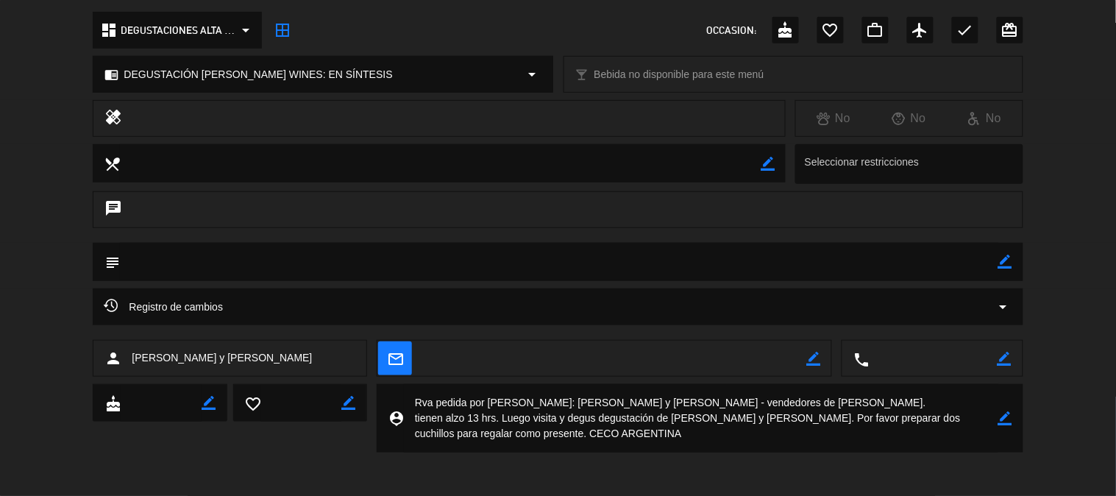
click at [645, 450] on textarea at bounding box center [701, 418] width 595 height 68
click at [611, 430] on textarea at bounding box center [701, 418] width 595 height 68
click at [792, 414] on textarea at bounding box center [701, 418] width 595 height 68
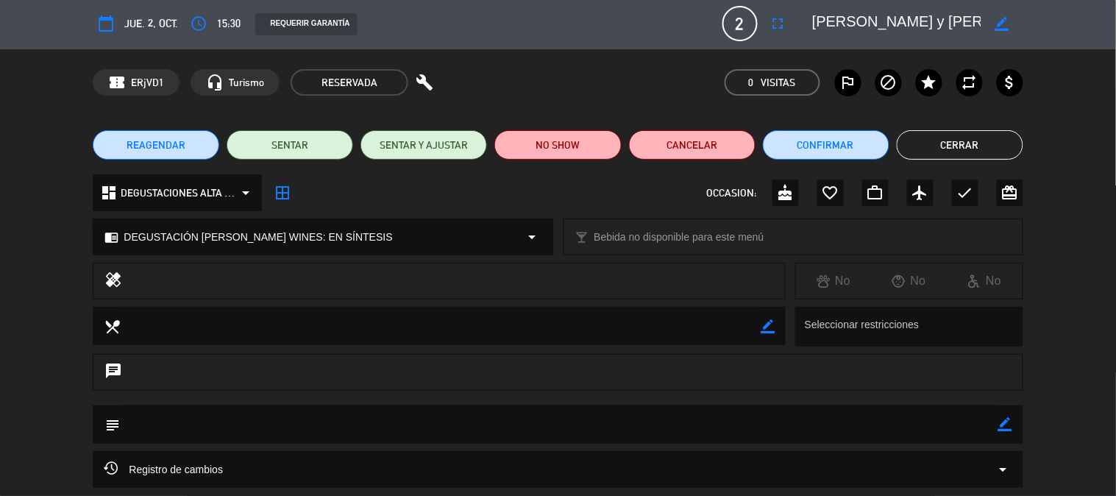
scroll to position [1, 0]
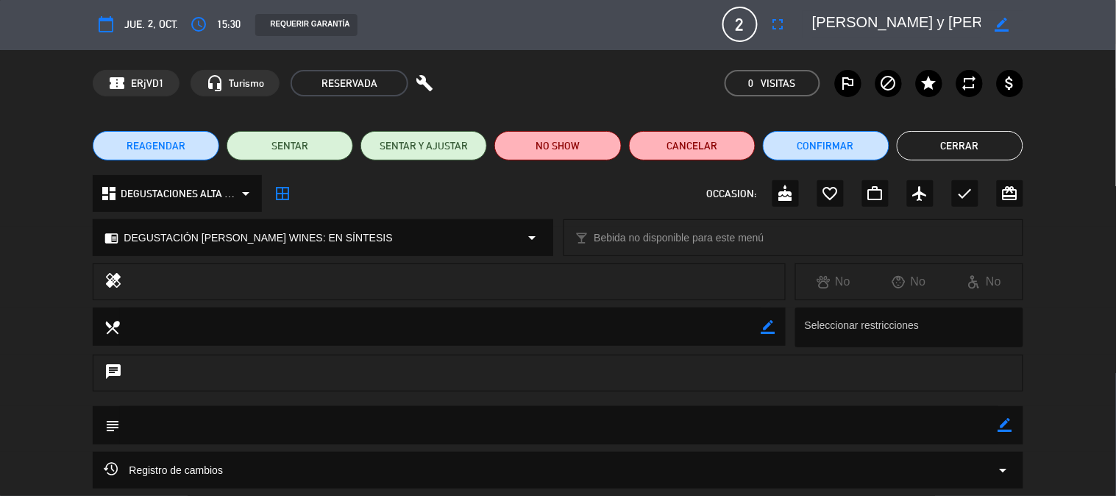
click at [949, 143] on button "Cerrar" at bounding box center [960, 145] width 127 height 29
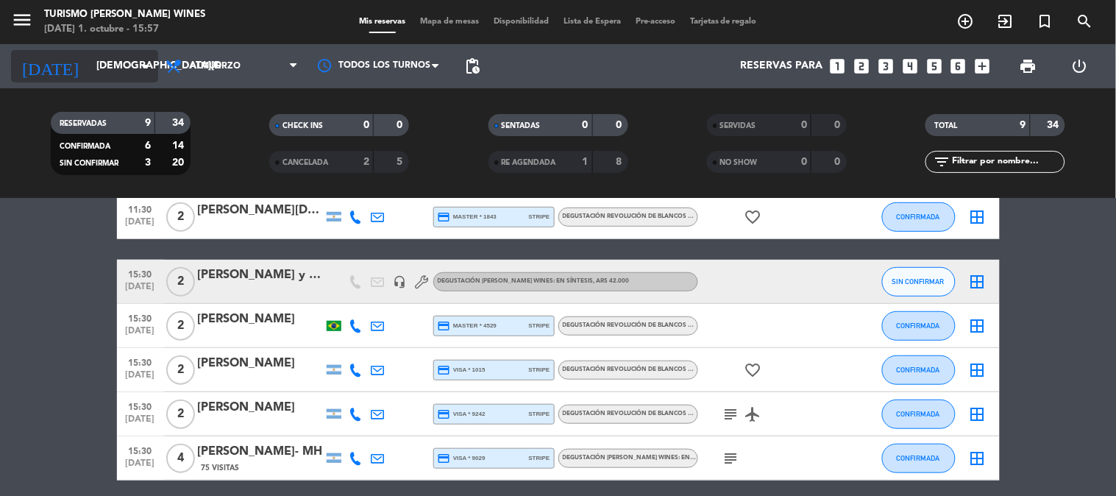
drag, startPoint x: 110, startPoint y: 41, endPoint x: 108, endPoint y: 60, distance: 19.3
click at [110, 46] on div "menu Turismo [PERSON_NAME] Wines [DATE] 1. octubre - 15:57 Mis reservas Mapa de…" at bounding box center [558, 99] width 1116 height 199
click at [108, 61] on input "[DEMOGRAPHIC_DATA][DATE]" at bounding box center [159, 66] width 140 height 26
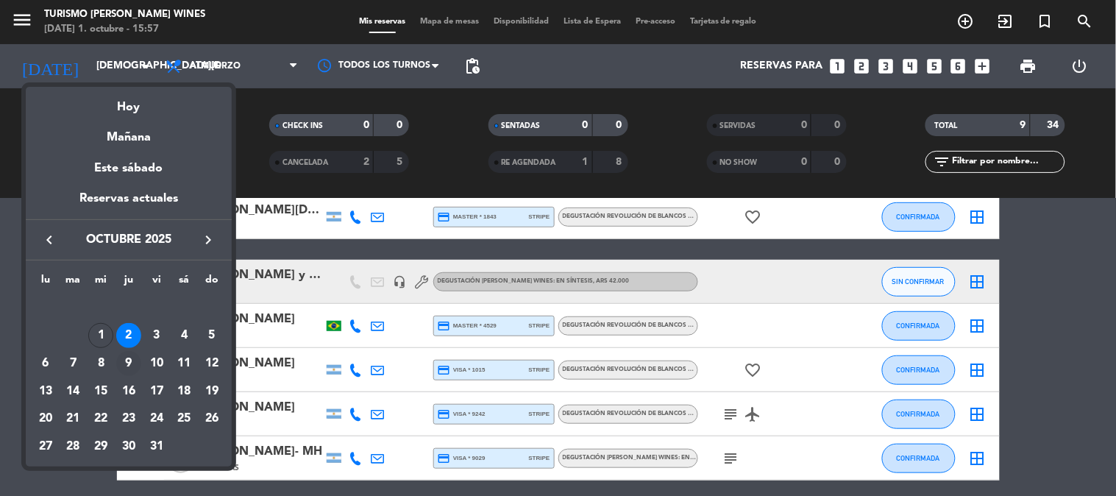
click at [132, 361] on div "9" at bounding box center [128, 363] width 25 height 25
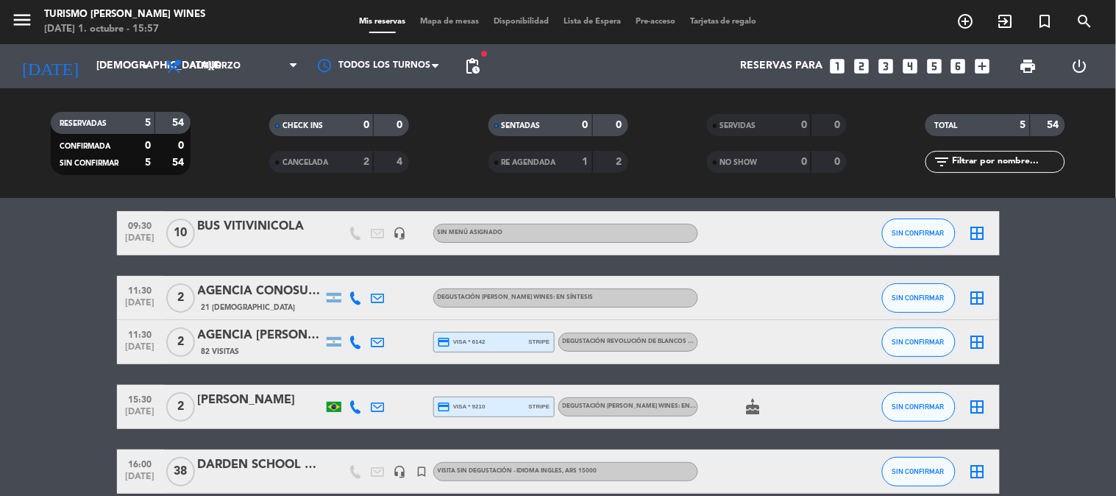
scroll to position [82, 0]
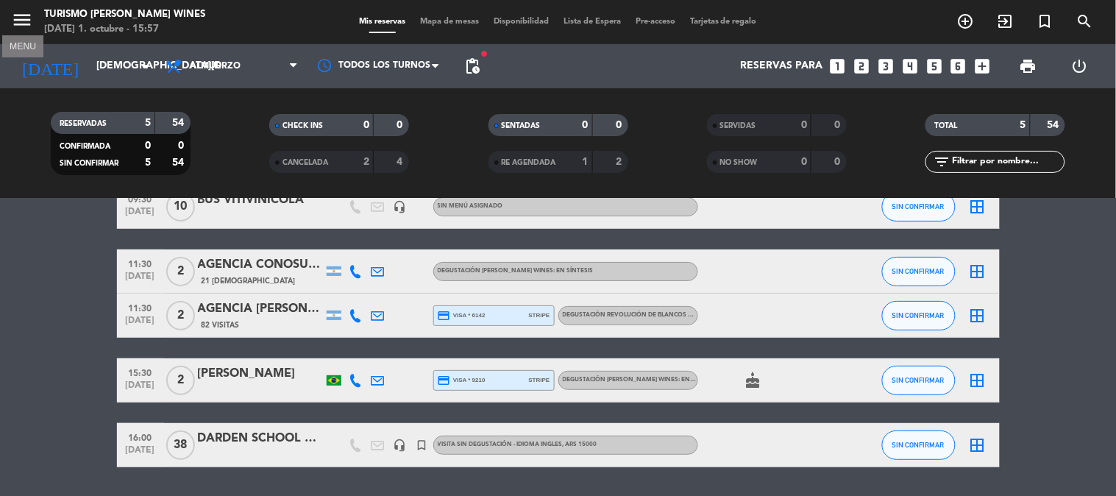
click at [32, 17] on icon "menu" at bounding box center [22, 20] width 22 height 22
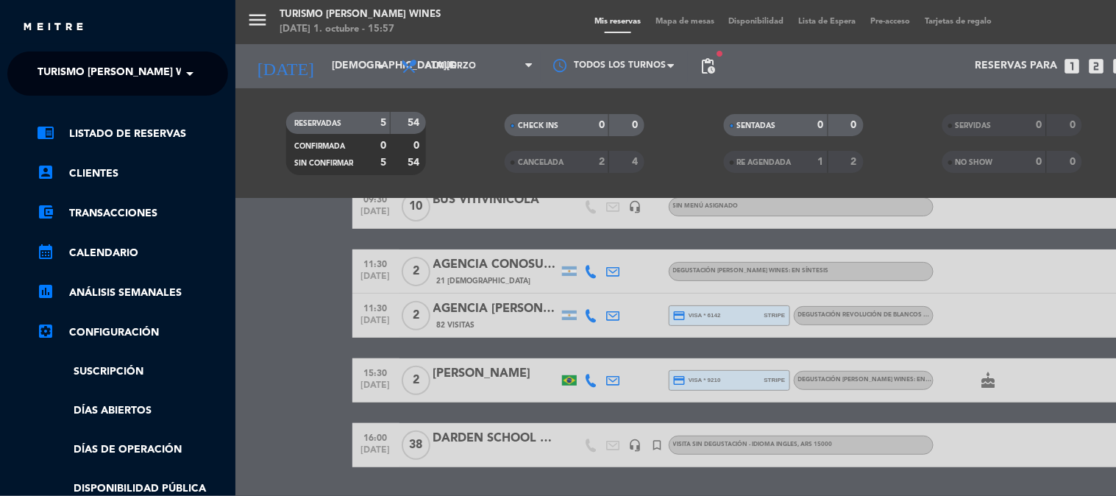
click at [149, 75] on span "Turismo [PERSON_NAME] Wines" at bounding box center [124, 73] width 172 height 31
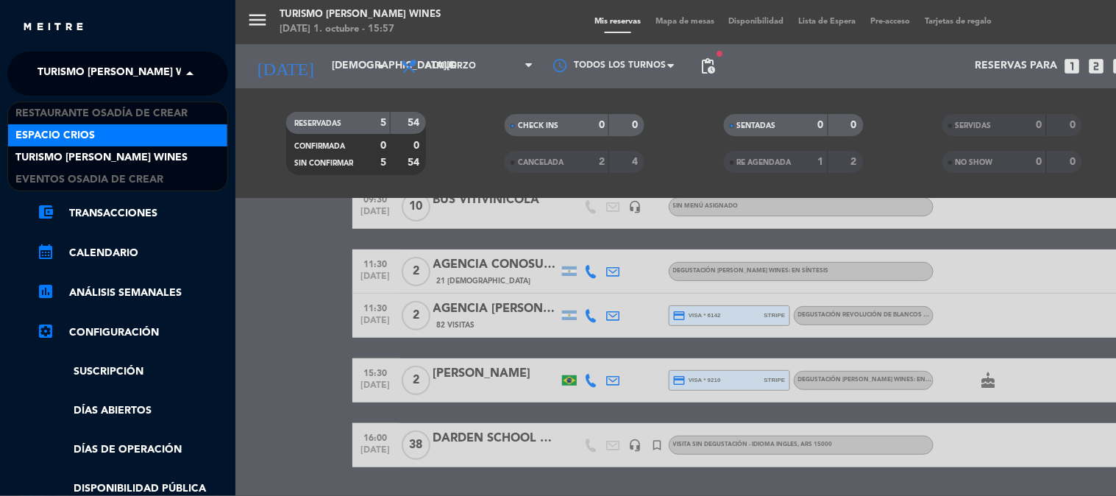
click at [160, 132] on div "Espacio Crios" at bounding box center [117, 135] width 219 height 22
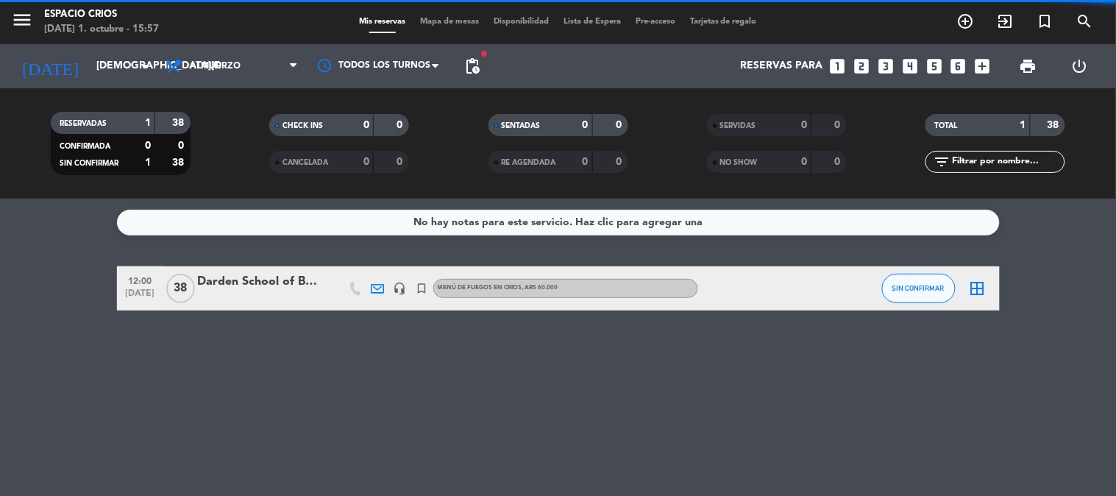
scroll to position [0, 0]
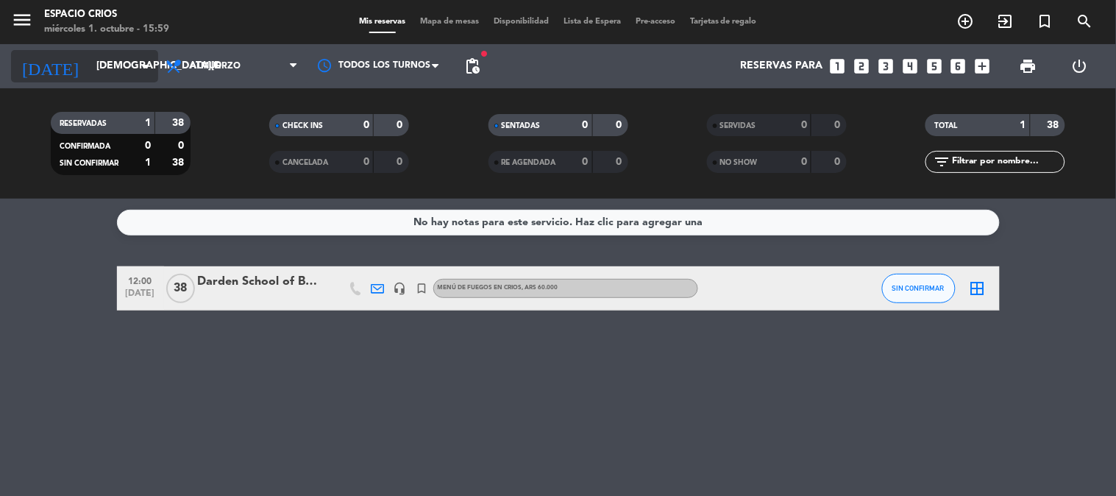
click at [89, 61] on input "[DEMOGRAPHIC_DATA][DATE]" at bounding box center [159, 66] width 140 height 26
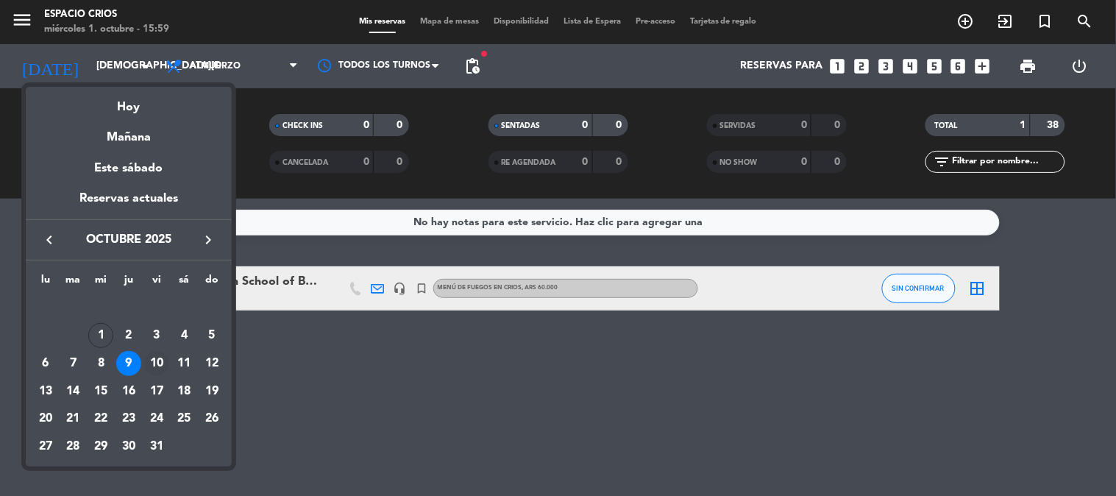
click at [149, 365] on div "10" at bounding box center [156, 363] width 25 height 25
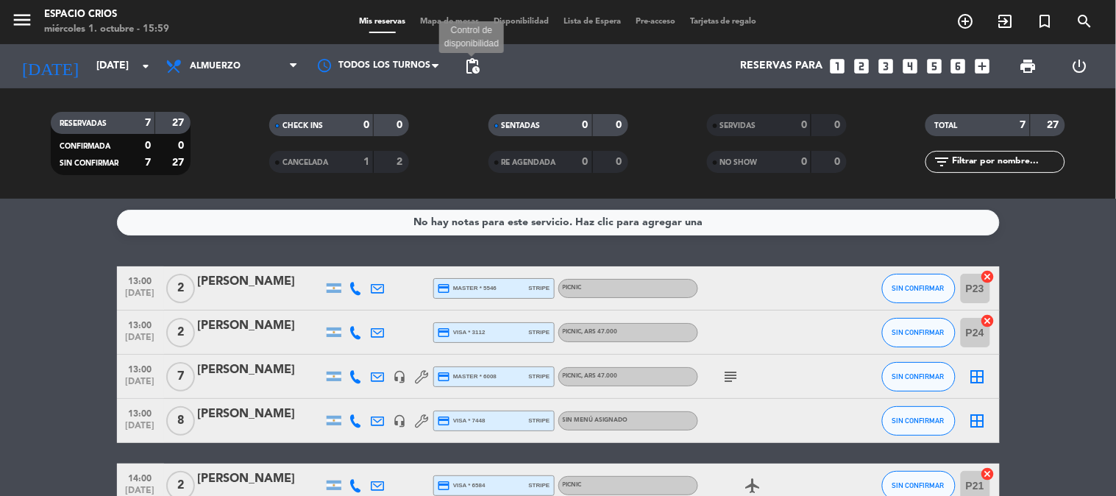
click at [469, 65] on span "pending_actions" at bounding box center [473, 66] width 18 height 18
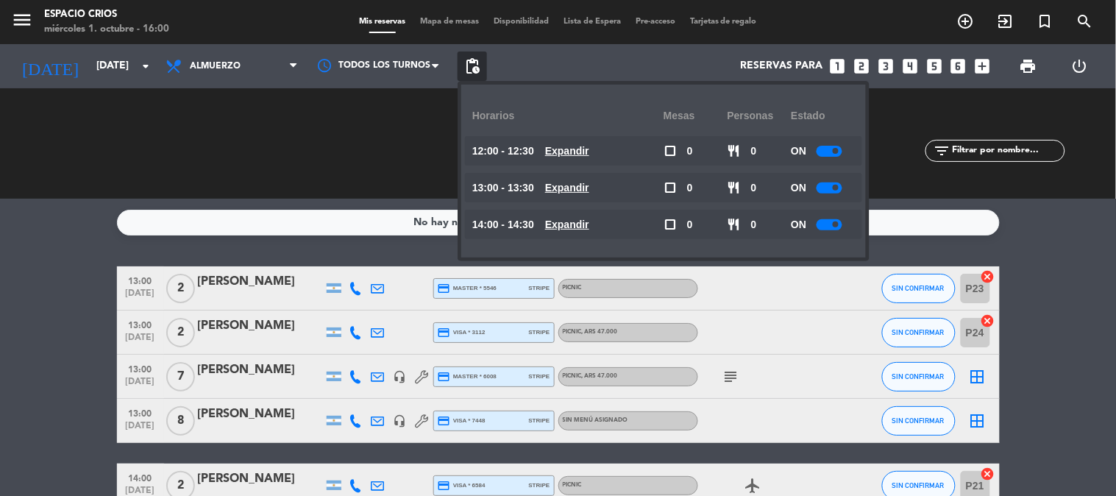
click at [469, 65] on span "pending_actions" at bounding box center [473, 66] width 18 height 18
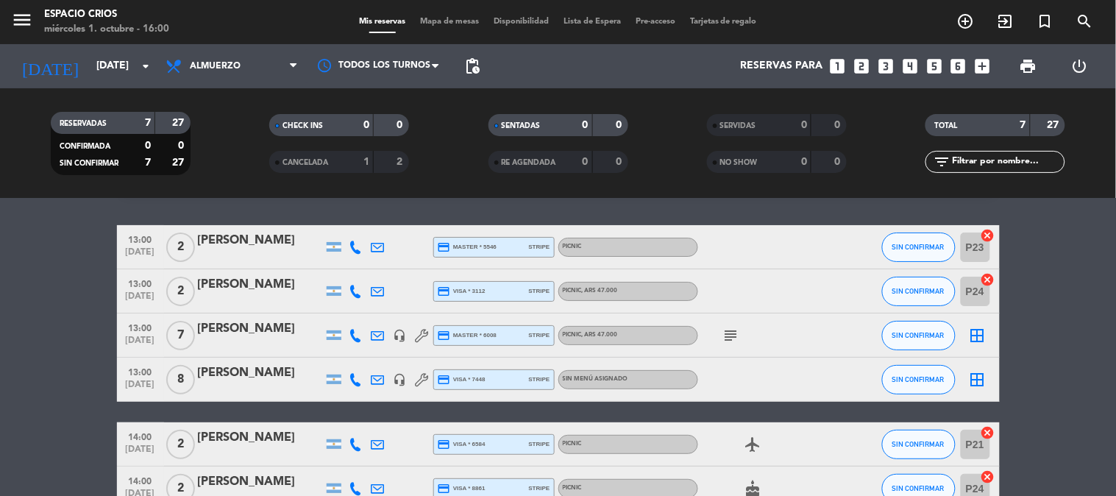
scroll to position [10, 0]
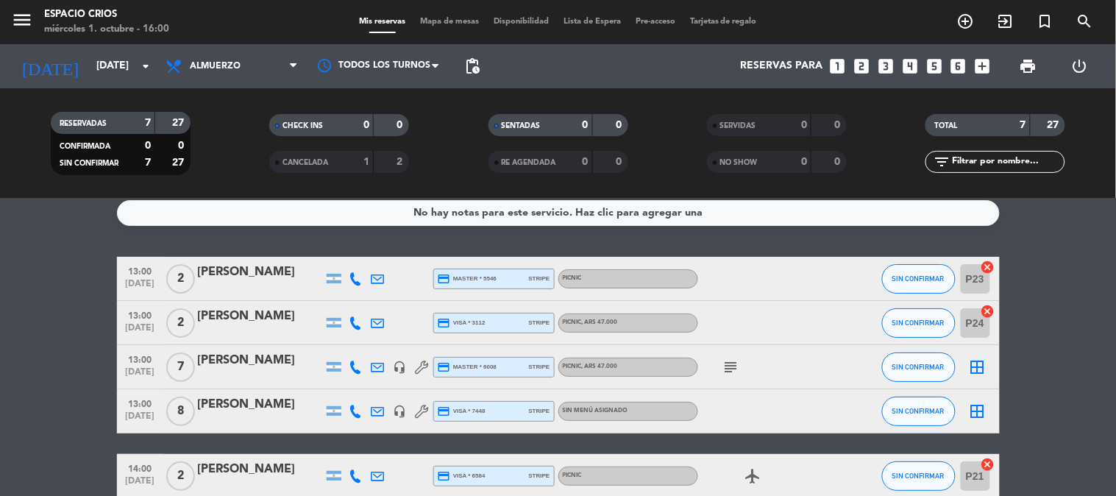
click at [473, 57] on span "pending_actions" at bounding box center [473, 66] width 18 height 18
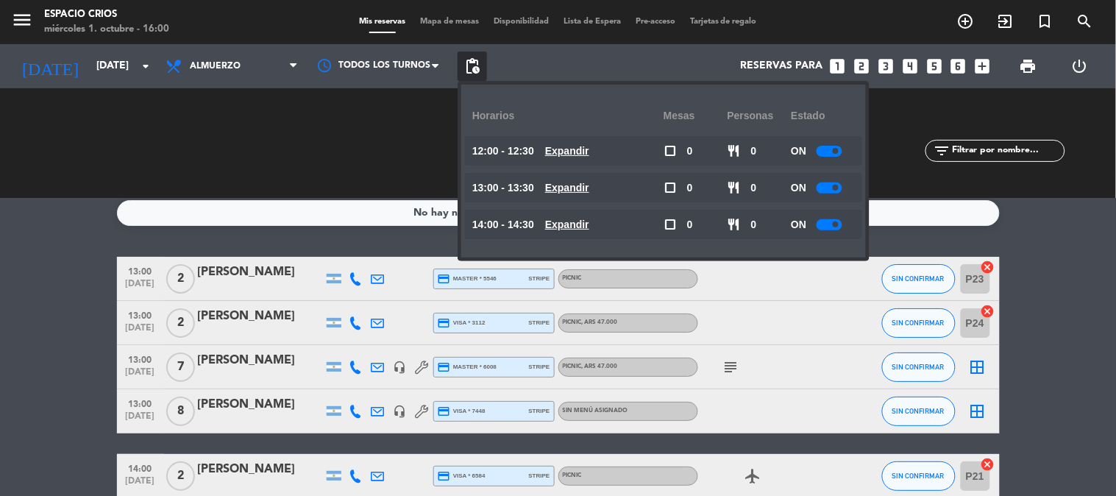
click at [829, 155] on div at bounding box center [830, 151] width 26 height 11
drag, startPoint x: 821, startPoint y: 177, endPoint x: 821, endPoint y: 188, distance: 10.3
click at [821, 188] on div "ON" at bounding box center [823, 187] width 64 height 29
click at [821, 188] on div at bounding box center [830, 187] width 26 height 11
click at [833, 184] on div at bounding box center [830, 187] width 26 height 11
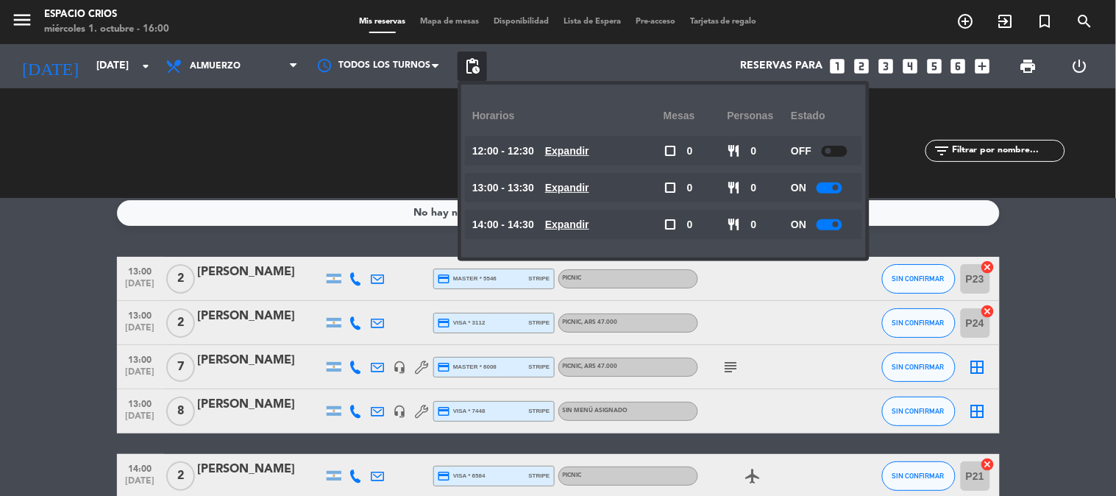
click at [837, 188] on span at bounding box center [836, 188] width 6 height 6
click at [837, 222] on span at bounding box center [836, 224] width 6 height 6
click at [829, 185] on div at bounding box center [830, 187] width 26 height 11
click at [60, 320] on bookings-row "13:00 [DATE] 2 [PERSON_NAME] credit_card master * 5546 stripe PICNIC SIN CONFIR…" at bounding box center [558, 422] width 1116 height 330
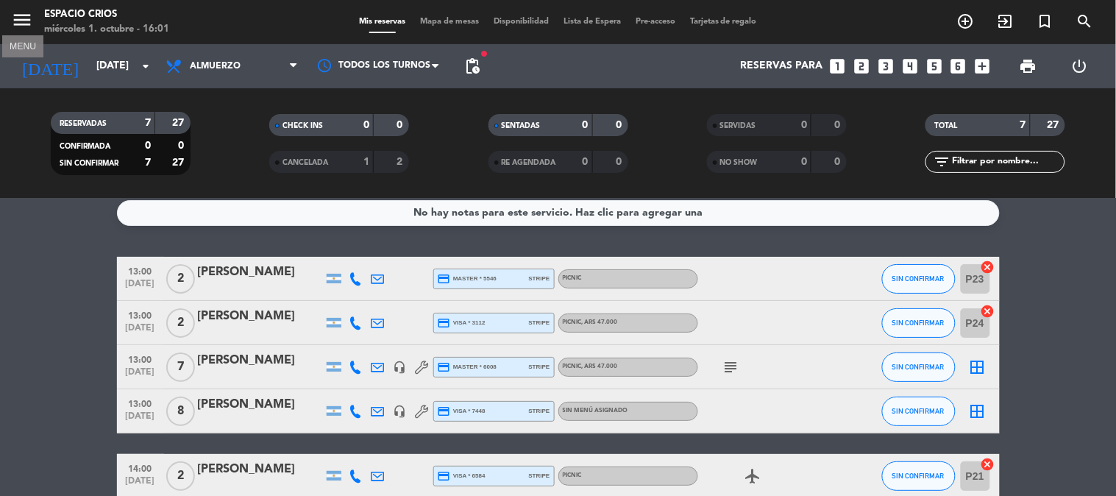
click at [29, 15] on icon "menu" at bounding box center [22, 20] width 22 height 22
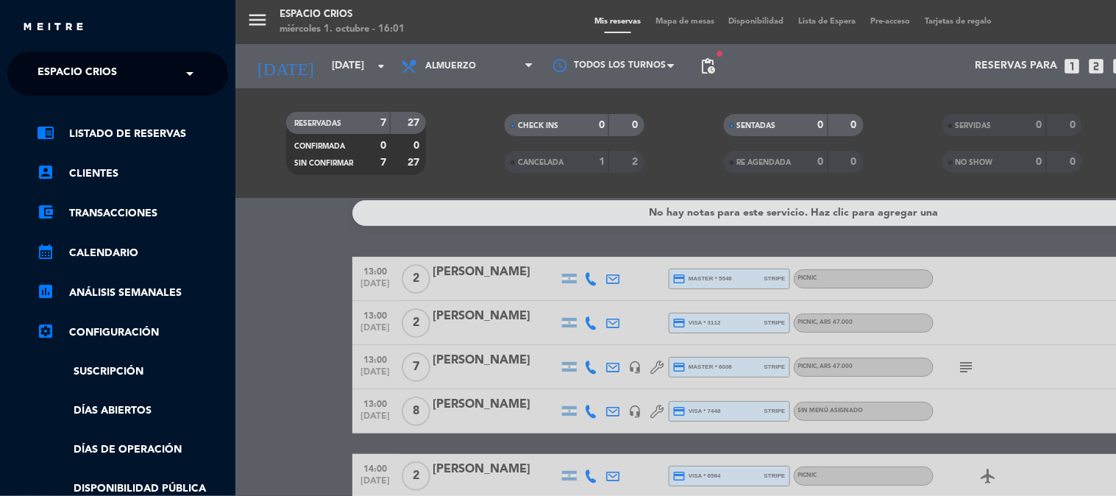
click at [115, 79] on span "Espacio Crios" at bounding box center [77, 73] width 79 height 31
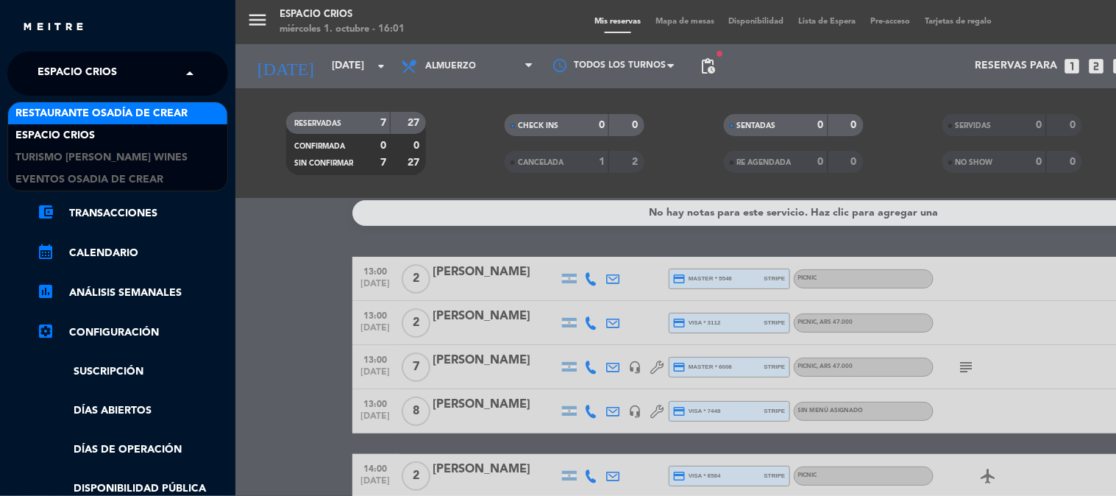
click at [141, 112] on span "Restaurante Osadía de Crear" at bounding box center [101, 113] width 172 height 17
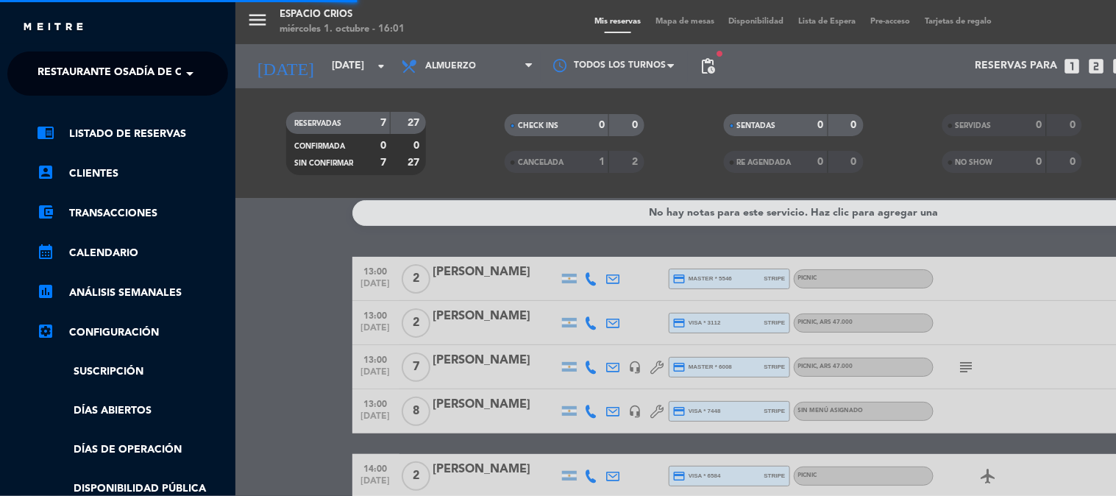
drag, startPoint x: 101, startPoint y: 53, endPoint x: 101, endPoint y: 67, distance: 14.0
click at [101, 56] on ng-select "× Restaurante Osadía de Crear ×" at bounding box center [117, 74] width 221 height 44
click at [101, 71] on span "Restaurante Osadía de Crear" at bounding box center [124, 73] width 172 height 31
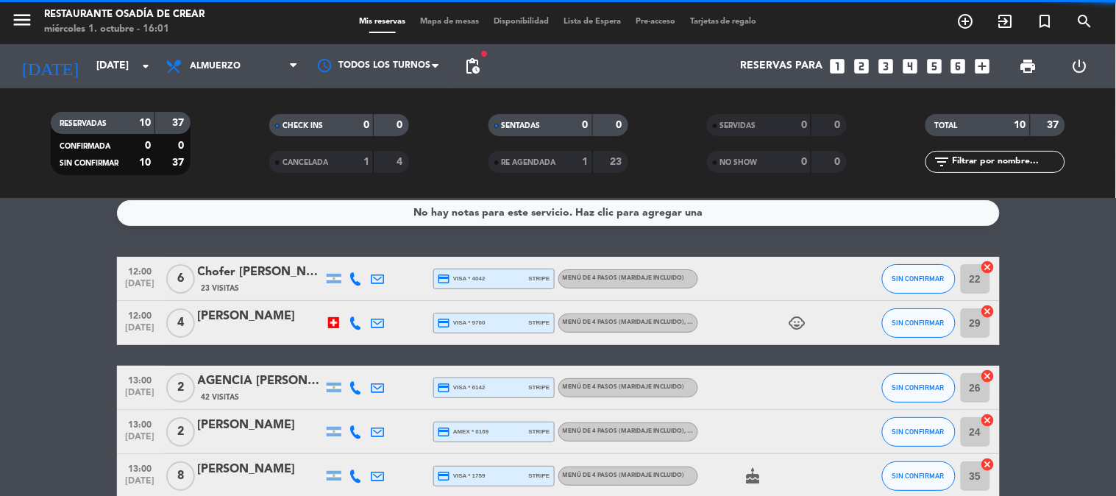
click at [33, 22] on span "menu" at bounding box center [27, 22] width 33 height 35
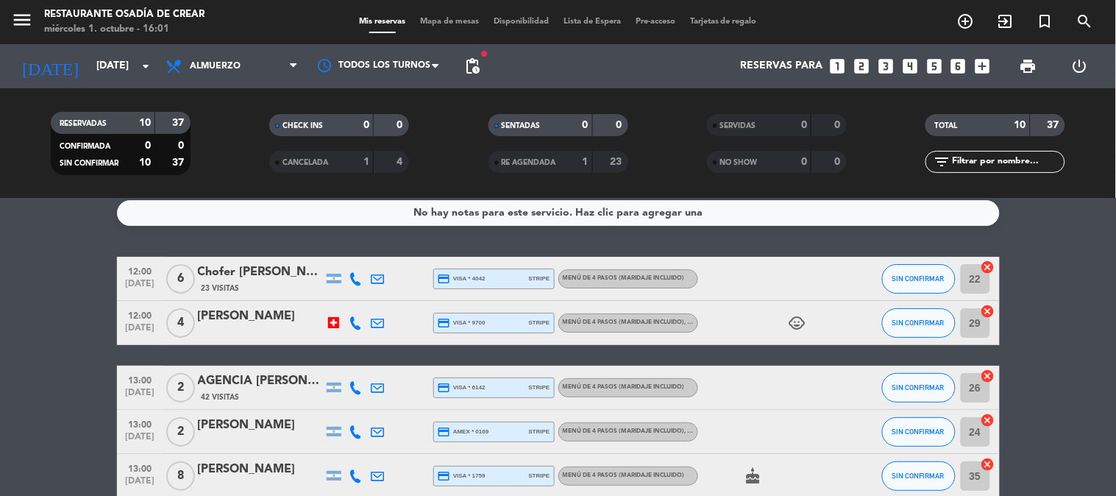
drag, startPoint x: 33, startPoint y: 16, endPoint x: 61, endPoint y: 19, distance: 28.1
click at [37, 16] on span "menu" at bounding box center [27, 22] width 33 height 35
click at [61, 19] on div "Restaurante Osadía de Crear" at bounding box center [124, 14] width 160 height 15
click at [28, 24] on icon "menu" at bounding box center [22, 20] width 22 height 22
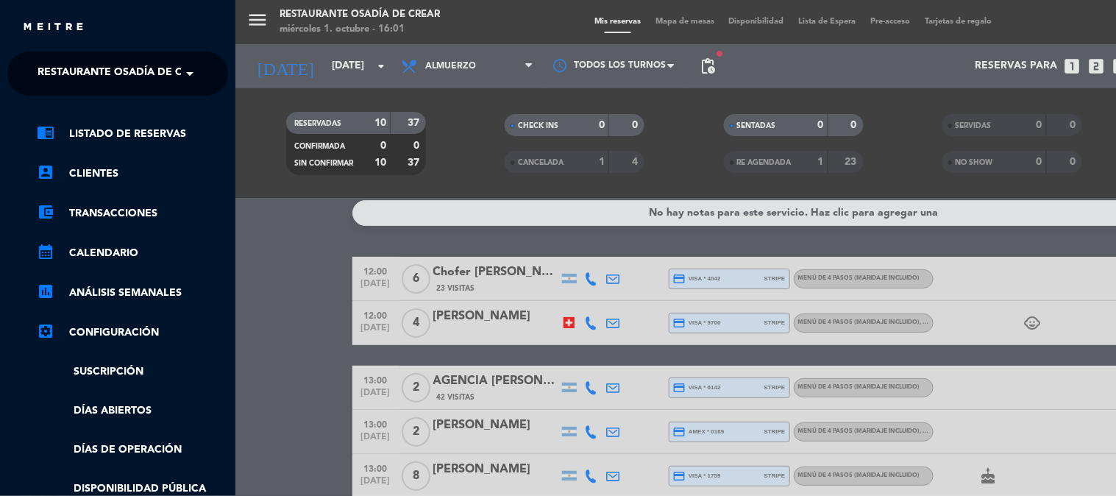
click at [178, 69] on span "Restaurante Osadía de Crear" at bounding box center [124, 73] width 172 height 31
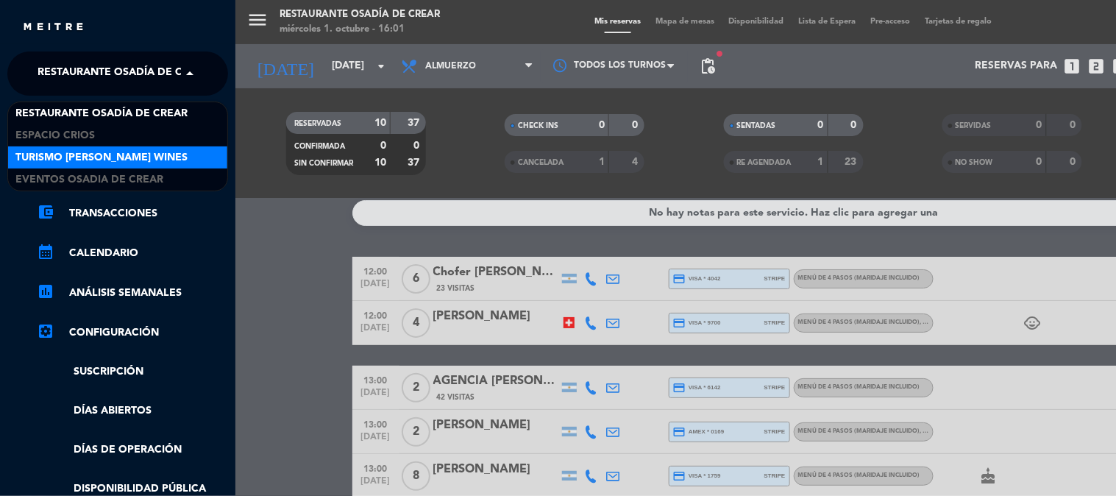
click at [156, 160] on span "Turismo [PERSON_NAME] Wines" at bounding box center [101, 157] width 172 height 17
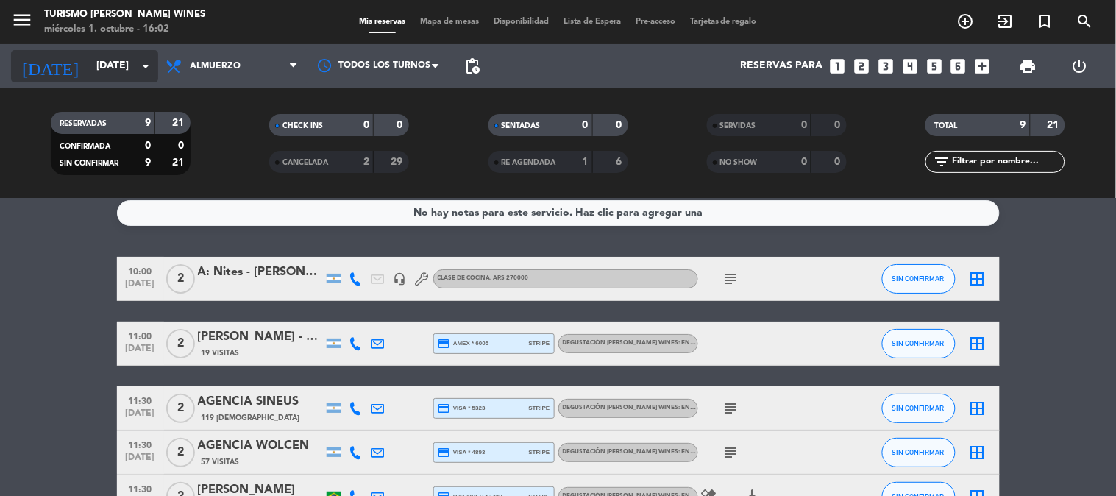
click at [114, 68] on input "[DATE]" at bounding box center [159, 66] width 140 height 26
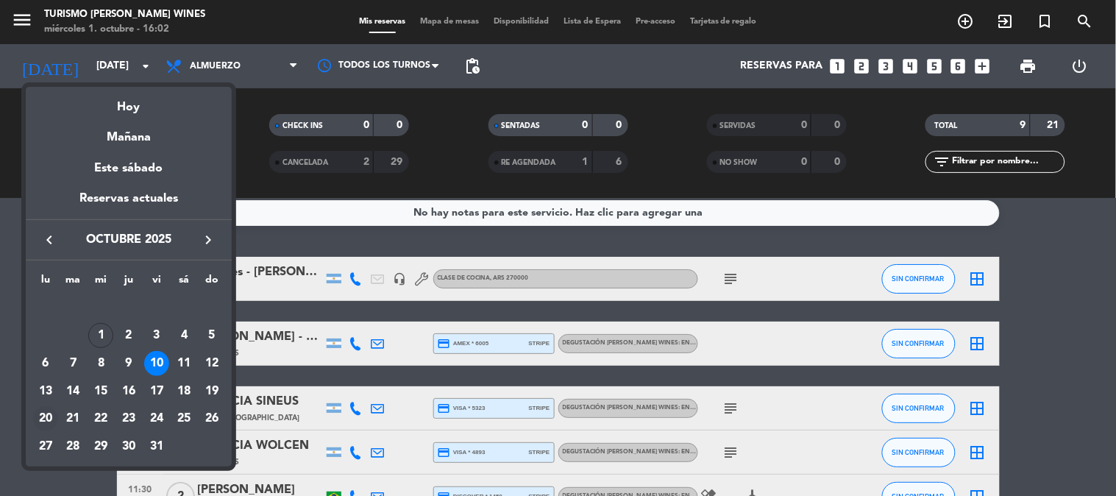
click at [52, 416] on div "20" at bounding box center [45, 418] width 25 height 25
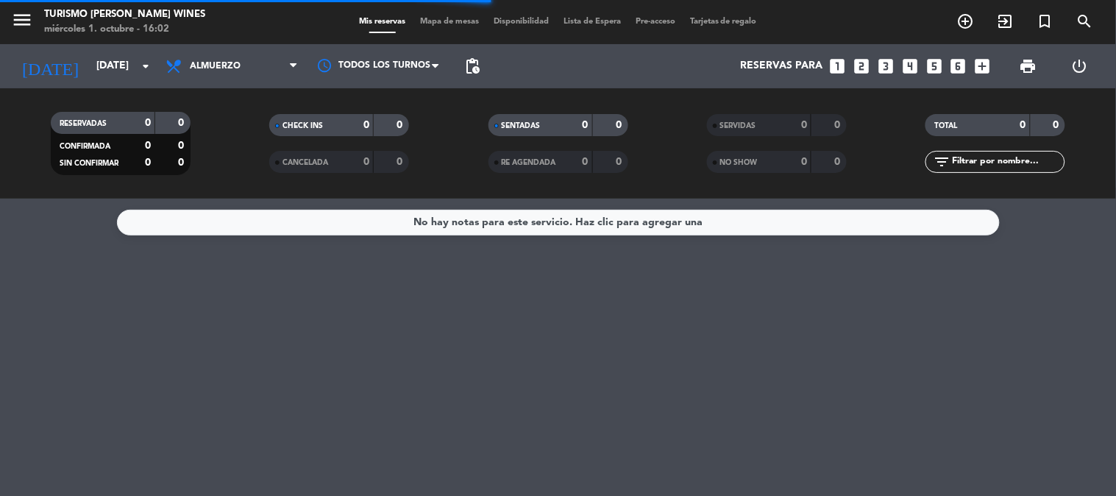
scroll to position [0, 0]
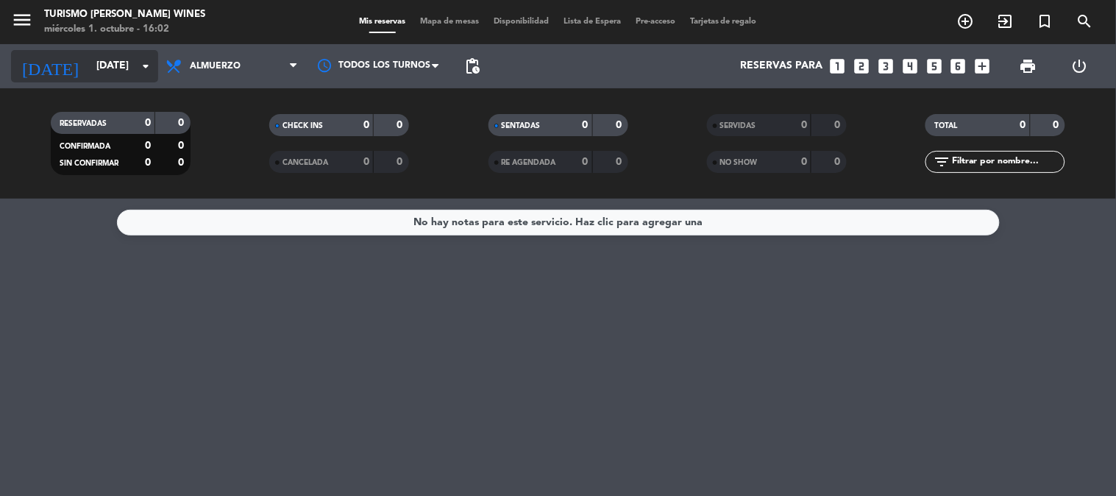
click at [113, 71] on input "[DATE]" at bounding box center [159, 66] width 140 height 26
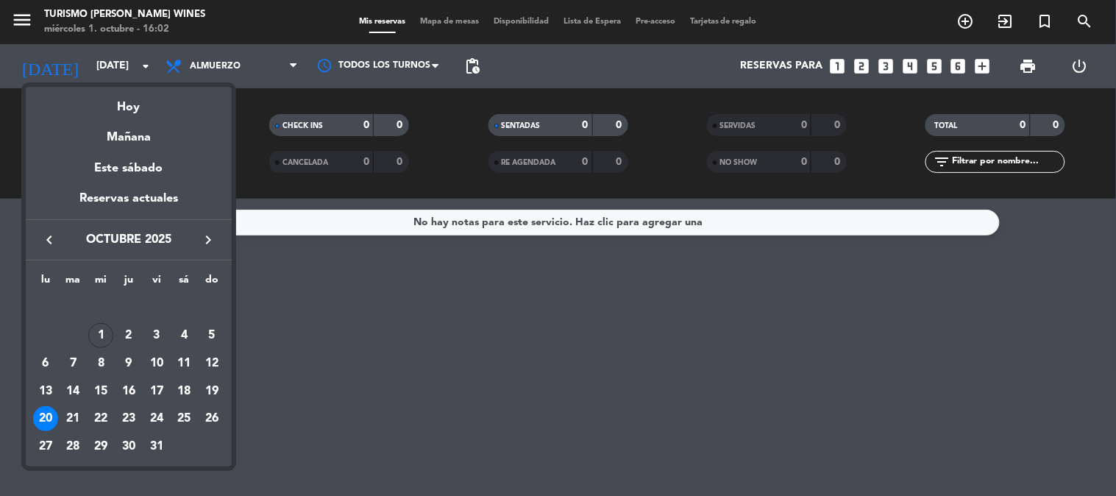
click at [199, 241] on icon "keyboard_arrow_right" at bounding box center [208, 240] width 18 height 18
click at [182, 384] on div "20" at bounding box center [183, 391] width 25 height 25
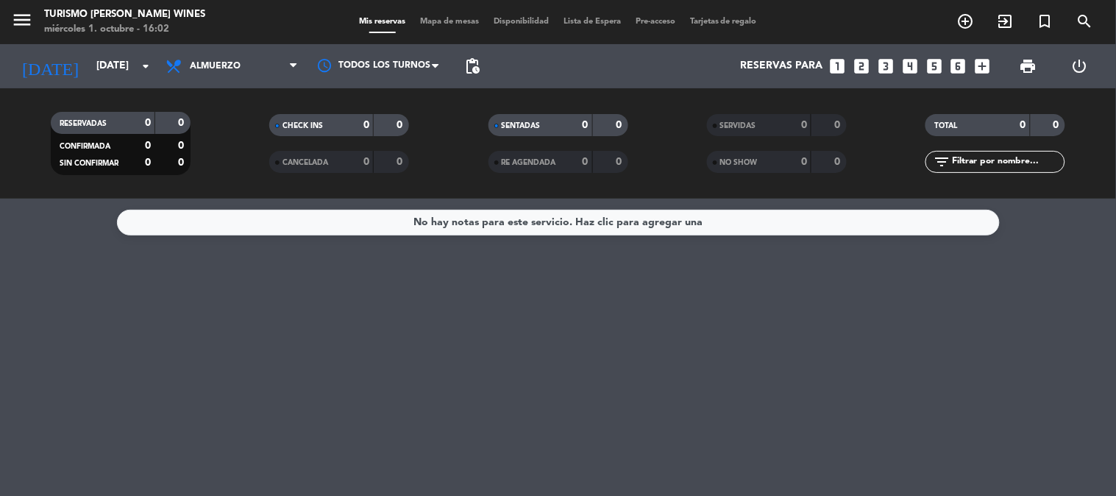
type input "[DATE]"
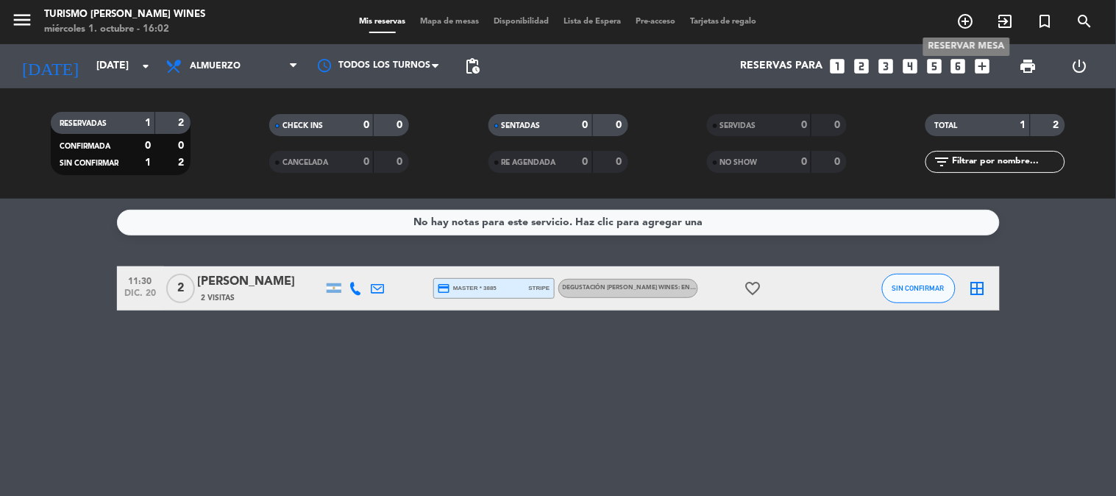
click at [968, 22] on icon "add_circle_outline" at bounding box center [966, 22] width 18 height 18
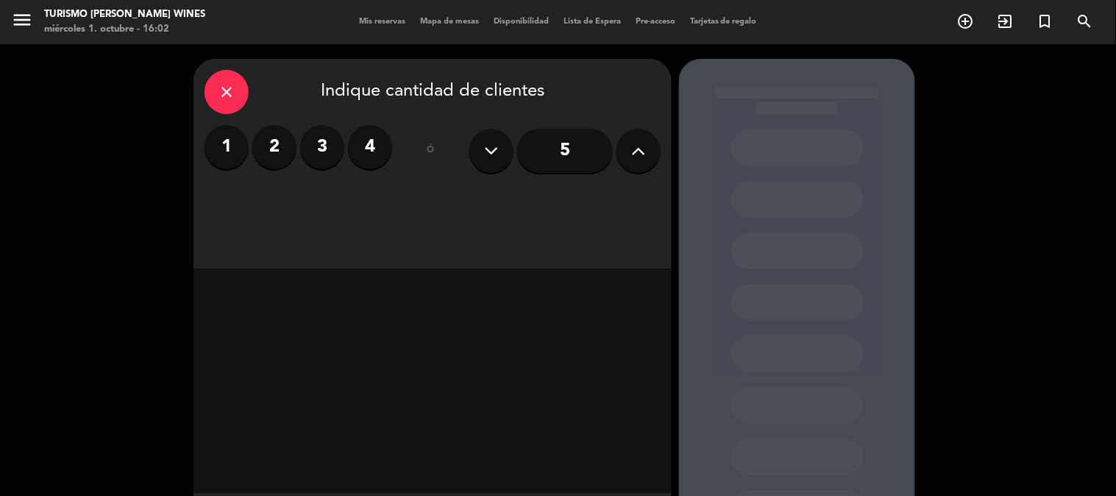
click at [638, 150] on icon at bounding box center [639, 151] width 14 height 22
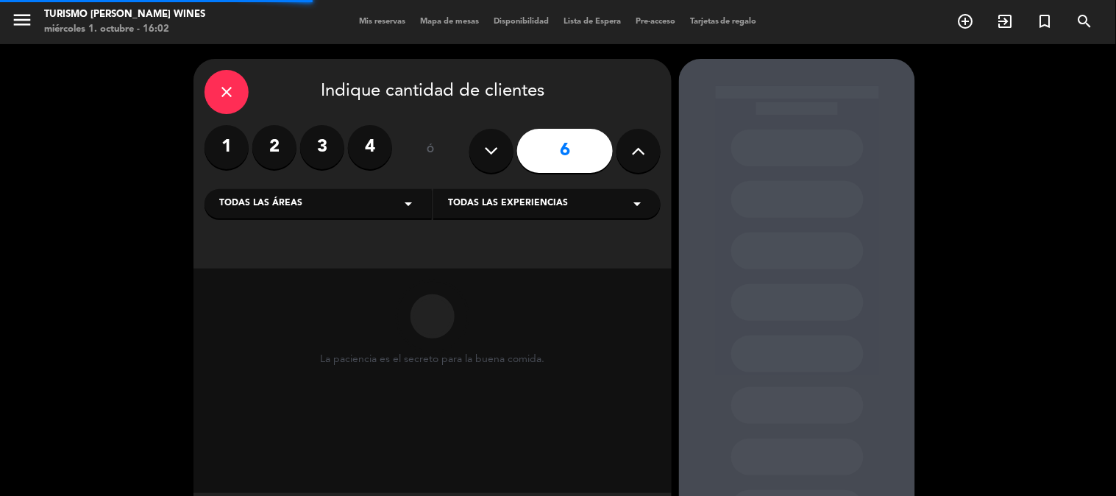
click at [638, 150] on icon at bounding box center [639, 151] width 14 height 22
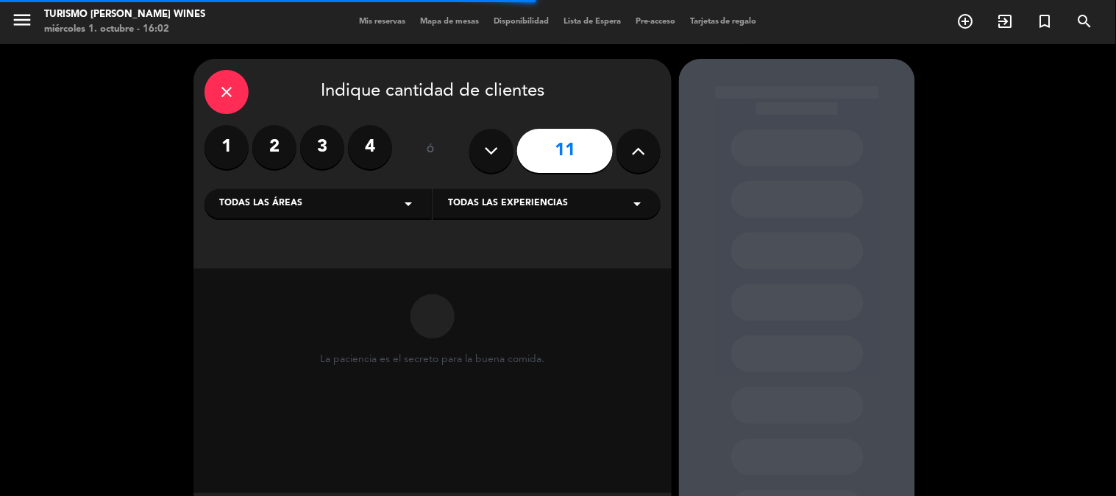
click at [638, 150] on icon at bounding box center [639, 151] width 14 height 22
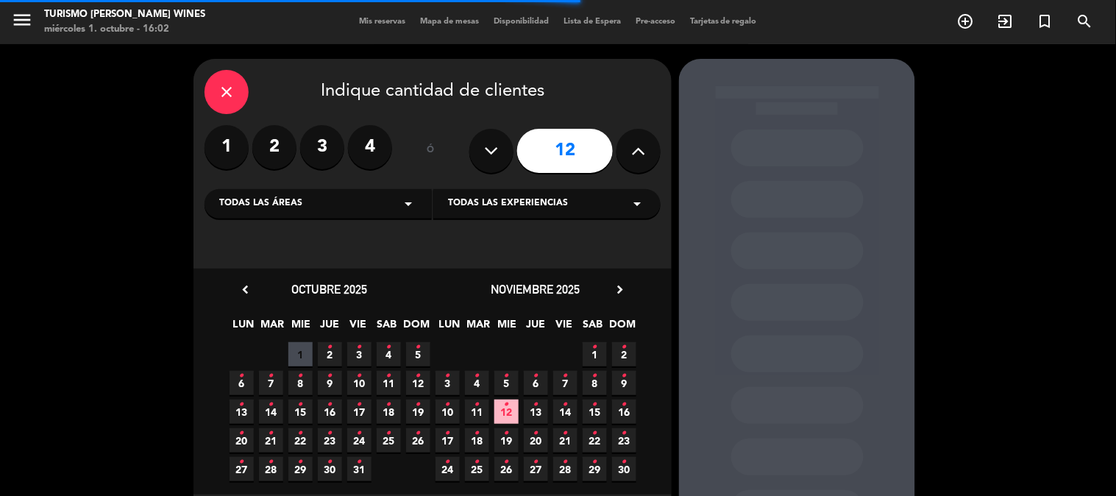
click at [638, 150] on icon at bounding box center [639, 151] width 14 height 22
type input "13"
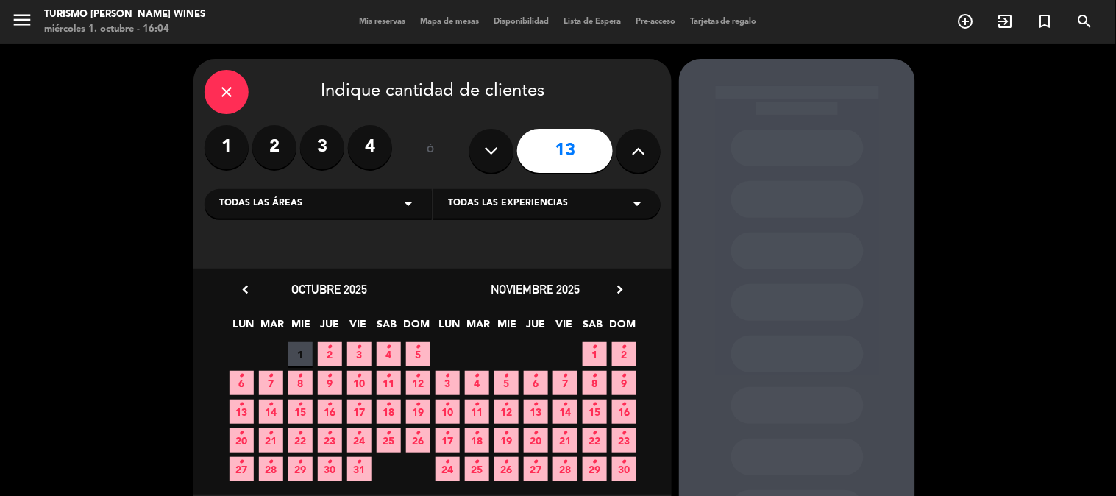
click at [233, 87] on icon "close" at bounding box center [227, 92] width 18 height 18
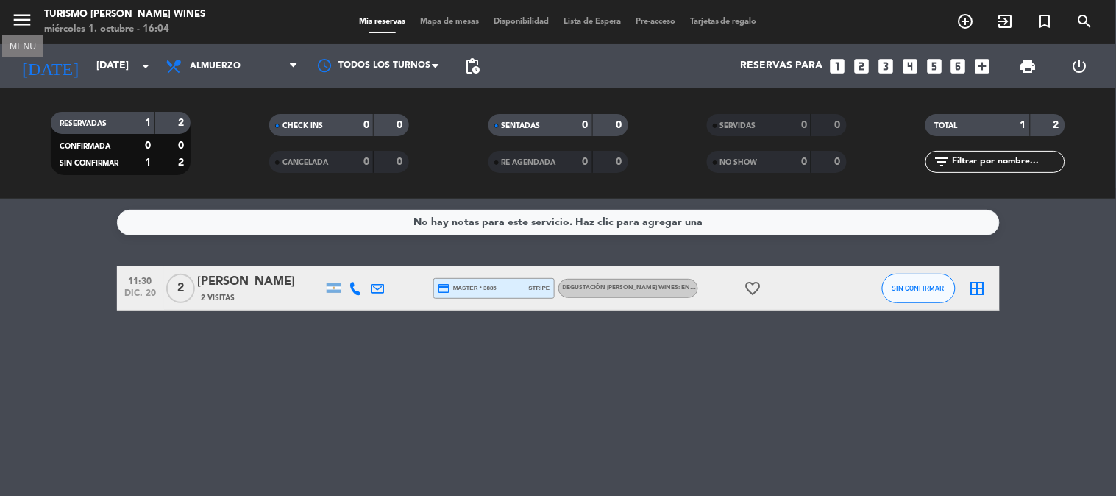
click at [27, 26] on icon "menu" at bounding box center [22, 20] width 22 height 22
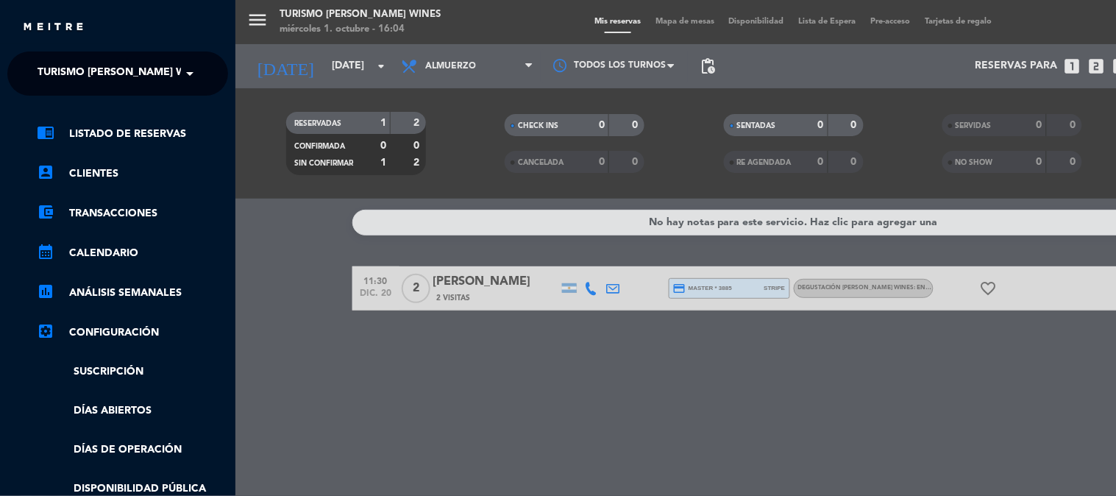
click at [126, 63] on span "Turismo [PERSON_NAME] Wines" at bounding box center [124, 73] width 172 height 31
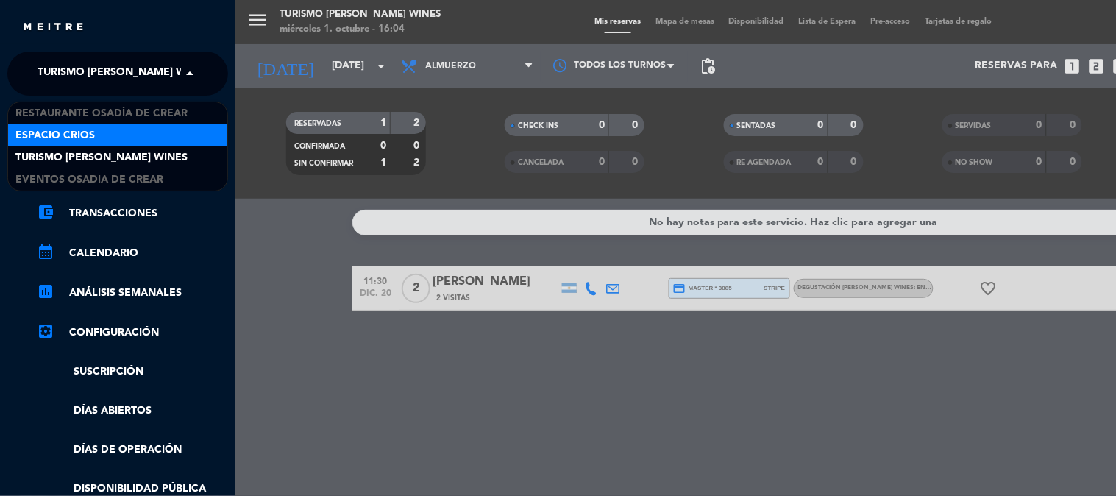
click at [141, 137] on div "Espacio Crios" at bounding box center [117, 135] width 219 height 22
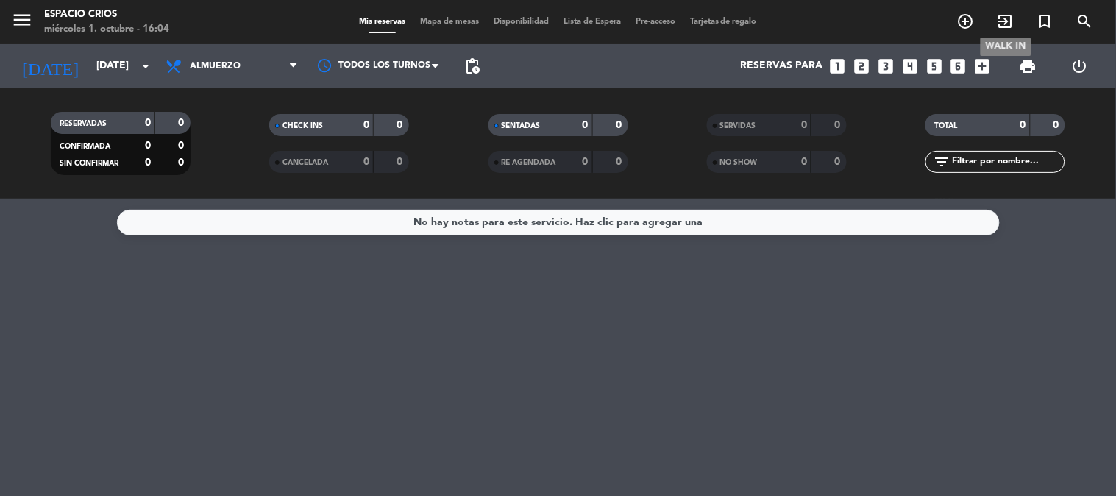
click at [988, 22] on span "exit_to_app" at bounding box center [1006, 21] width 40 height 25
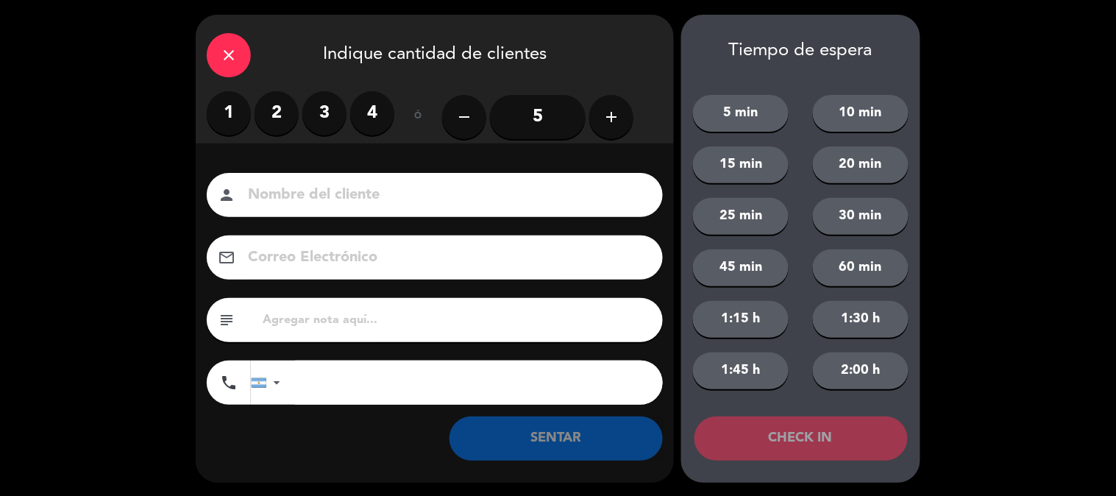
click at [1052, 219] on div "close Indique cantidad de clientes 1 2 3 4 ó remove 5 add Nombre del cliente pe…" at bounding box center [558, 248] width 1116 height 497
click at [227, 48] on icon "close" at bounding box center [229, 55] width 18 height 18
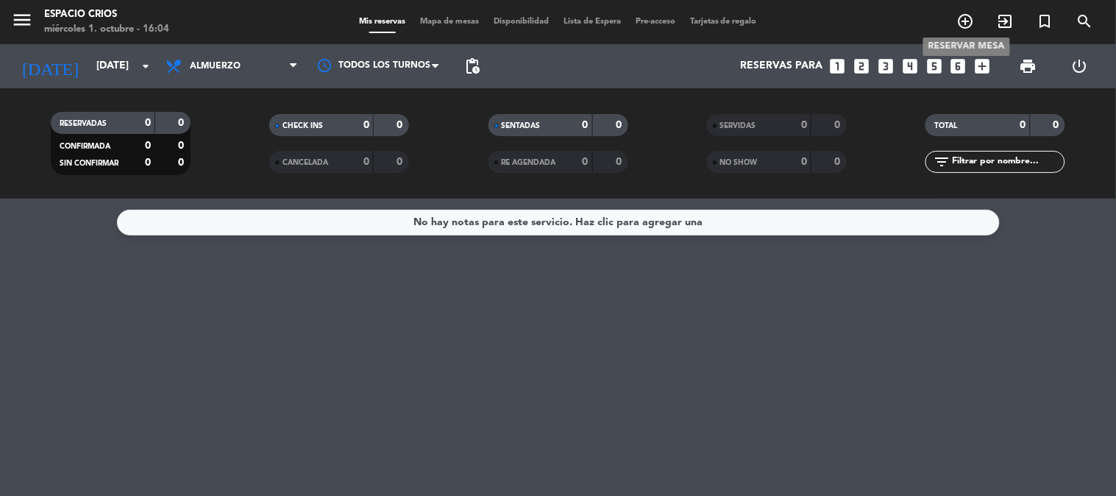
click at [965, 18] on icon "add_circle_outline" at bounding box center [966, 22] width 18 height 18
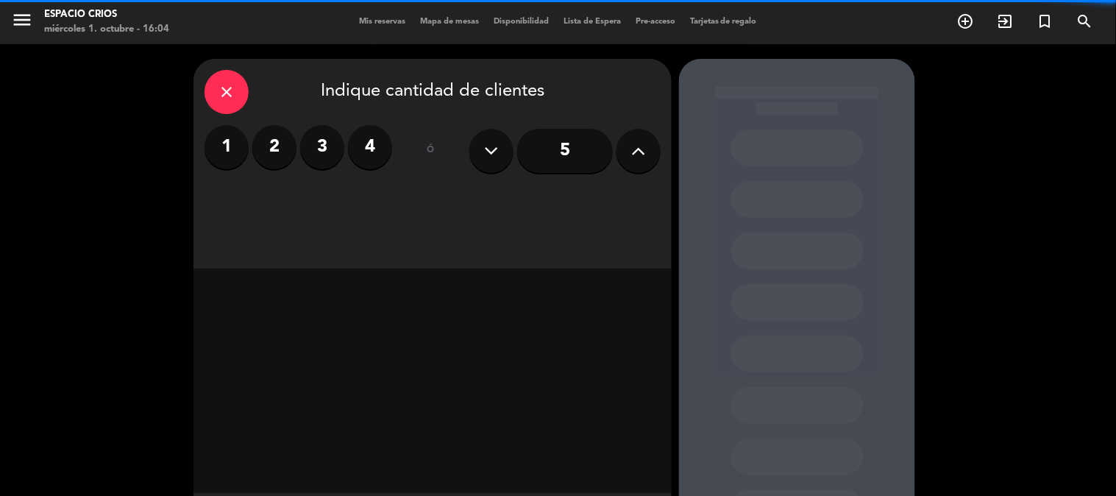
click at [649, 155] on button at bounding box center [639, 151] width 44 height 44
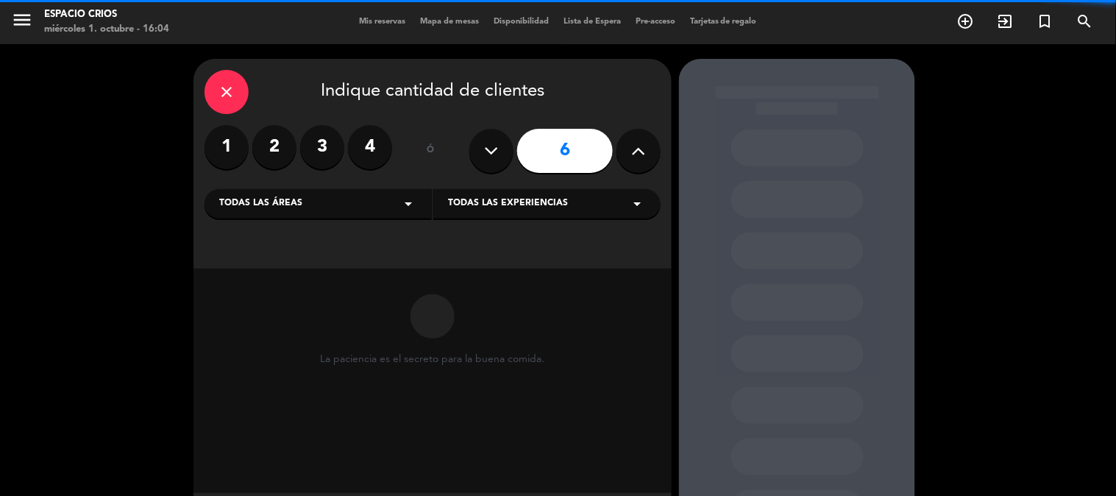
click at [649, 155] on button at bounding box center [639, 151] width 44 height 44
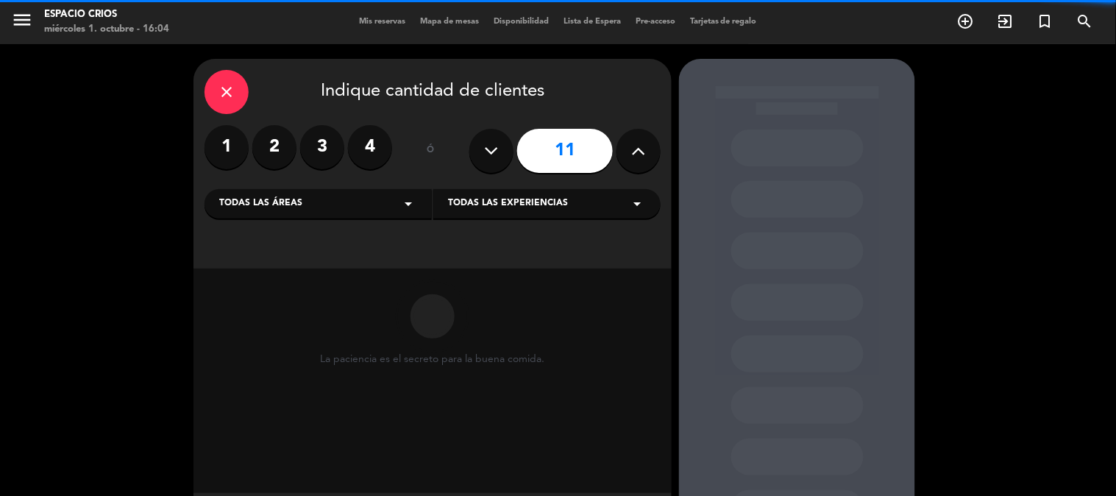
click at [649, 155] on button at bounding box center [639, 151] width 44 height 44
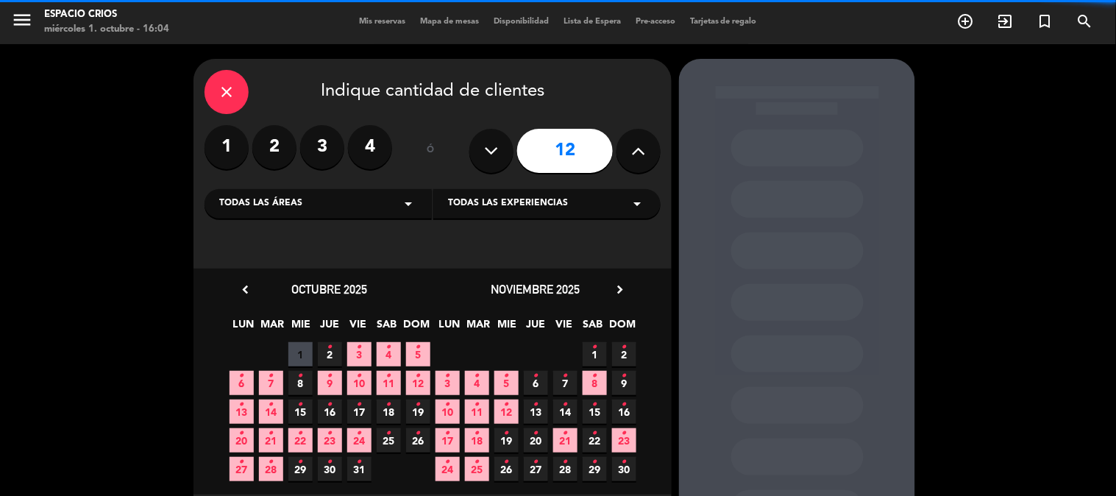
click at [649, 155] on button at bounding box center [639, 151] width 44 height 44
type input "13"
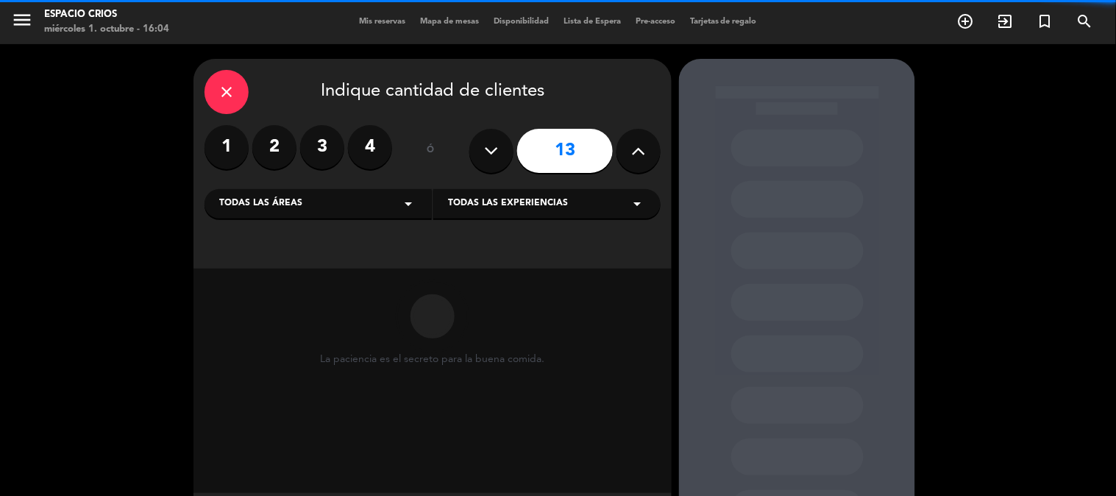
click at [333, 210] on div "Todas las áreas arrow_drop_down" at bounding box center [318, 203] width 227 height 29
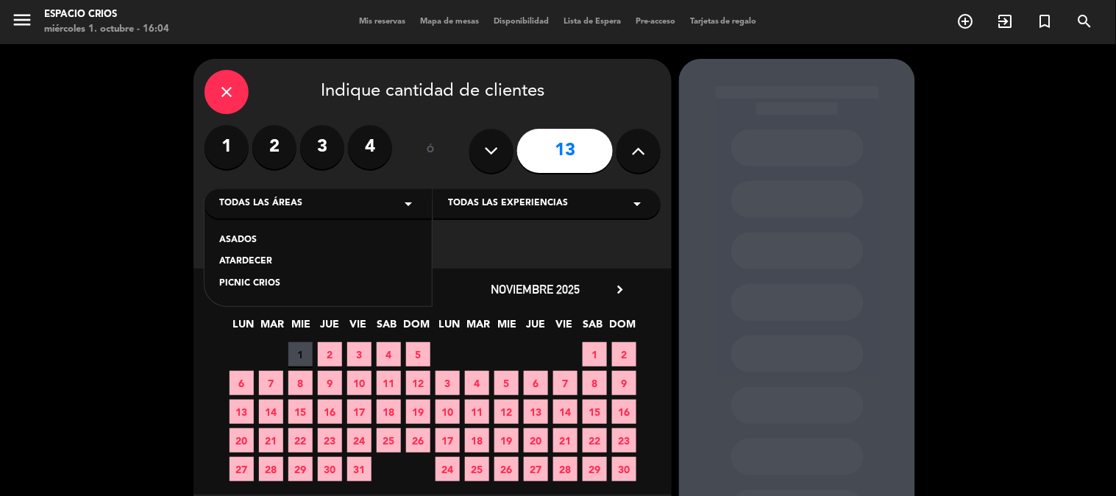
click at [244, 243] on div "ASADOS" at bounding box center [318, 240] width 198 height 15
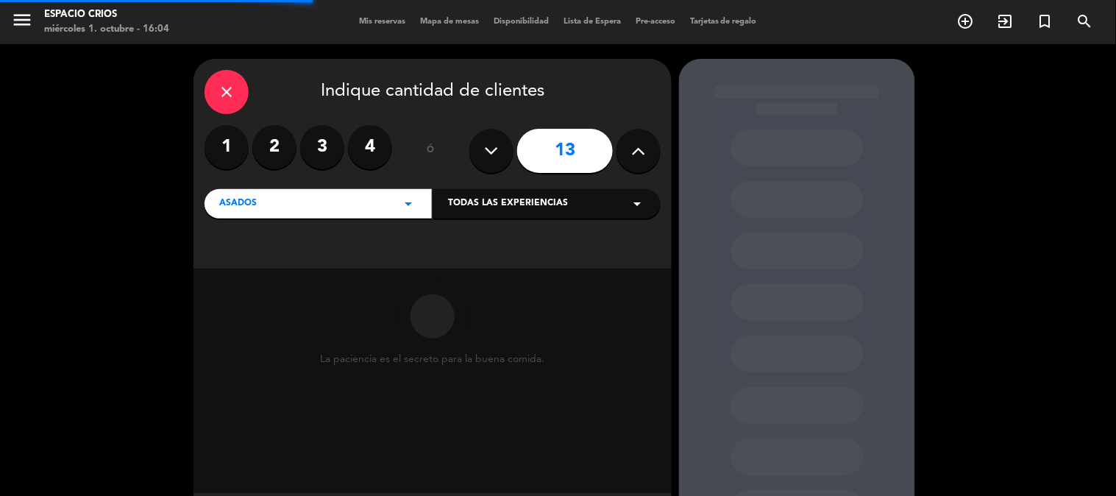
click at [506, 190] on div "Todas las experiencias arrow_drop_down" at bounding box center [546, 203] width 227 height 29
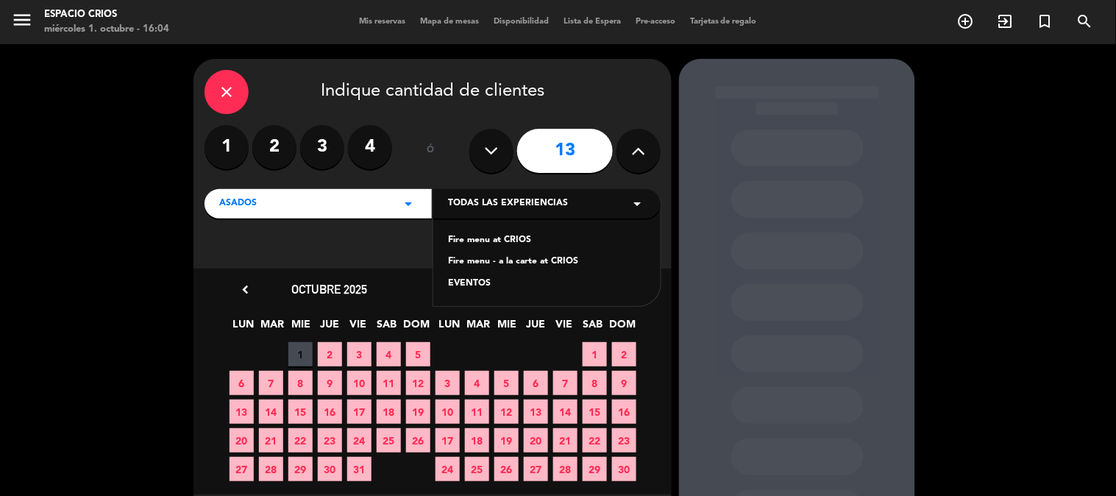
click at [547, 266] on div "Fire menu - a la carte at CRIOS" at bounding box center [547, 262] width 198 height 15
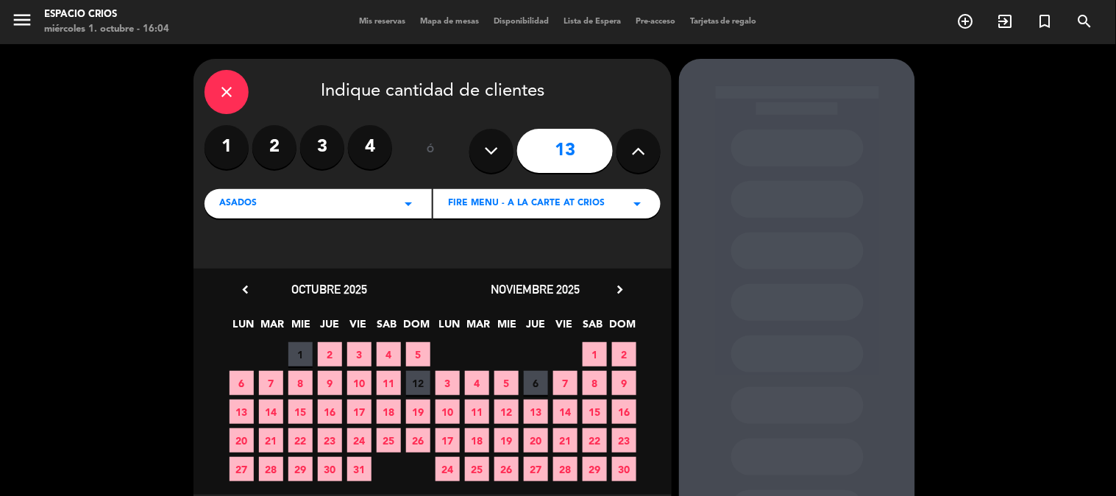
scroll to position [76, 0]
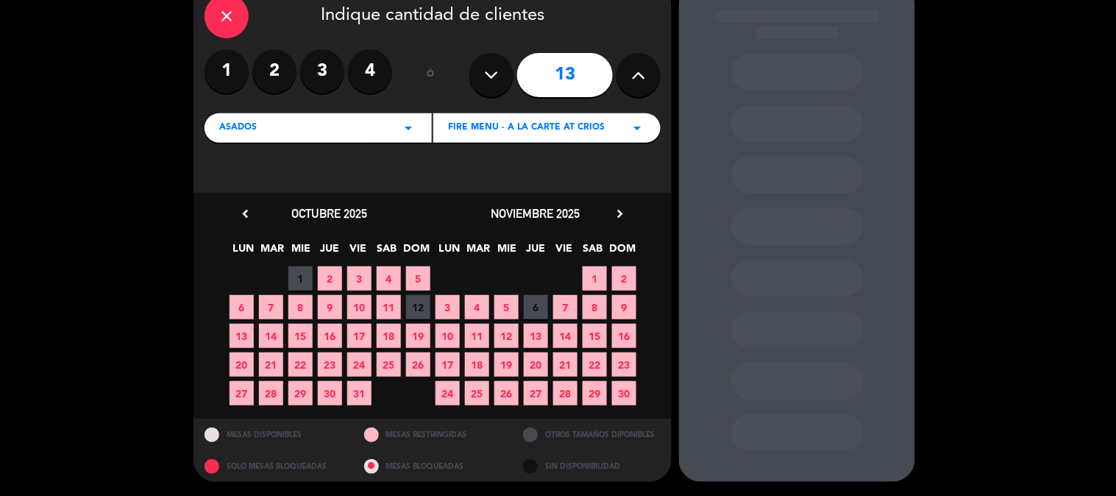
click at [617, 211] on icon "chevron_right" at bounding box center [619, 213] width 15 height 15
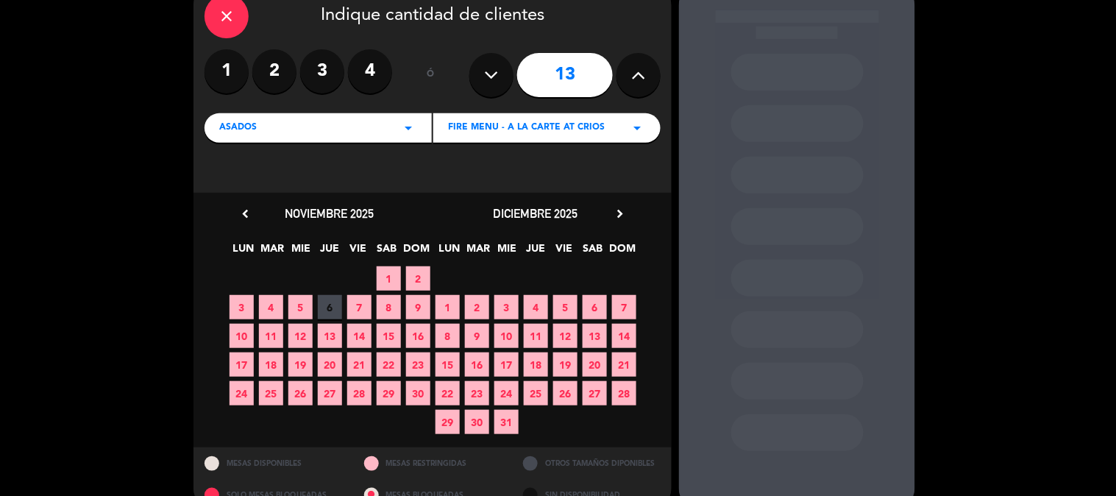
click at [592, 359] on span "20" at bounding box center [595, 364] width 24 height 24
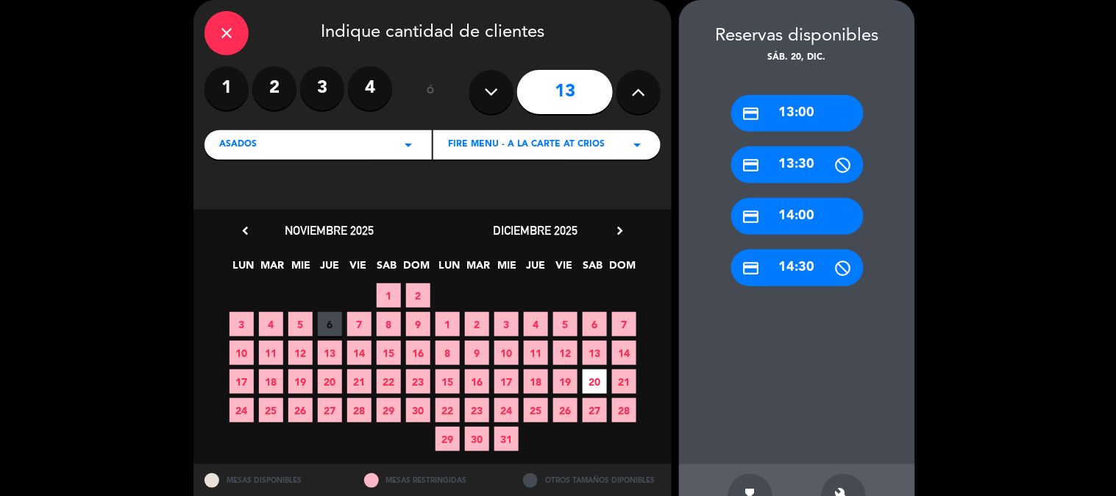
scroll to position [104, 0]
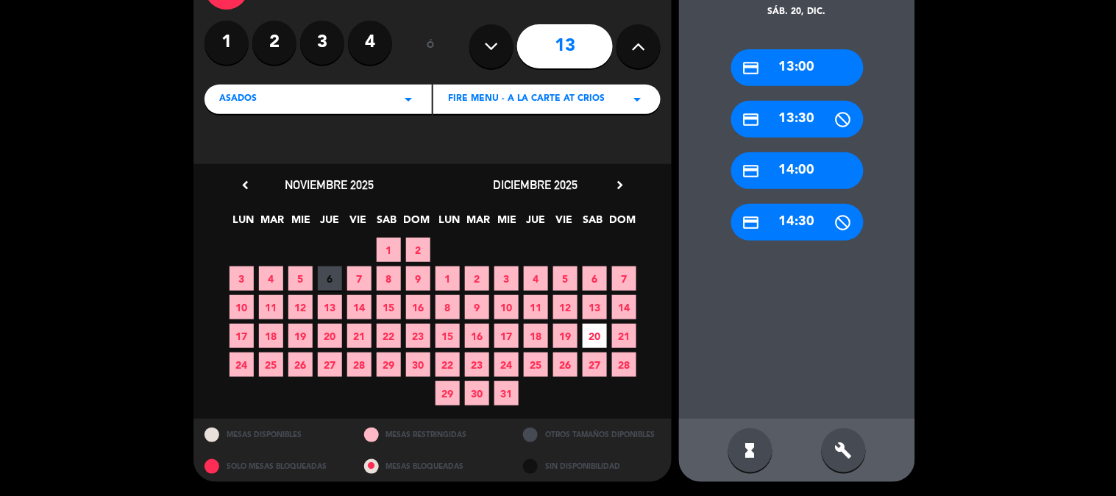
click at [842, 436] on div "build" at bounding box center [844, 450] width 44 height 44
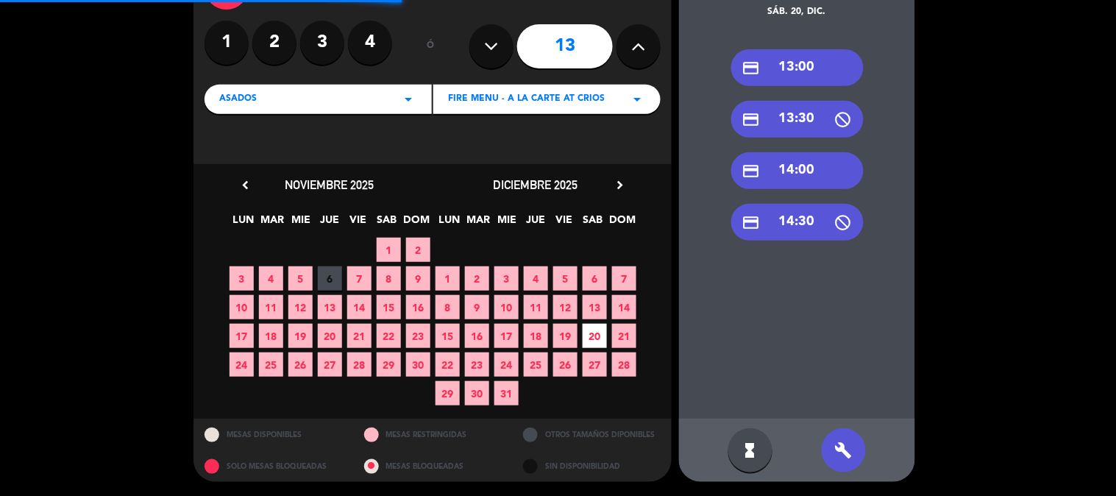
click at [812, 175] on div "credit_card 14:00" at bounding box center [797, 170] width 132 height 37
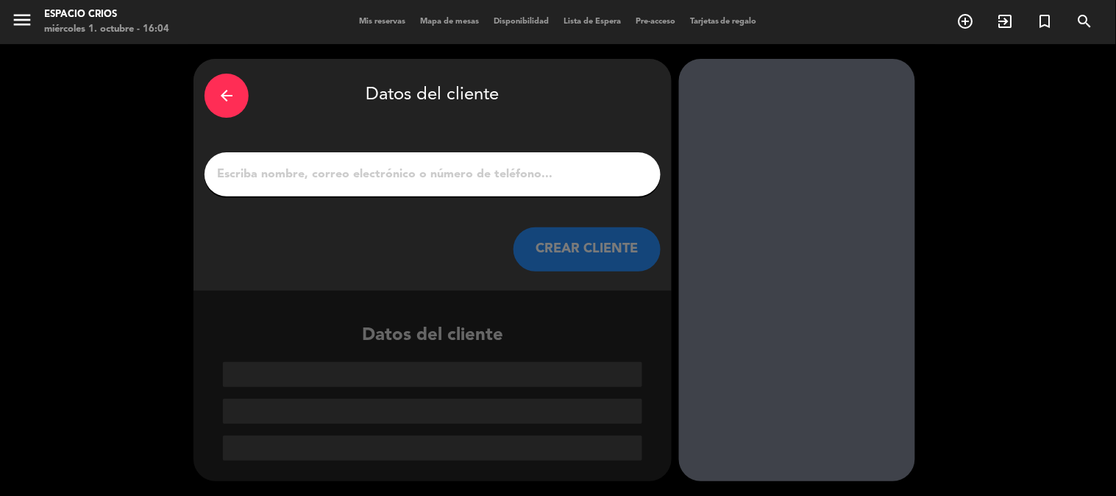
click at [518, 178] on input "1" at bounding box center [433, 174] width 434 height 21
paste input "[PERSON_NAME]"
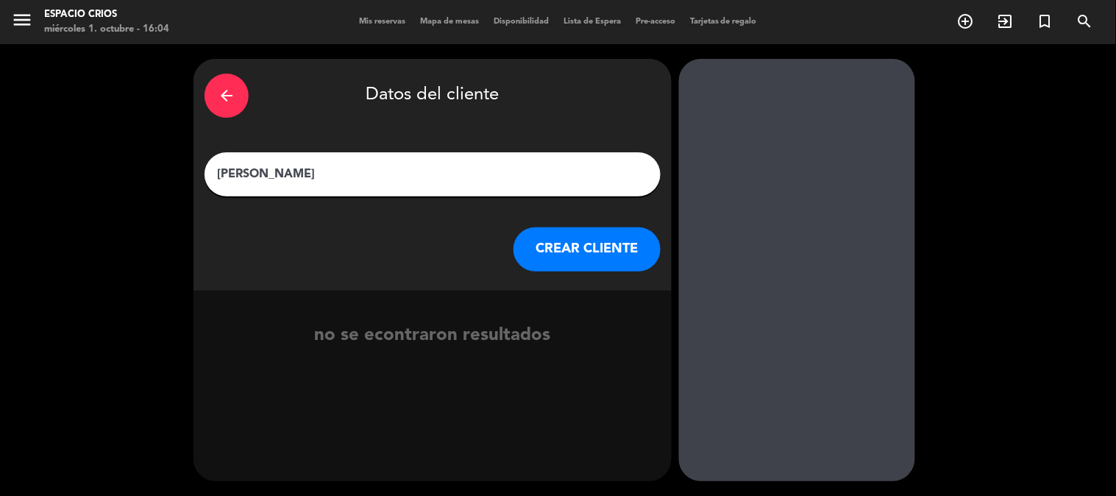
type input "[PERSON_NAME]"
click at [576, 239] on button "CREAR CLIENTE" at bounding box center [587, 249] width 147 height 44
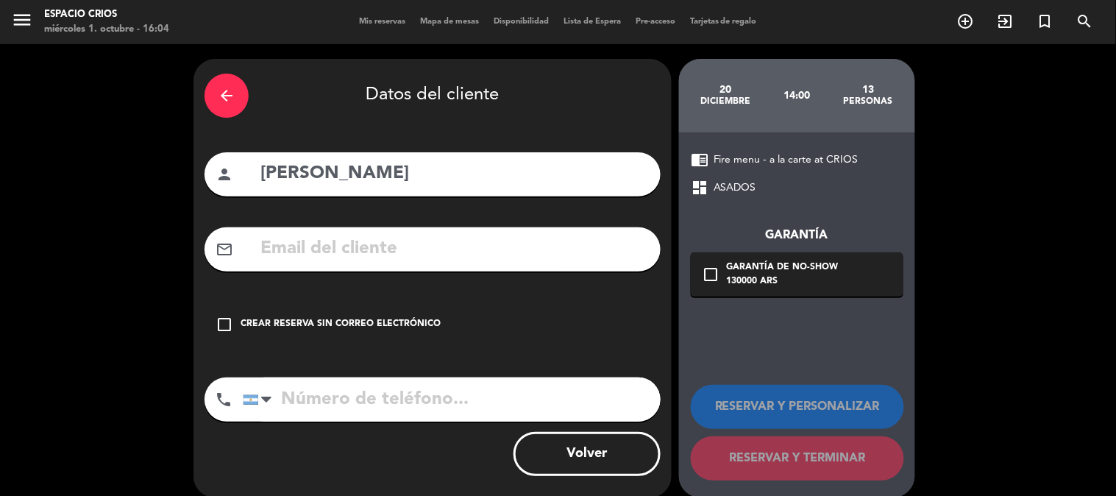
click at [539, 248] on input "text" at bounding box center [454, 249] width 391 height 30
paste input "[EMAIL_ADDRESS][DOMAIN_NAME]"
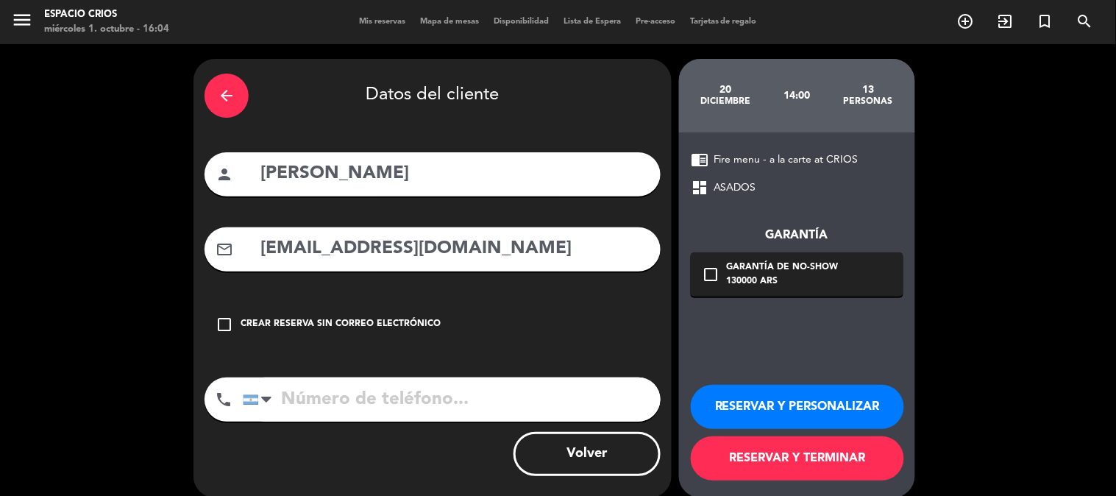
type input "[EMAIL_ADDRESS][DOMAIN_NAME]"
click at [417, 407] on input "tel" at bounding box center [452, 399] width 418 height 44
paste input "1160596789"
type input "1160596789"
click at [707, 275] on icon "check_box_outline_blank" at bounding box center [711, 275] width 18 height 18
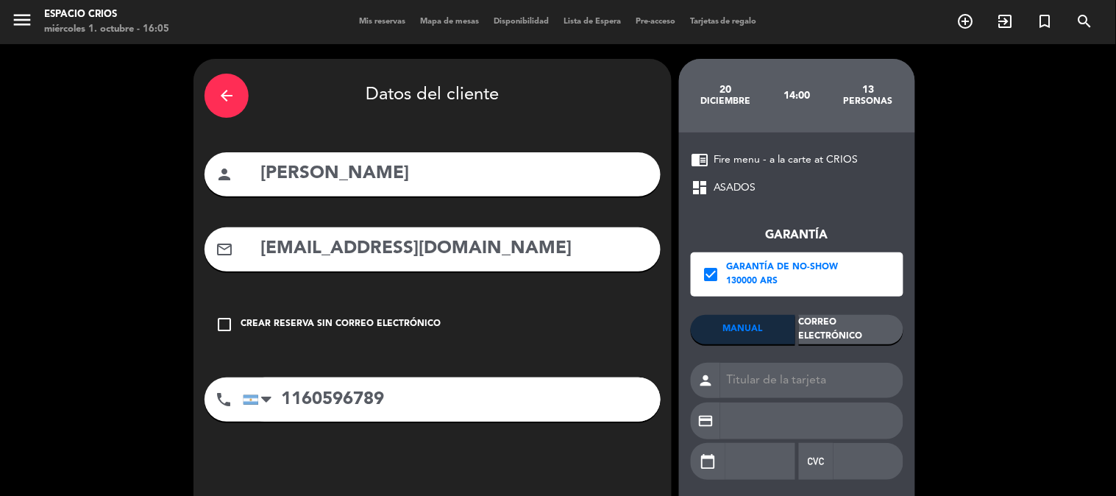
click at [843, 327] on div "Correo Electrónico" at bounding box center [851, 329] width 104 height 29
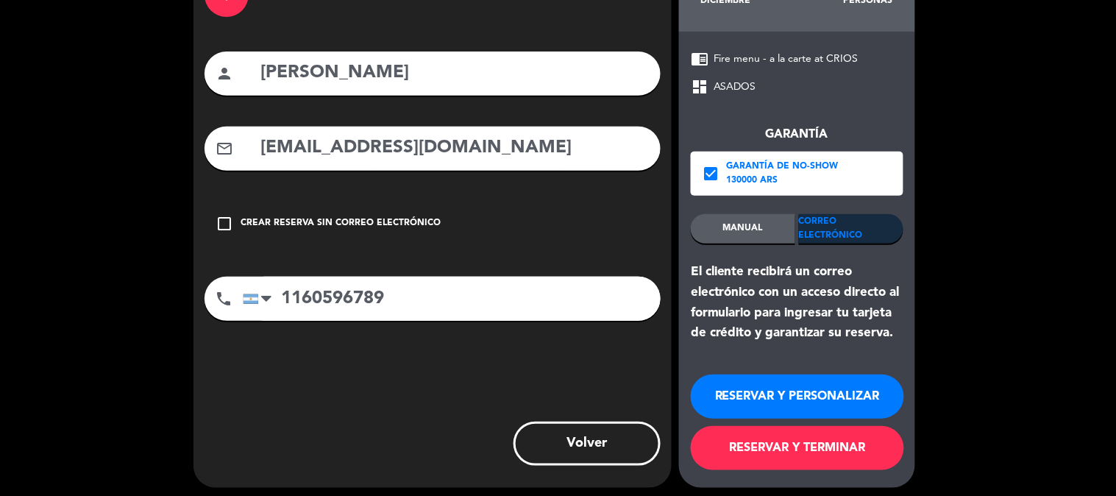
scroll to position [107, 0]
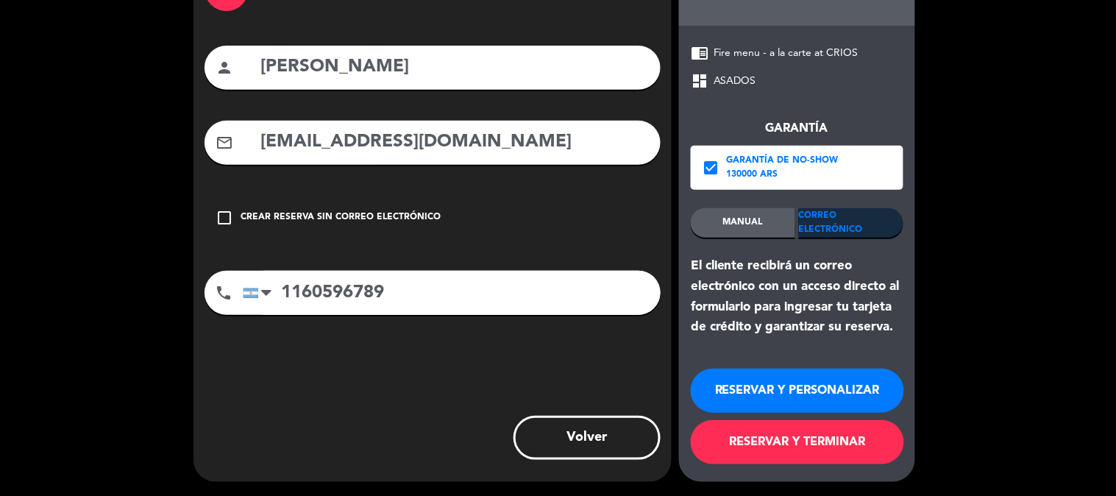
click at [827, 395] on button "RESERVAR Y PERSONALIZAR" at bounding box center [797, 391] width 213 height 44
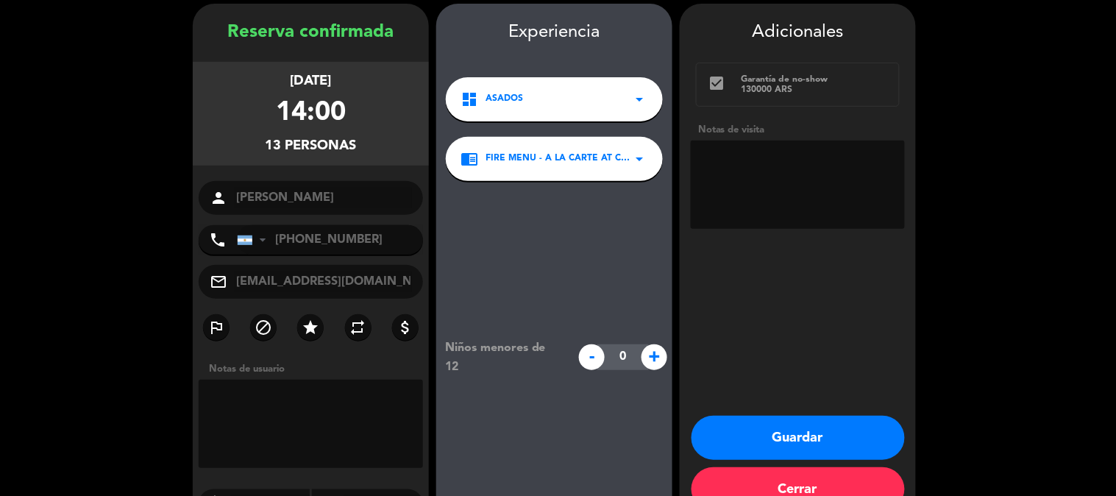
scroll to position [59, 0]
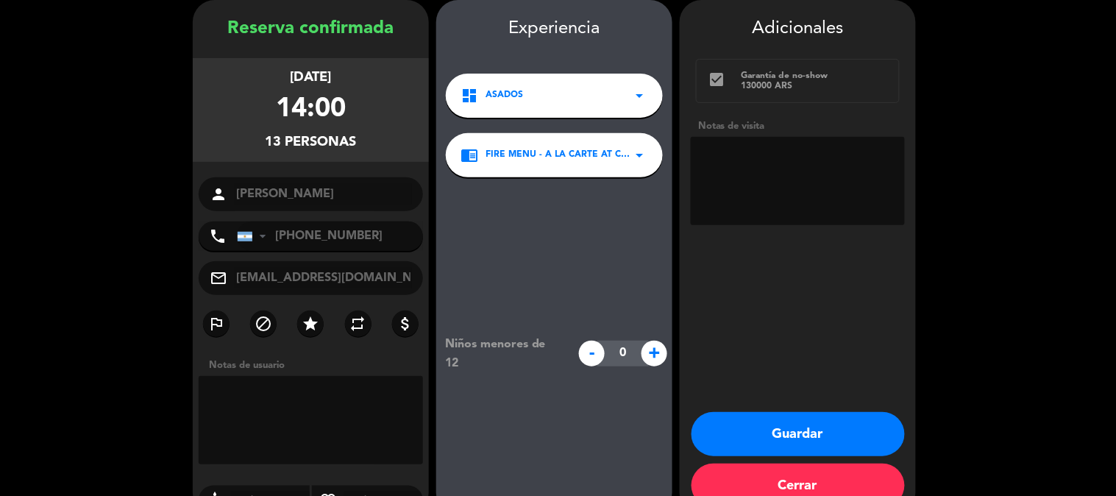
click at [331, 105] on div "14:00" at bounding box center [311, 109] width 70 height 43
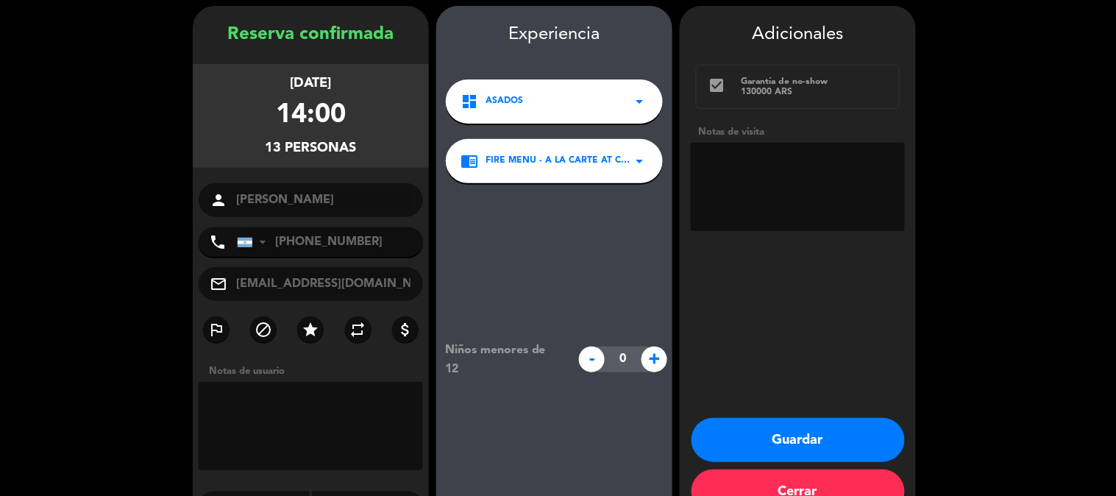
scroll to position [82, 0]
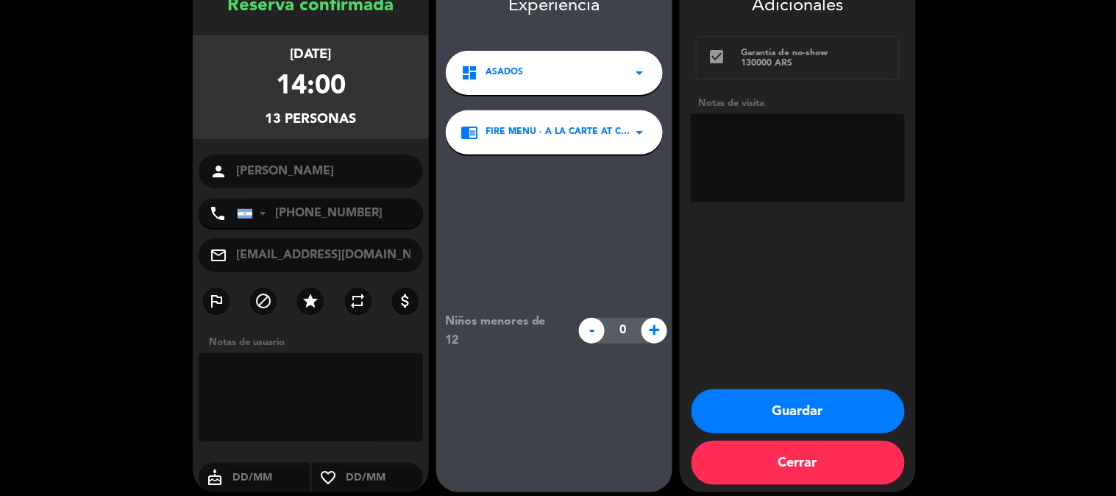
click at [751, 465] on button "Cerrar" at bounding box center [798, 463] width 213 height 44
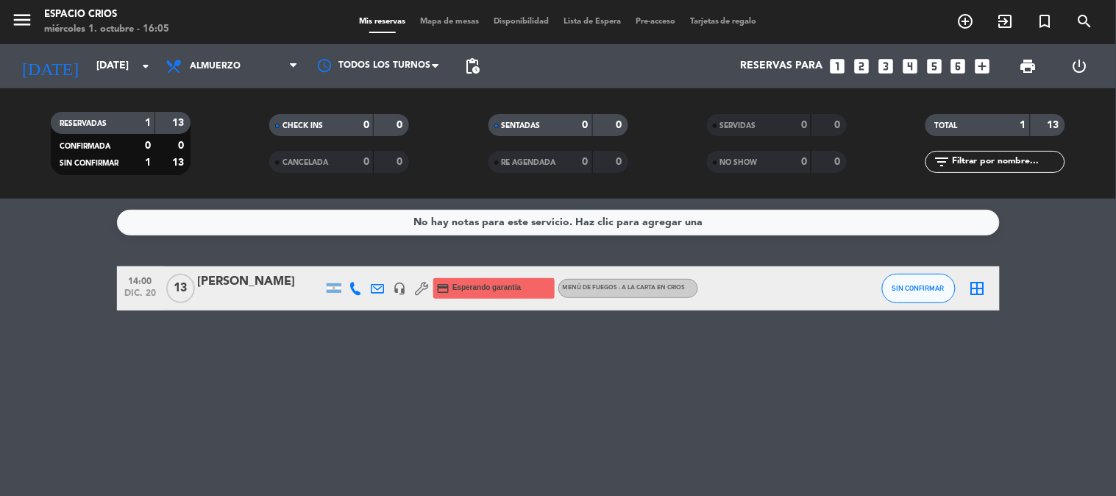
click at [280, 284] on div "[PERSON_NAME]" at bounding box center [260, 281] width 125 height 19
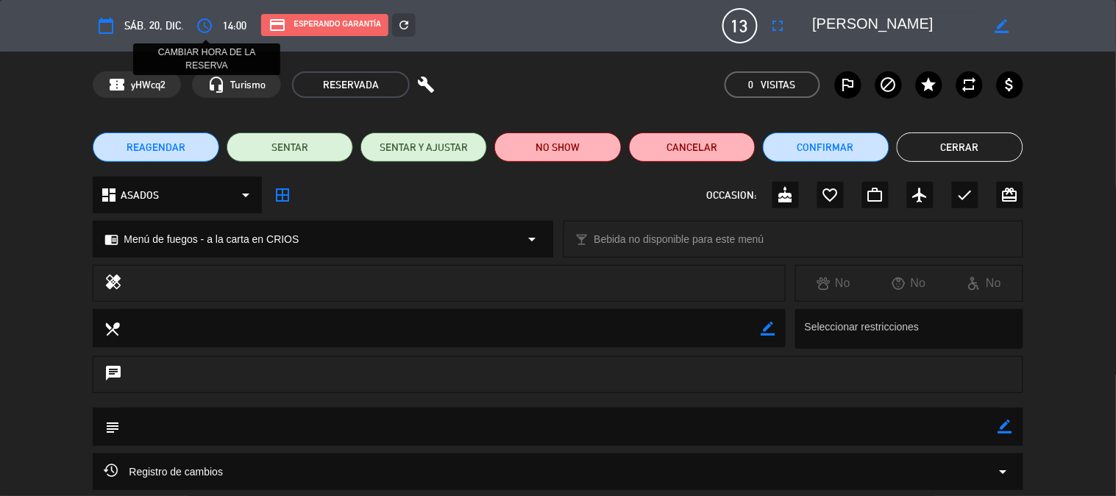
click at [196, 26] on icon "access_time" at bounding box center [205, 26] width 18 height 18
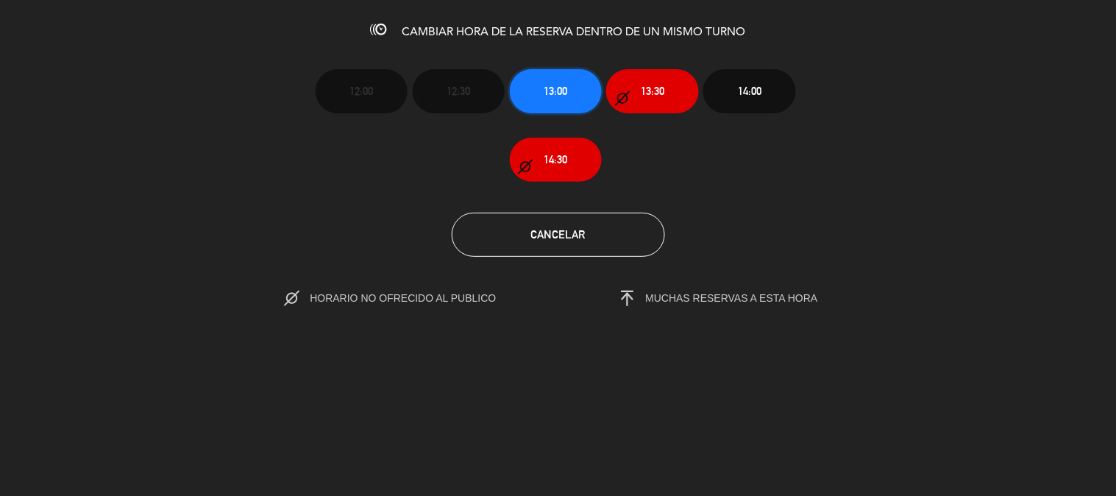
click at [557, 79] on button "13:00" at bounding box center [556, 91] width 92 height 44
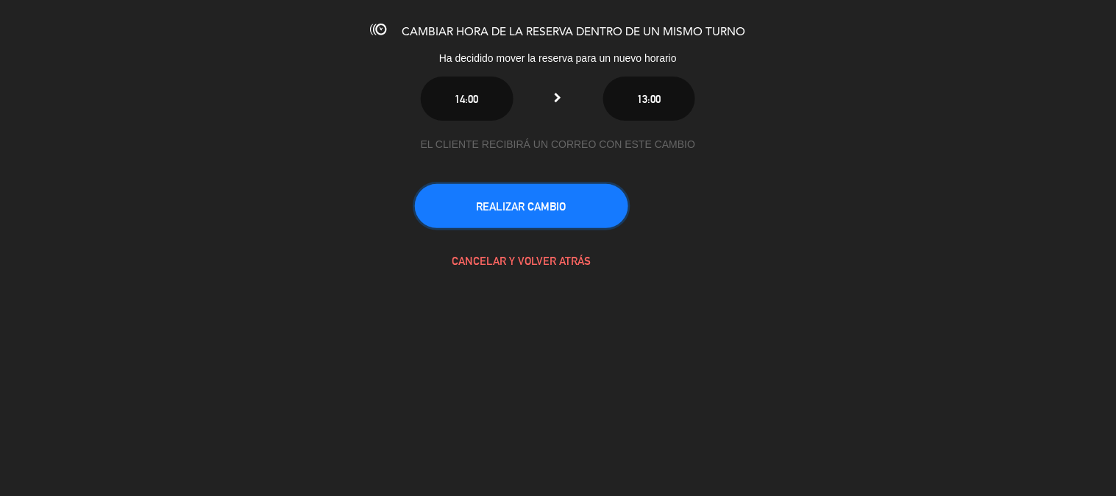
click at [584, 217] on button "REALIZAR CAMBIO" at bounding box center [521, 206] width 213 height 44
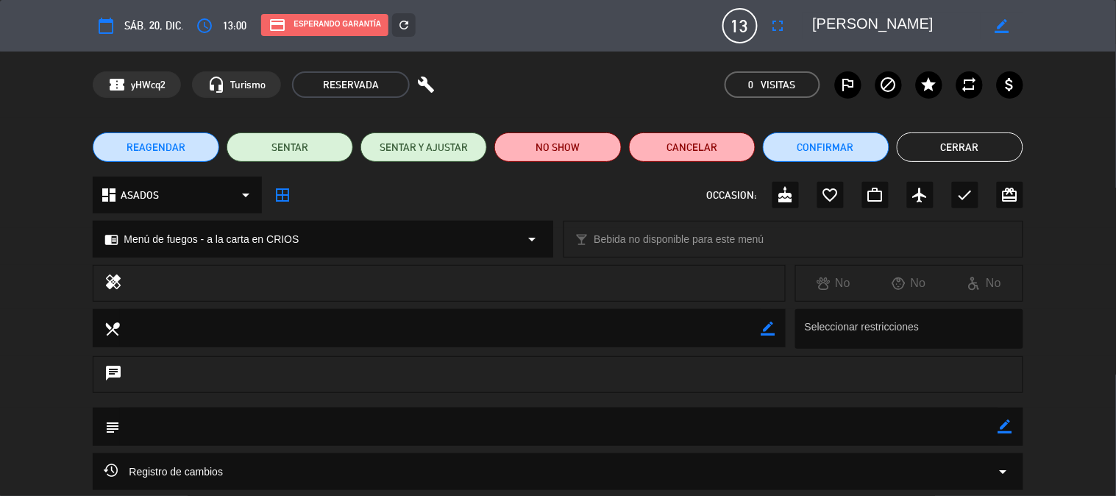
click at [983, 140] on button "Cerrar" at bounding box center [960, 146] width 127 height 29
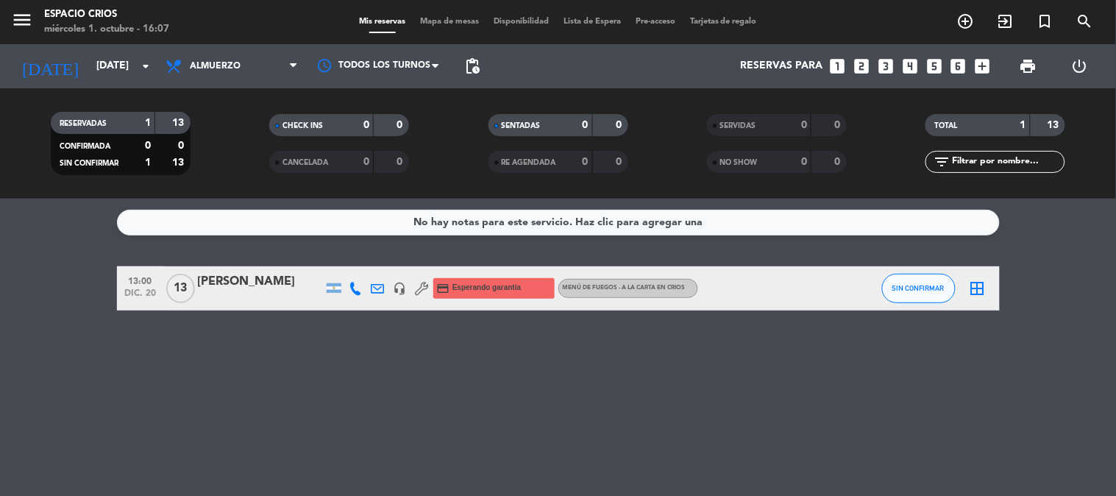
drag, startPoint x: 33, startPoint y: 32, endPoint x: 33, endPoint y: 24, distance: 8.1
click at [33, 32] on span "menu" at bounding box center [27, 22] width 33 height 35
click at [32, 15] on icon "menu" at bounding box center [22, 20] width 22 height 22
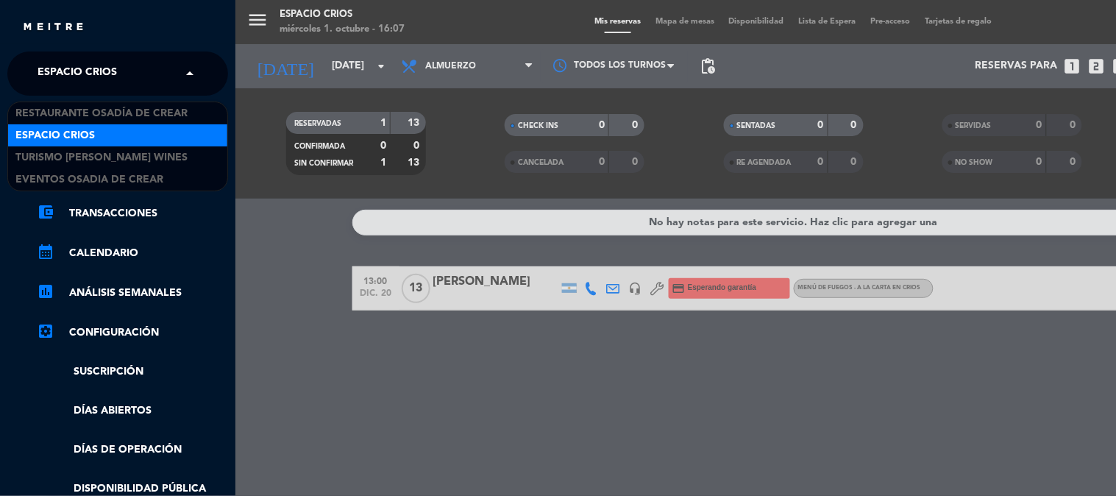
click at [157, 77] on input "text" at bounding box center [119, 74] width 180 height 32
click at [422, 332] on div "menu Espacio Crios [DATE] 1. octubre - 16:07 Mis reservas Mapa de mesas Disponi…" at bounding box center [793, 248] width 1116 height 496
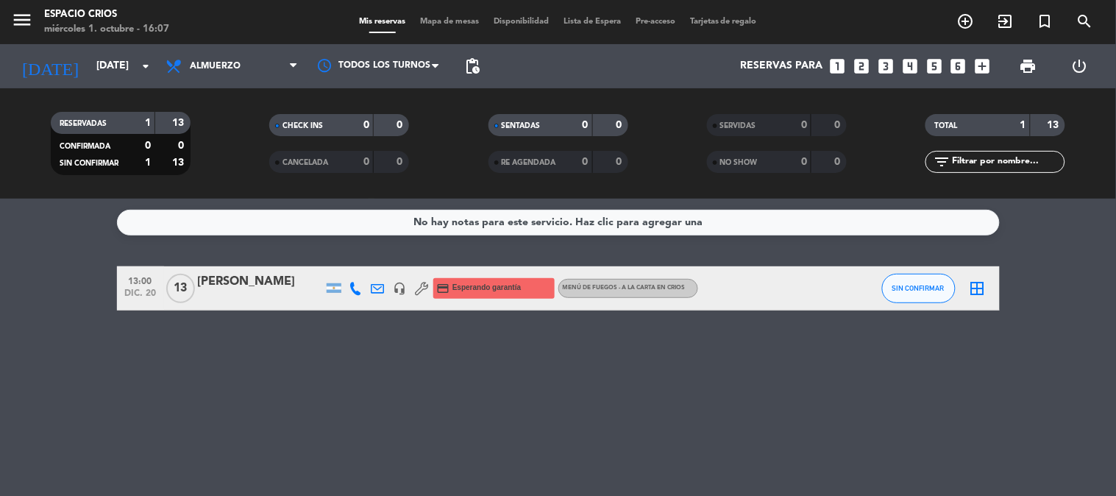
click at [250, 277] on div "[PERSON_NAME]" at bounding box center [260, 281] width 125 height 19
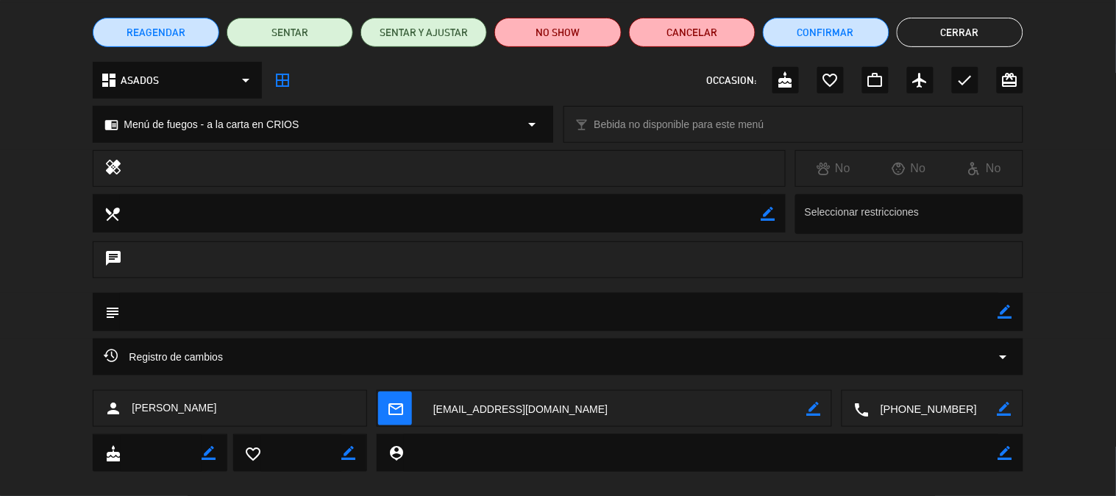
scroll to position [135, 0]
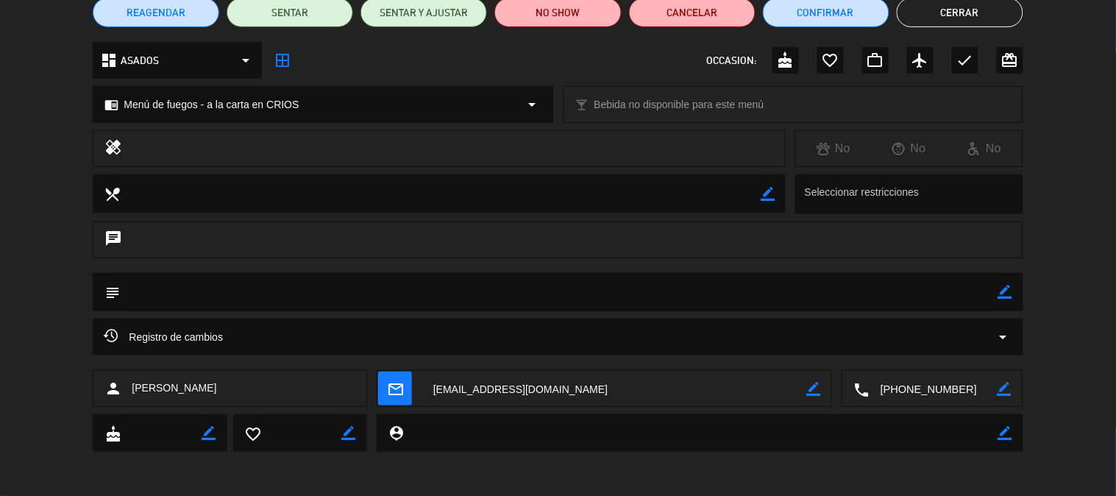
click at [182, 291] on textarea at bounding box center [559, 292] width 878 height 38
click at [200, 290] on textarea at bounding box center [559, 292] width 878 height 38
click at [982, 295] on textarea at bounding box center [559, 292] width 878 height 38
click at [1001, 295] on icon "border_color" at bounding box center [1006, 292] width 14 height 14
click at [372, 296] on textarea at bounding box center [559, 292] width 878 height 38
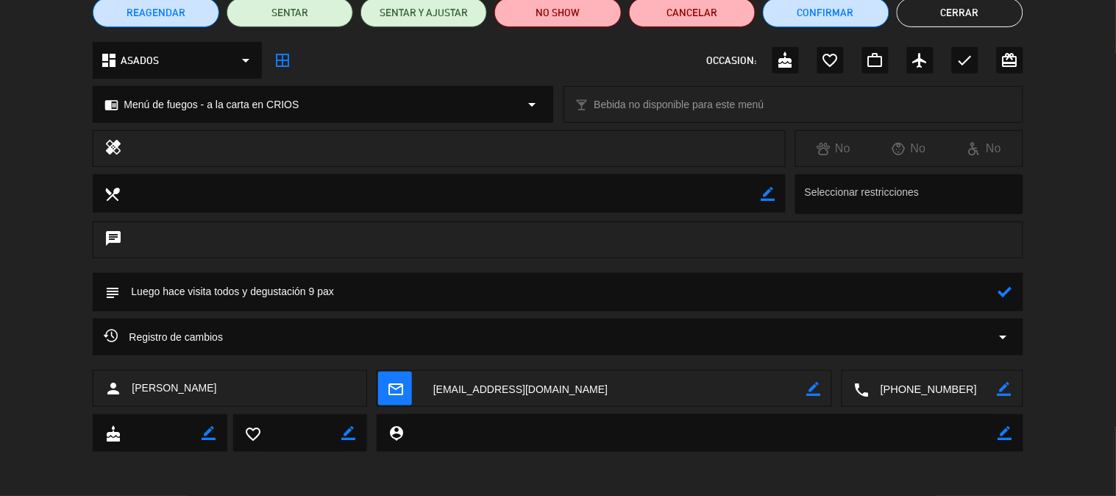
type textarea "Luego hace visita todos y degustación 9 pax"
click at [1002, 294] on icon at bounding box center [1006, 292] width 14 height 14
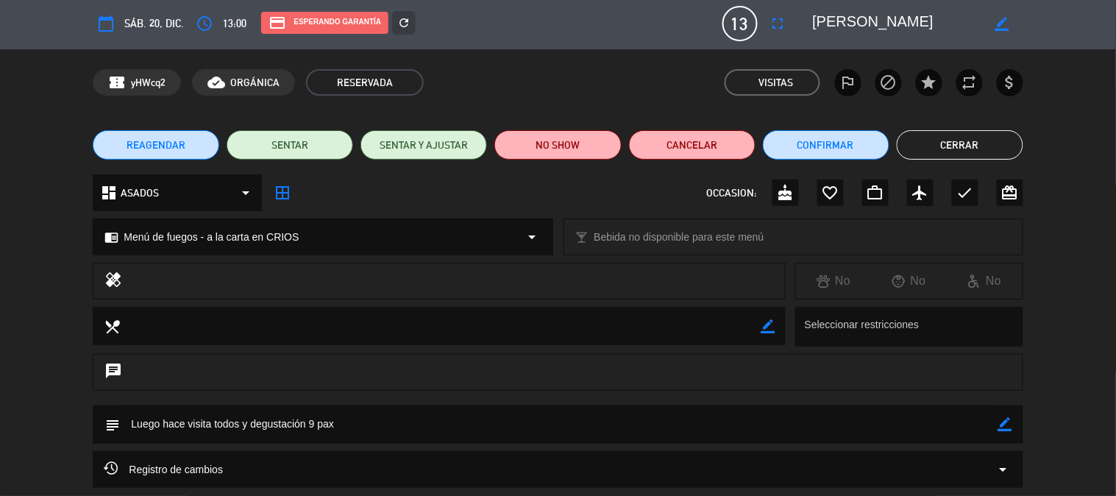
scroll to position [0, 0]
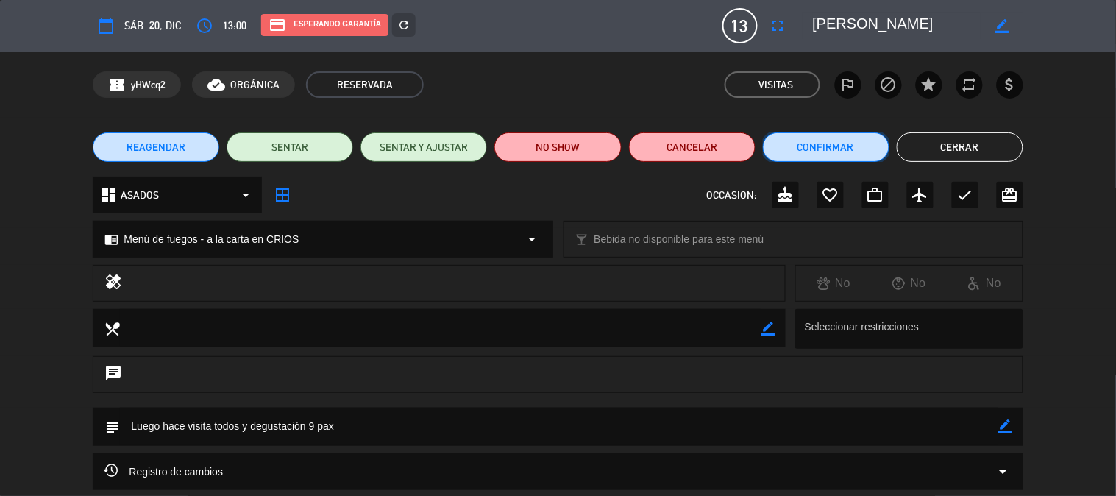
click at [810, 143] on button "Confirmar" at bounding box center [826, 146] width 127 height 29
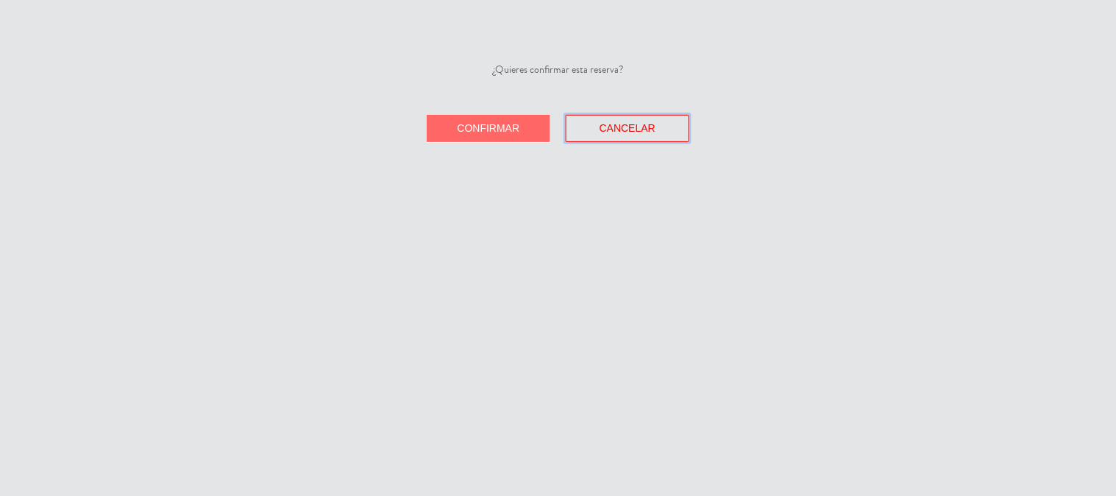
click at [620, 135] on button "Cancelar" at bounding box center [628, 128] width 124 height 27
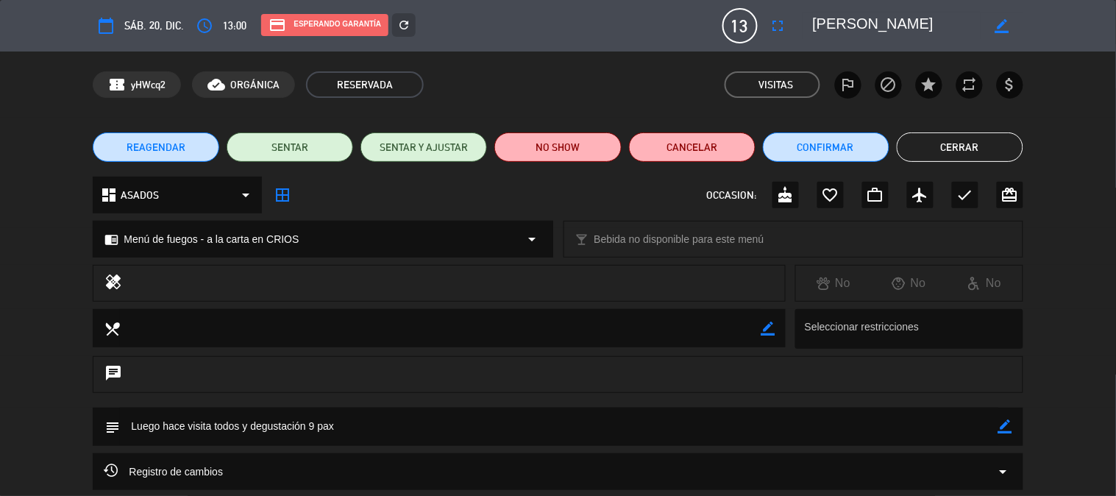
click at [979, 146] on button "Cerrar" at bounding box center [960, 146] width 127 height 29
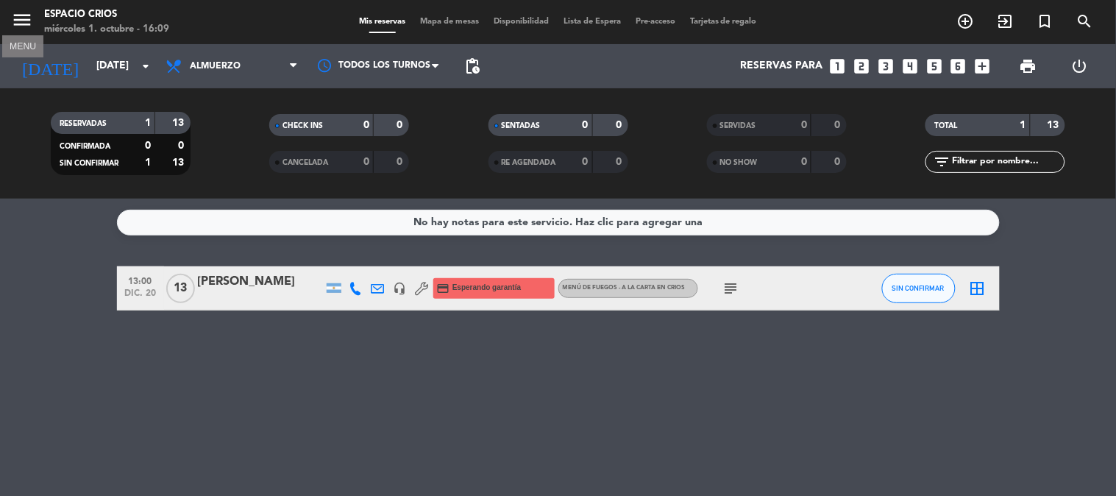
click at [12, 18] on icon "menu" at bounding box center [22, 20] width 22 height 22
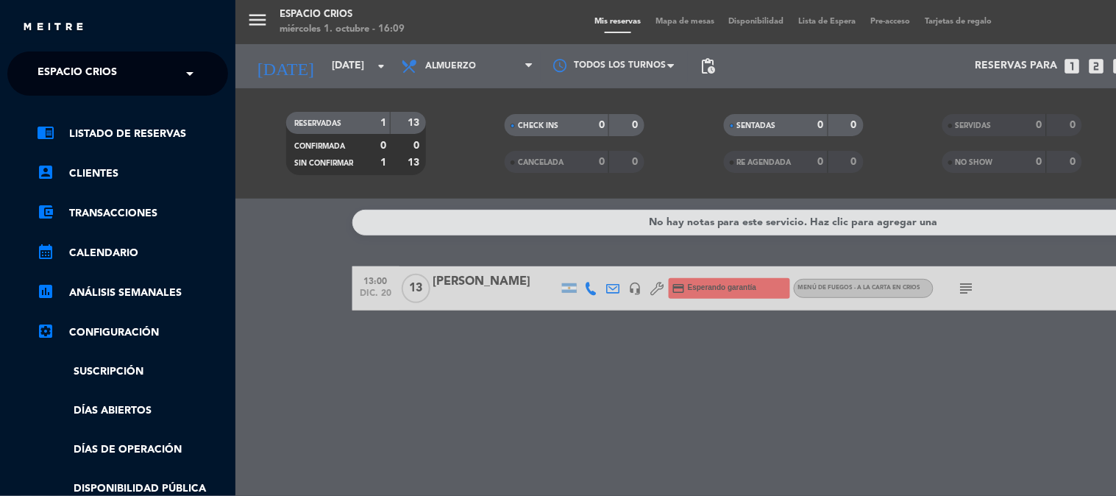
click at [135, 87] on div "× Espacio Crios" at bounding box center [85, 73] width 107 height 31
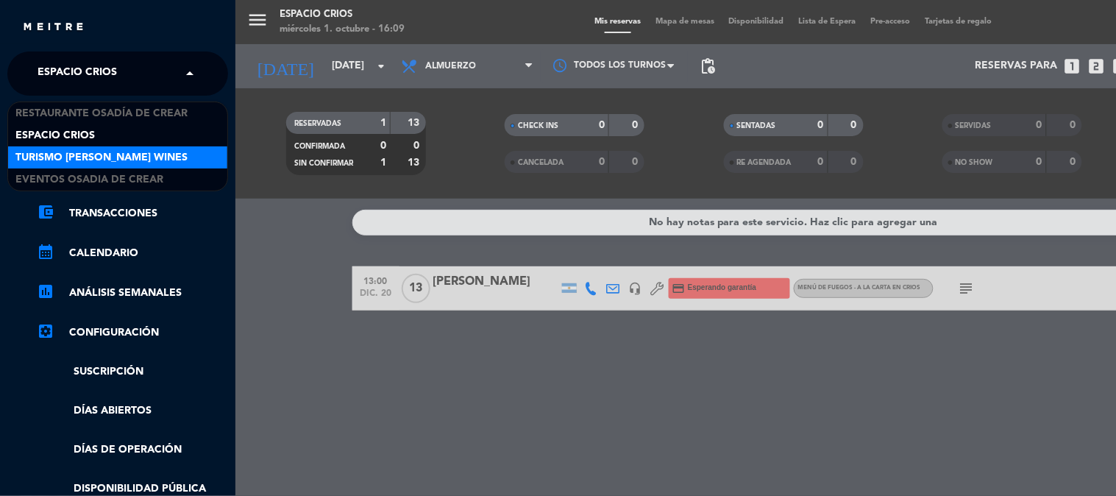
click at [118, 153] on span "Turismo [PERSON_NAME] Wines" at bounding box center [101, 157] width 172 height 17
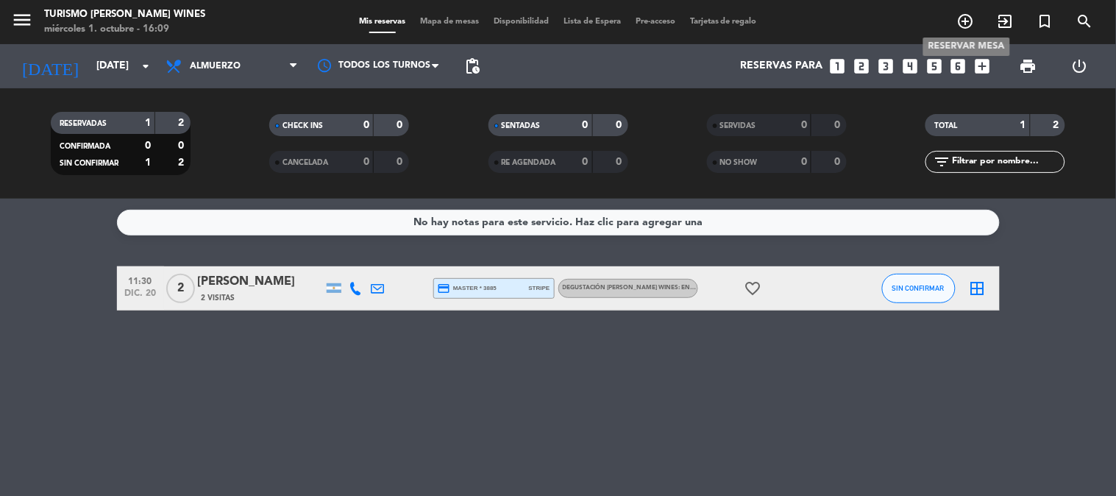
click at [965, 25] on icon "add_circle_outline" at bounding box center [966, 22] width 18 height 18
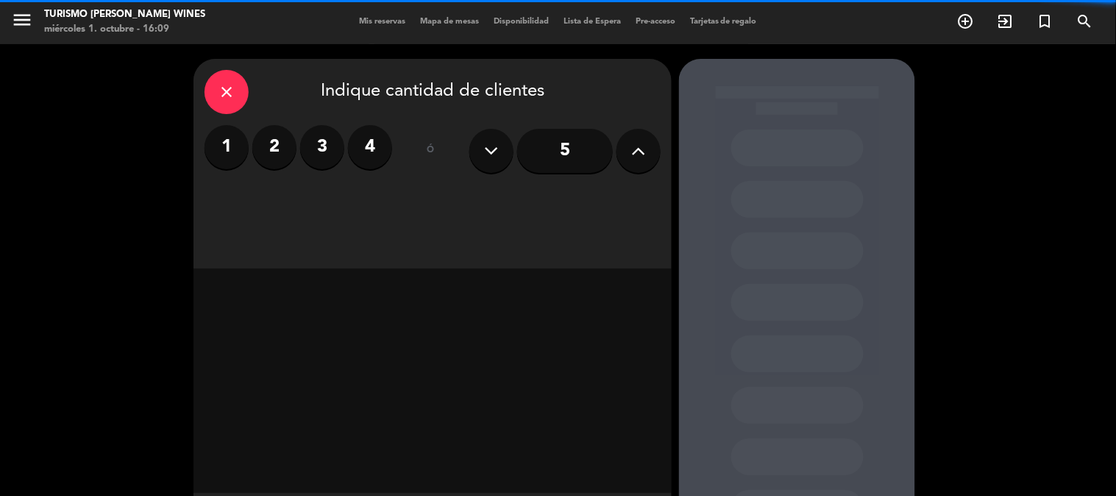
click at [633, 156] on icon at bounding box center [639, 151] width 14 height 22
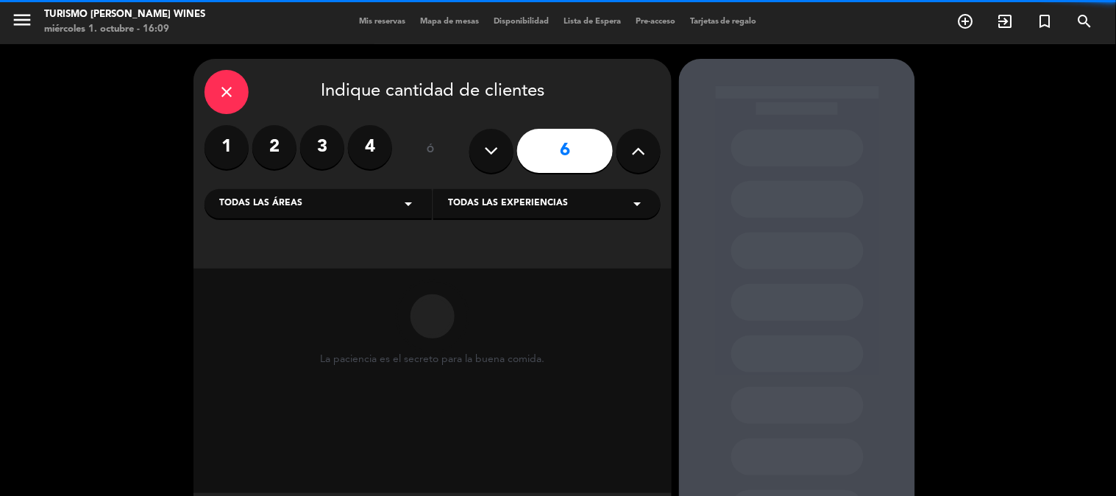
click at [633, 156] on icon at bounding box center [639, 151] width 14 height 22
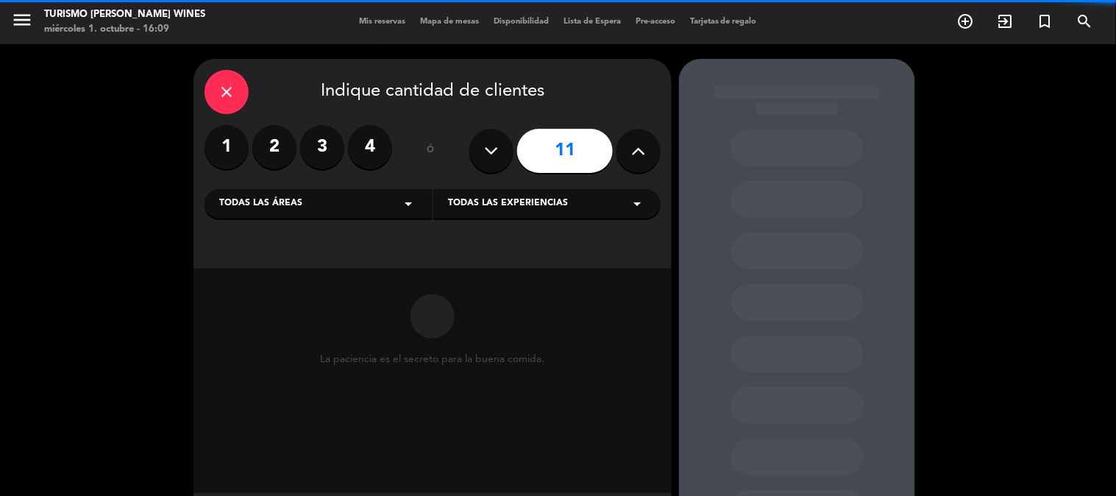
click at [633, 156] on icon at bounding box center [639, 151] width 14 height 22
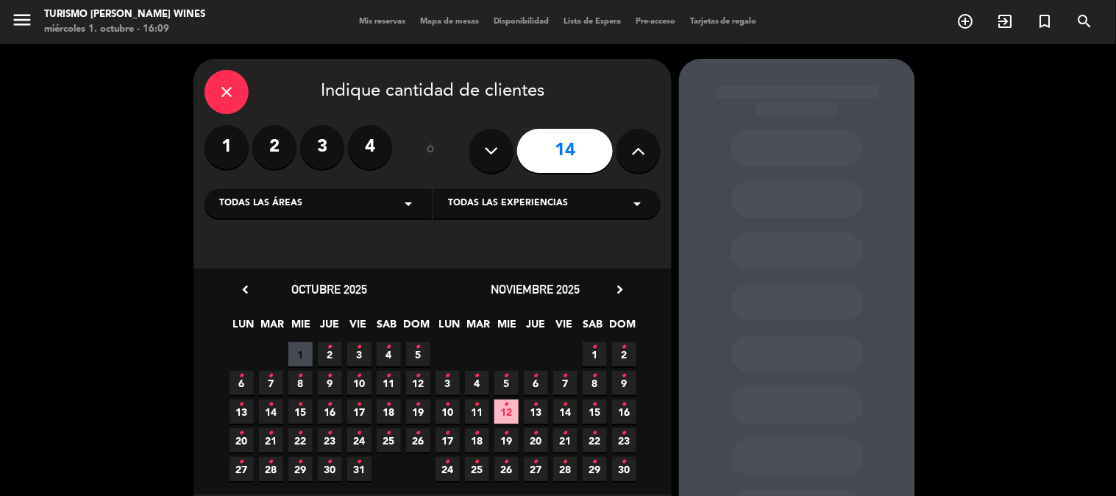
click at [494, 146] on icon at bounding box center [492, 151] width 14 height 22
type input "13"
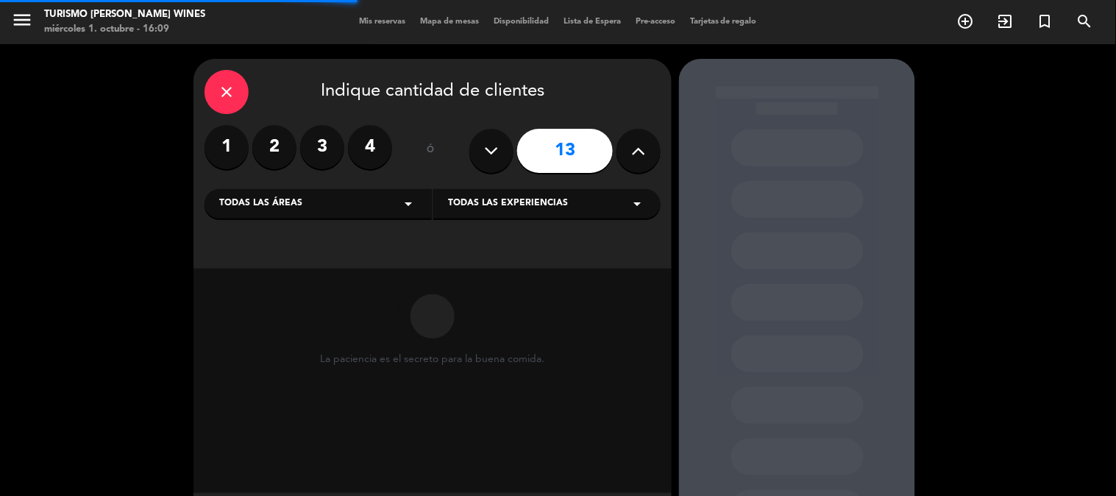
click at [351, 203] on div "Todas las áreas arrow_drop_down" at bounding box center [318, 203] width 227 height 29
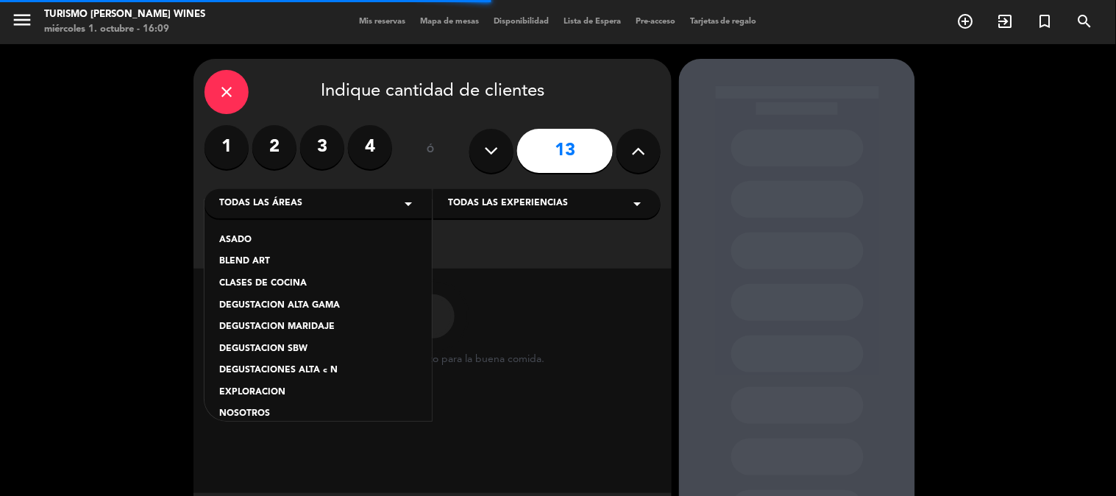
click at [351, 203] on div "Todas las áreas arrow_drop_down" at bounding box center [318, 203] width 227 height 29
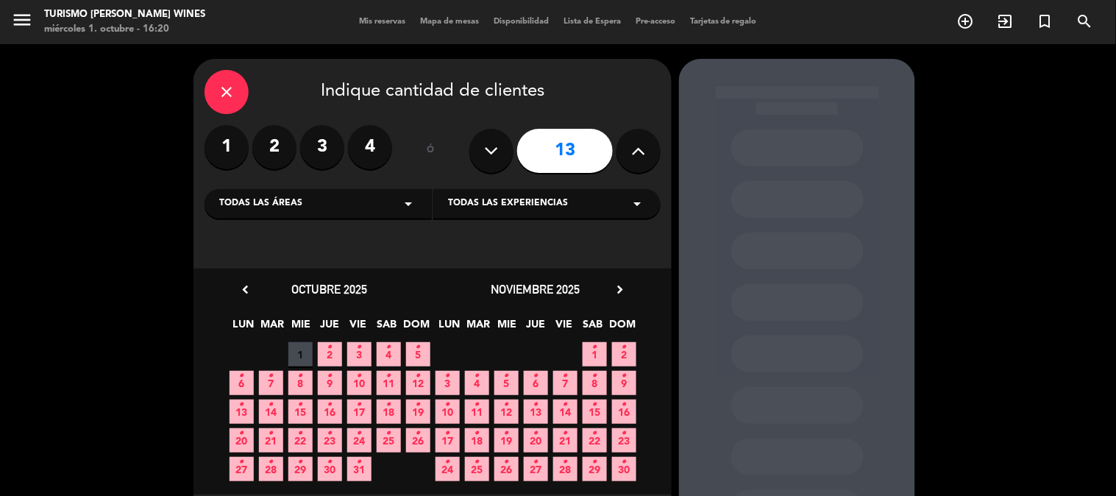
click at [613, 287] on icon "chevron_right" at bounding box center [619, 289] width 15 height 15
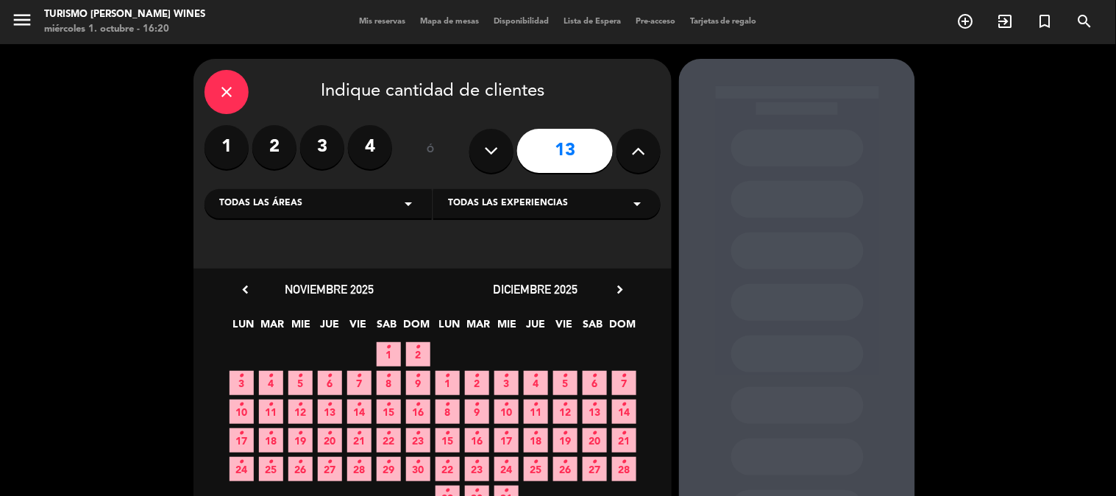
click at [593, 432] on icon "•" at bounding box center [594, 434] width 5 height 24
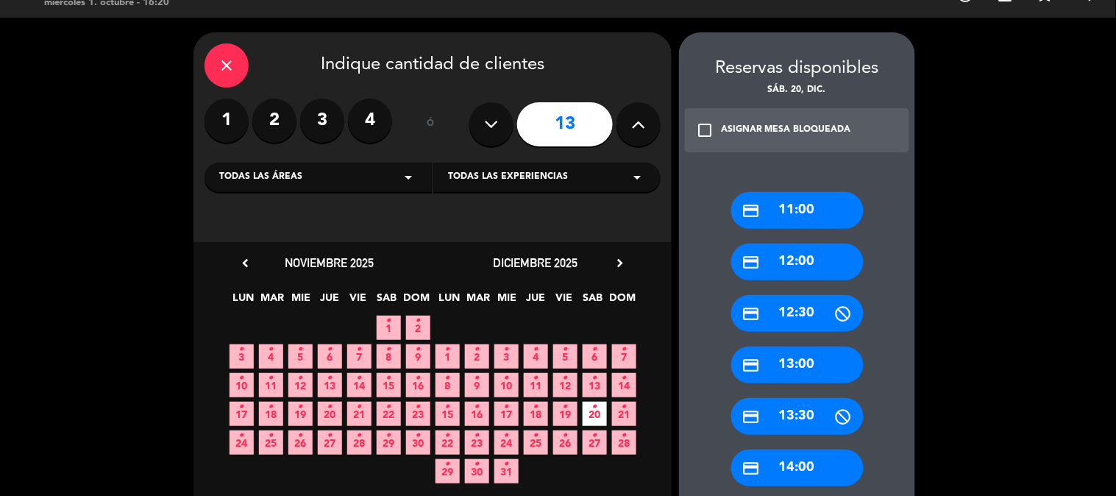
scroll to position [108, 0]
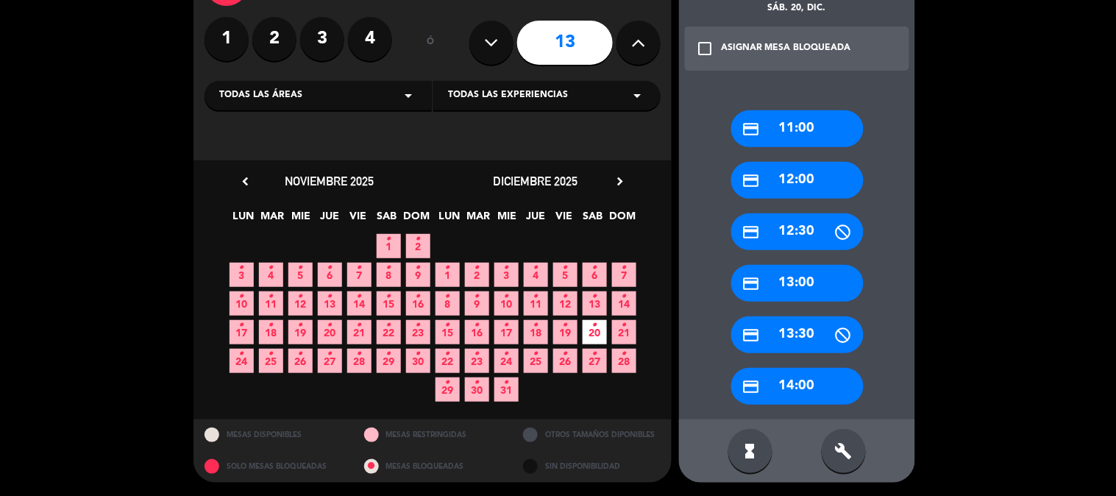
click at [854, 446] on div "build" at bounding box center [844, 451] width 44 height 44
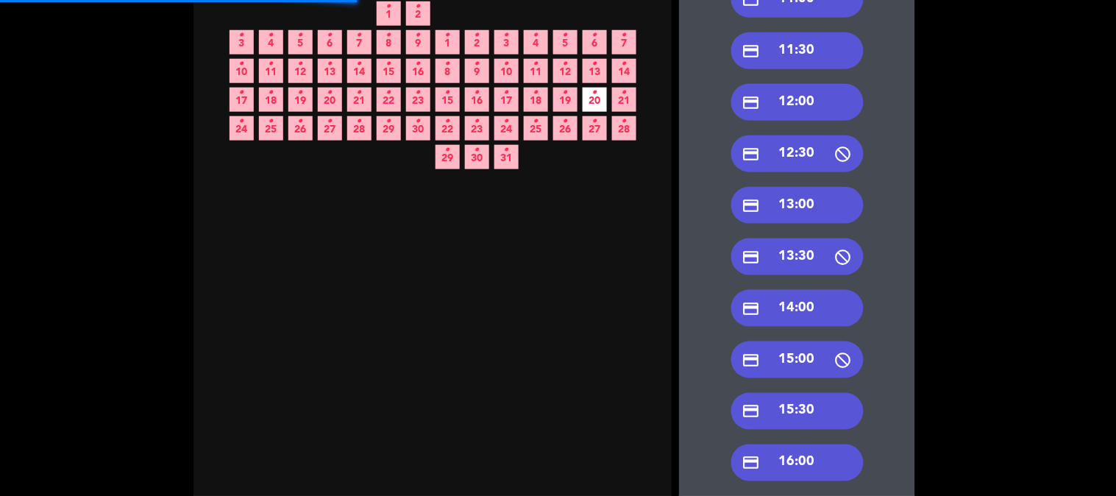
scroll to position [354, 0]
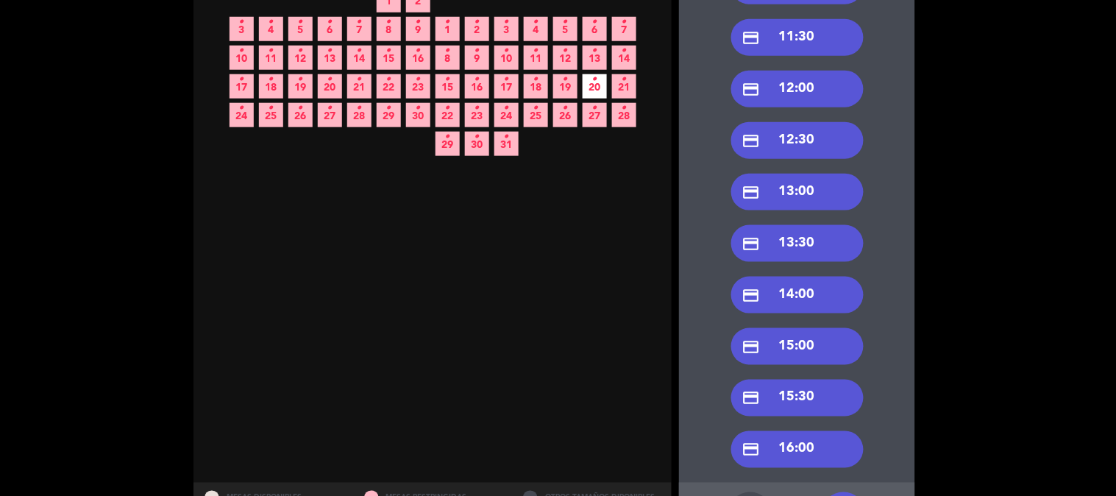
click at [826, 398] on div "credit_card 15:30" at bounding box center [797, 398] width 132 height 37
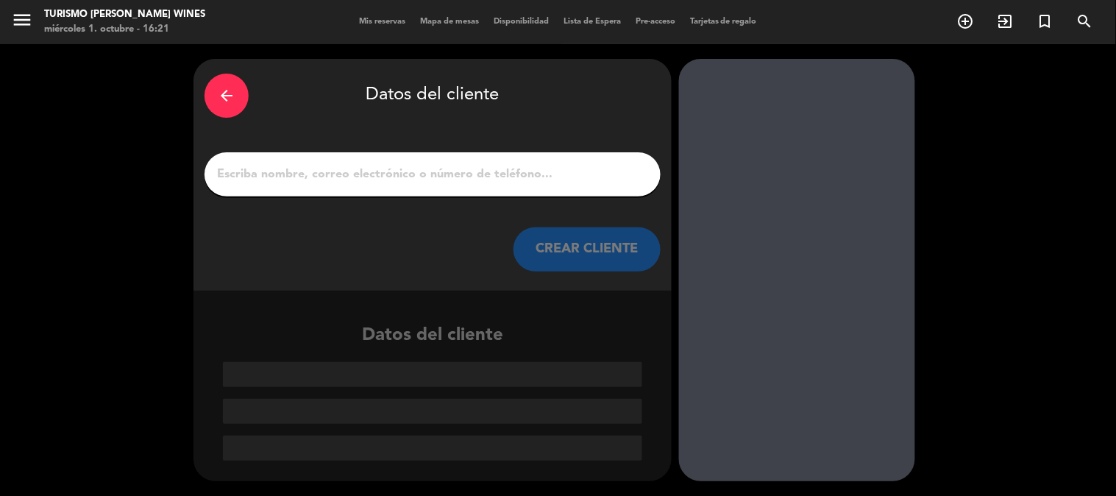
click at [458, 171] on input "1" at bounding box center [433, 174] width 434 height 21
click at [488, 157] on div at bounding box center [433, 174] width 456 height 44
click at [473, 189] on div at bounding box center [433, 174] width 456 height 44
click at [477, 178] on input "1" at bounding box center [433, 174] width 434 height 21
paste input "[PERSON_NAME]"
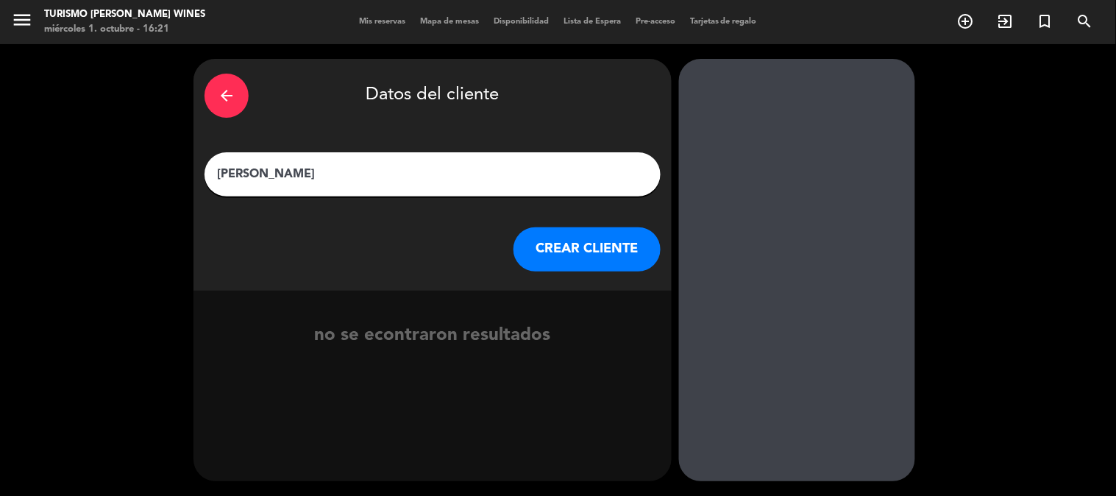
type input "[PERSON_NAME]"
click at [564, 254] on button "CREAR CLIENTE" at bounding box center [587, 249] width 147 height 44
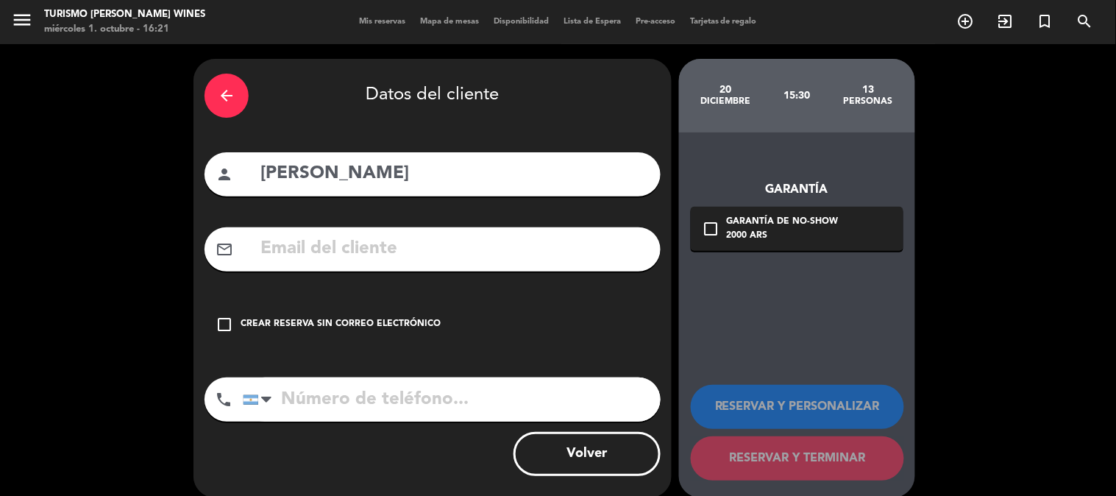
click at [550, 254] on input "text" at bounding box center [454, 249] width 391 height 30
paste input "l: [EMAIL_ADDRESS][DOMAIN_NAME]"
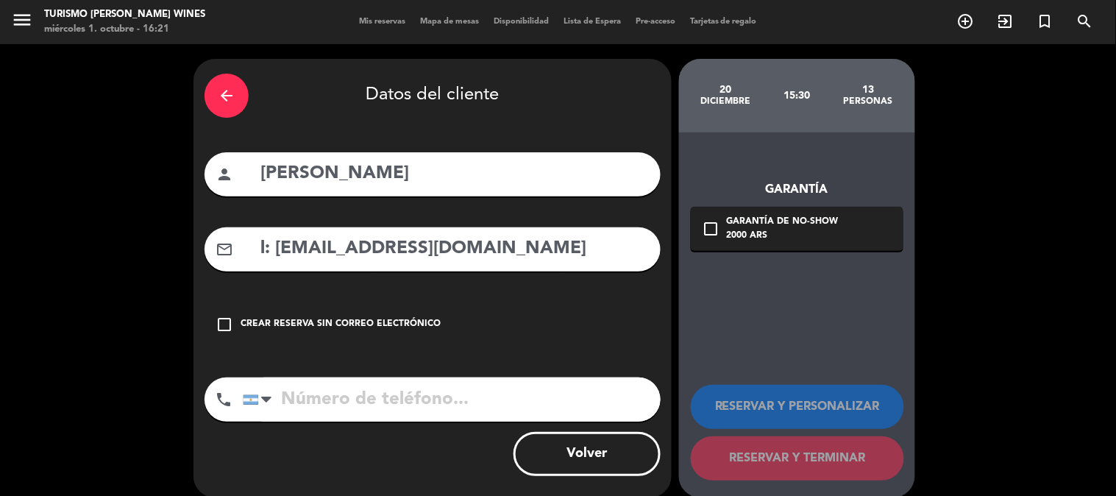
click at [278, 249] on input "l: [EMAIL_ADDRESS][DOMAIN_NAME]" at bounding box center [454, 249] width 391 height 30
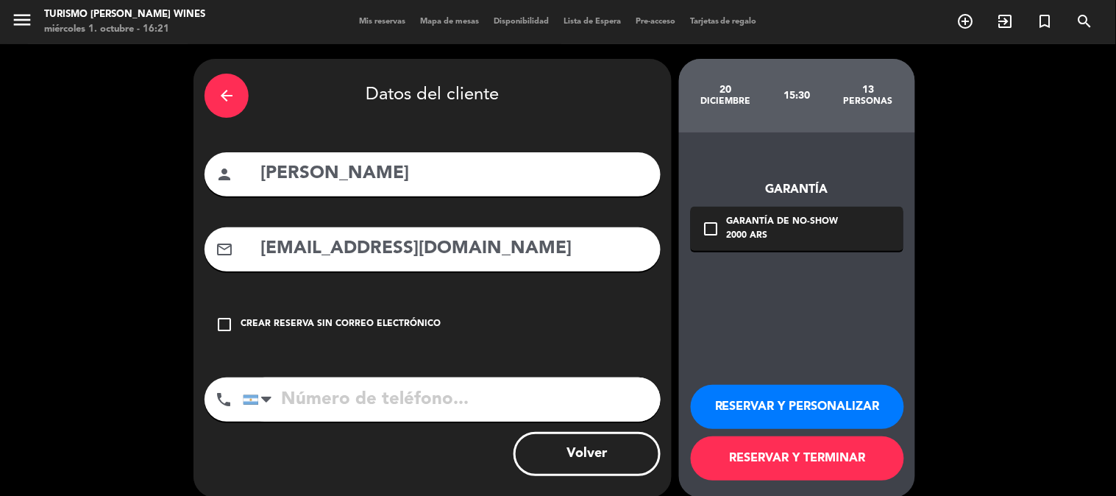
type input "[EMAIL_ADDRESS][DOMAIN_NAME]"
click at [461, 408] on input "tel" at bounding box center [452, 399] width 418 height 44
click at [392, 394] on input "tel" at bounding box center [452, 399] width 418 height 44
paste input "1160596789"
type input "1160596789"
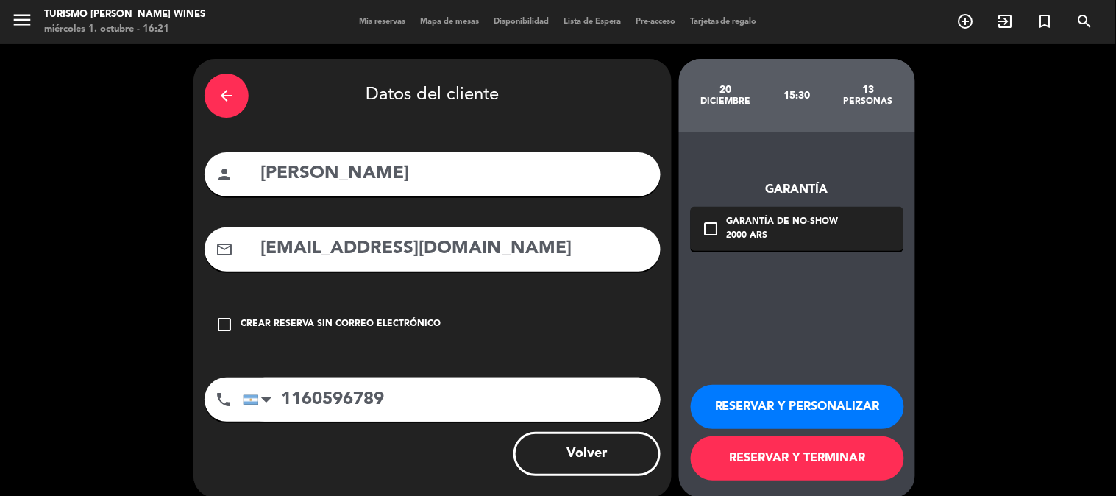
click at [740, 233] on div "2000 ARS" at bounding box center [783, 236] width 112 height 15
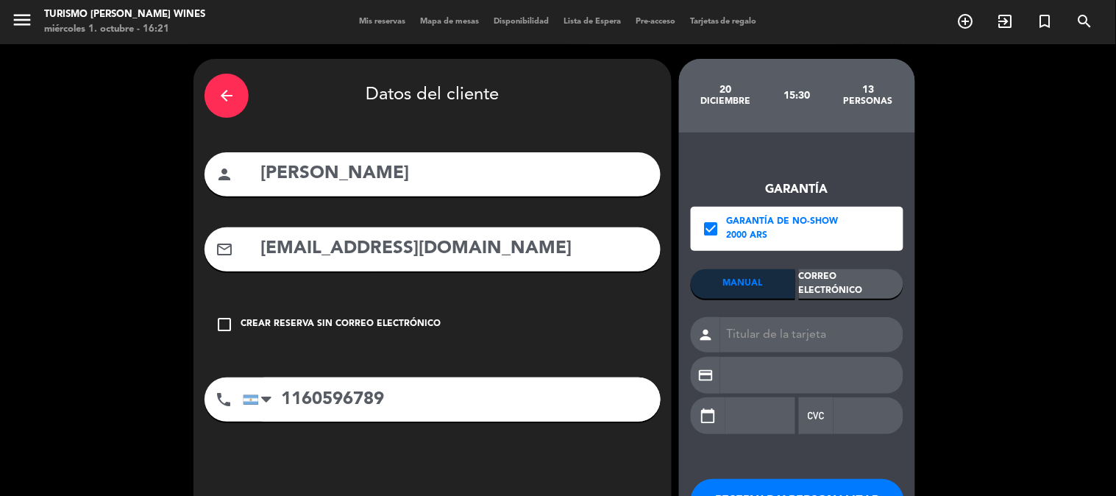
click at [809, 266] on div "Garantía check_box Garantía de no-show 2000 ARS MANUAL Correo Electrónico perso…" at bounding box center [797, 299] width 213 height 297
click at [812, 271] on div "Correo Electrónico" at bounding box center [851, 283] width 104 height 29
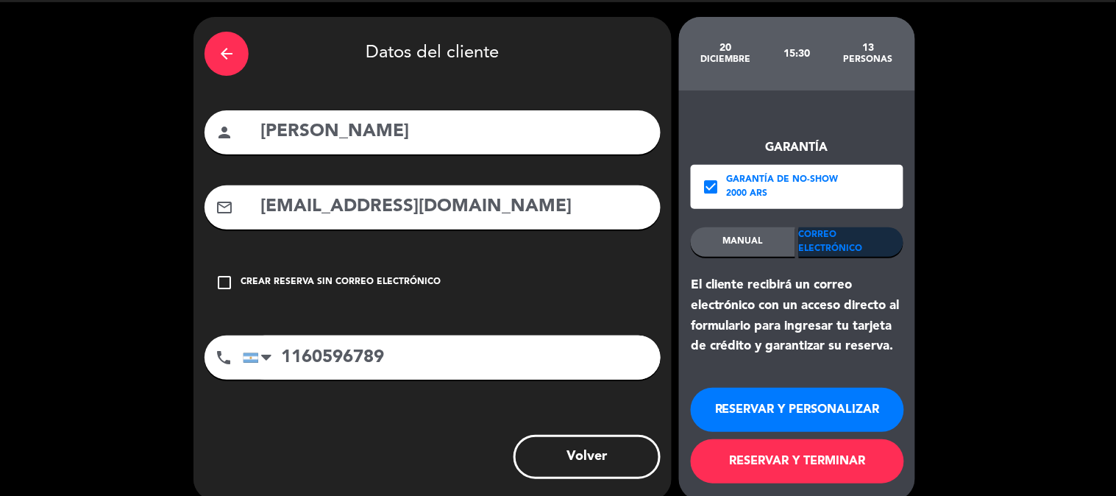
scroll to position [61, 0]
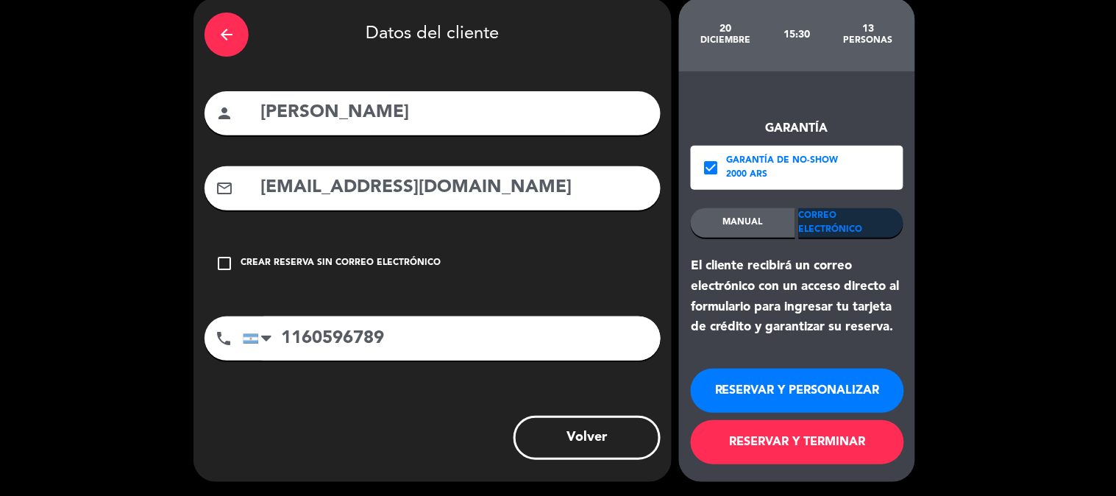
click at [818, 381] on button "RESERVAR Y PERSONALIZAR" at bounding box center [797, 391] width 213 height 44
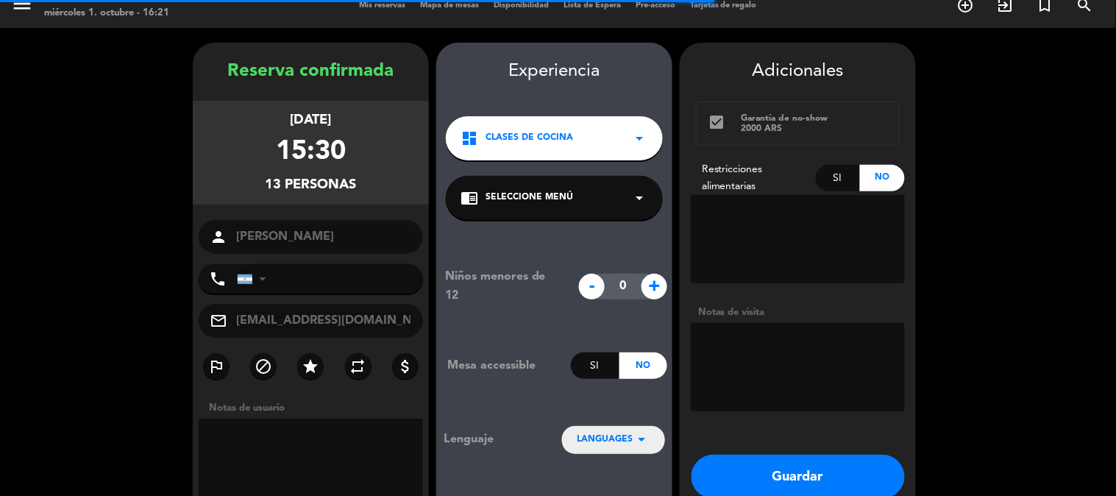
type input "[PHONE_NUMBER]"
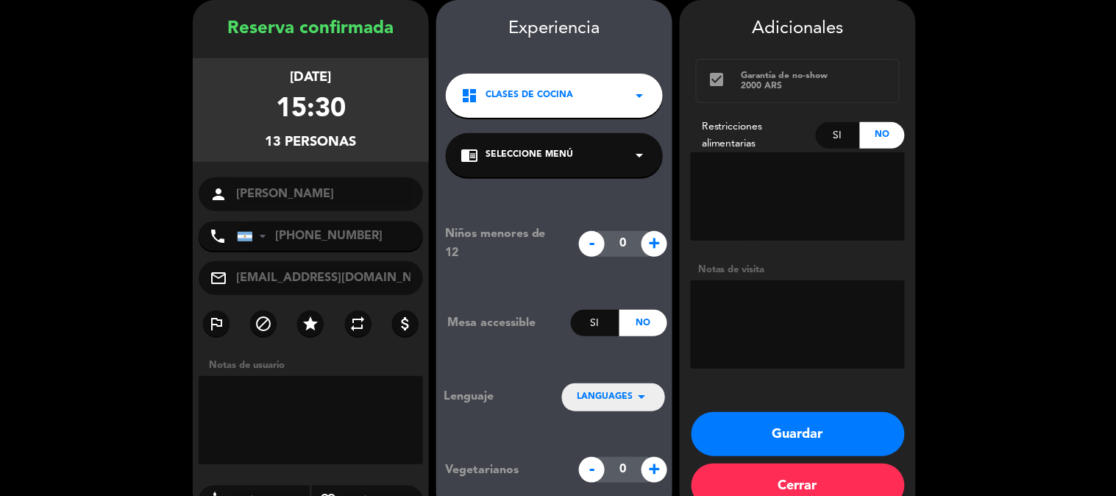
drag, startPoint x: 283, startPoint y: 398, endPoint x: 305, endPoint y: 402, distance: 22.4
click at [283, 399] on textarea at bounding box center [311, 420] width 224 height 88
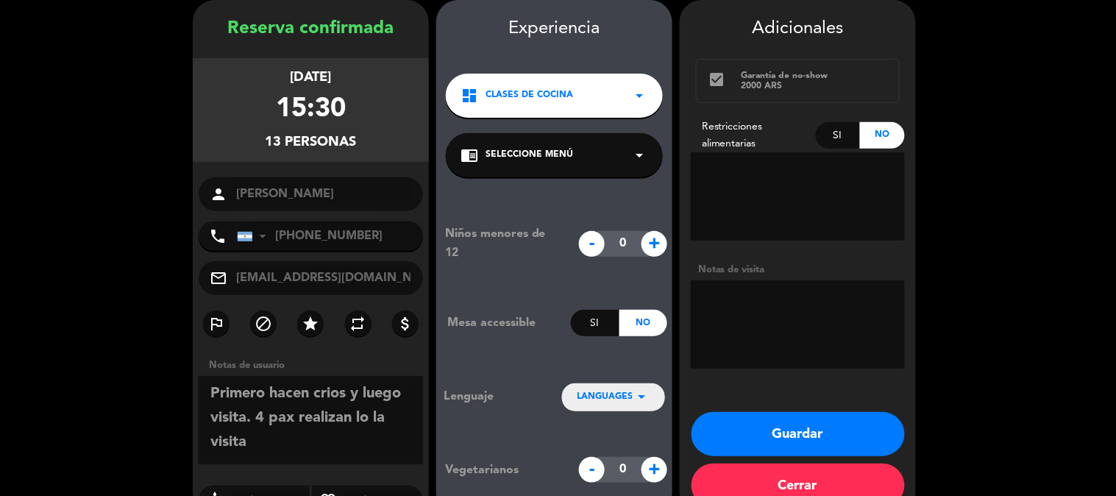
type textarea "Primero hacen crios y luego visita. 4 pax realizan lo la visita"
click at [848, 439] on button "Guardar" at bounding box center [798, 434] width 213 height 44
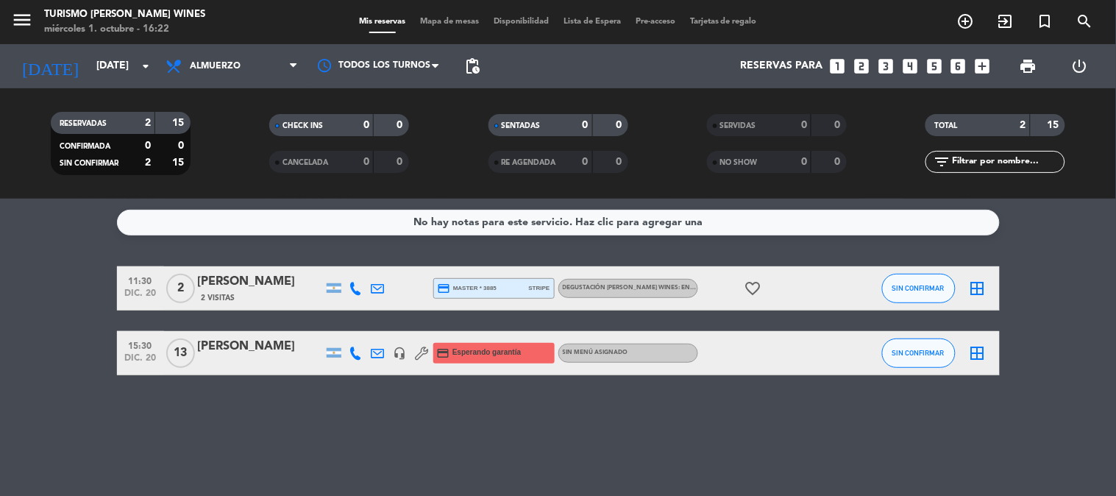
click at [639, 354] on div "Sin menú asignado" at bounding box center [629, 353] width 140 height 19
click at [231, 349] on div "[PERSON_NAME]" at bounding box center [260, 346] width 125 height 19
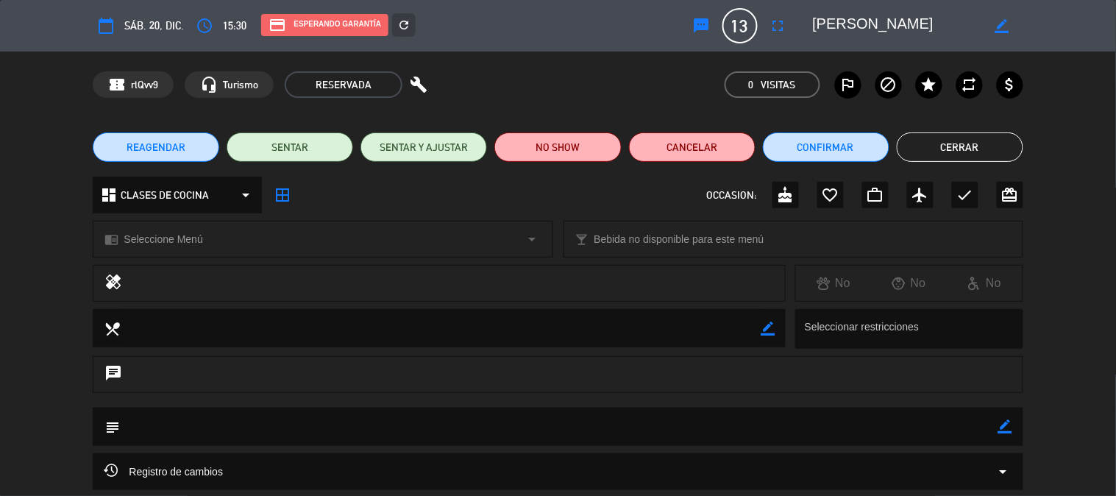
click at [194, 195] on span "CLASES DE COCINA" at bounding box center [165, 195] width 88 height 17
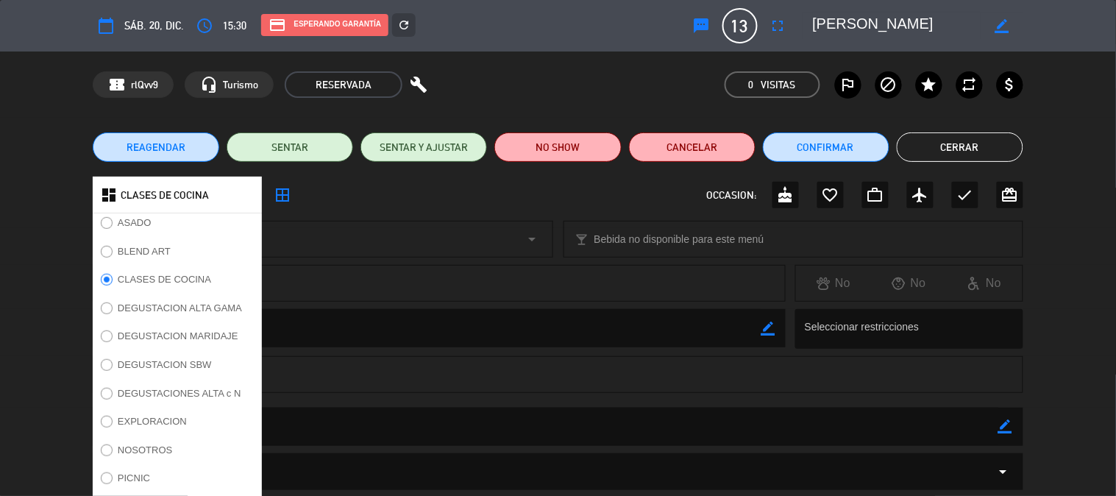
click at [143, 303] on label "DEGUSTACION ALTA GAMA" at bounding box center [171, 311] width 157 height 24
click at [319, 193] on div "dashboard CLASES DE COCINA ASADO BLEND ART CLASES DE COCINA DEGUSTACION ALTA GA…" at bounding box center [558, 195] width 930 height 37
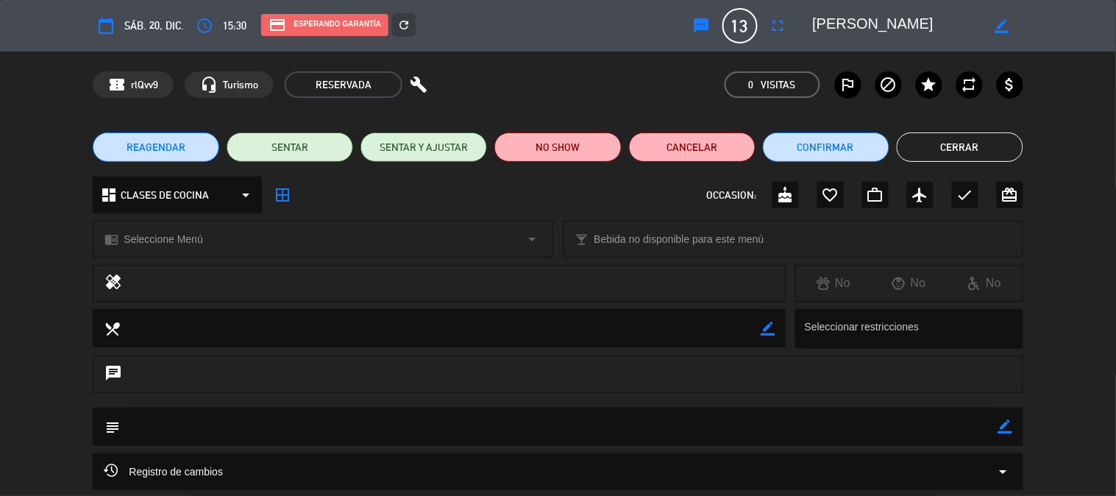
click at [196, 240] on span "Seleccione Menú" at bounding box center [163, 239] width 79 height 17
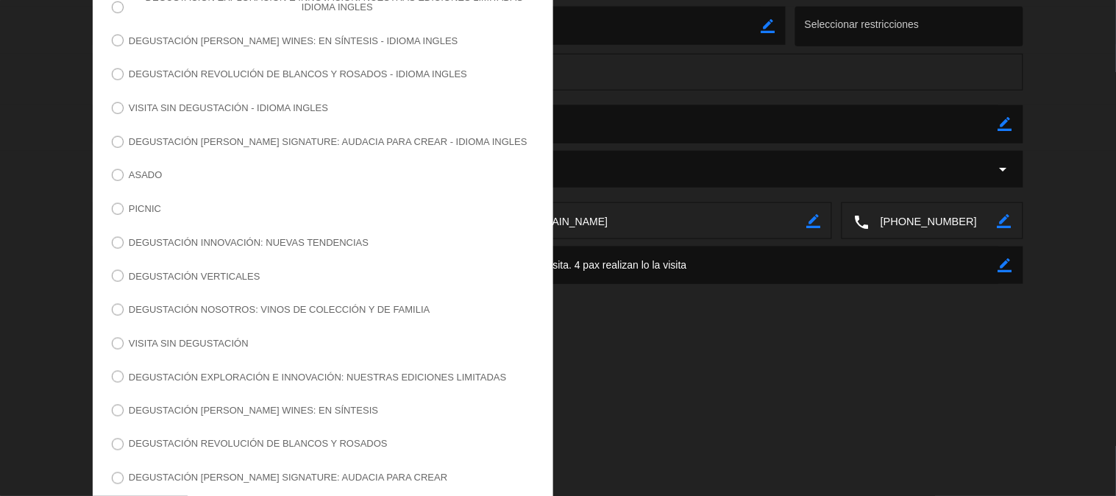
scroll to position [327, 0]
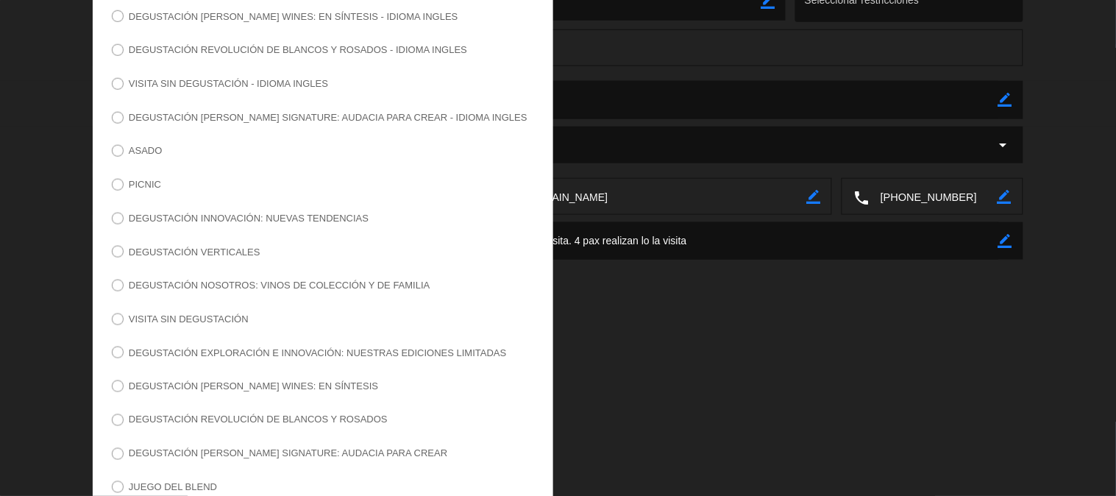
click at [245, 388] on label "DEGUSTACIÓN [PERSON_NAME] WINES: EN SÍNTESIS" at bounding box center [253, 386] width 249 height 10
click at [636, 329] on div "calendar_today sáb. 20, dic. access_time 15:30 credit_card Esperando garantía r…" at bounding box center [558, 248] width 1116 height 496
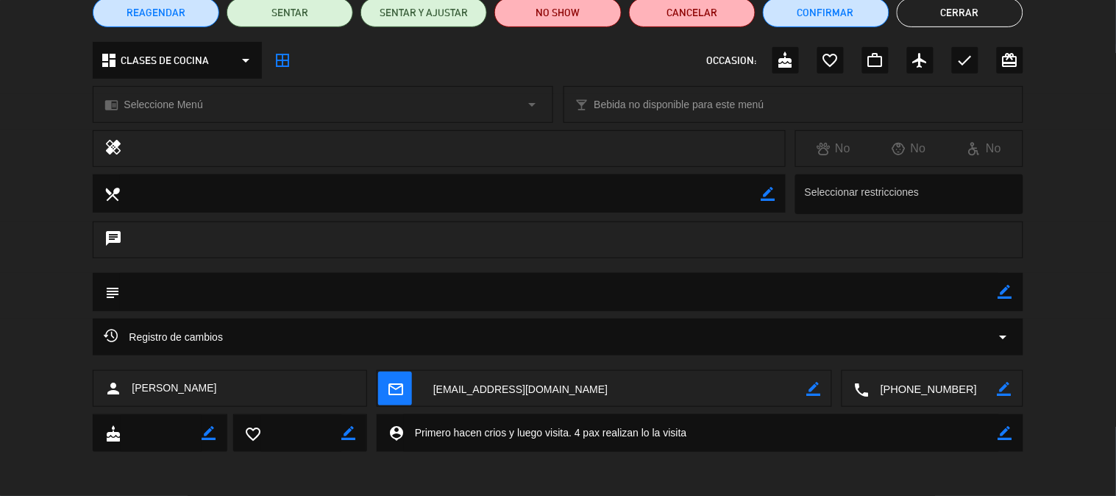
click at [295, 104] on div "chrome_reader_mode Seleccione Menú arrow_drop_down" at bounding box center [322, 104] width 458 height 35
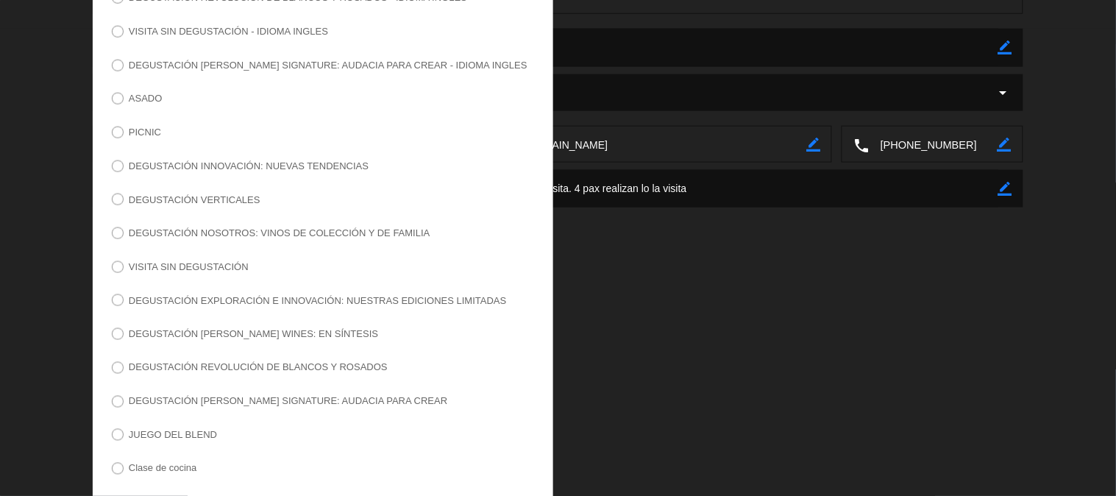
scroll to position [380, 0]
click at [132, 333] on label "DEGUSTACIÓN [PERSON_NAME] WINES: EN SÍNTESIS" at bounding box center [245, 336] width 282 height 24
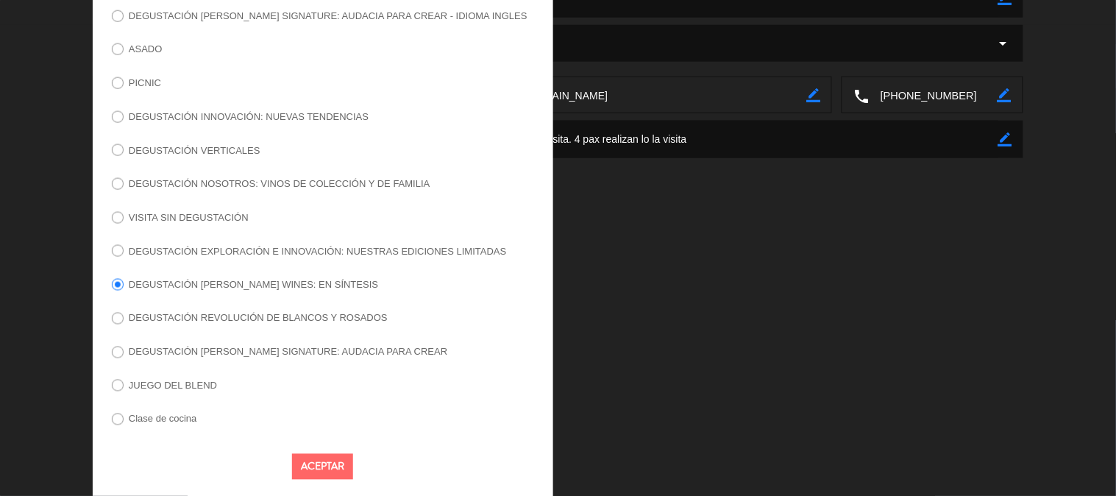
scroll to position [444, 0]
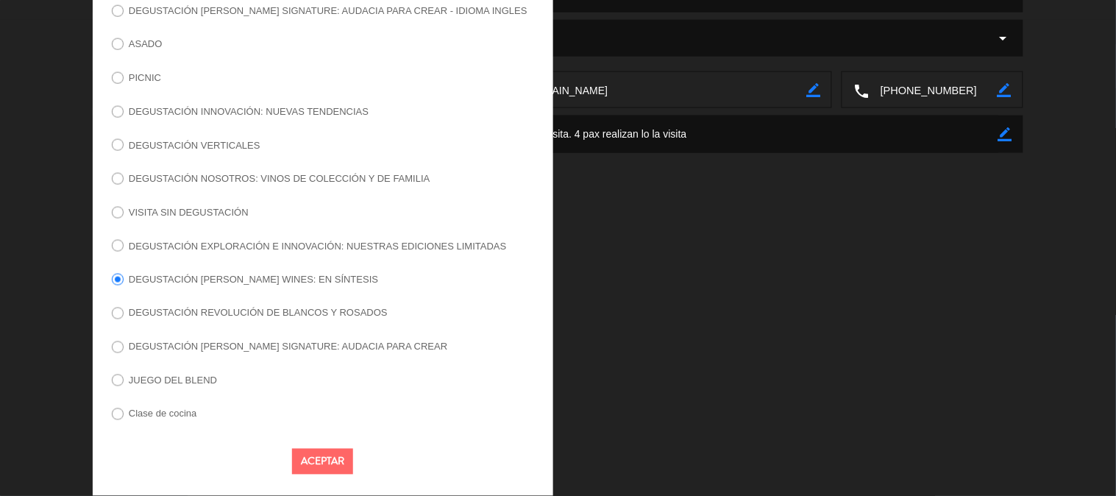
click at [322, 465] on button "Aceptar" at bounding box center [322, 462] width 61 height 26
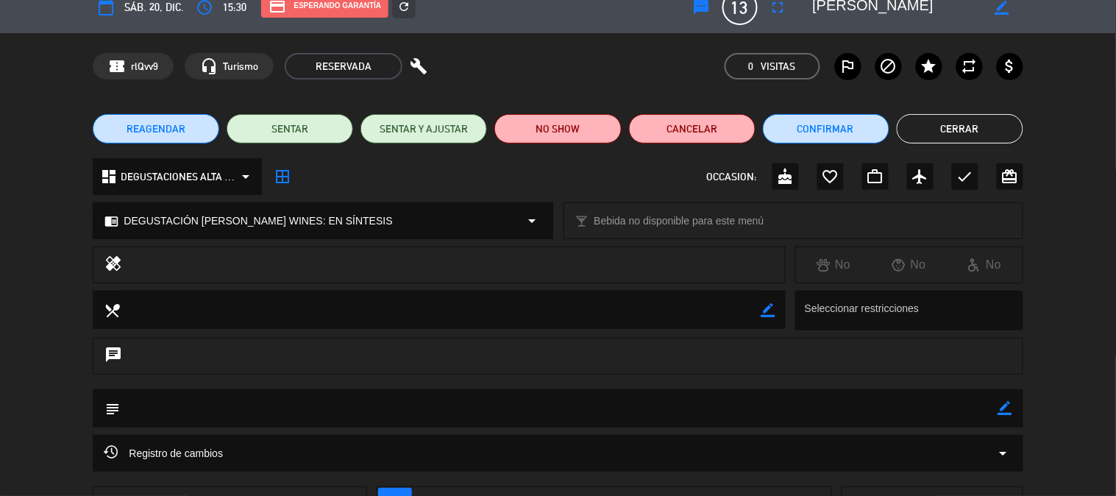
scroll to position [0, 0]
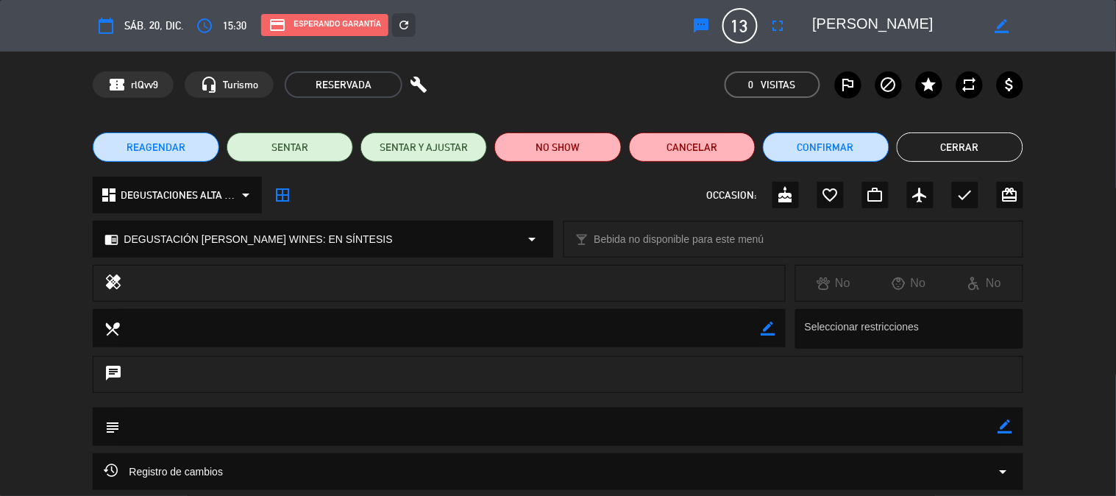
click at [979, 149] on button "Cerrar" at bounding box center [960, 146] width 127 height 29
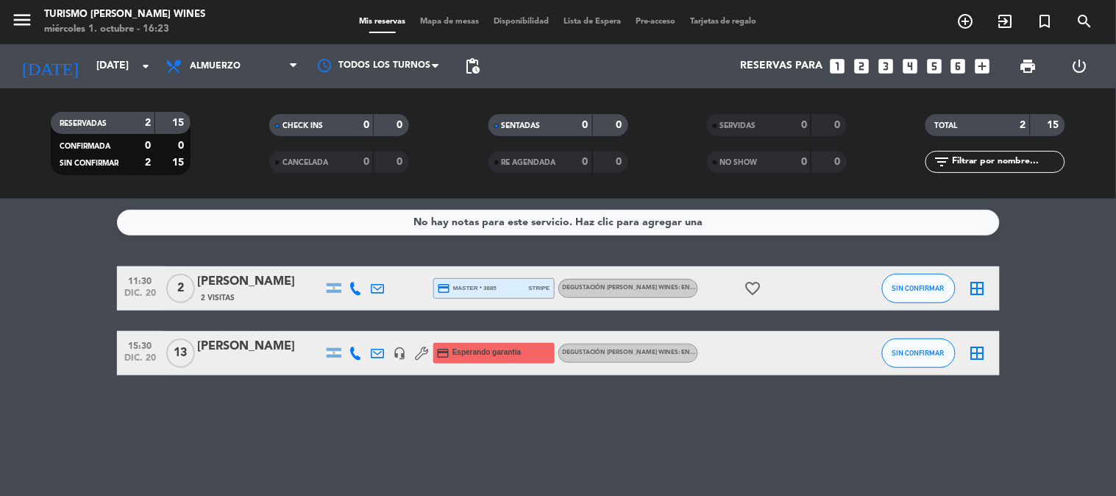
click at [223, 343] on div "[PERSON_NAME]" at bounding box center [260, 346] width 125 height 19
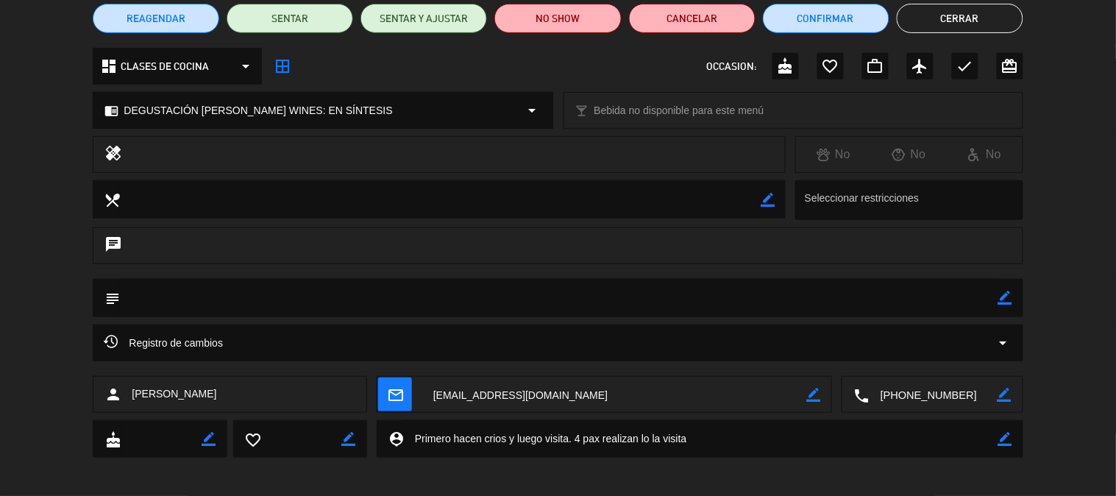
scroll to position [135, 0]
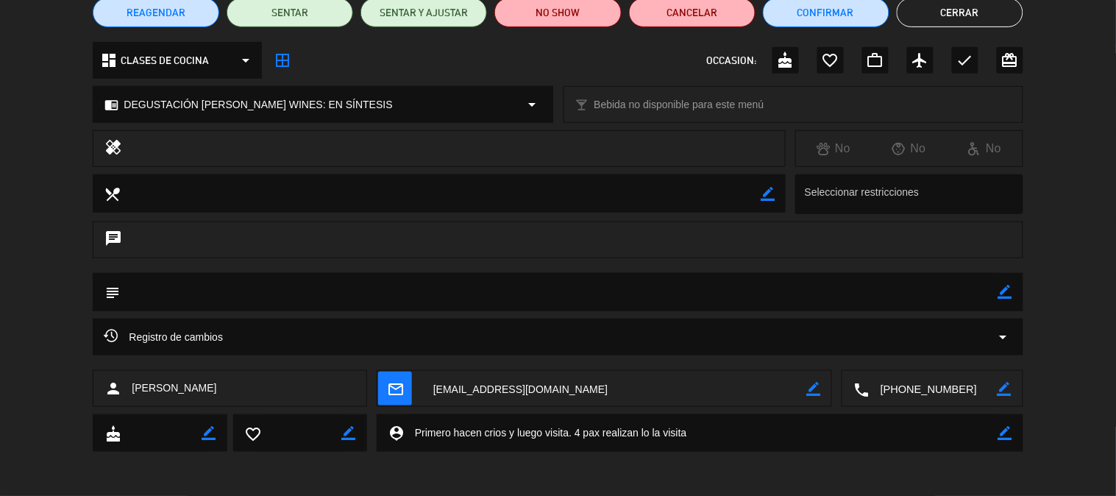
click at [990, 244] on div "chat" at bounding box center [558, 239] width 930 height 37
click at [1009, 291] on icon "border_color" at bounding box center [1006, 292] width 14 height 14
type textarea "13 visitas, 9 degustaciones"
click at [955, 21] on button "Cerrar" at bounding box center [960, 12] width 127 height 29
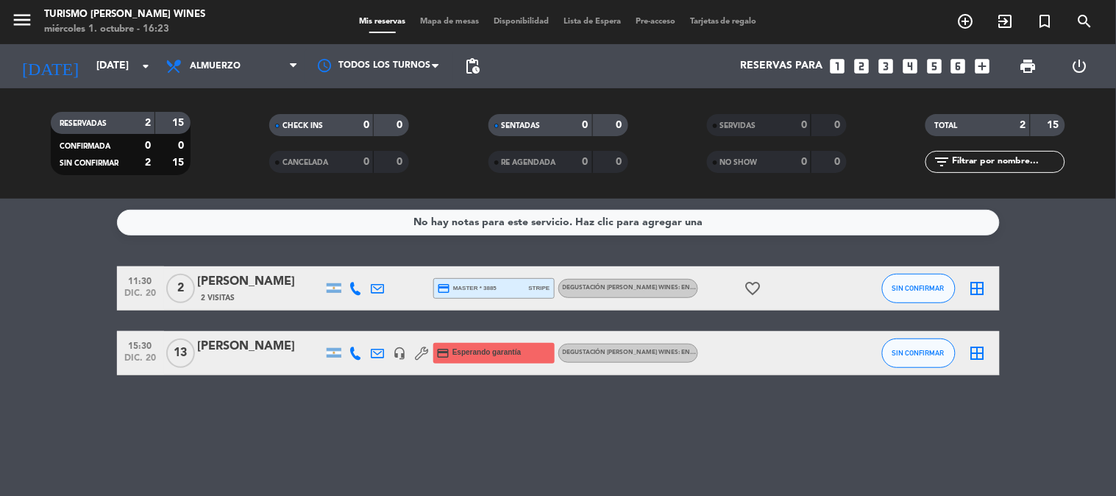
click at [258, 342] on div "[PERSON_NAME]" at bounding box center [260, 346] width 125 height 19
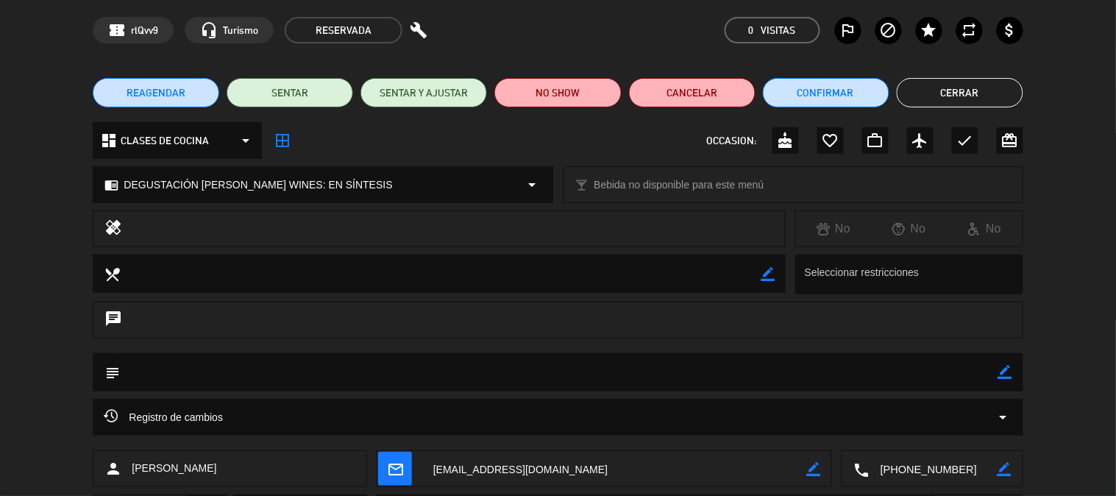
scroll to position [82, 0]
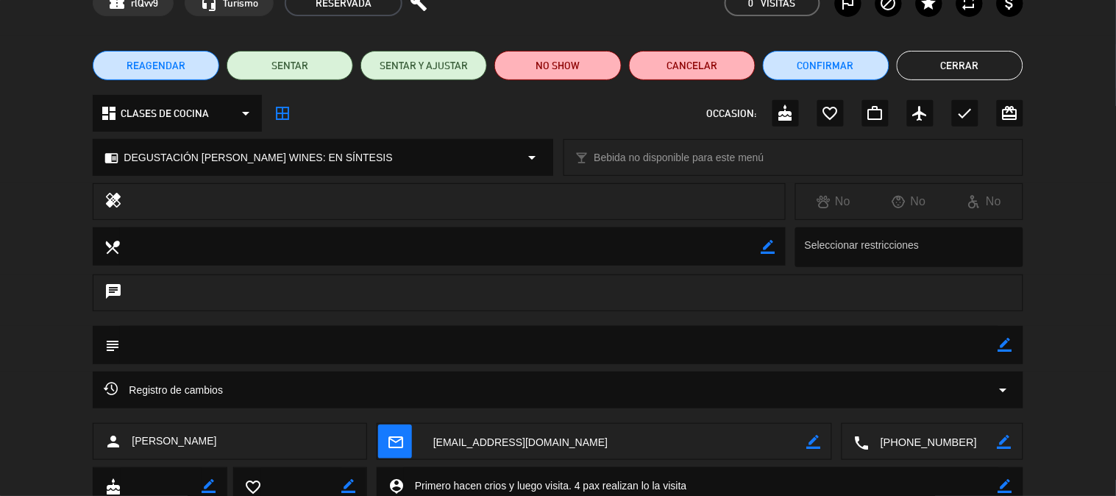
click at [1002, 344] on icon "border_color" at bounding box center [1006, 345] width 14 height 14
click at [798, 358] on textarea at bounding box center [559, 345] width 878 height 38
click at [1001, 346] on icon at bounding box center [1006, 345] width 14 height 14
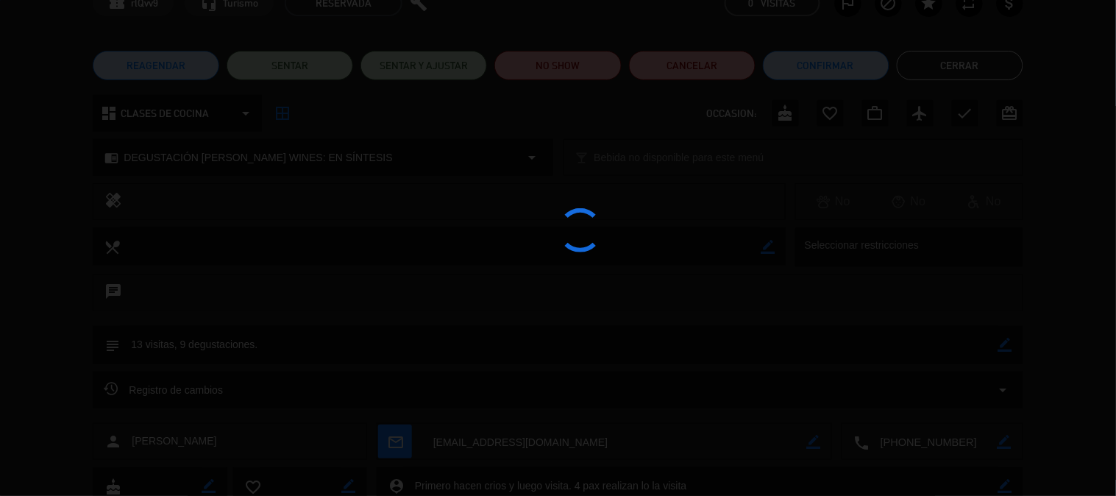
type textarea "13 visitas, 9 degustaciones."
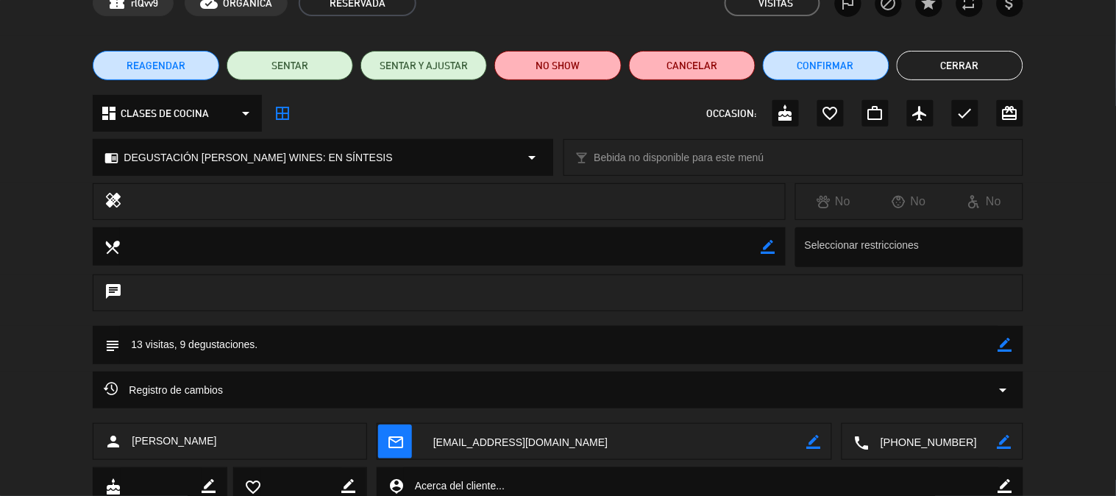
click at [944, 64] on button "Cerrar" at bounding box center [960, 65] width 127 height 29
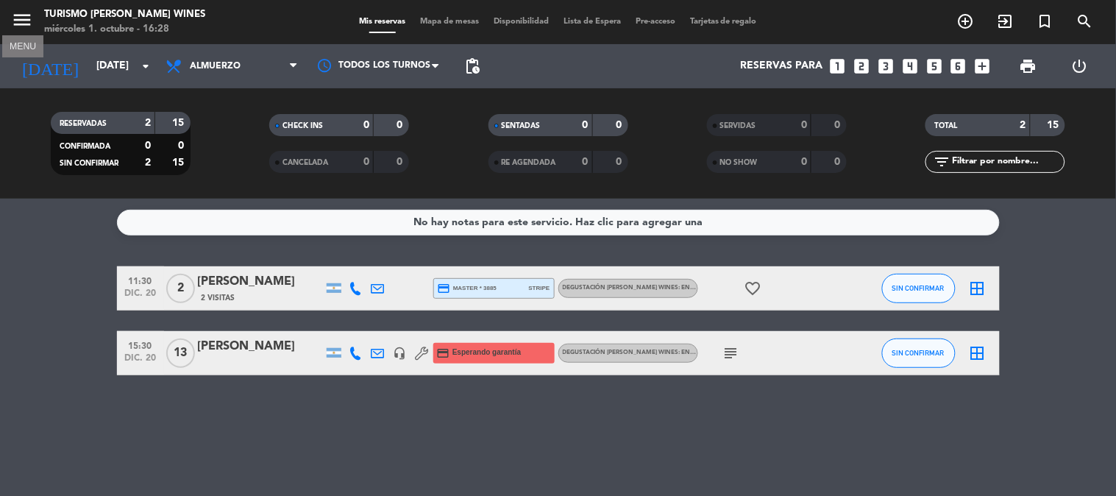
click at [25, 24] on icon "menu" at bounding box center [22, 20] width 22 height 22
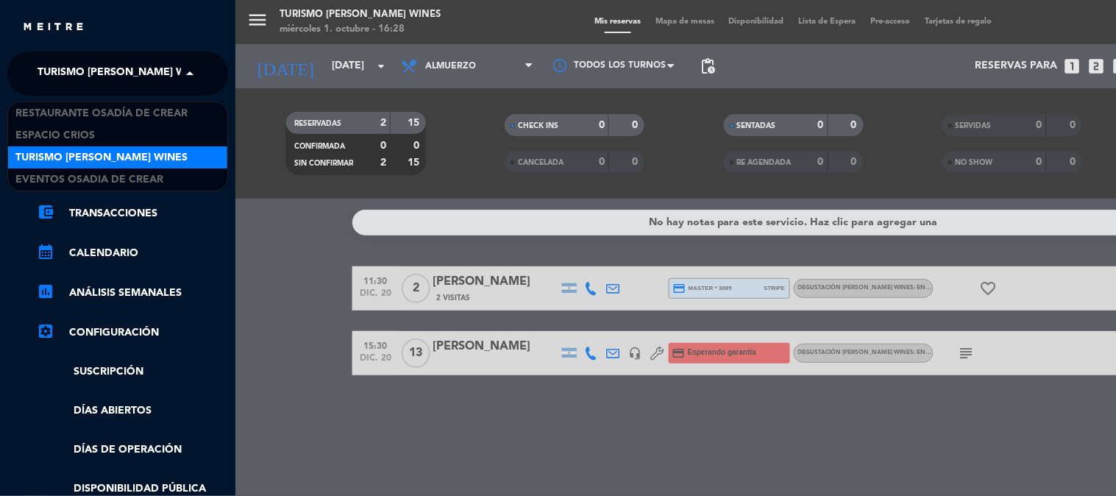
click at [165, 60] on span "Turismo [PERSON_NAME] Wines" at bounding box center [124, 73] width 172 height 31
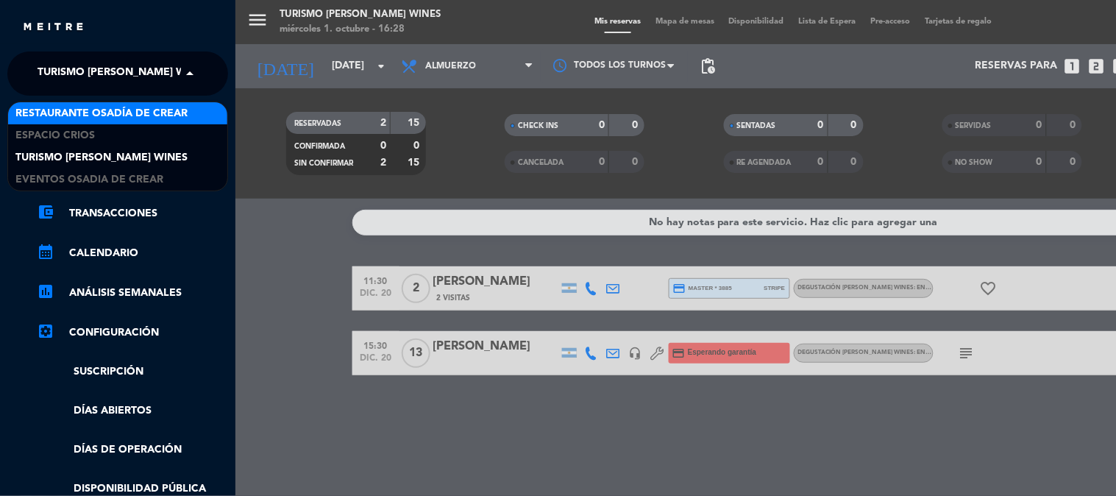
click at [167, 123] on div "Restaurante Osadía de Crear" at bounding box center [117, 113] width 219 height 22
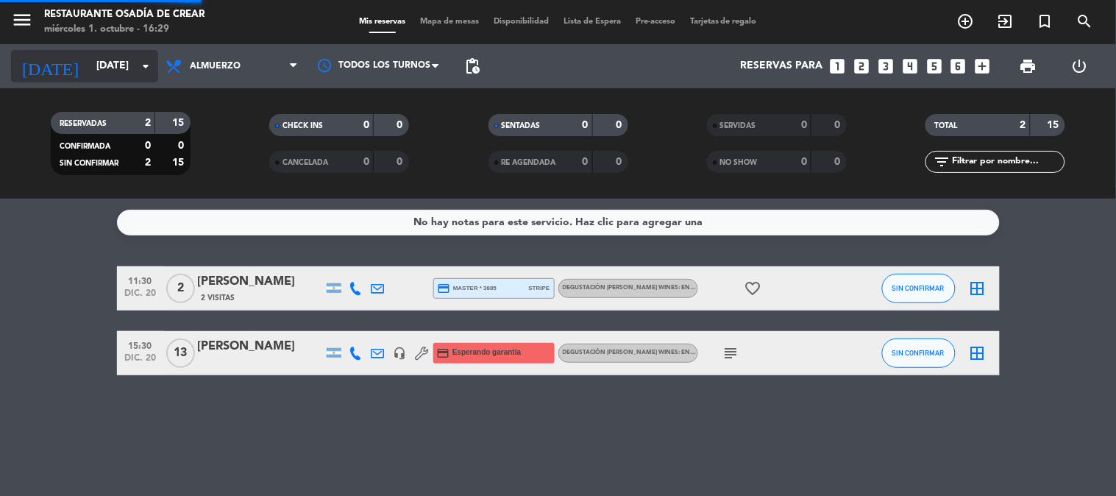
click at [109, 71] on input "[DATE]" at bounding box center [159, 66] width 140 height 26
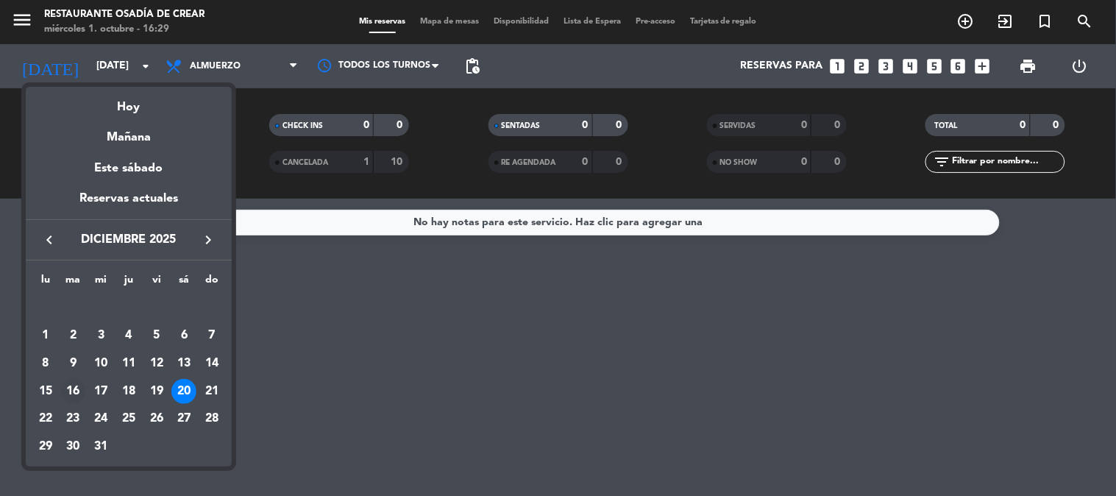
click at [77, 390] on div "16" at bounding box center [73, 391] width 25 height 25
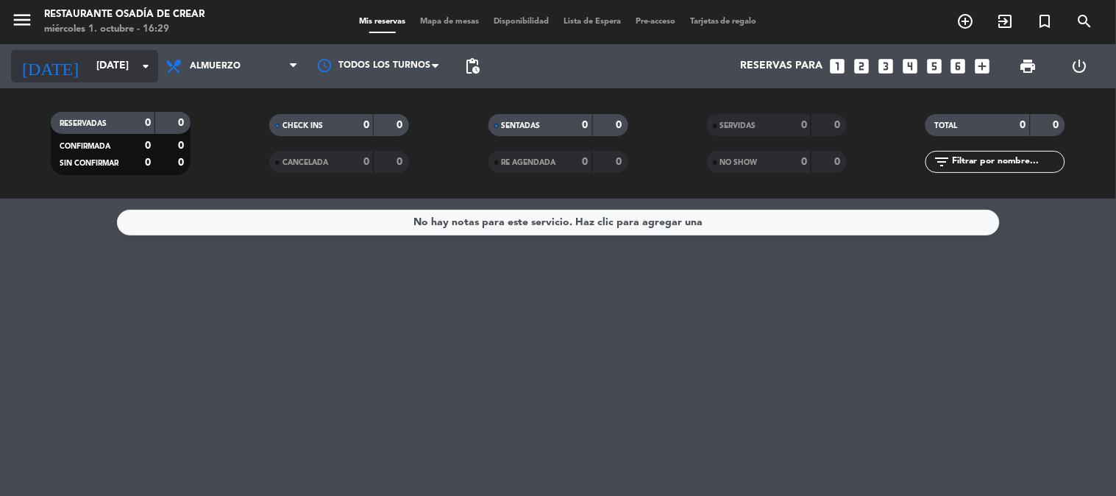
click at [92, 59] on input "[DATE]" at bounding box center [159, 66] width 140 height 26
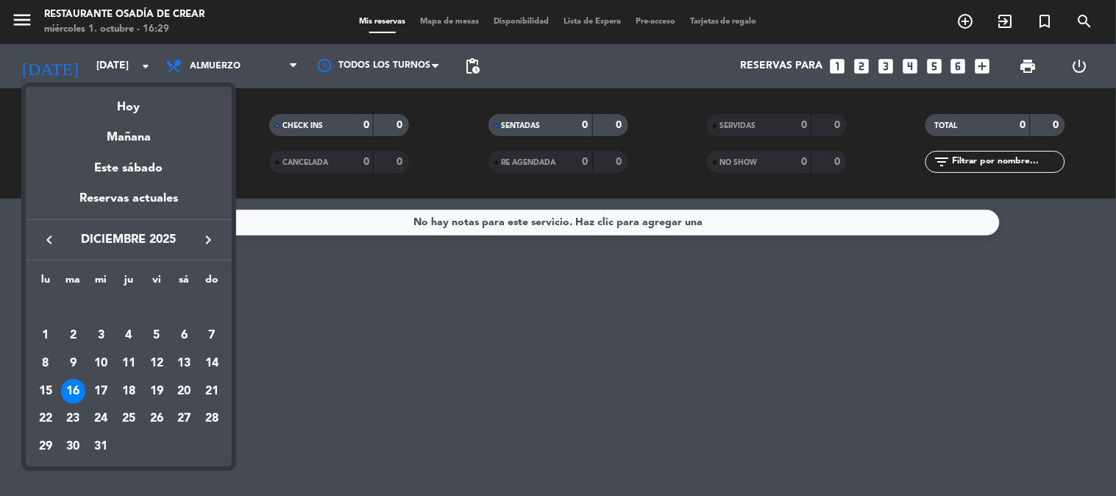
click at [49, 233] on icon "keyboard_arrow_left" at bounding box center [49, 240] width 18 height 18
click at [127, 391] on div "16" at bounding box center [128, 391] width 25 height 25
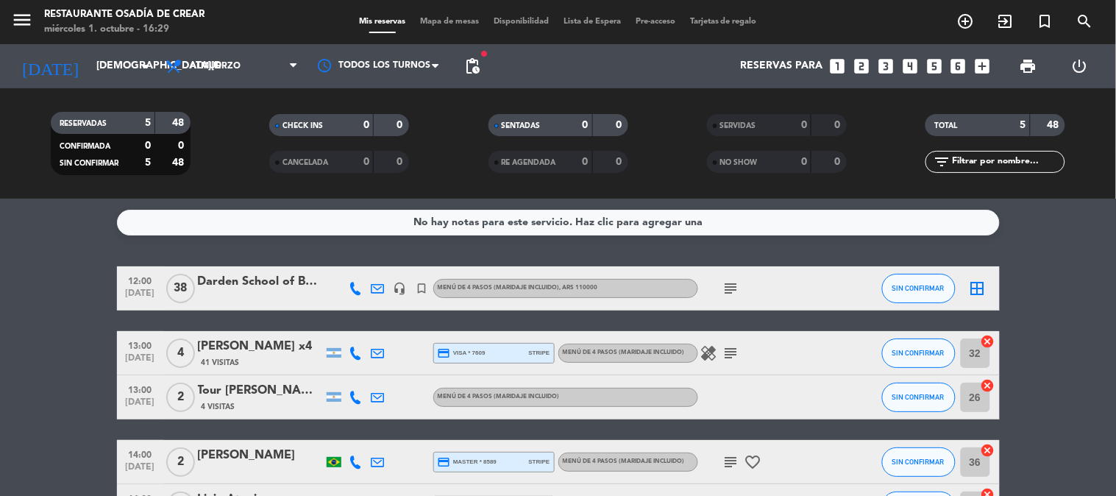
scroll to position [105, 0]
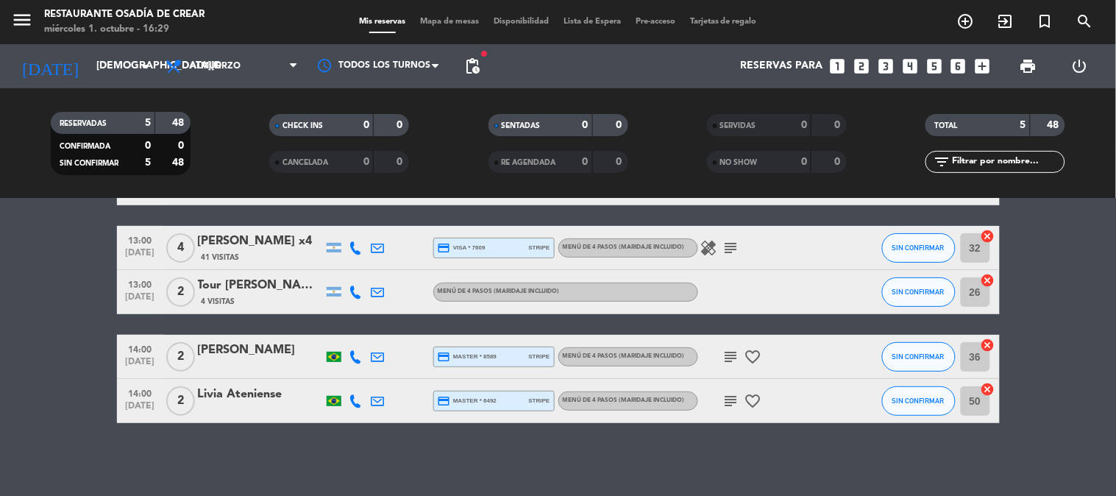
click at [250, 270] on div "13:00 [DATE] 2 Tour [PERSON_NAME] de Uco 4 Visitas MENÚ DE 4 PASOS (Maridaje in…" at bounding box center [558, 292] width 883 height 44
click at [250, 281] on div "Tour [PERSON_NAME][GEOGRAPHIC_DATA]" at bounding box center [260, 285] width 125 height 19
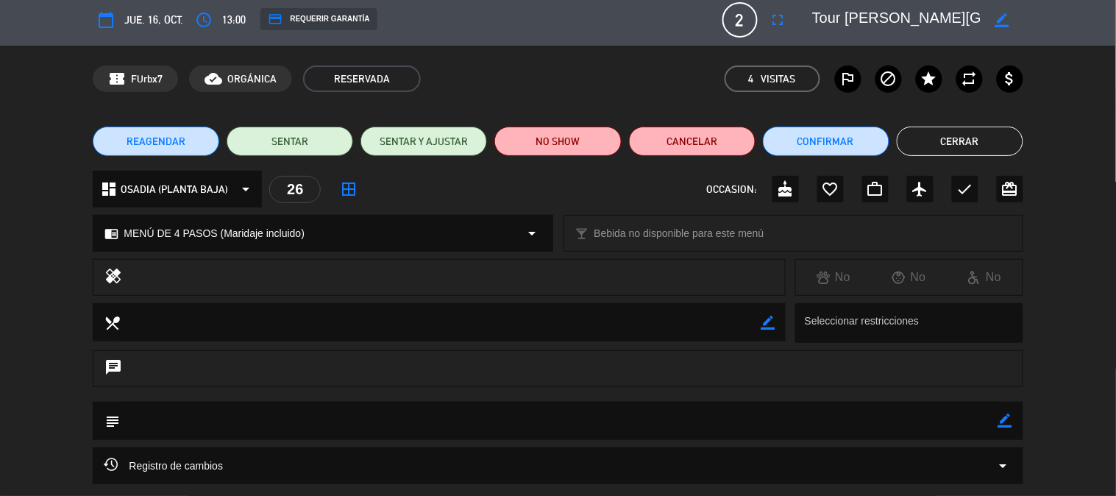
scroll to position [0, 0]
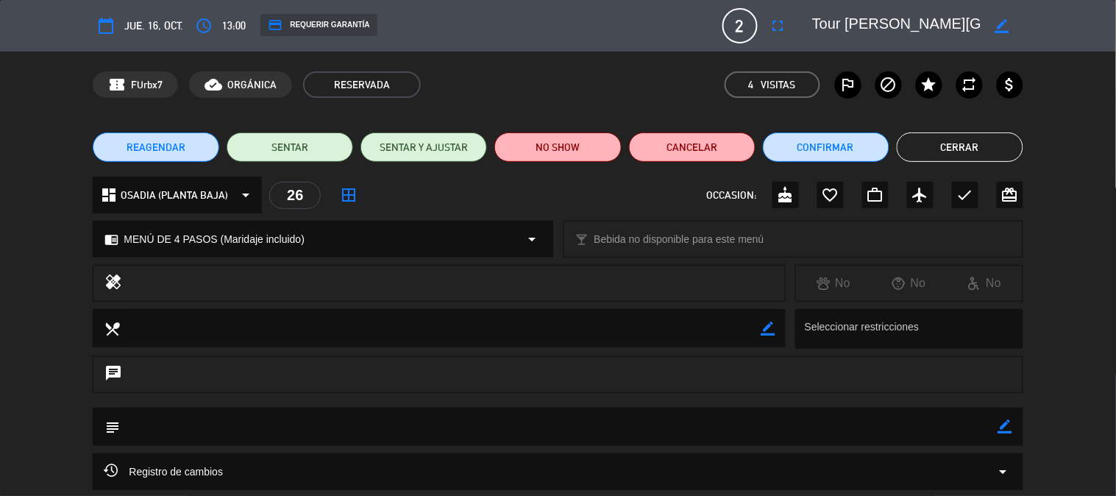
click at [946, 162] on div "REAGENDAR SENTAR SENTAR Y AJUSTAR NO SHOW Cancelar Confirmar Cerrar" at bounding box center [558, 147] width 1116 height 59
click at [951, 155] on button "Cerrar" at bounding box center [960, 146] width 127 height 29
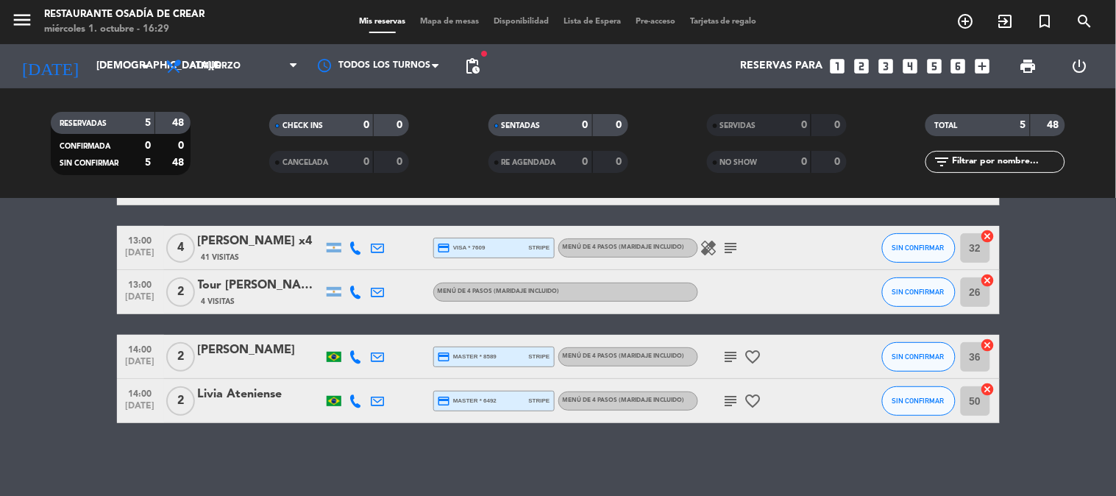
click at [734, 353] on icon "subject" at bounding box center [732, 357] width 18 height 18
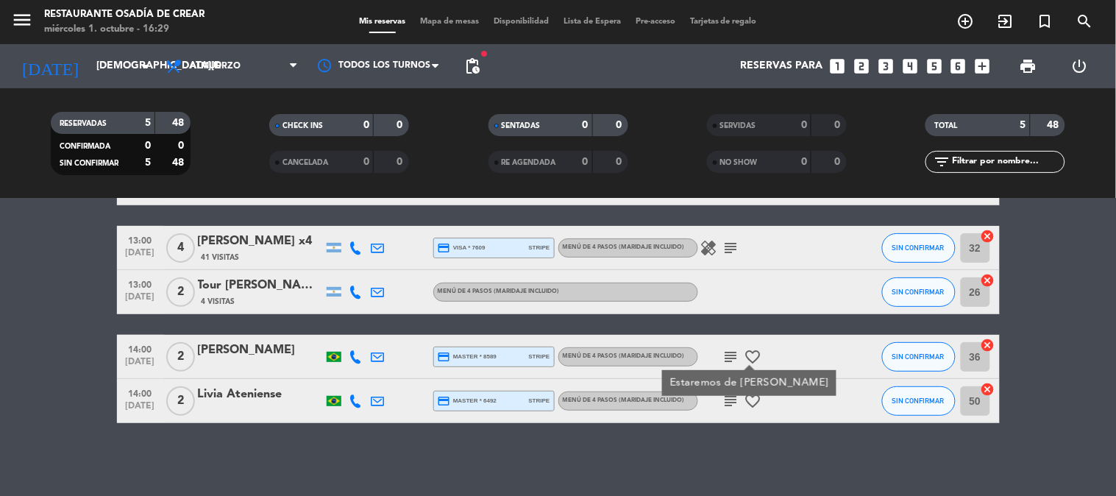
click at [729, 408] on icon "subject" at bounding box center [732, 401] width 18 height 18
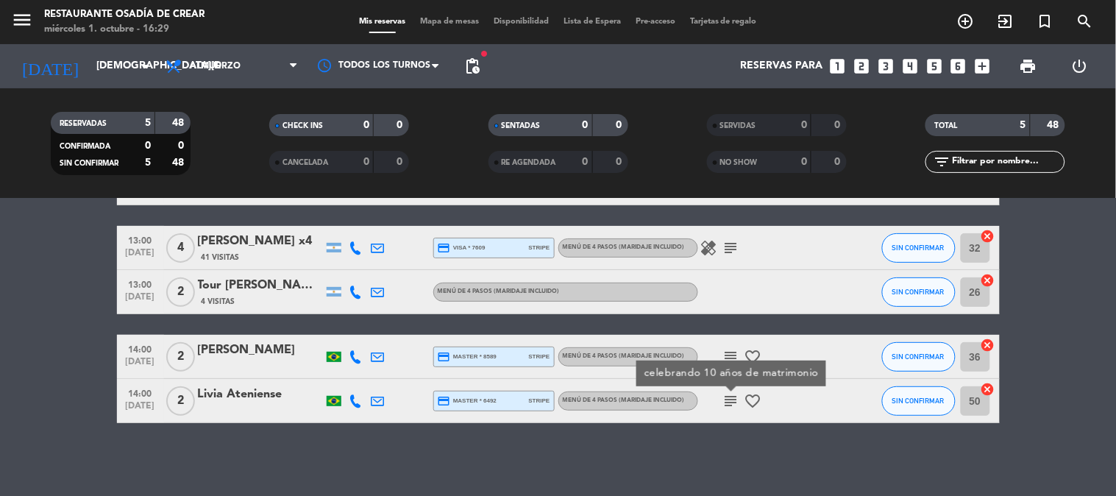
click at [730, 245] on icon "subject" at bounding box center [732, 248] width 18 height 18
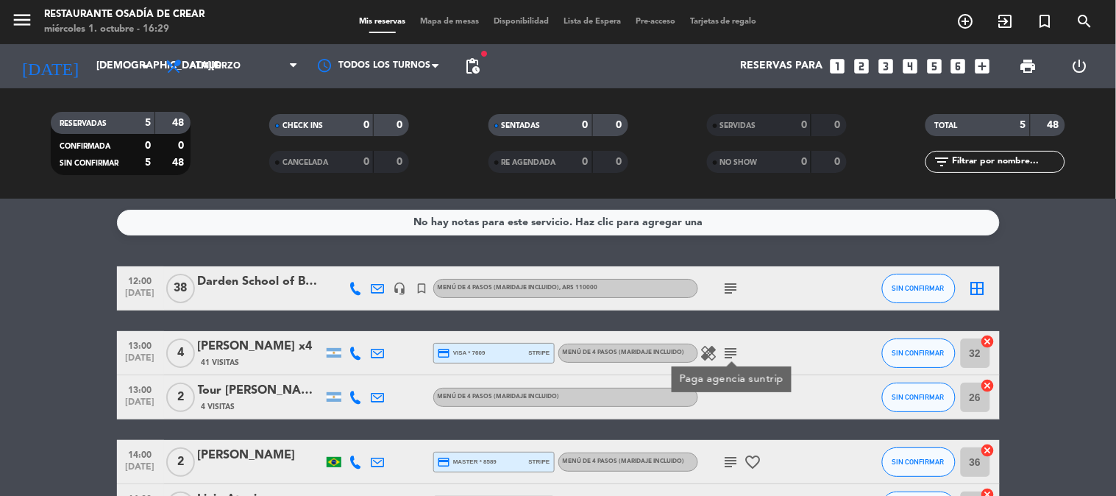
click at [737, 291] on icon "subject" at bounding box center [732, 289] width 18 height 18
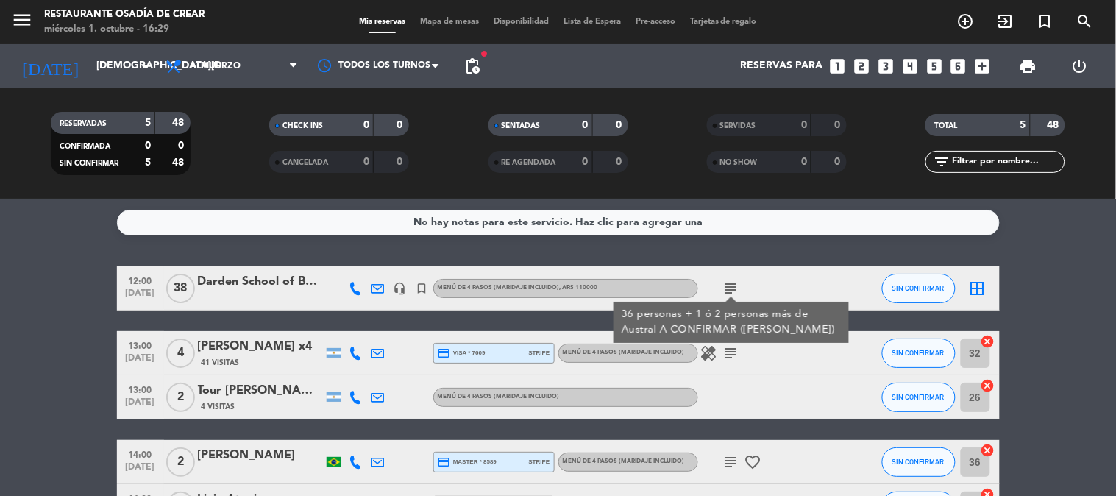
click at [784, 286] on div "subject 36 personas + 1 ó 2 personas más de Austral A CONFIRMAR (NICO)" at bounding box center [764, 287] width 132 height 43
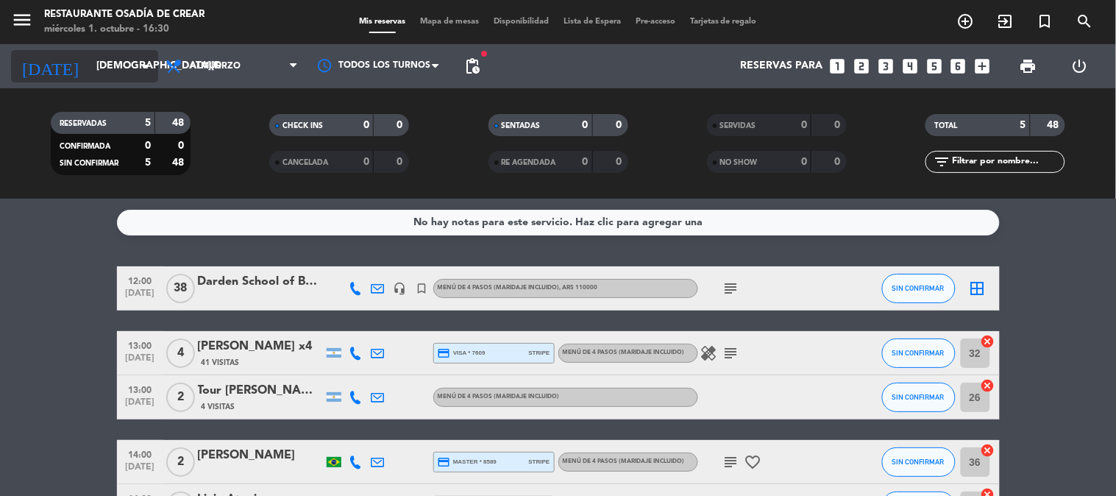
click at [89, 63] on input "[DEMOGRAPHIC_DATA][DATE]" at bounding box center [159, 66] width 140 height 26
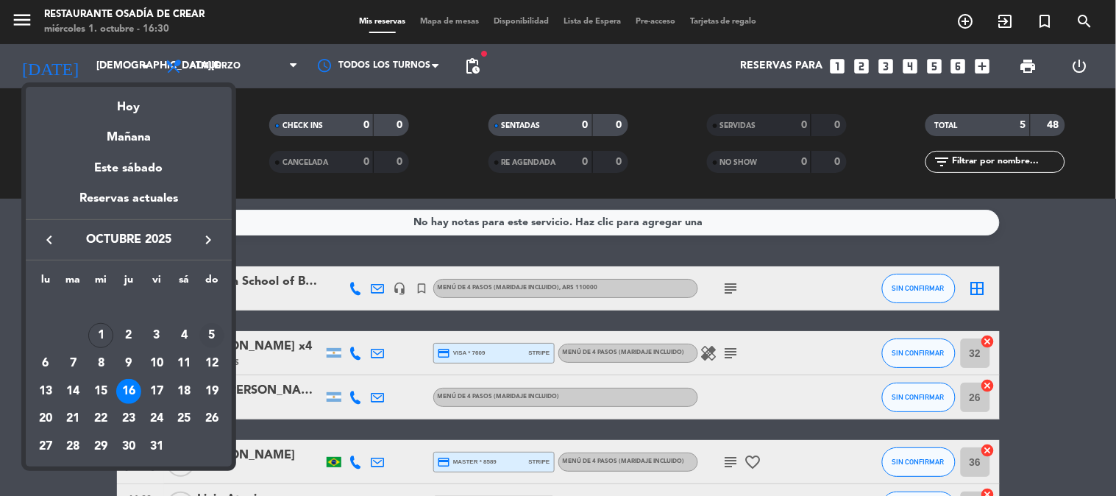
click at [215, 330] on div "5" at bounding box center [211, 335] width 25 height 25
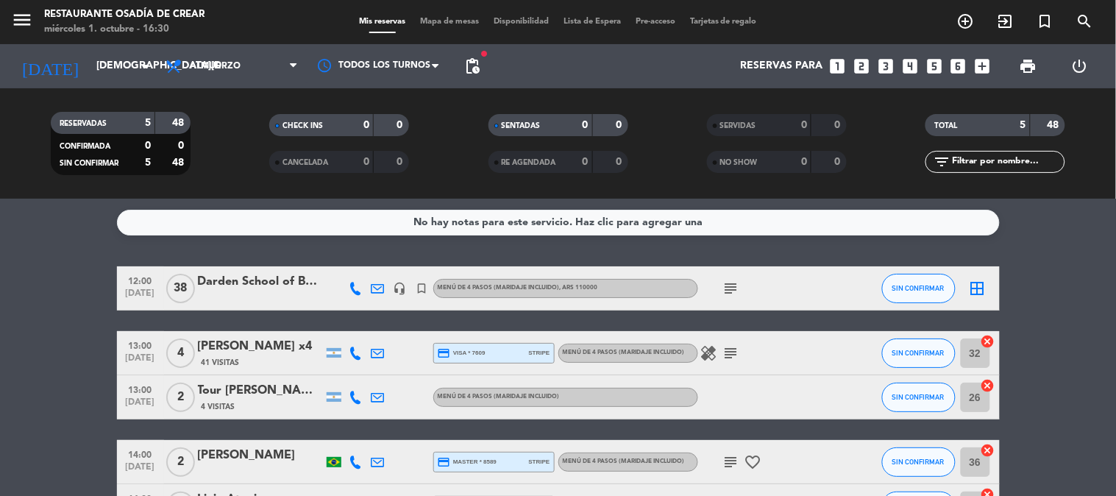
type input "[DATE]"
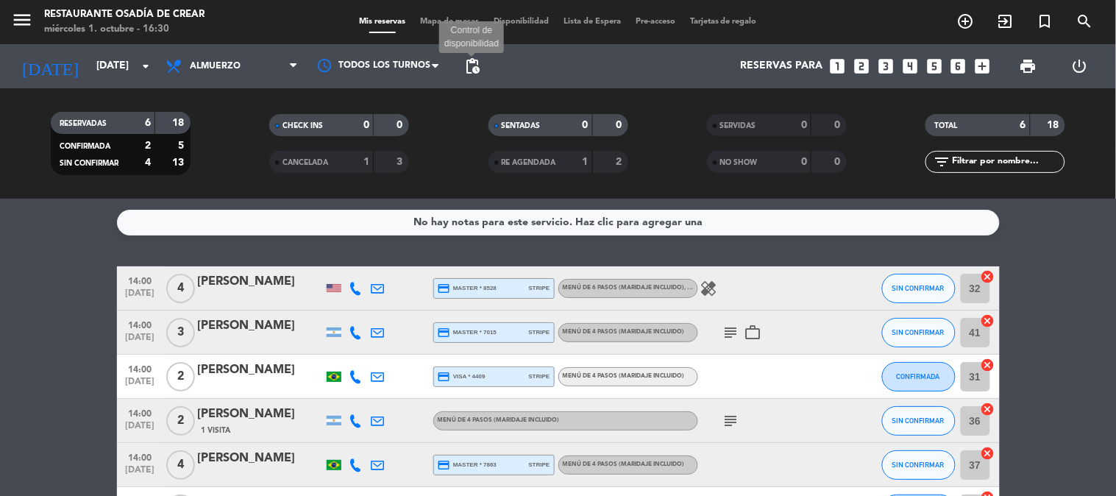
click at [476, 63] on span "pending_actions" at bounding box center [473, 66] width 18 height 18
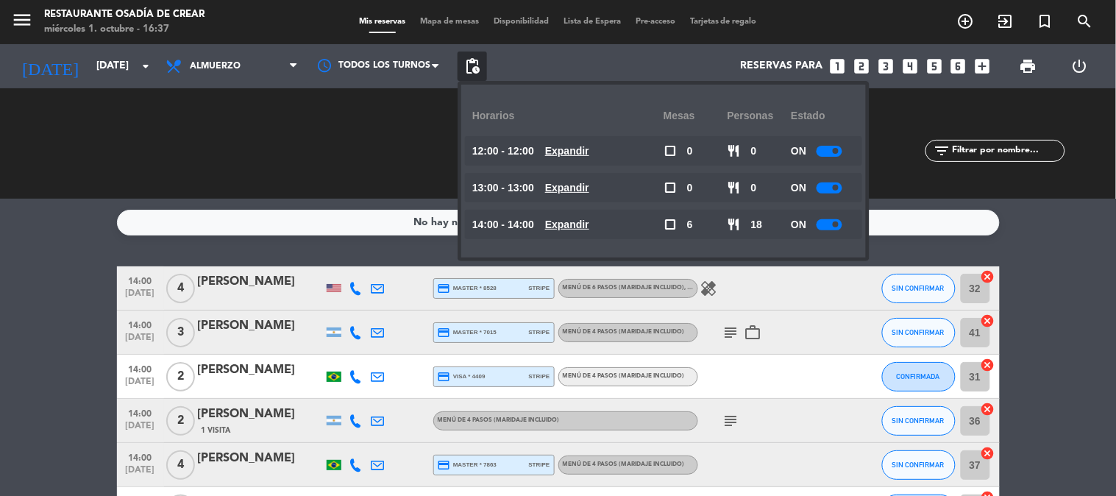
click at [343, 368] on div at bounding box center [334, 376] width 22 height 43
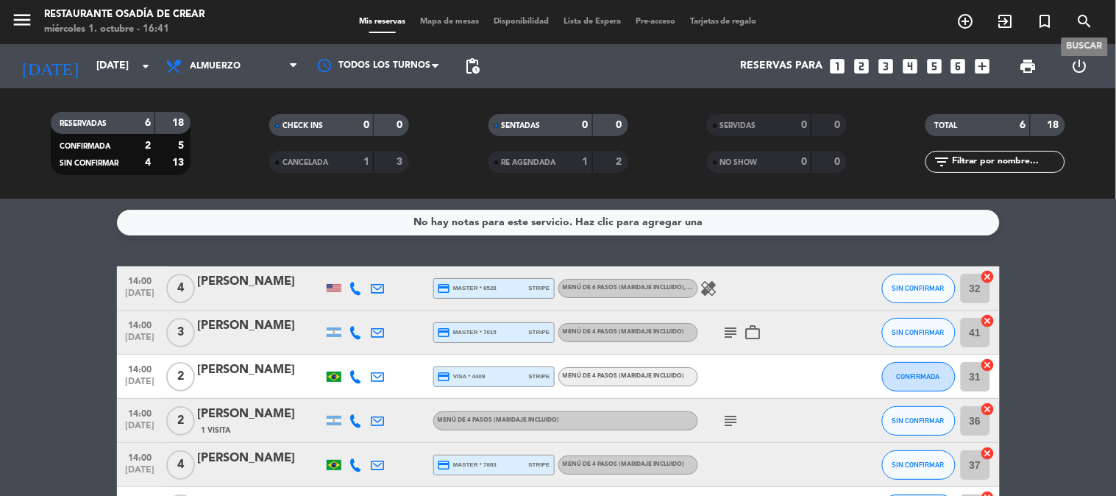
click at [1079, 16] on icon "search" at bounding box center [1086, 22] width 18 height 18
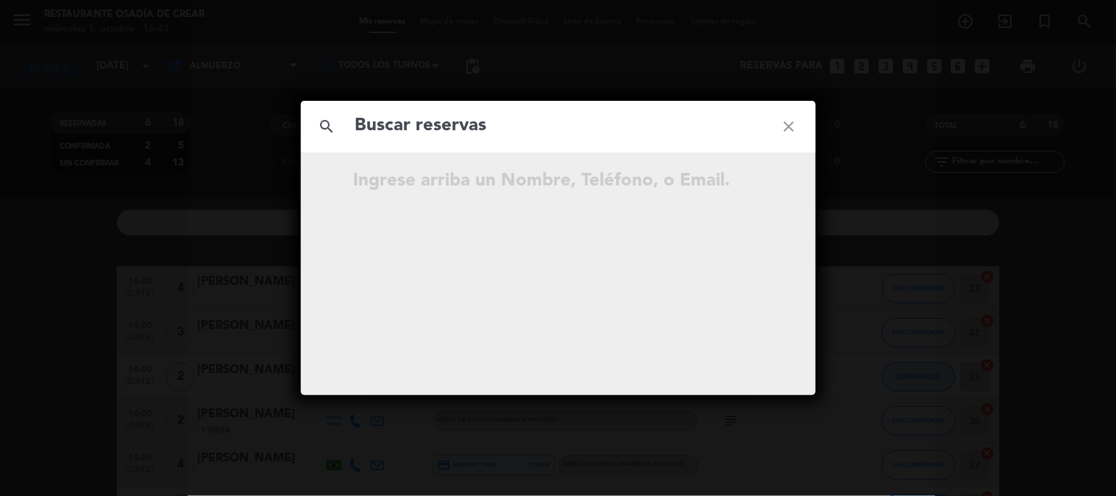
click at [467, 190] on div "Ingrese arriba un Nombre, Teléfono, o Email." at bounding box center [585, 181] width 462 height 29
click at [434, 199] on div "search close Ingrese arriba un Nombre, Teléfono, o Email." at bounding box center [558, 248] width 515 height 294
click at [444, 185] on div "Ingrese arriba un Nombre, Teléfono, o Email." at bounding box center [585, 181] width 462 height 29
click at [443, 123] on input "text" at bounding box center [558, 126] width 409 height 30
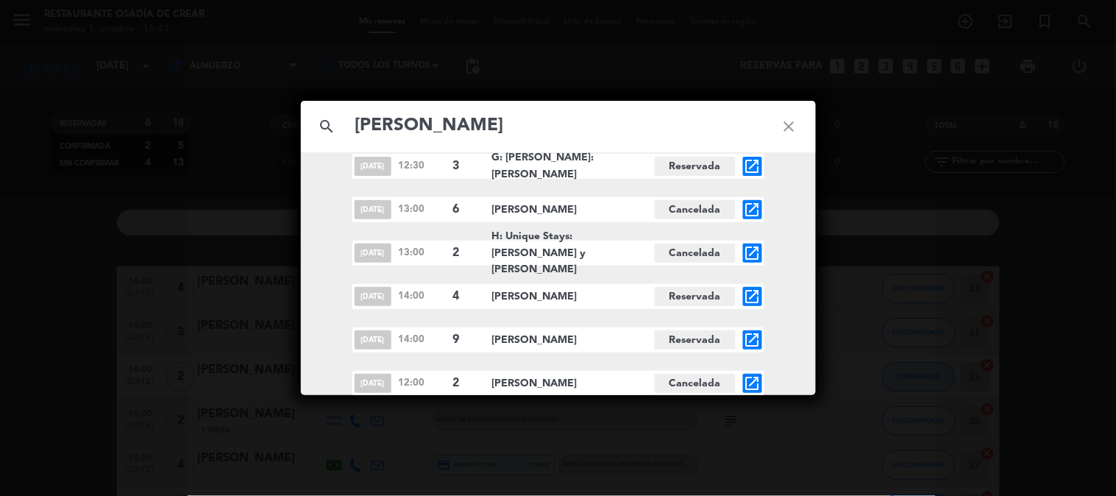
scroll to position [899, 0]
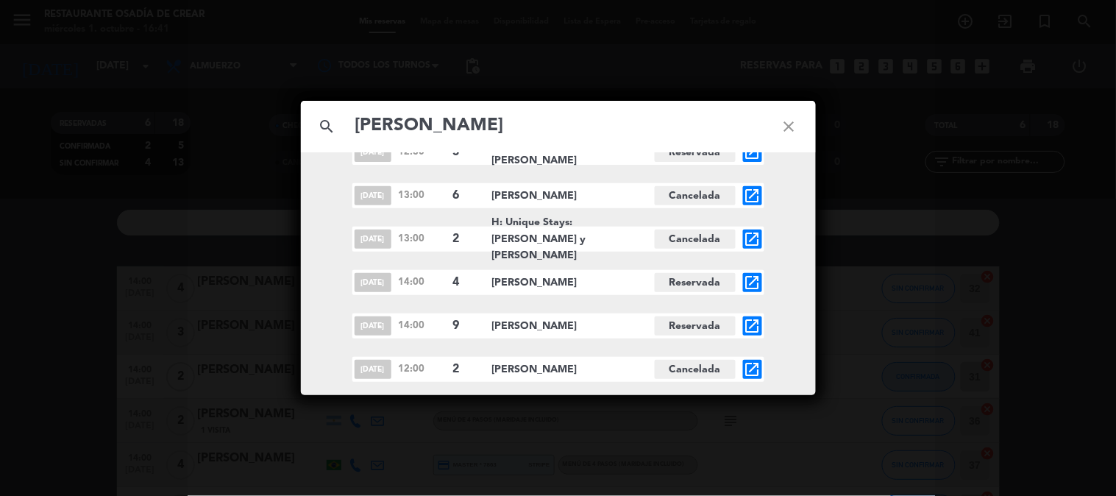
type input "[PERSON_NAME]"
click at [798, 130] on icon "close" at bounding box center [789, 126] width 53 height 53
click at [600, 114] on input "text" at bounding box center [558, 126] width 409 height 30
paste input "[PERSON_NAME]"
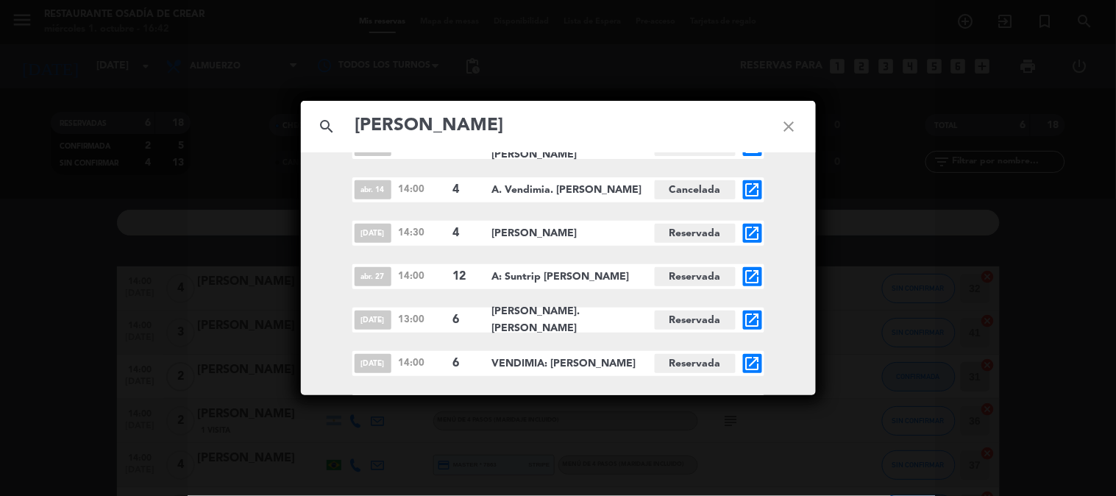
scroll to position [245, 0]
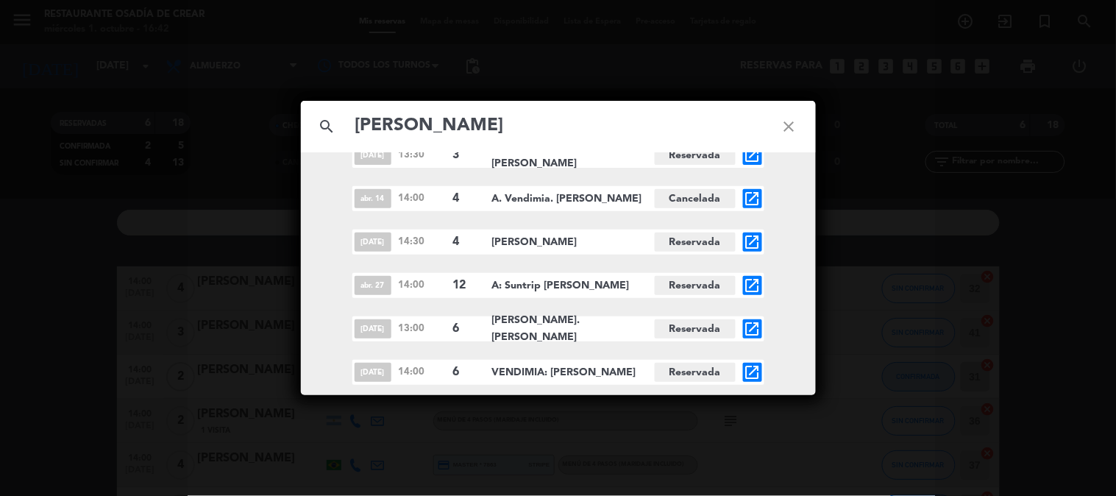
type input "[PERSON_NAME]"
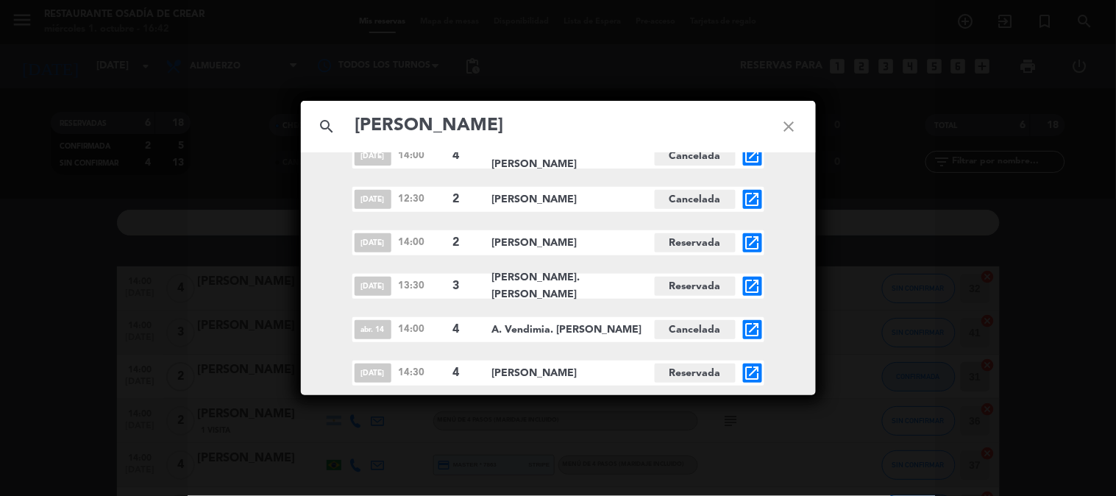
scroll to position [0, 0]
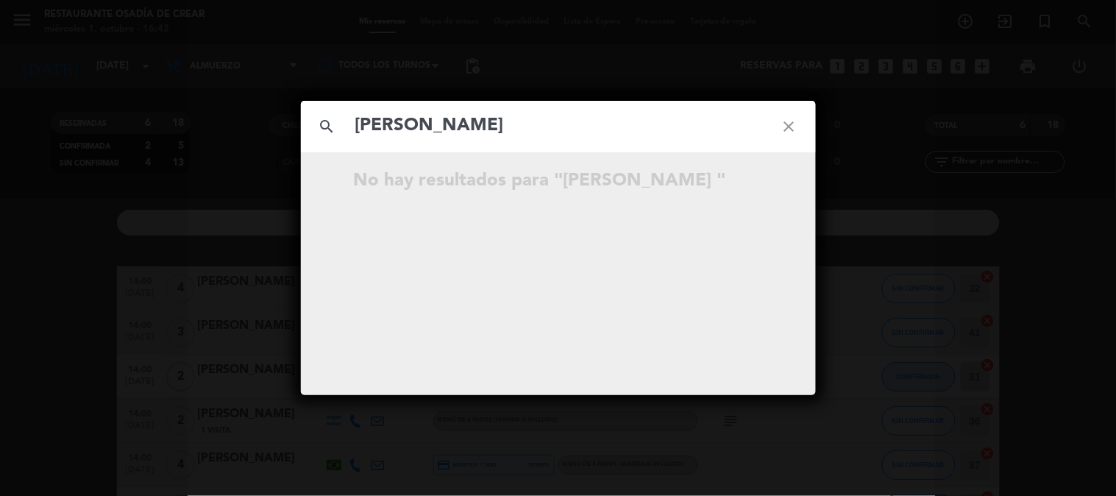
click at [634, 121] on input "[PERSON_NAME]" at bounding box center [558, 126] width 409 height 30
click at [634, 123] on input "[PERSON_NAME]" at bounding box center [558, 126] width 409 height 30
click at [516, 135] on input "text" at bounding box center [558, 126] width 409 height 30
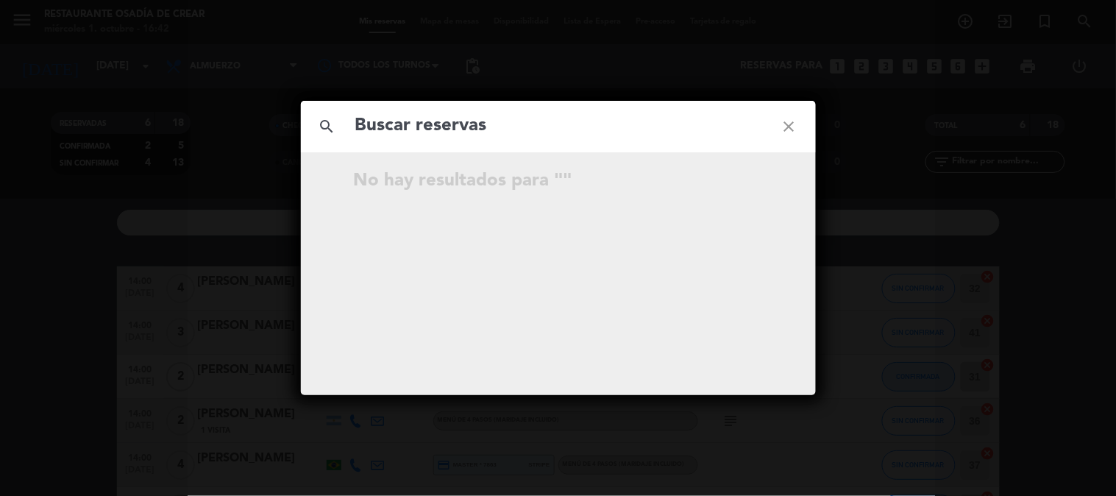
paste input "[PERSON_NAME]"
type input "[PERSON_NAME]"
click at [624, 127] on input "[PERSON_NAME]" at bounding box center [558, 126] width 409 height 30
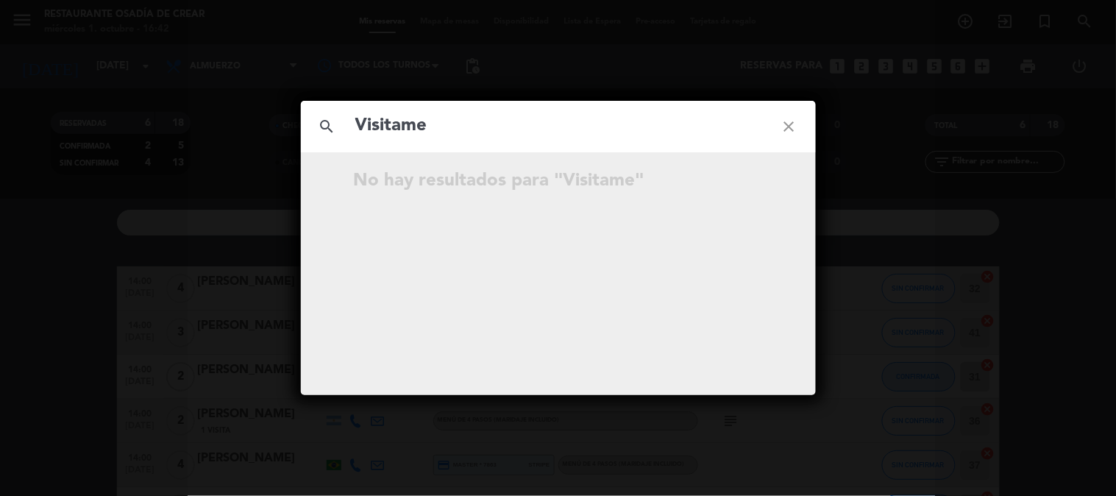
type input "Visitame"
click at [784, 124] on icon "close" at bounding box center [789, 126] width 53 height 53
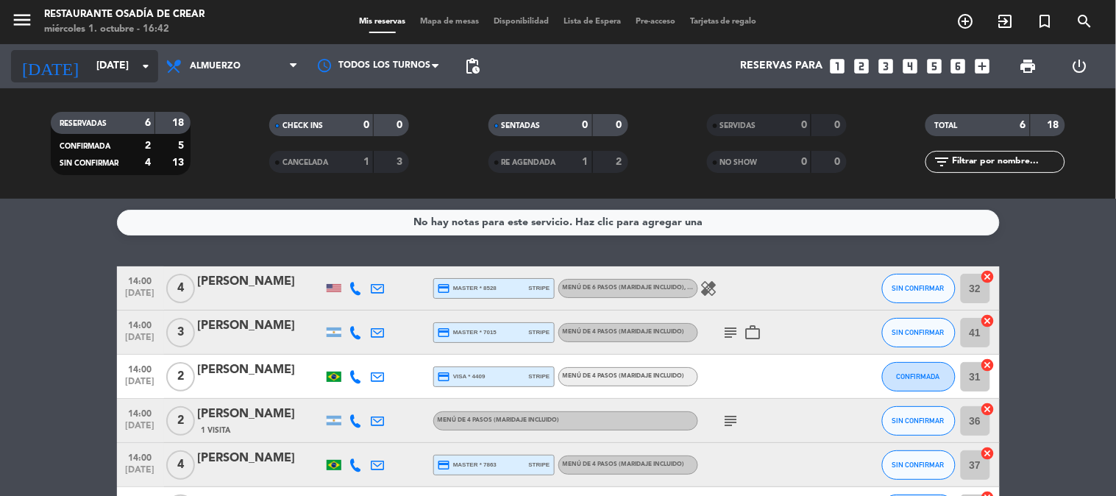
click at [89, 57] on input "[DATE]" at bounding box center [159, 66] width 140 height 26
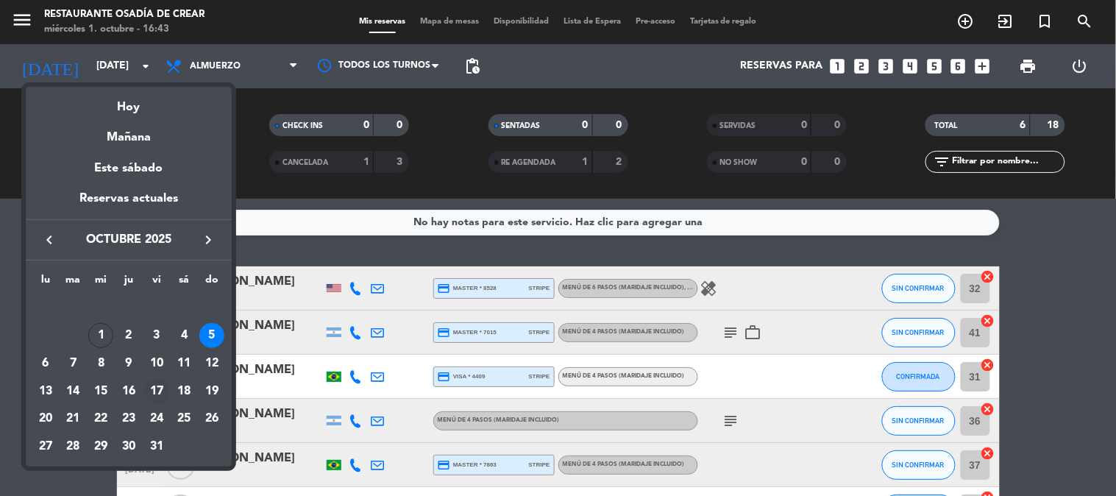
click at [143, 391] on td "17" at bounding box center [157, 391] width 28 height 28
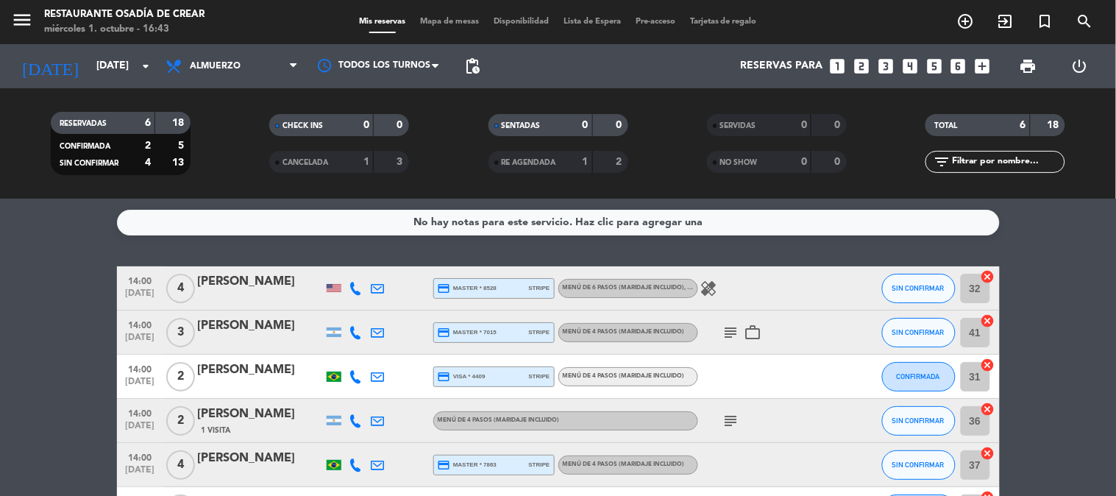
type input "[DATE]"
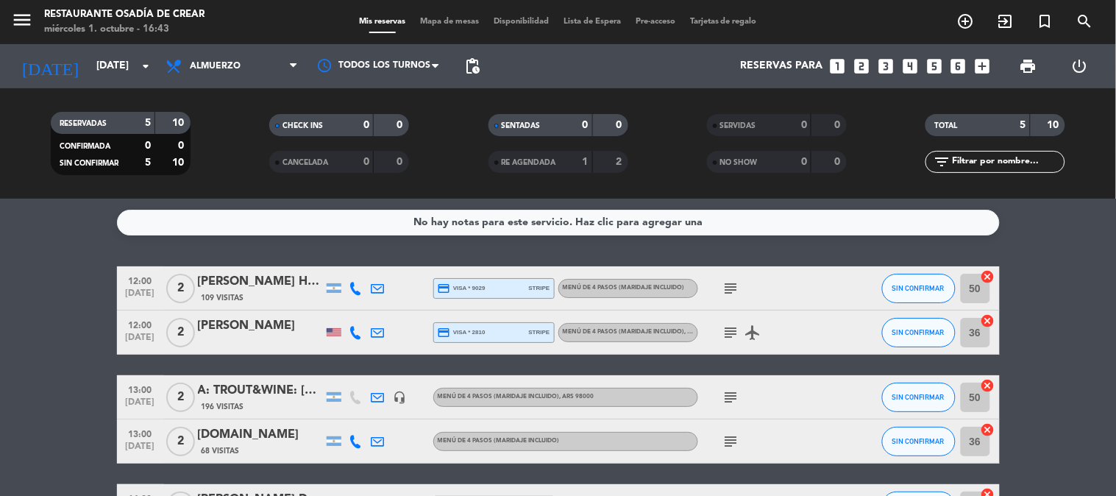
scroll to position [82, 0]
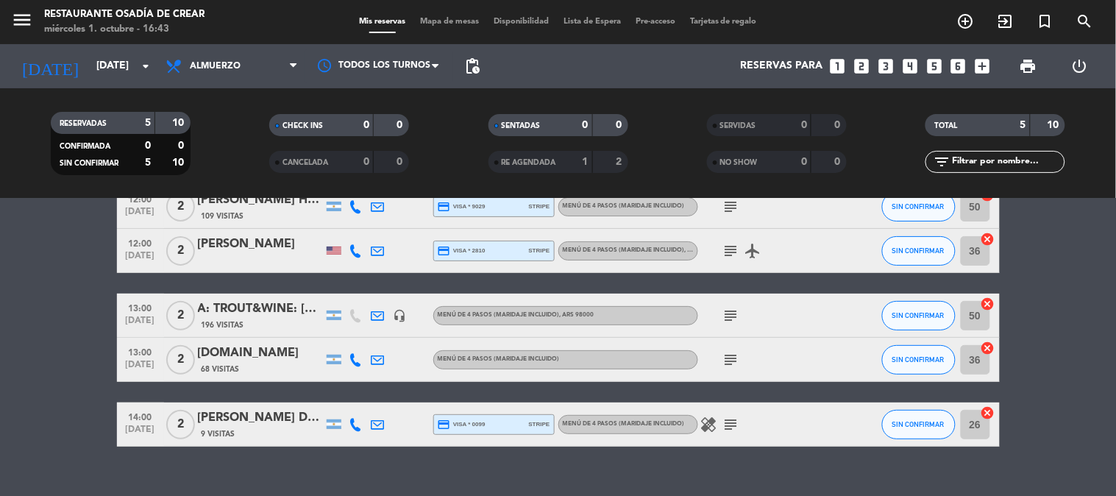
click at [233, 311] on div "A: TROUT&WINE: [PERSON_NAME]" at bounding box center [260, 308] width 125 height 19
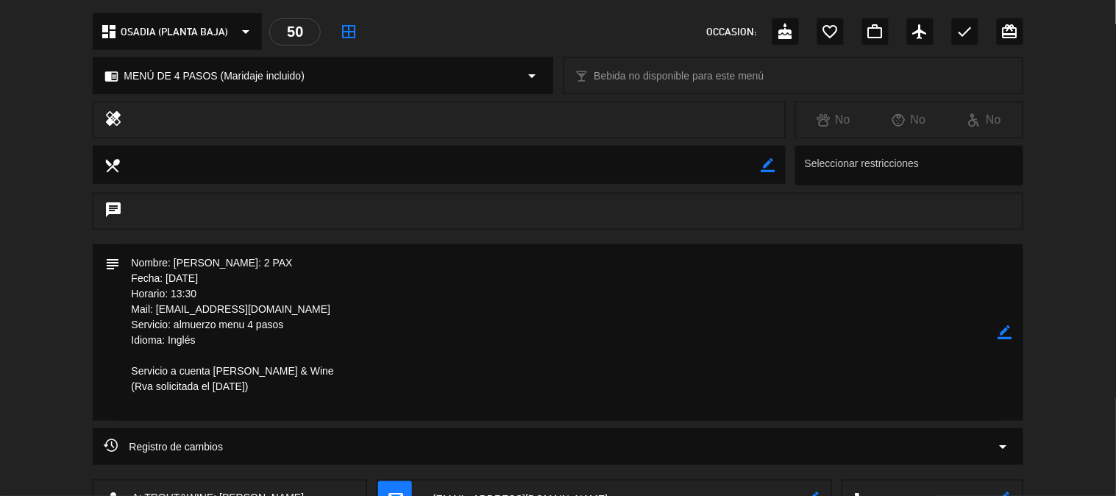
scroll to position [0, 0]
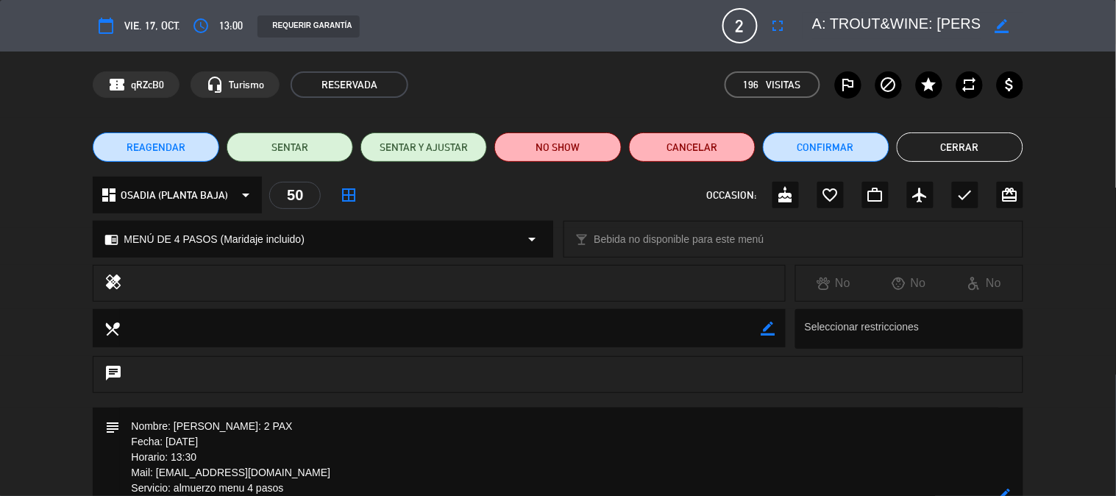
click at [928, 149] on button "Cerrar" at bounding box center [960, 146] width 127 height 29
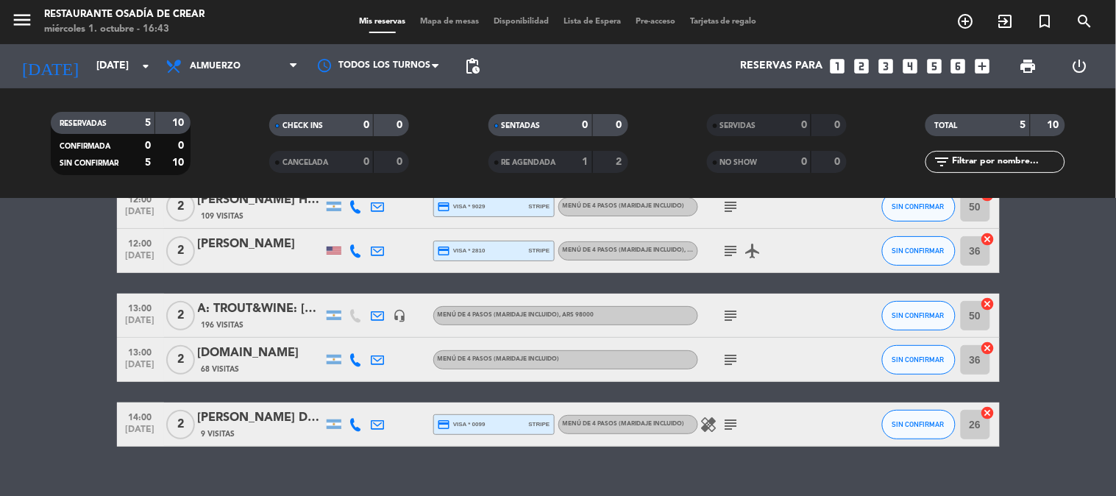
click at [266, 355] on div "[DOMAIN_NAME]" at bounding box center [260, 353] width 125 height 19
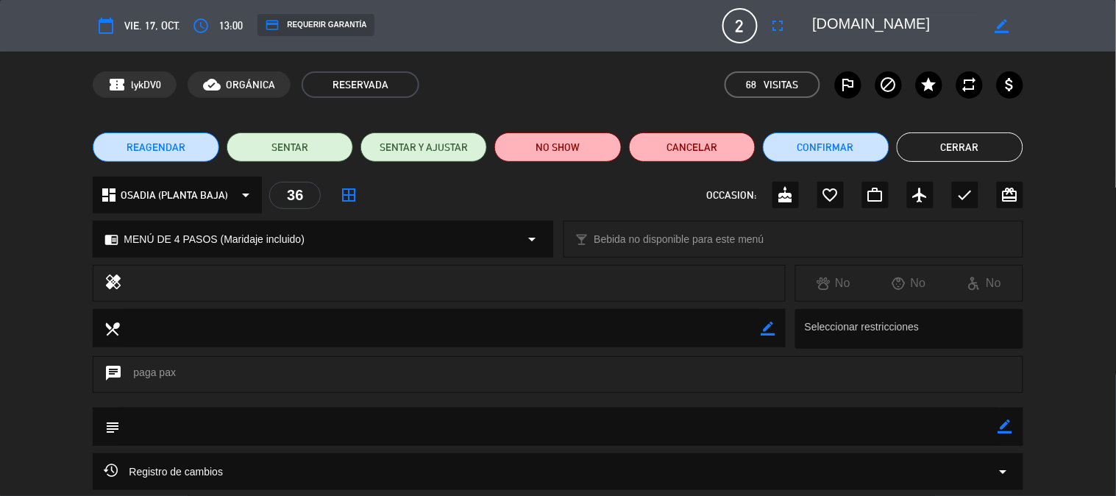
click at [929, 133] on button "Cerrar" at bounding box center [960, 146] width 127 height 29
